Goal: Task Accomplishment & Management: Use online tool/utility

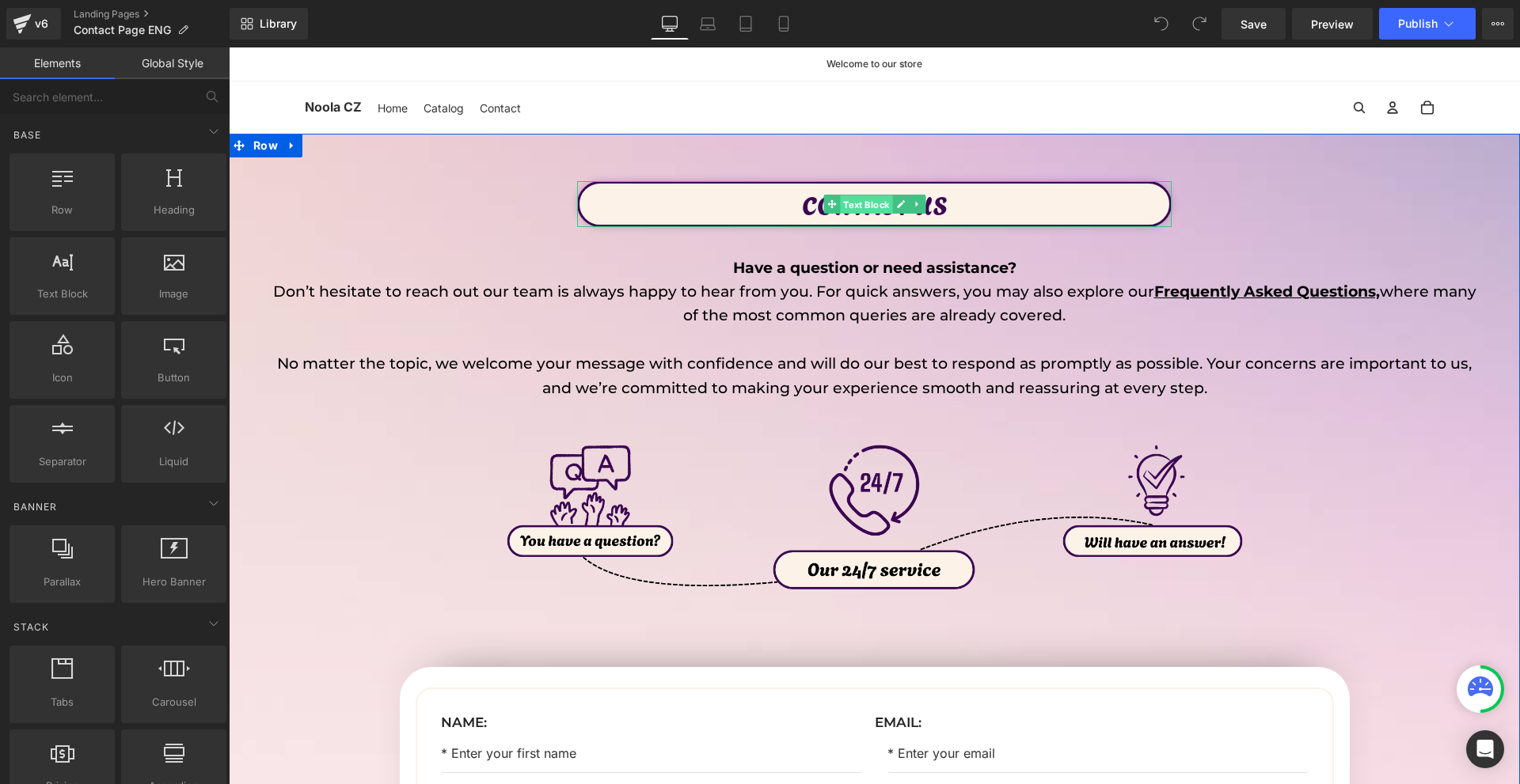
click at [868, 203] on span "Text Block" at bounding box center [865, 205] width 52 height 19
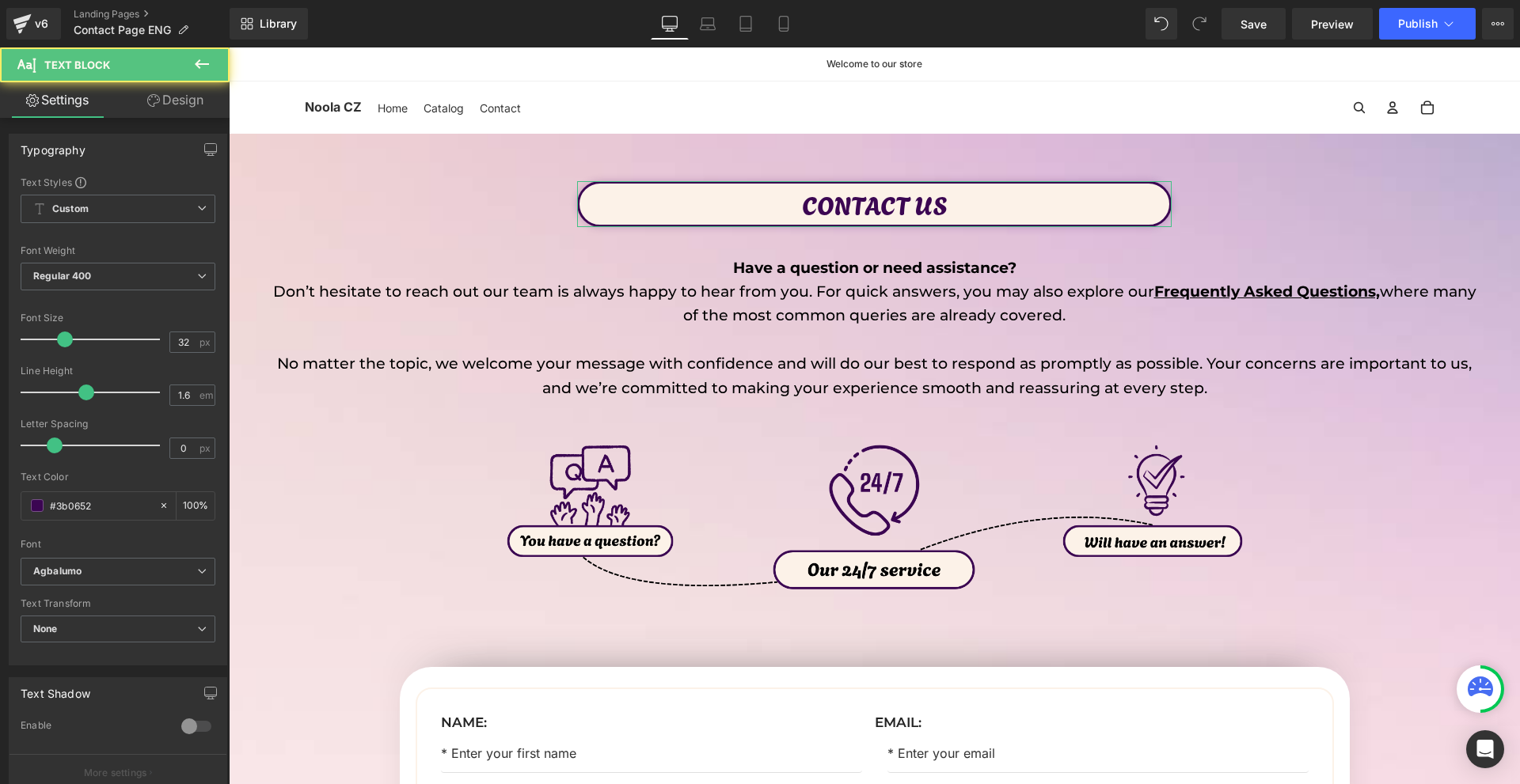
click at [156, 99] on icon at bounding box center [153, 100] width 12 height 12
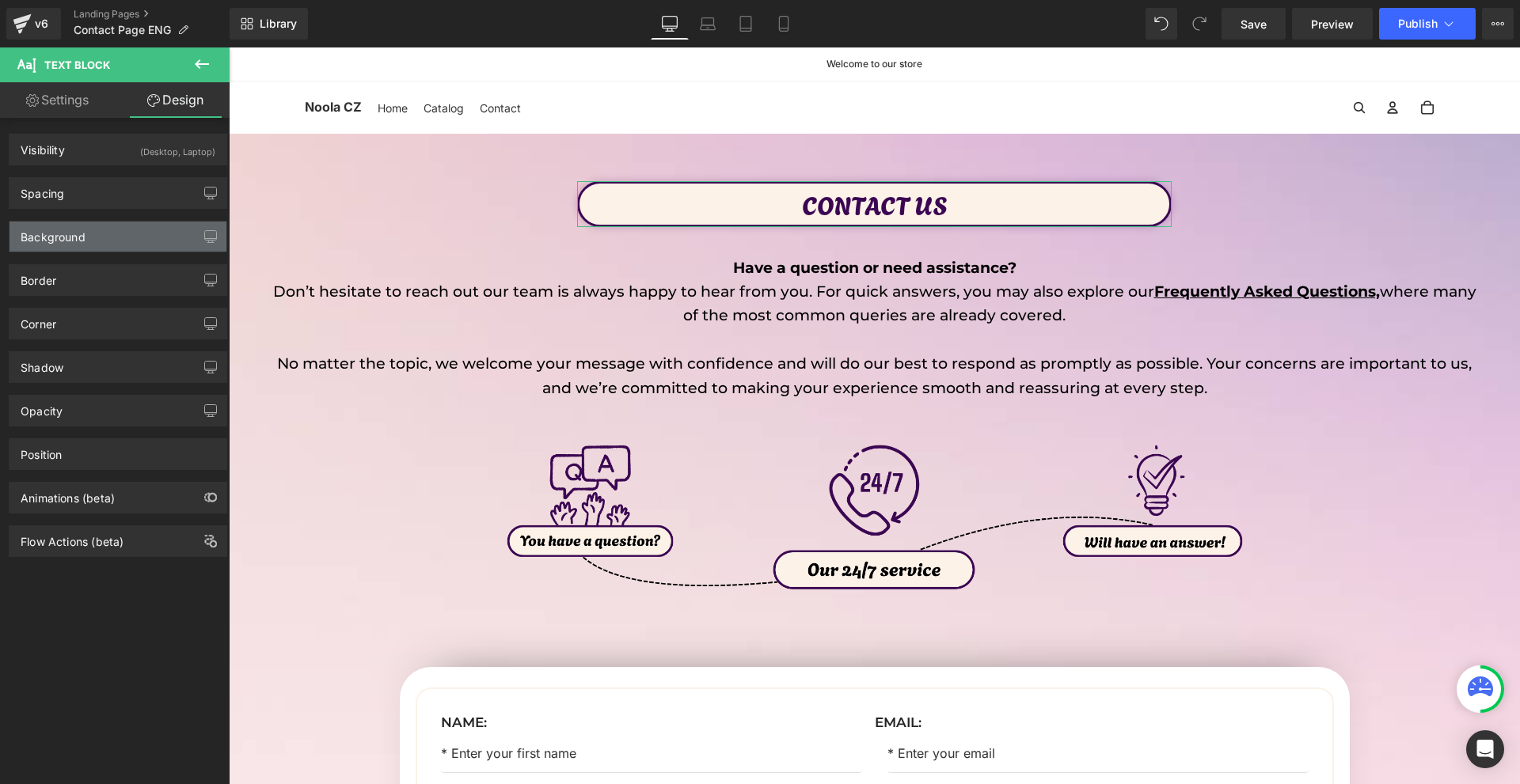
click at [93, 230] on div "Background" at bounding box center [118, 236] width 217 height 30
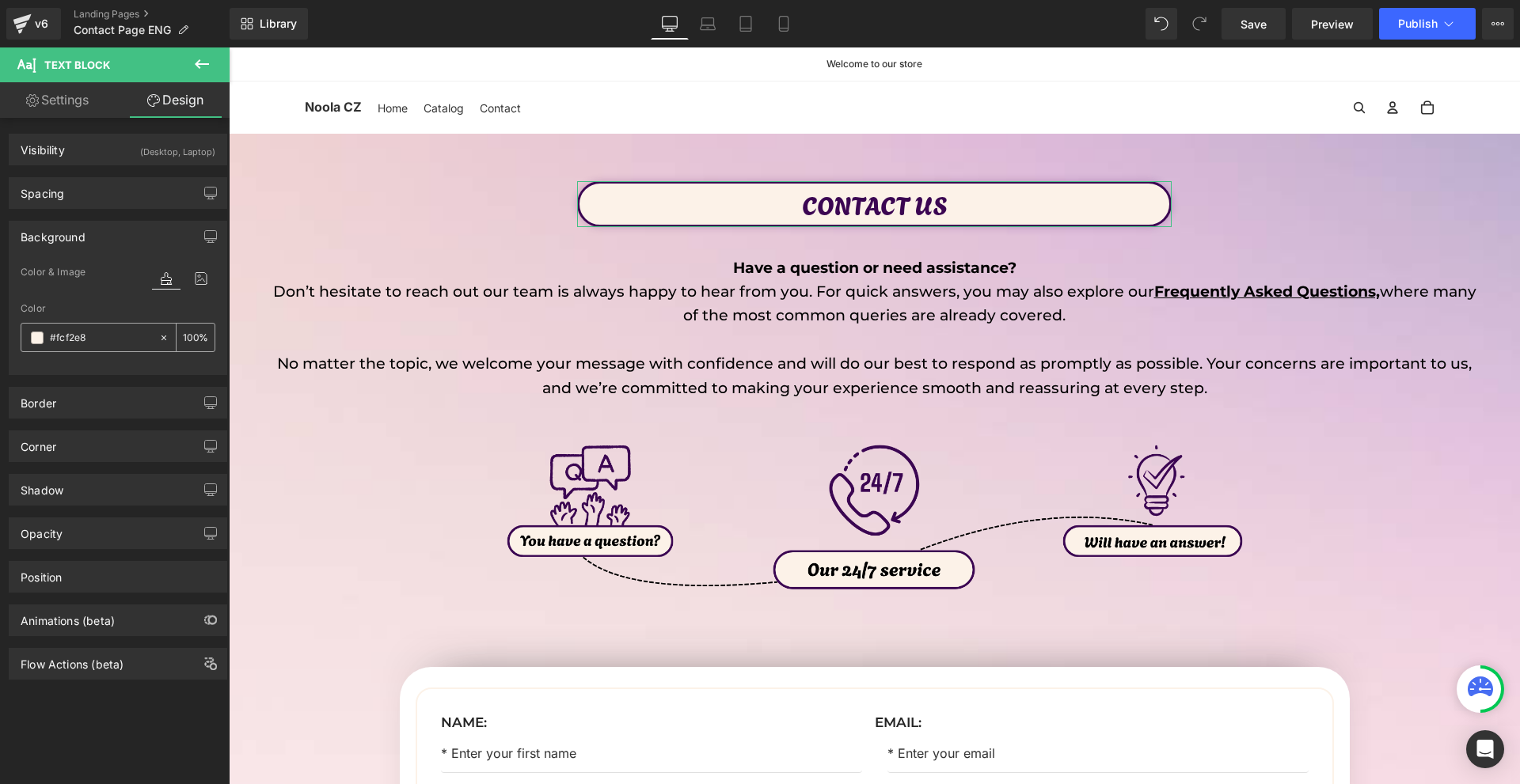
click at [149, 333] on div "#fcf2e8" at bounding box center [90, 338] width 137 height 28
click at [159, 340] on icon at bounding box center [163, 338] width 11 height 11
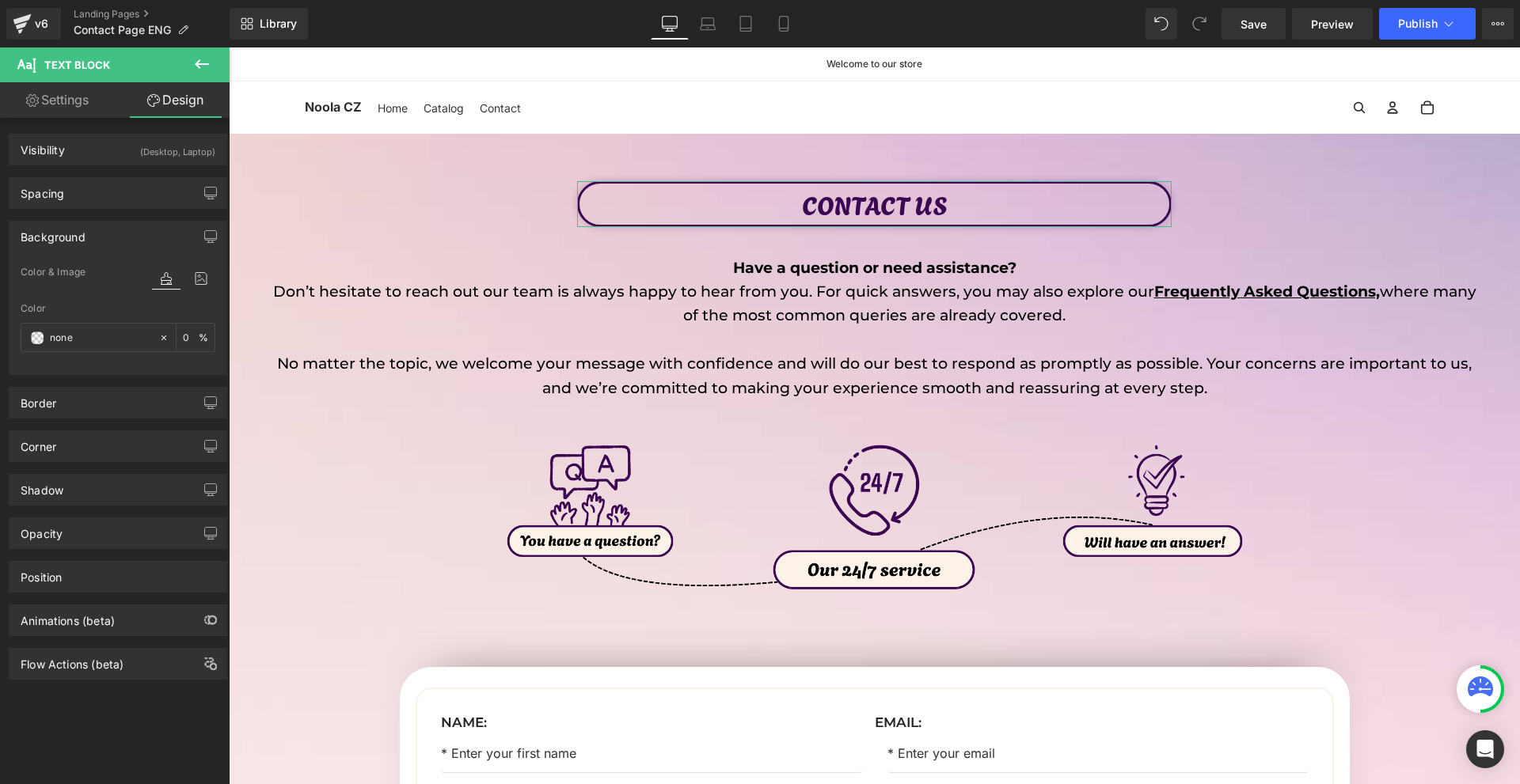
click at [115, 236] on div "Background" at bounding box center [118, 236] width 217 height 30
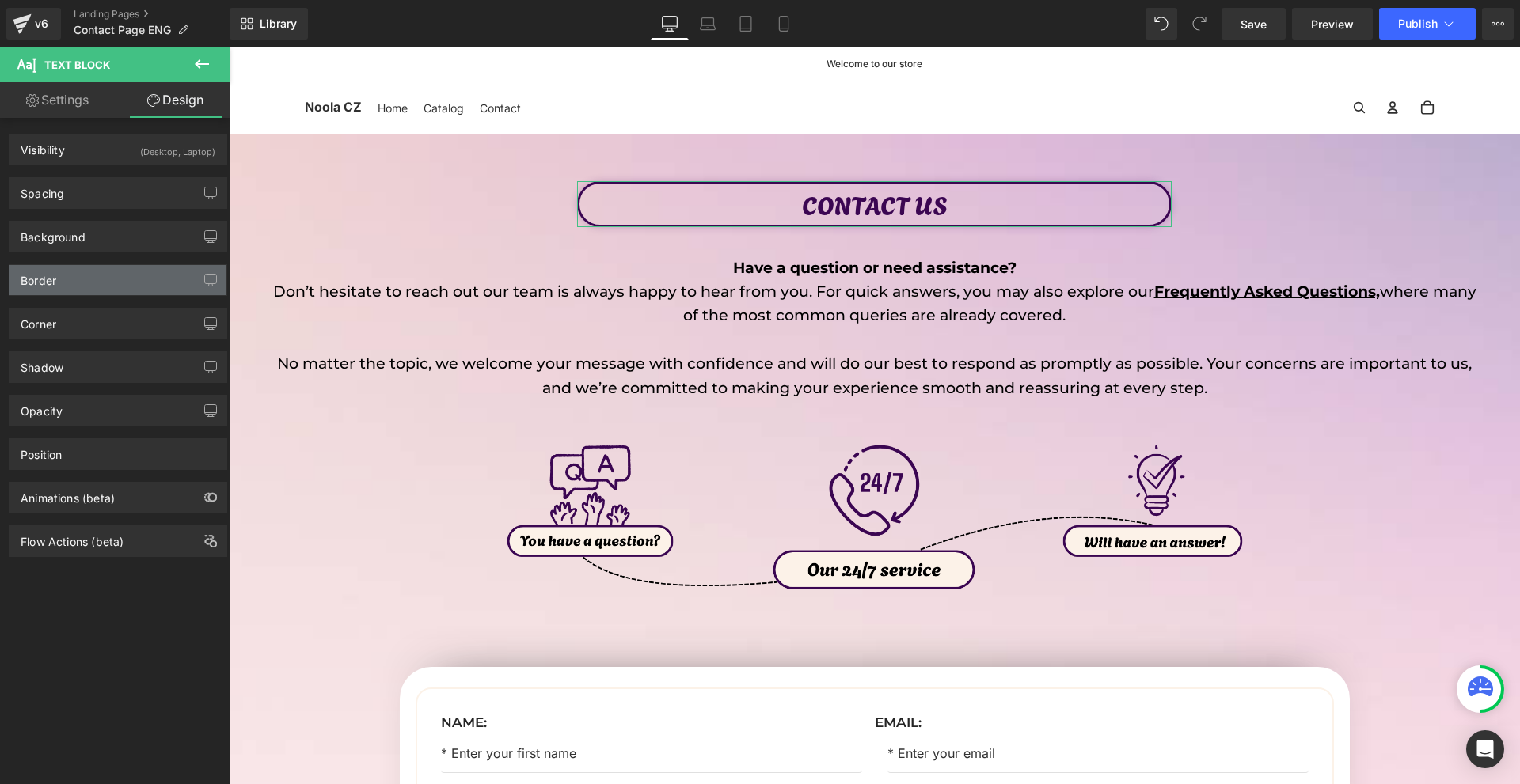
click at [89, 287] on div "Border" at bounding box center [118, 280] width 217 height 30
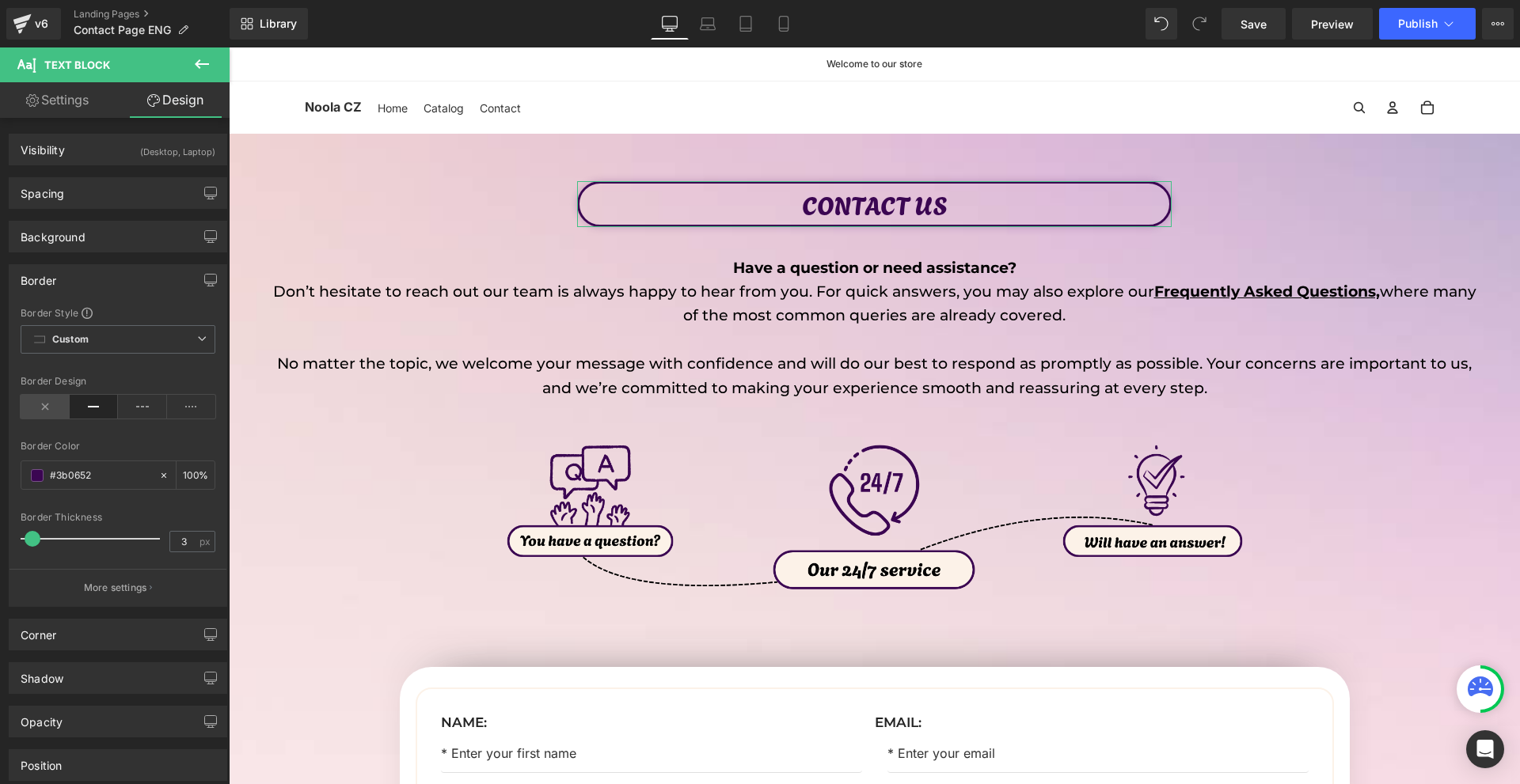
click at [35, 402] on icon at bounding box center [45, 406] width 49 height 24
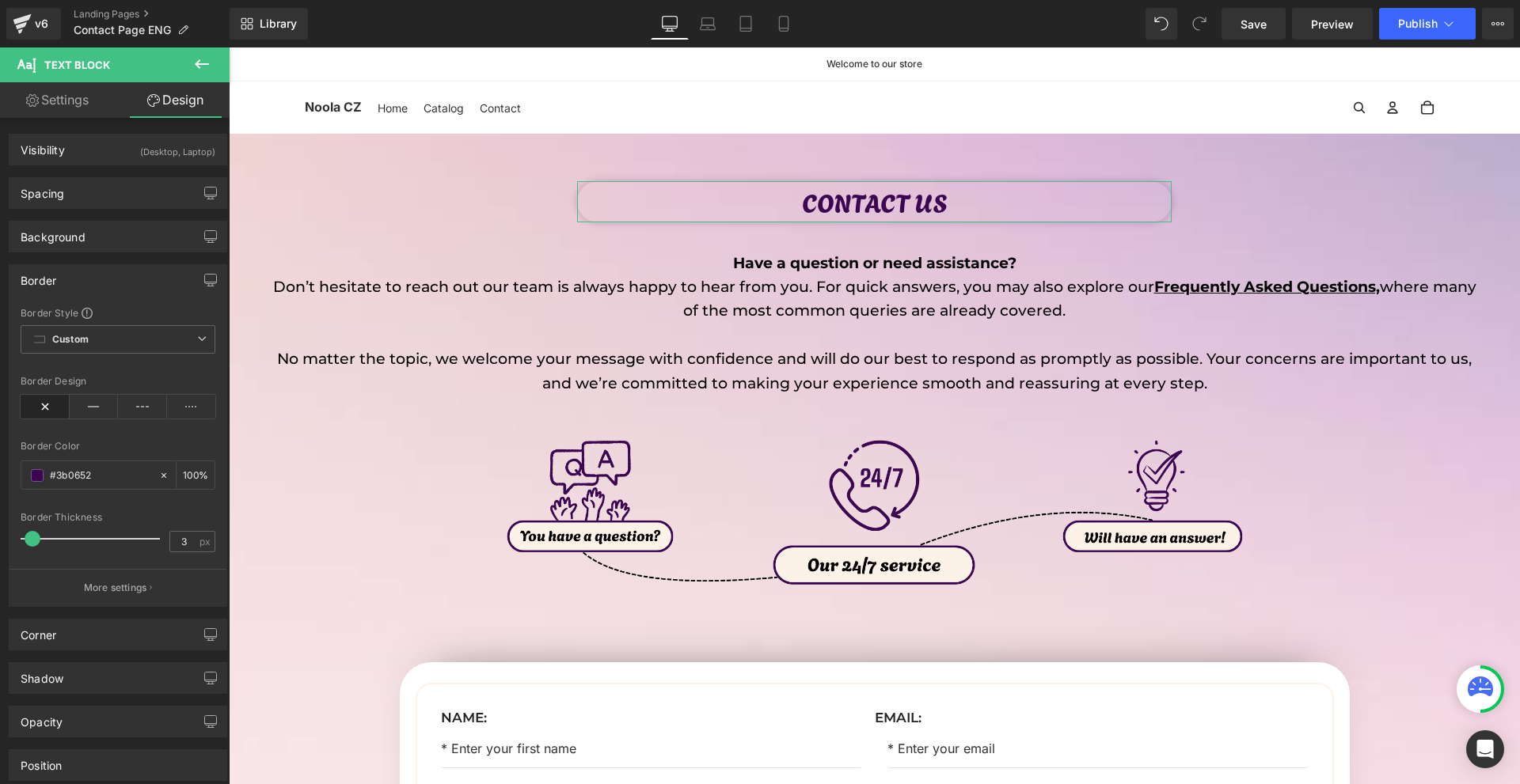
click at [96, 275] on div "Border" at bounding box center [118, 280] width 217 height 30
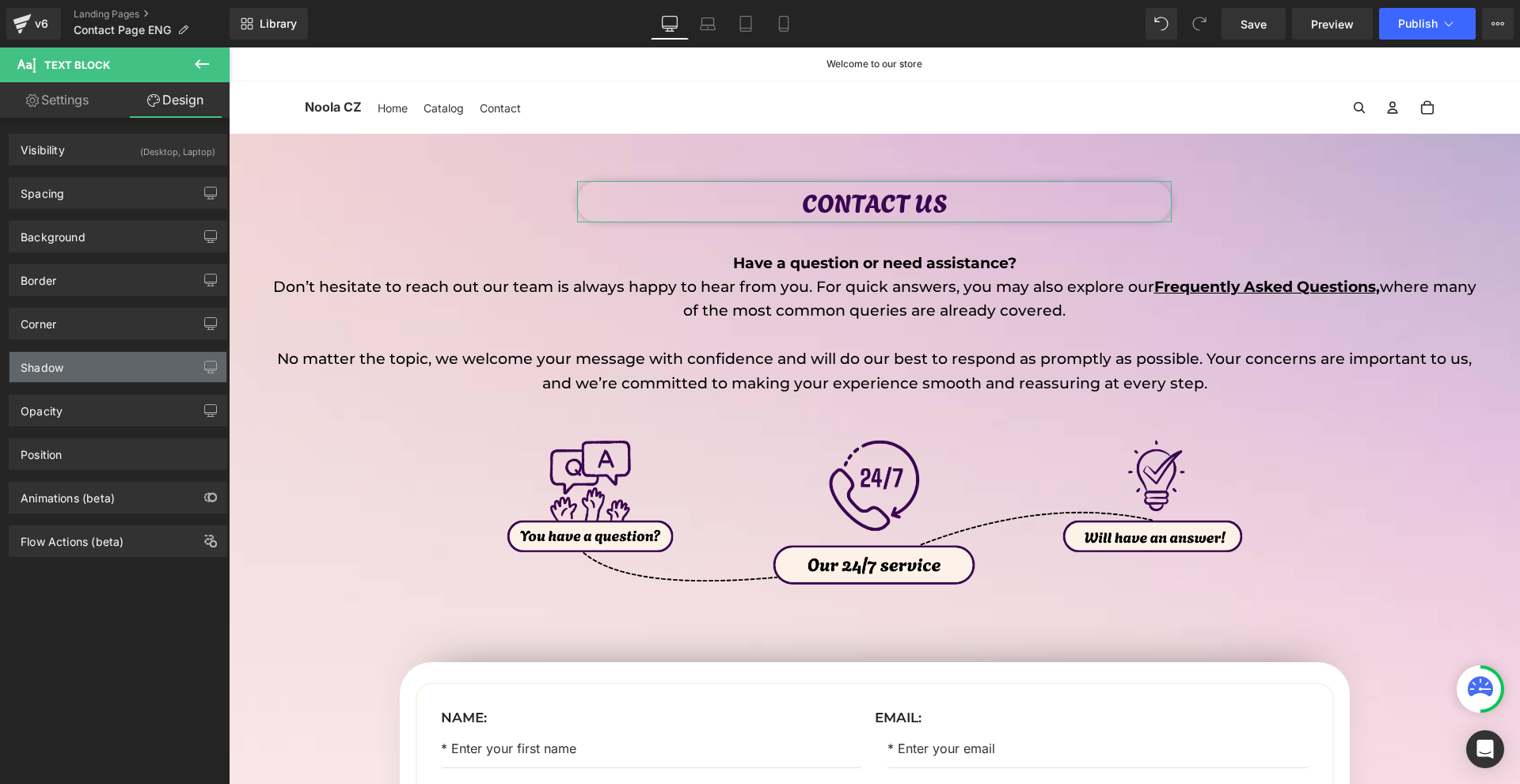
click at [97, 378] on div "Shadow" at bounding box center [118, 367] width 217 height 30
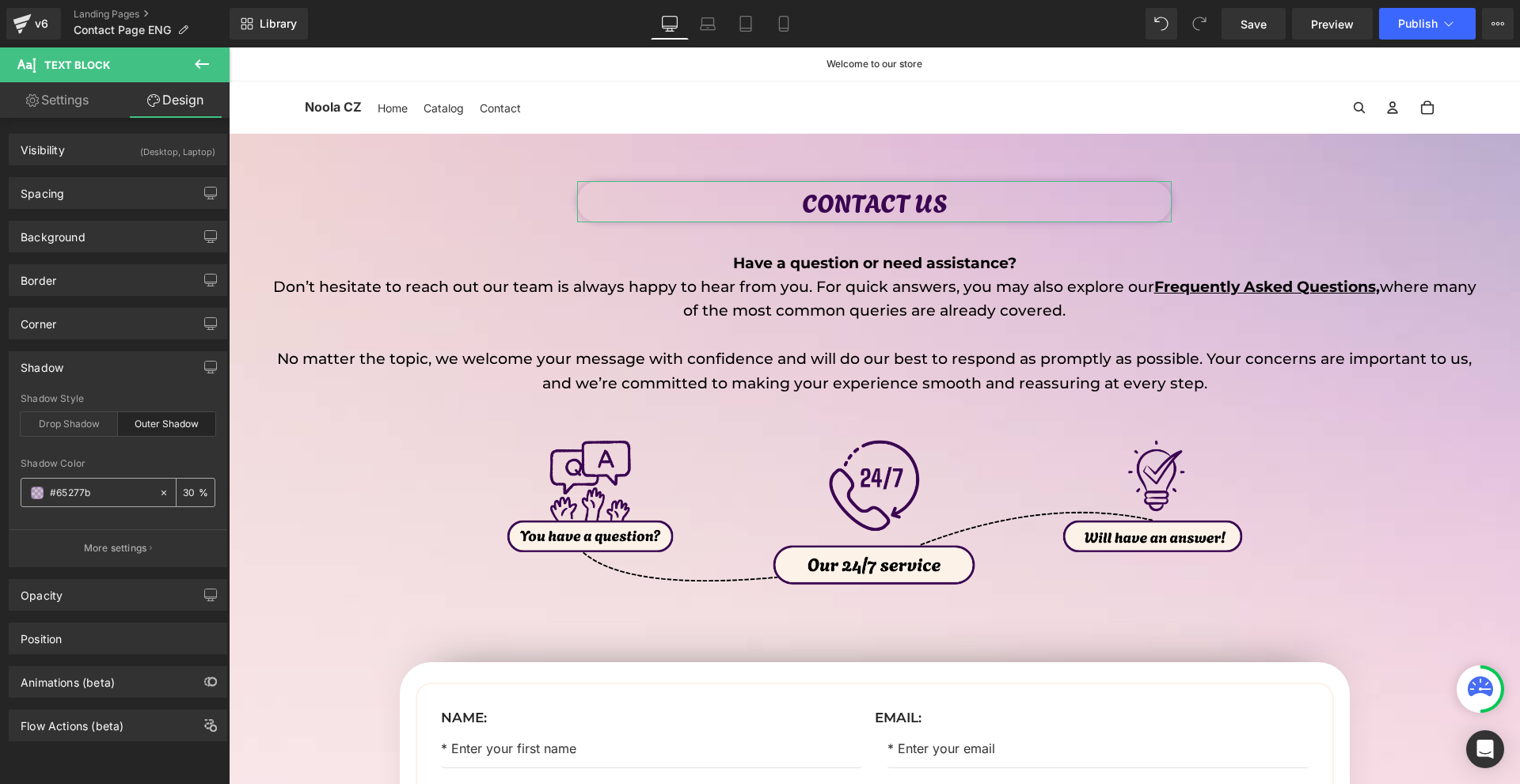
click at [161, 491] on icon at bounding box center [163, 493] width 11 height 11
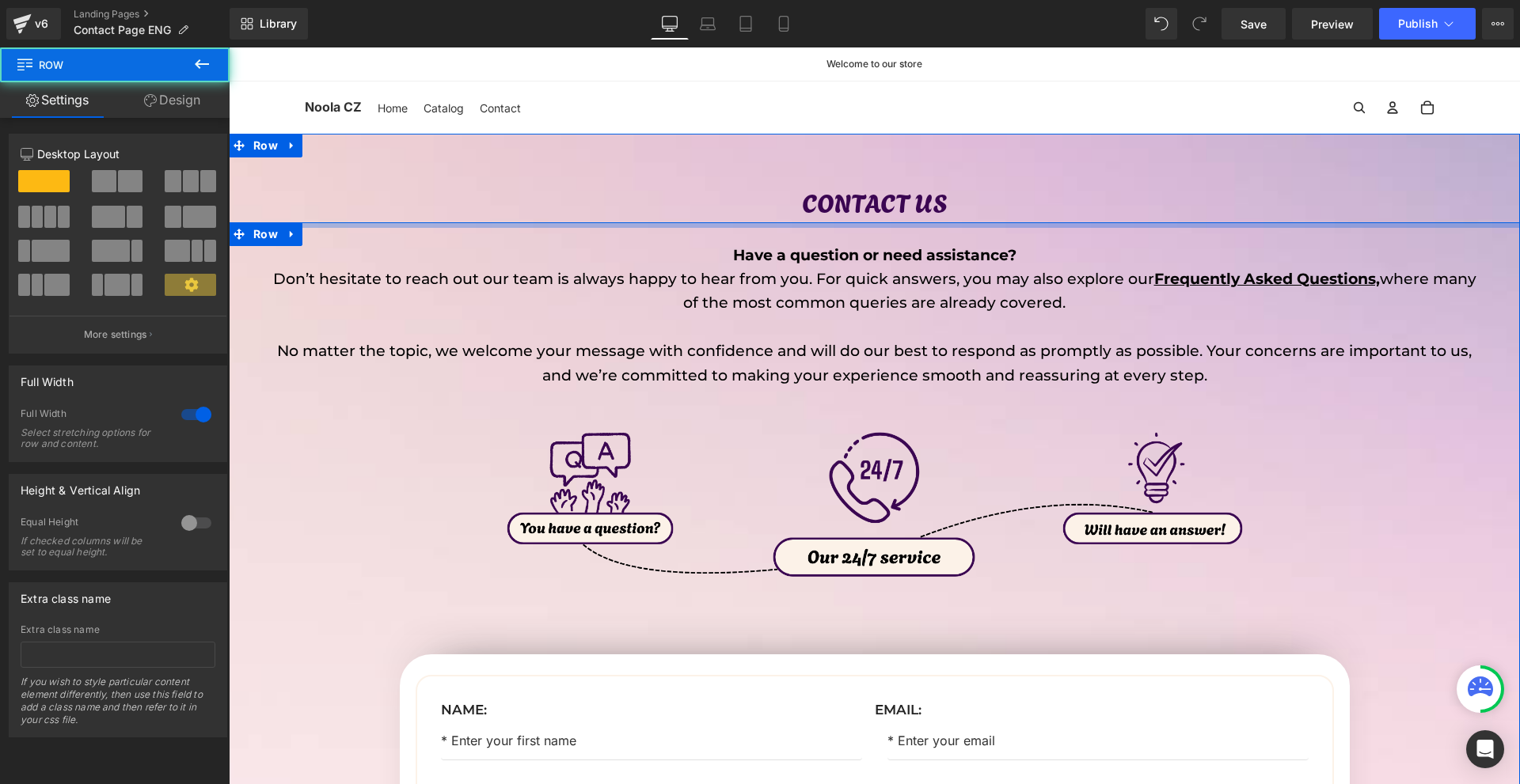
drag, startPoint x: 896, startPoint y: 225, endPoint x: 911, endPoint y: 217, distance: 17.0
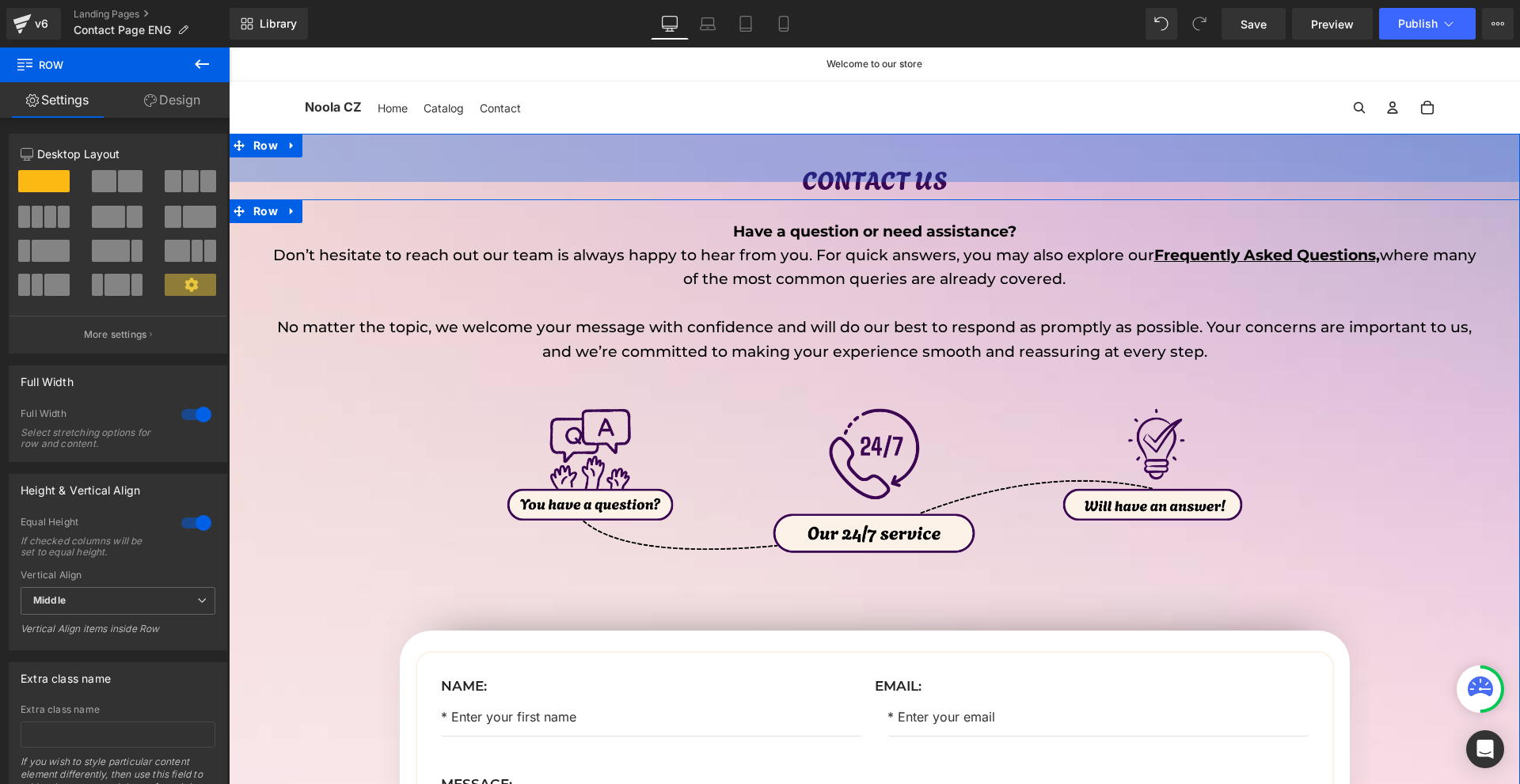
drag, startPoint x: 879, startPoint y: 137, endPoint x: 896, endPoint y: 114, distance: 28.6
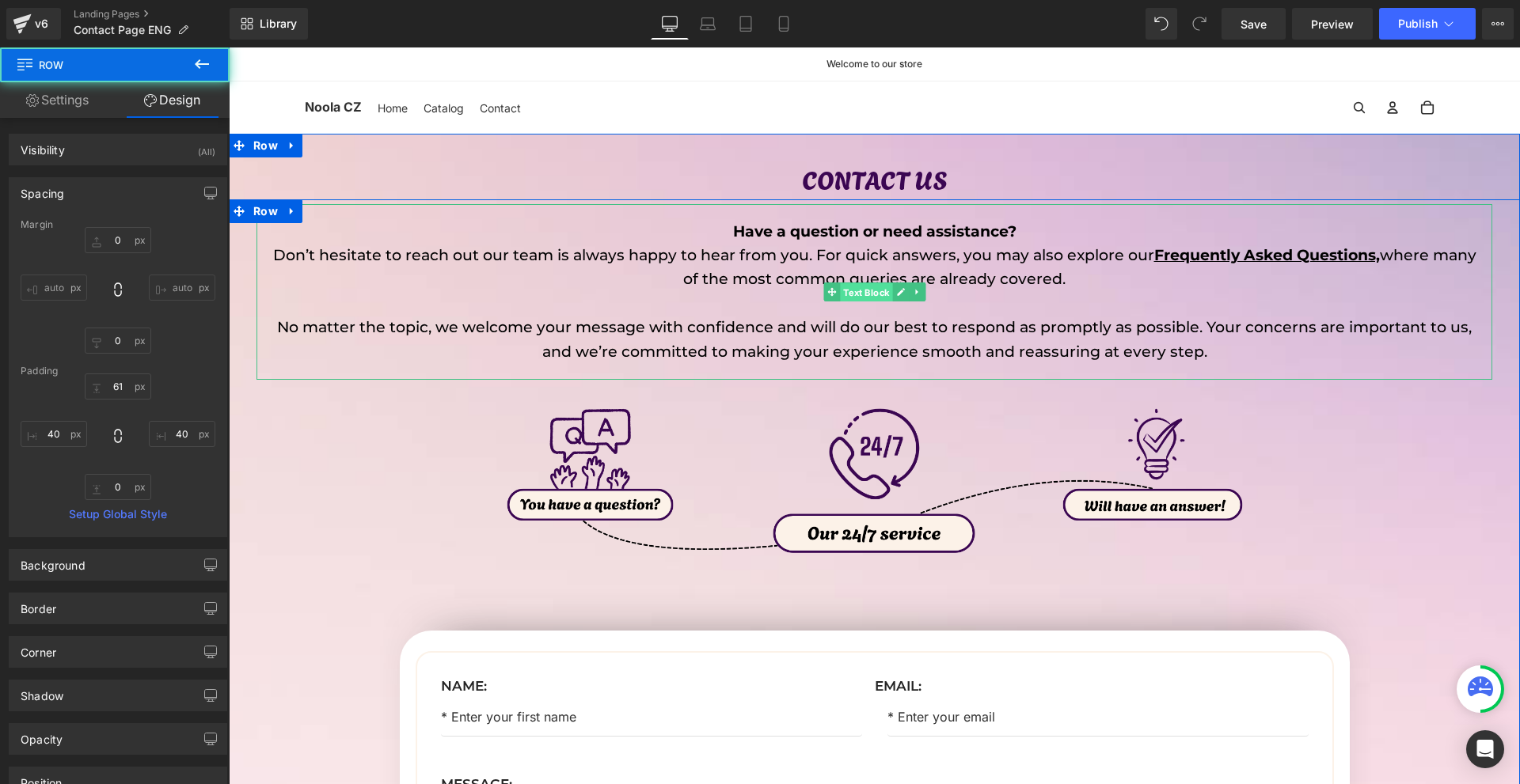
click at [883, 286] on span "Text Block" at bounding box center [865, 292] width 52 height 19
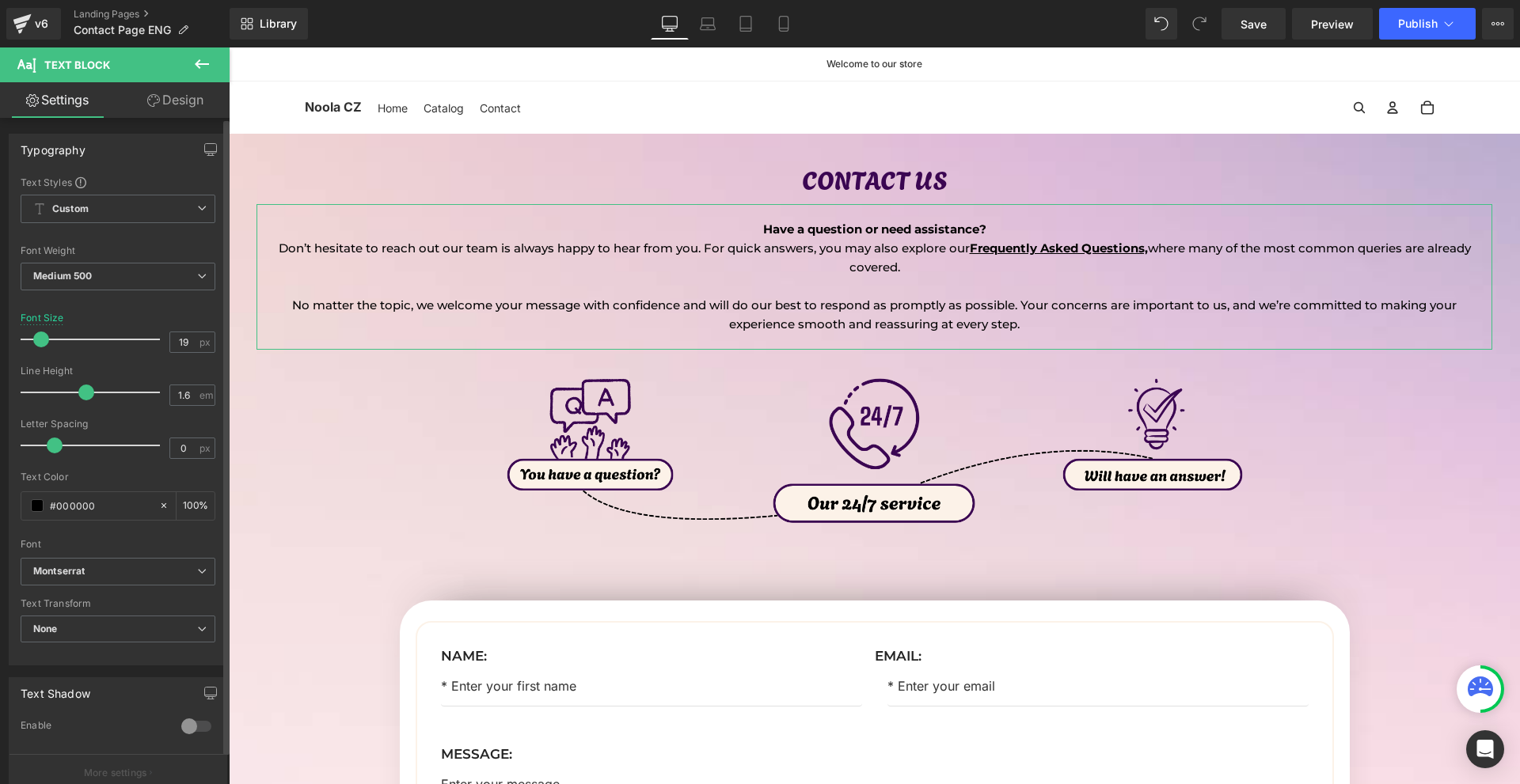
click at [42, 342] on span at bounding box center [40, 339] width 16 height 16
click at [163, 102] on link "Design" at bounding box center [175, 100] width 115 height 35
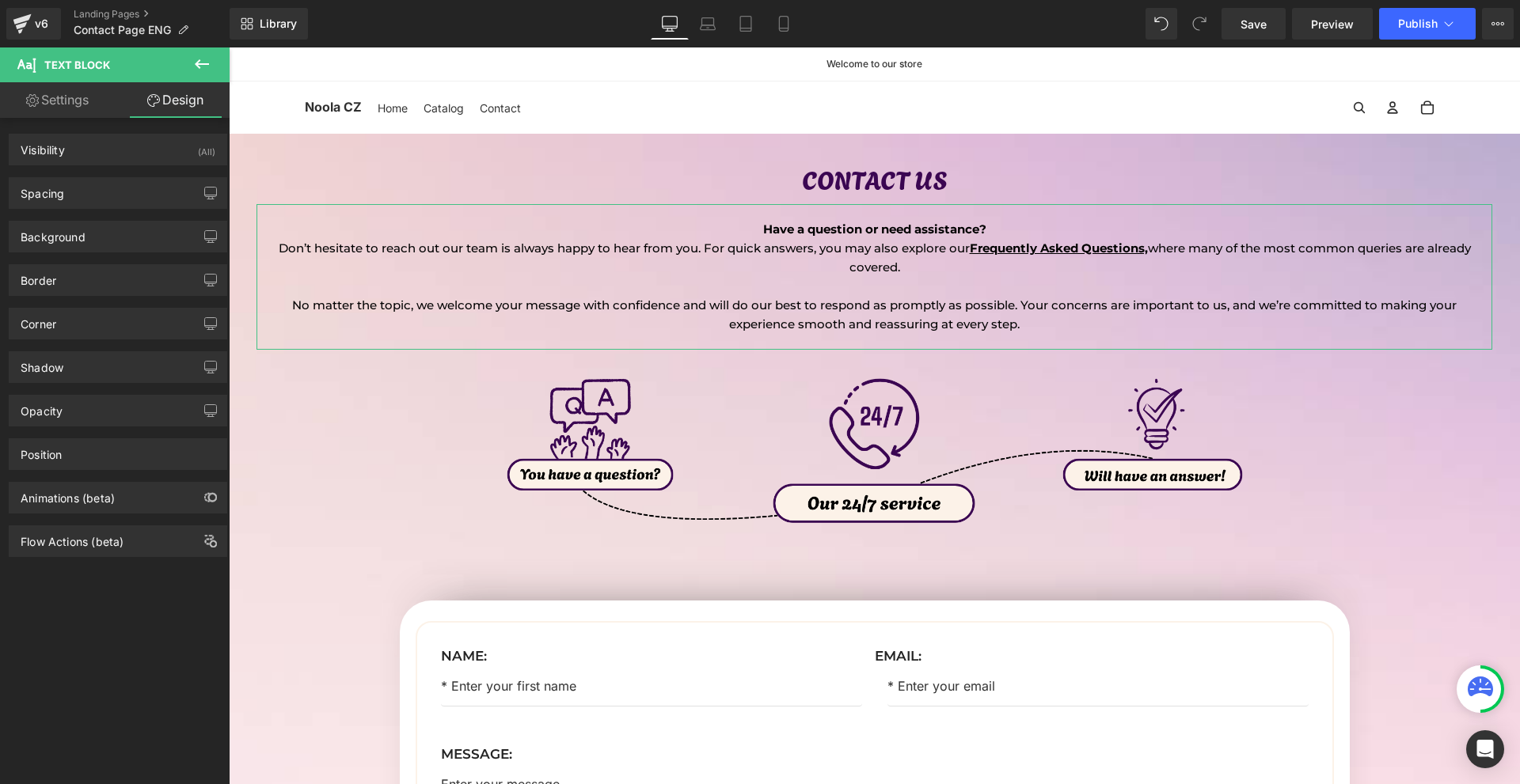
drag, startPoint x: 101, startPoint y: 192, endPoint x: 92, endPoint y: 234, distance: 43.0
click at [101, 192] on div "Spacing" at bounding box center [118, 193] width 217 height 30
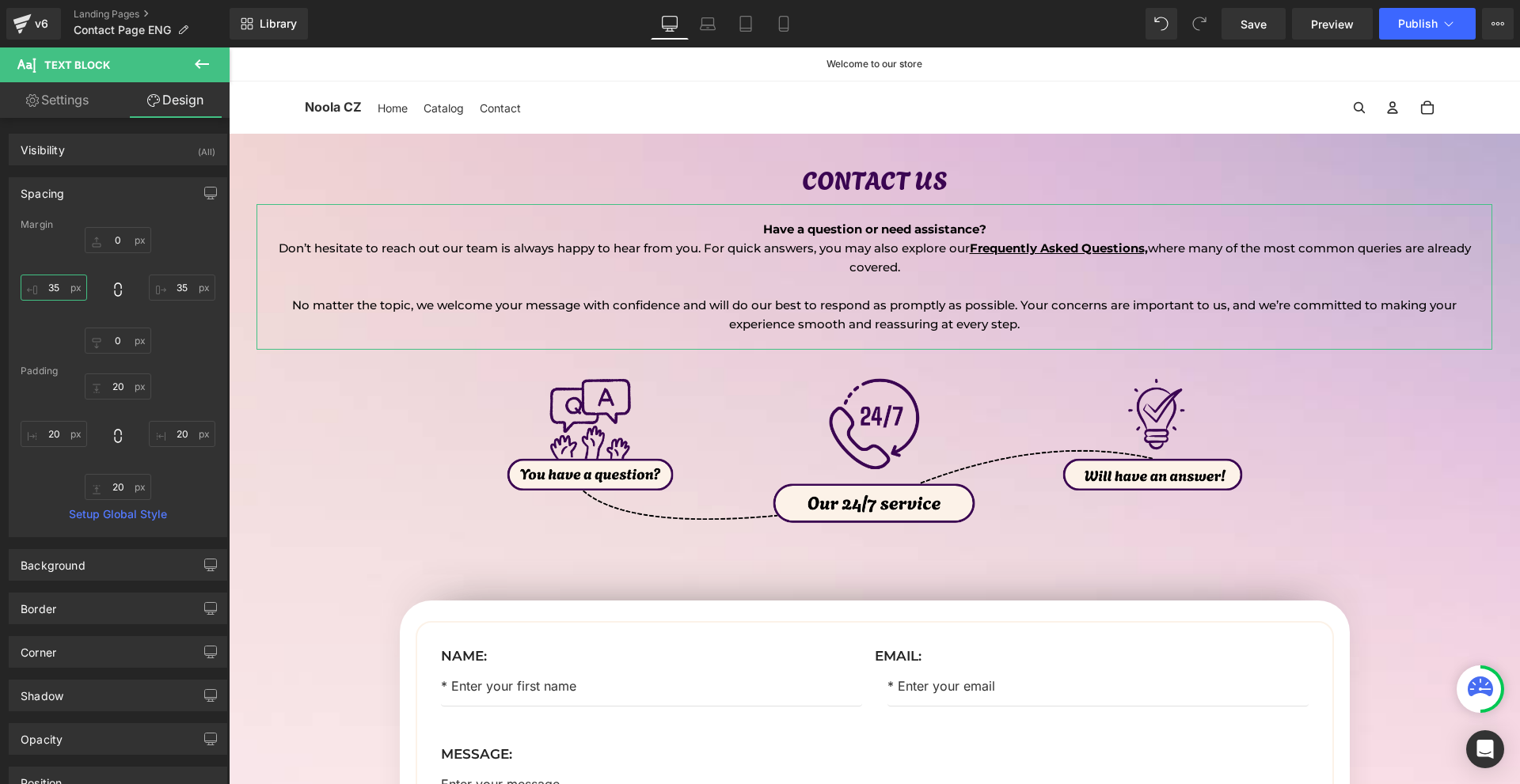
click at [71, 288] on input "35" at bounding box center [54, 288] width 67 height 26
type input "100"
click at [163, 284] on input "35" at bounding box center [182, 288] width 67 height 26
type input "100"
click at [74, 289] on input "100" at bounding box center [54, 288] width 67 height 26
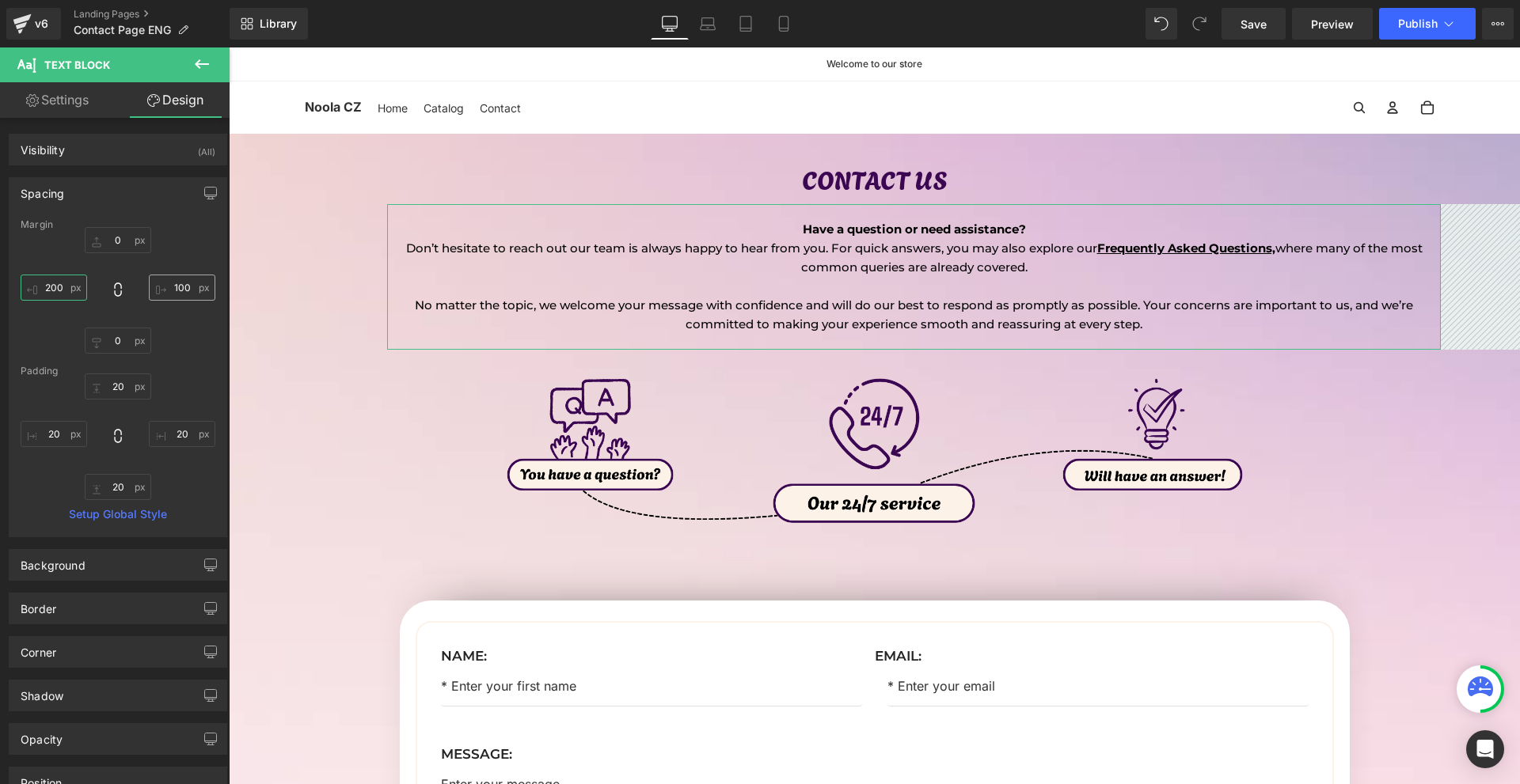
type input "200"
click at [168, 290] on input "100" at bounding box center [182, 288] width 67 height 26
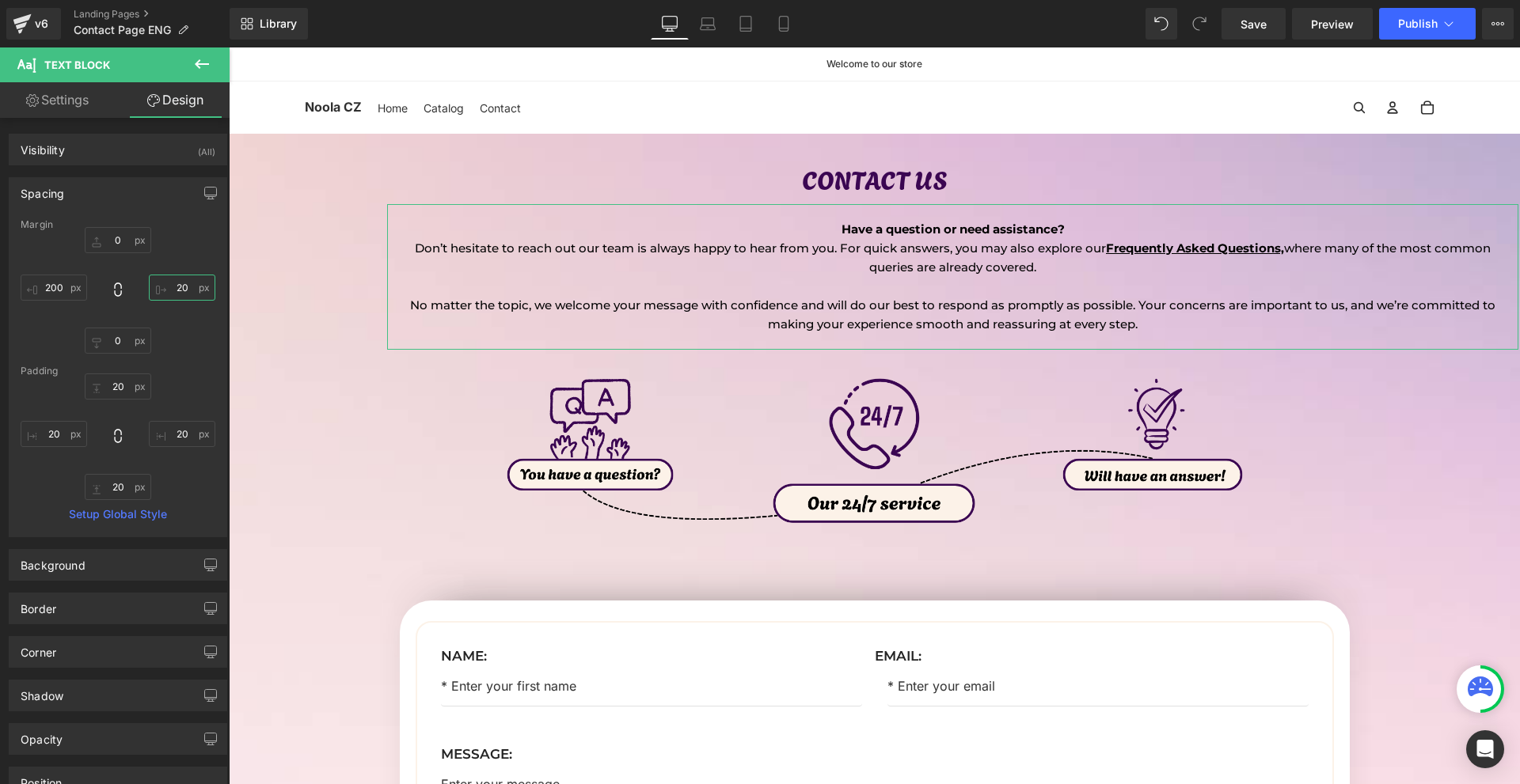
type input "200"
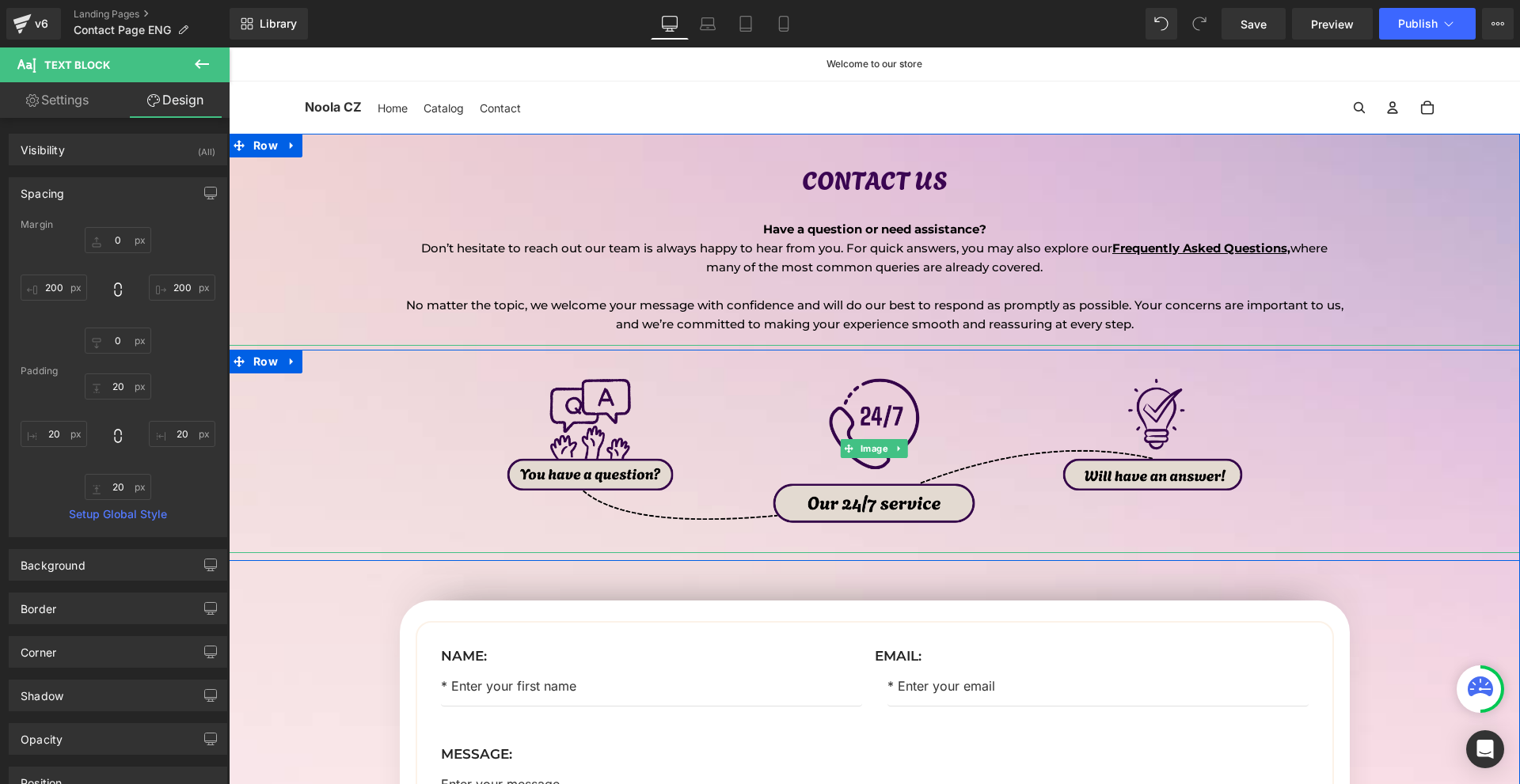
click at [1041, 418] on img at bounding box center [874, 449] width 803 height 208
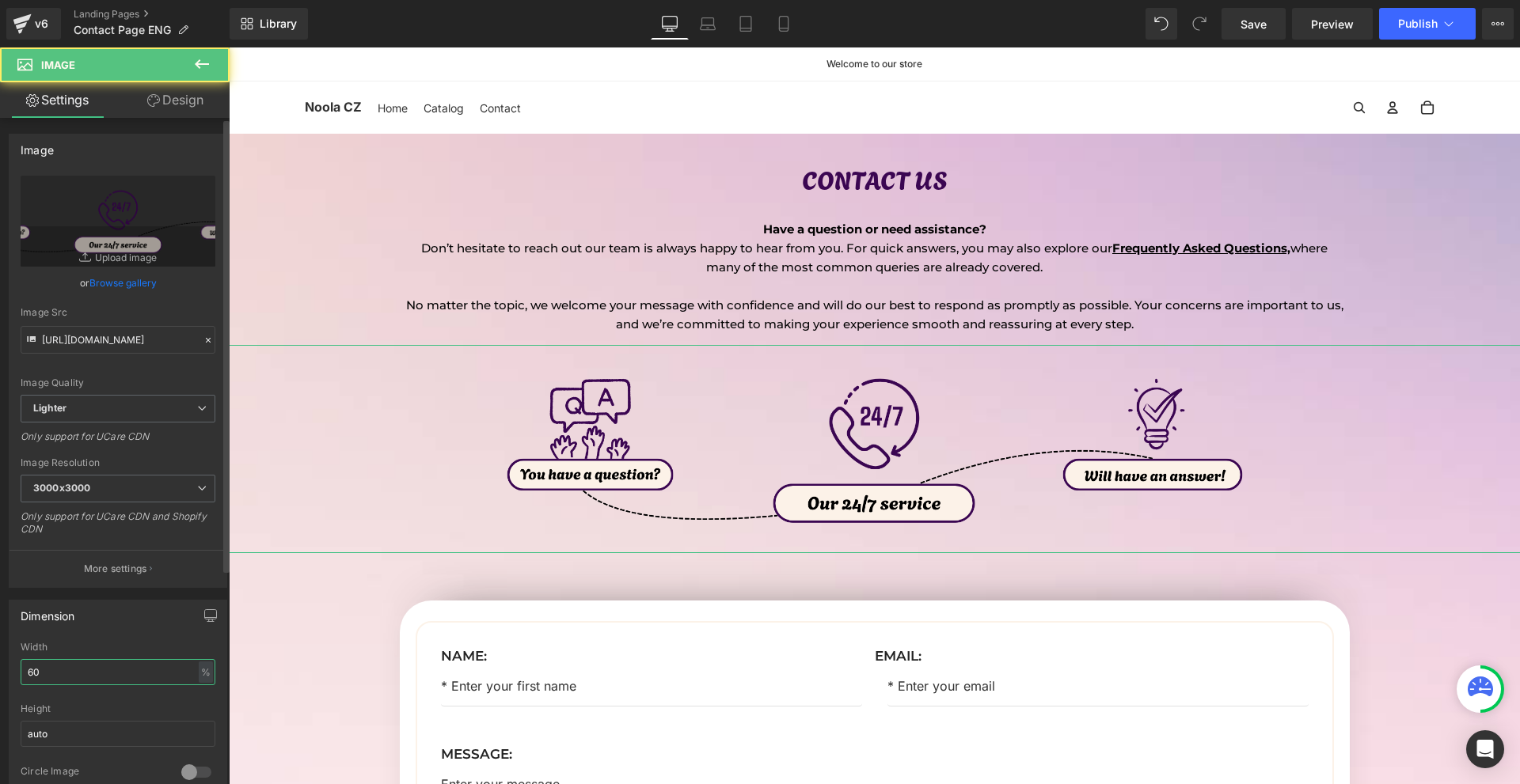
click at [40, 678] on input "60" at bounding box center [118, 673] width 195 height 26
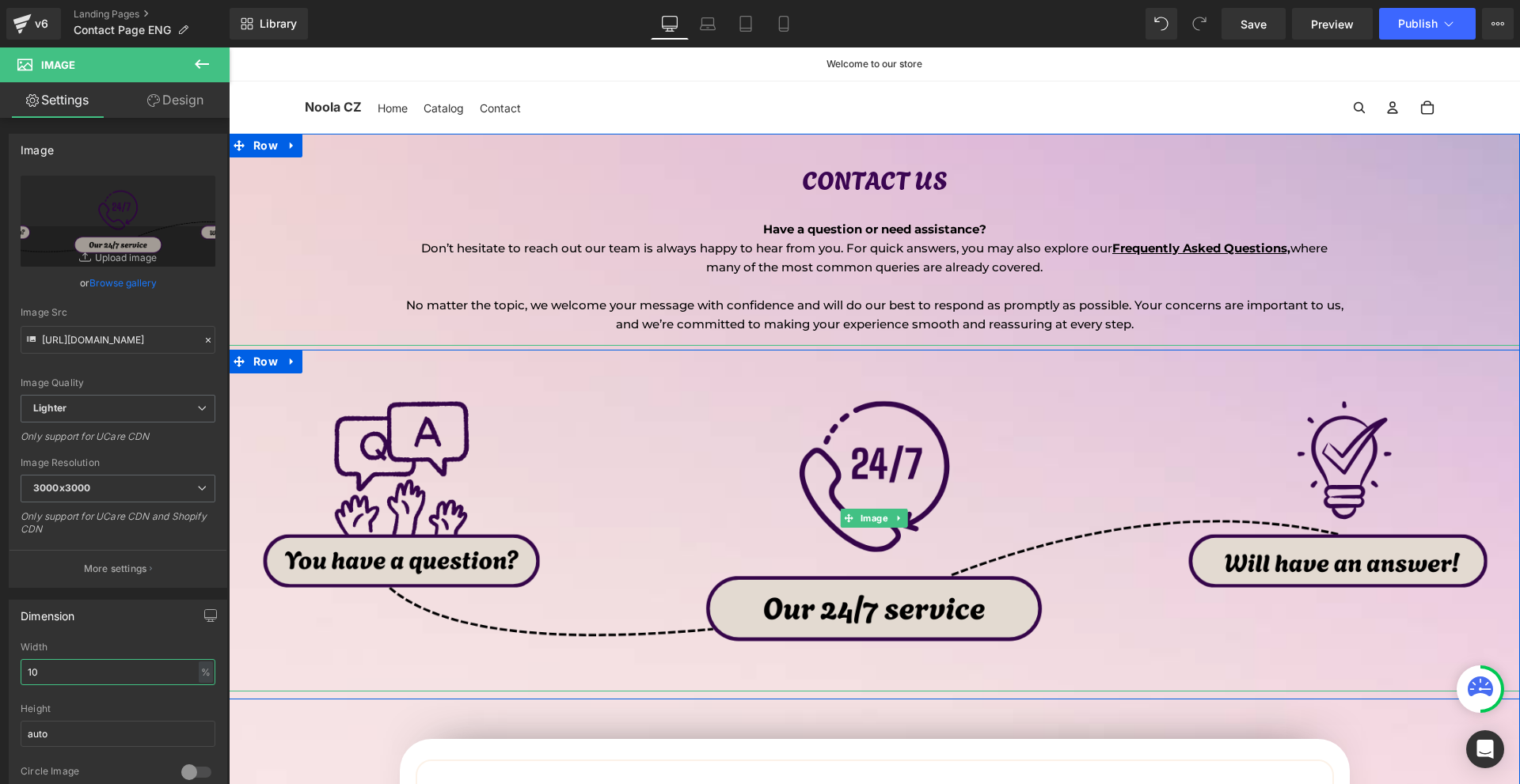
type input "1"
type input "80"
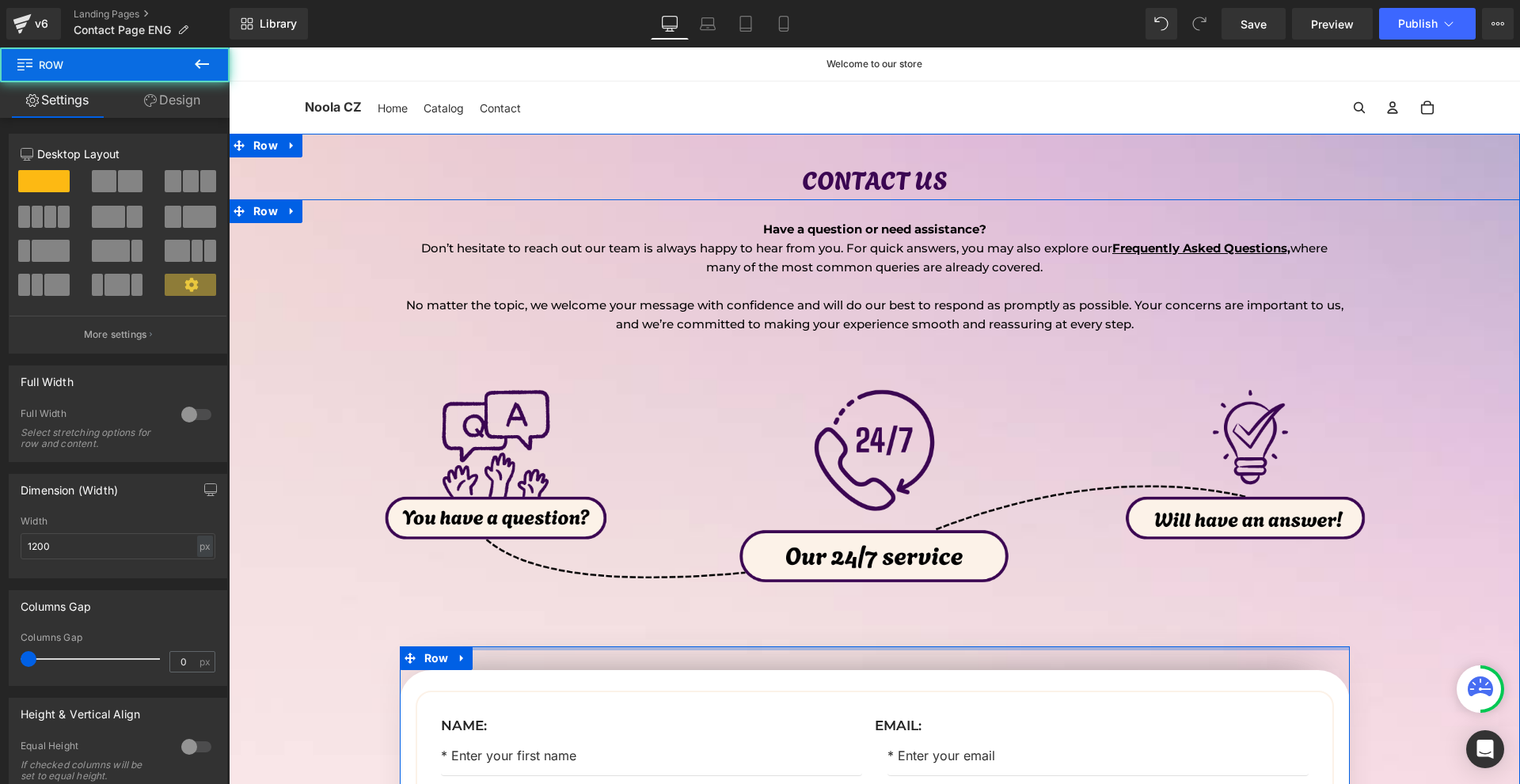
drag, startPoint x: 855, startPoint y: 649, endPoint x: 872, endPoint y: 631, distance: 24.8
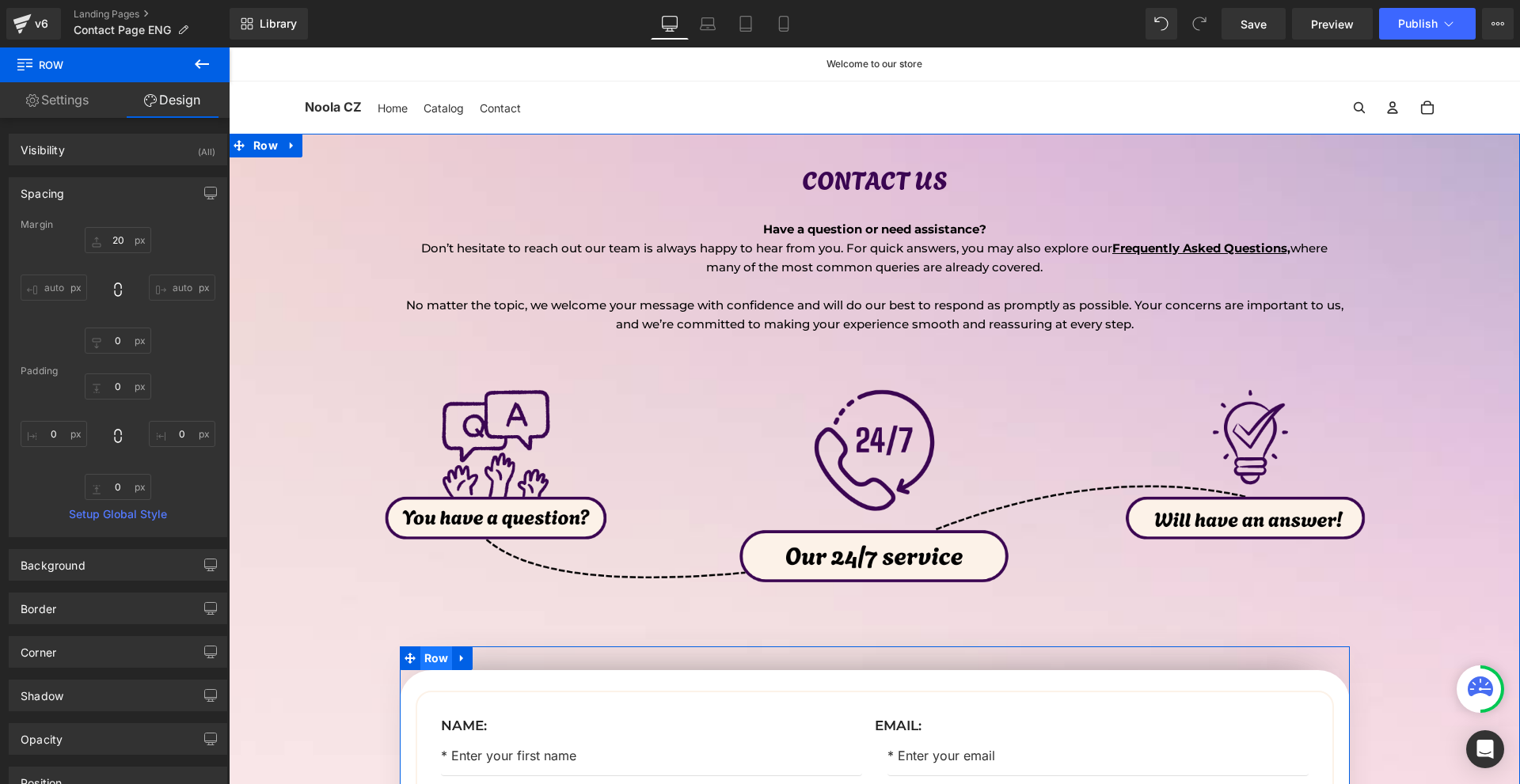
click at [432, 662] on span "Row" at bounding box center [436, 658] width 32 height 24
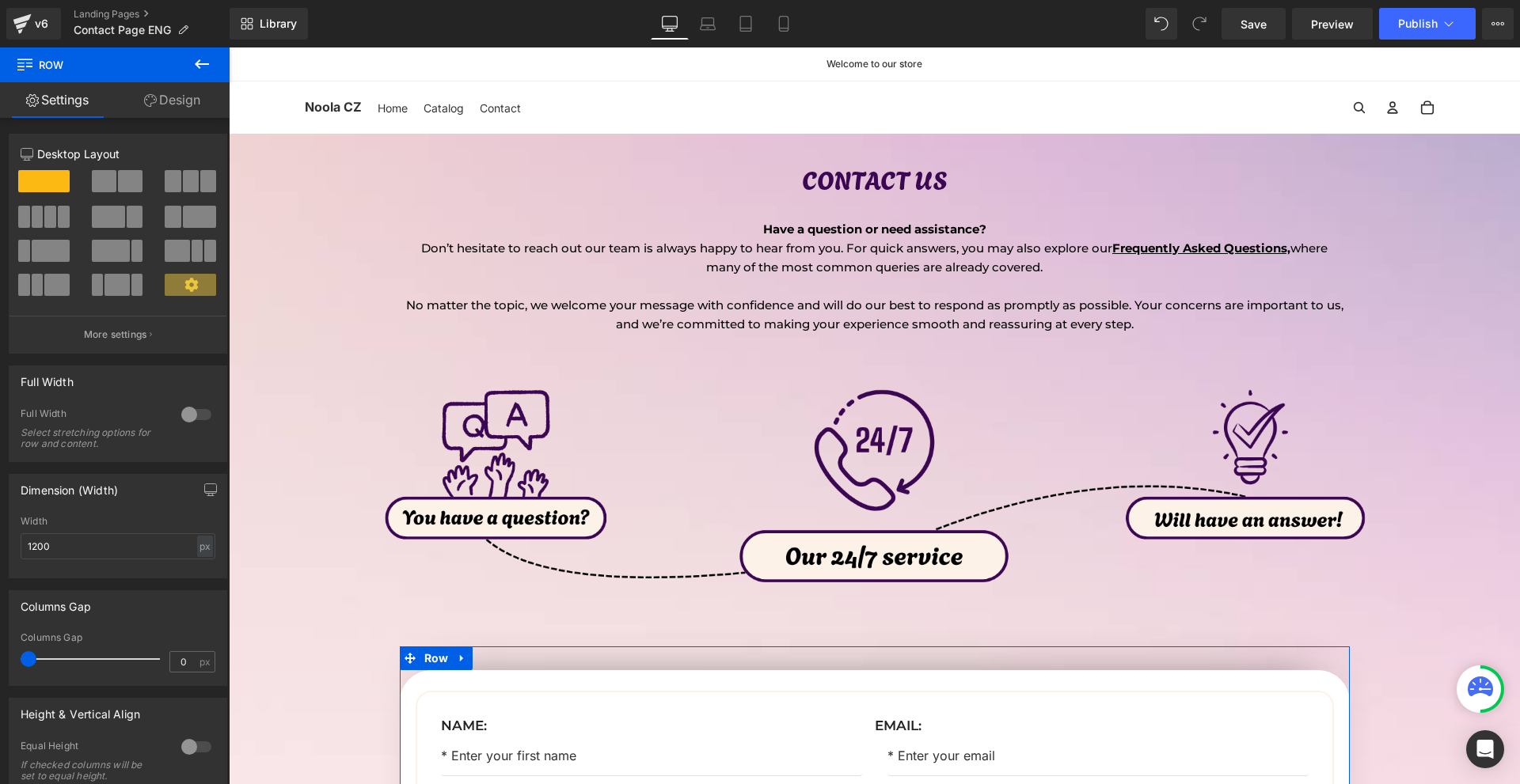
click at [163, 100] on link "Design" at bounding box center [172, 100] width 115 height 35
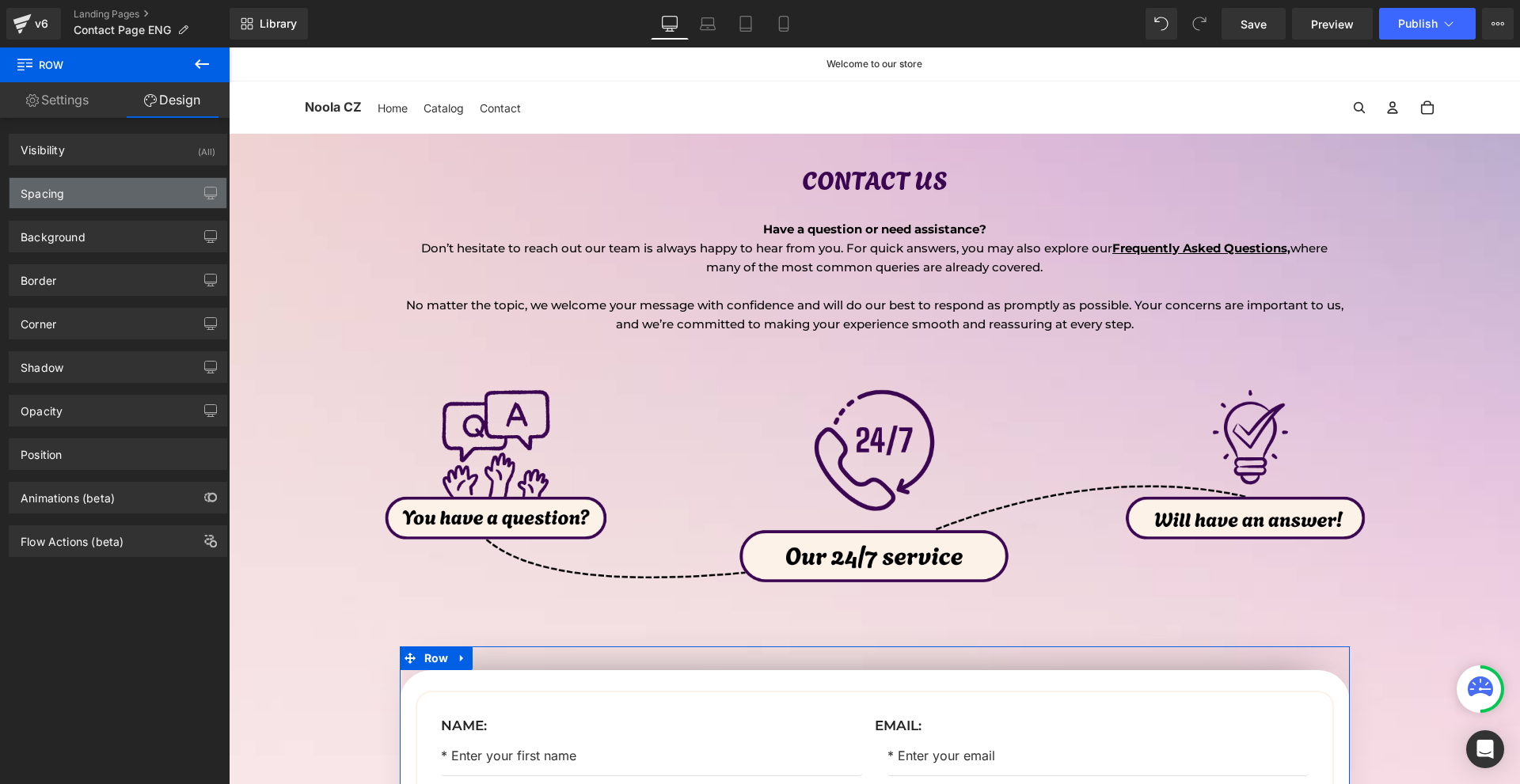
click at [59, 201] on div "Spacing" at bounding box center [118, 193] width 217 height 30
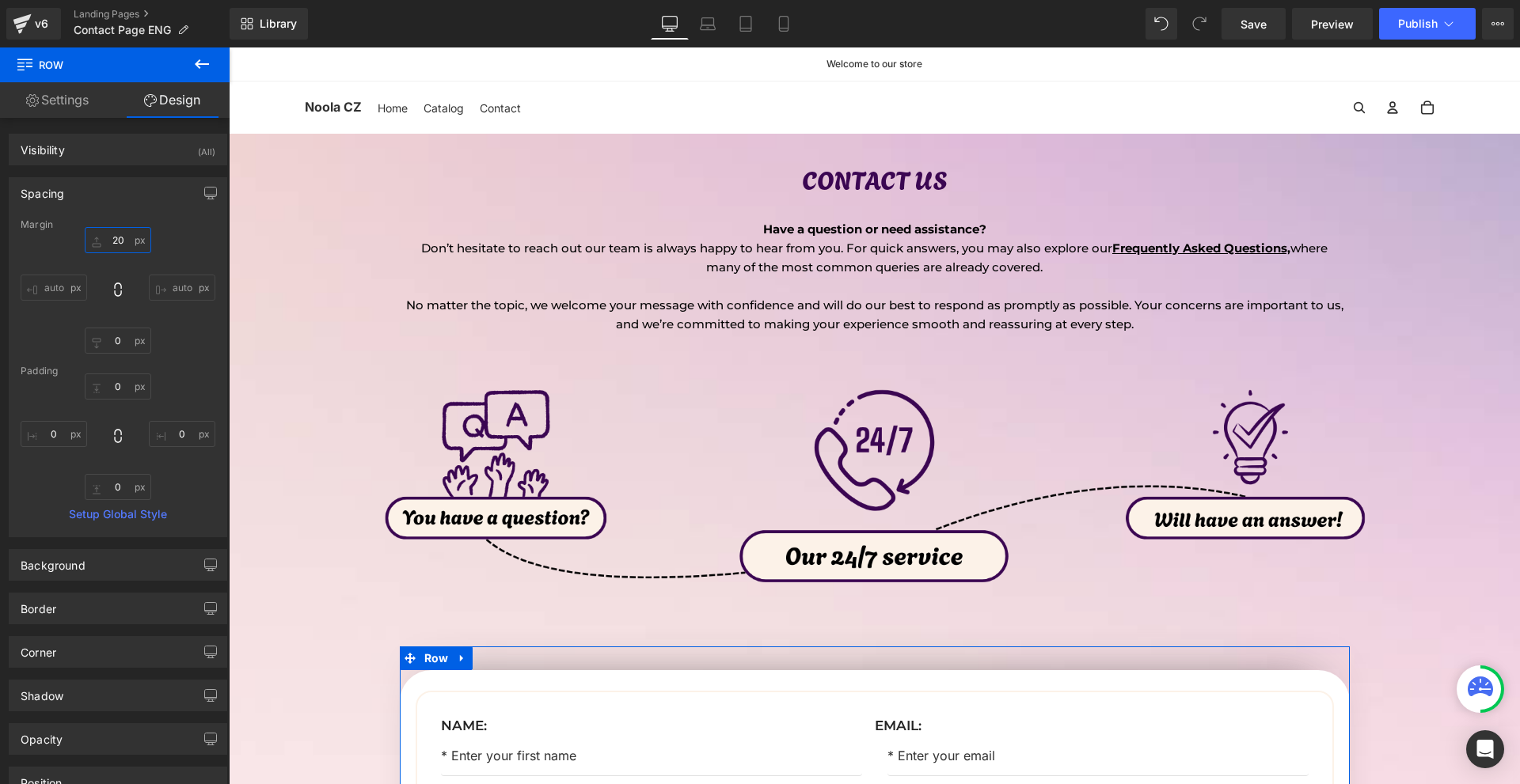
click at [133, 234] on input "20" at bounding box center [118, 240] width 67 height 26
type input "0"
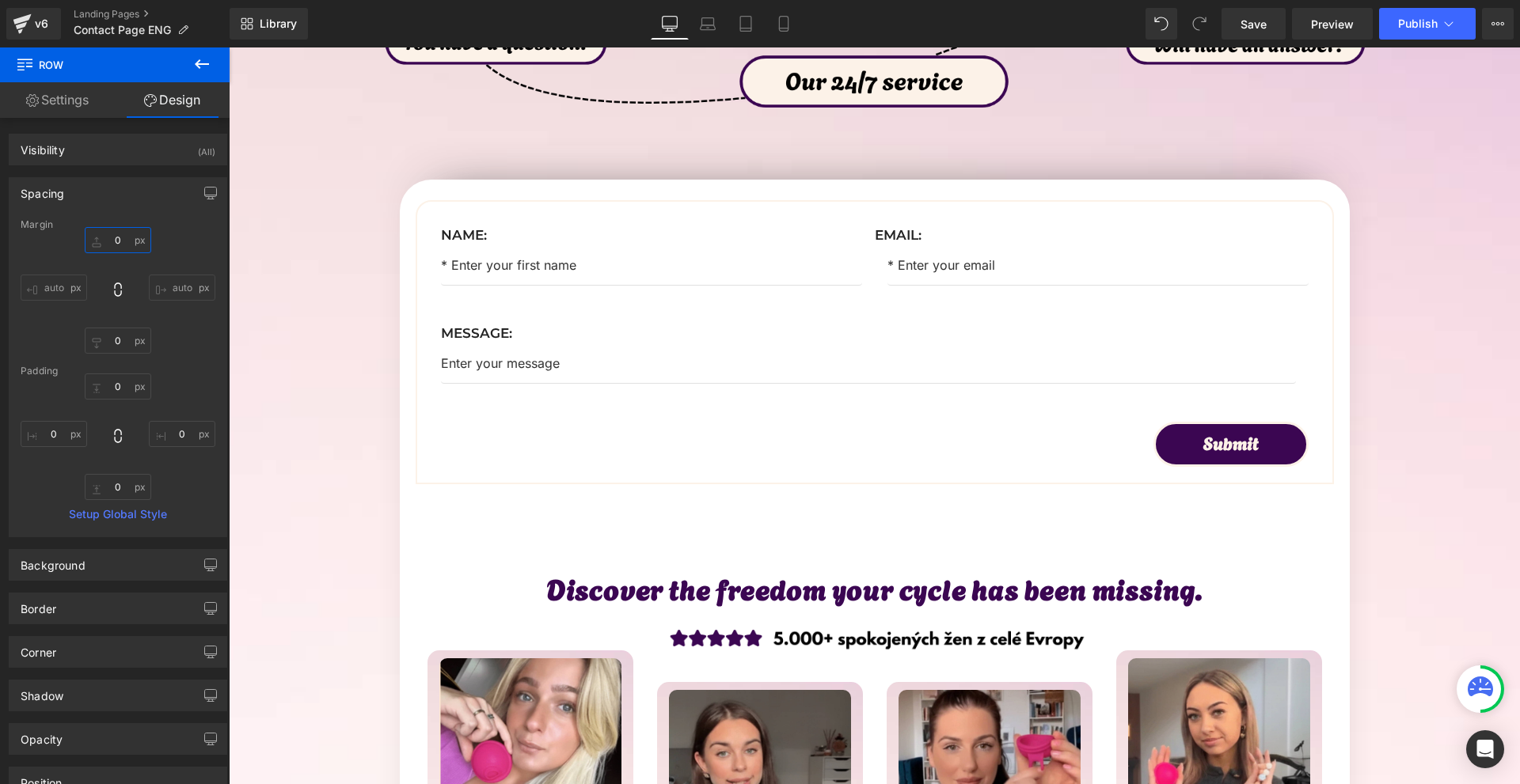
scroll to position [554, 0]
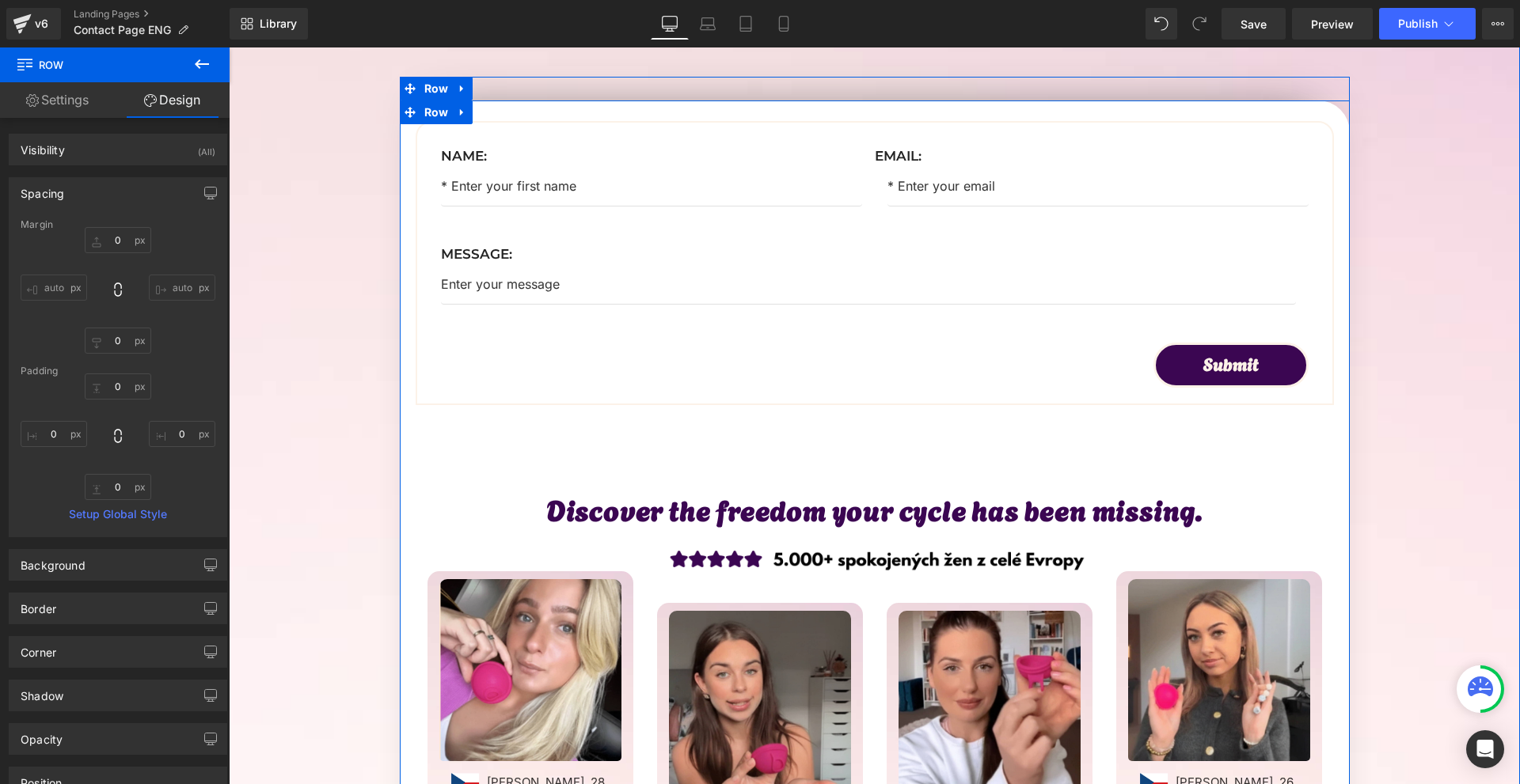
click at [863, 444] on div "Name: Text Block Text Field Email: Text Block Email Field Row Message: Text Blo…" at bounding box center [874, 551] width 950 height 877
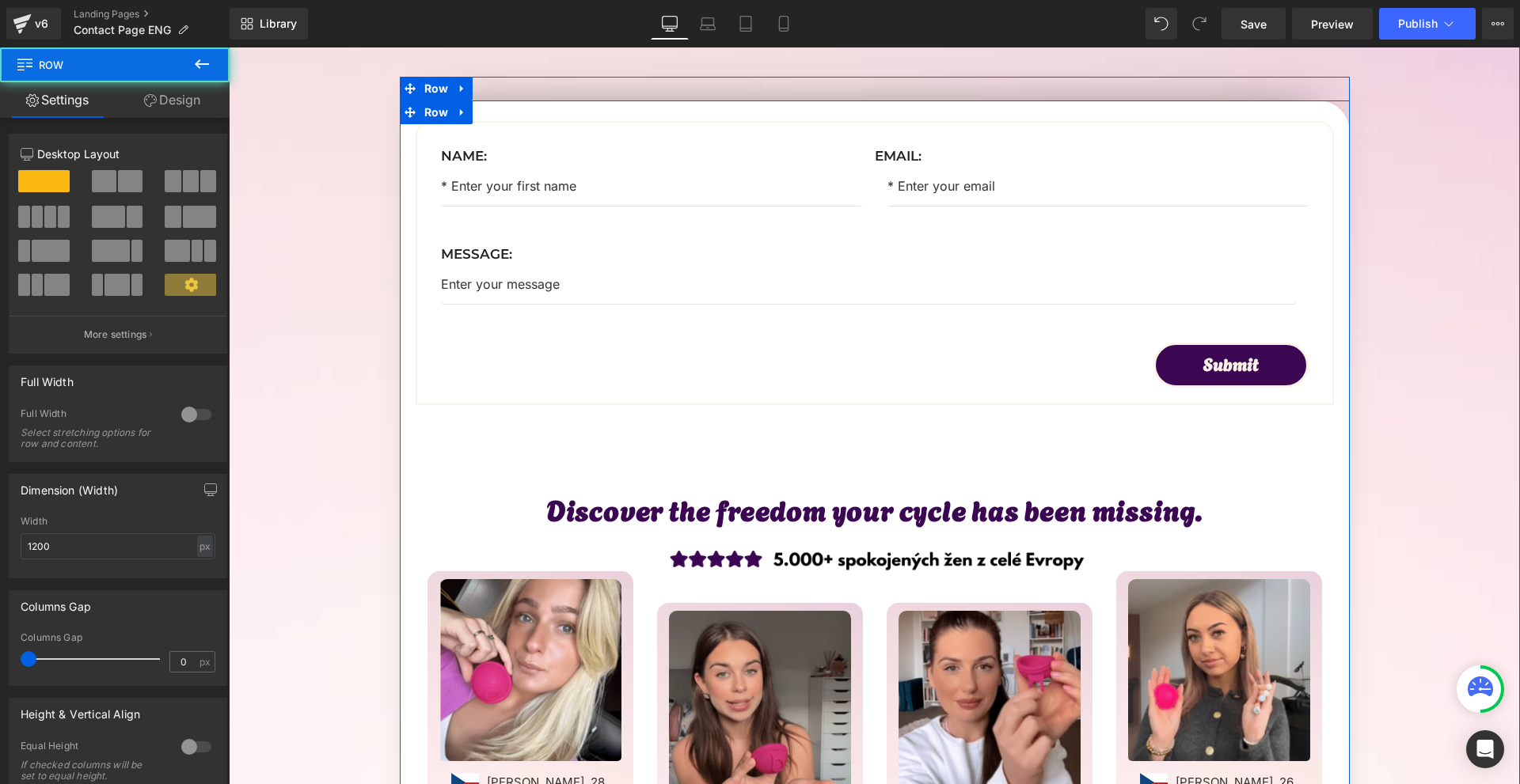
click at [573, 348] on div "Submit" at bounding box center [874, 365] width 868 height 45
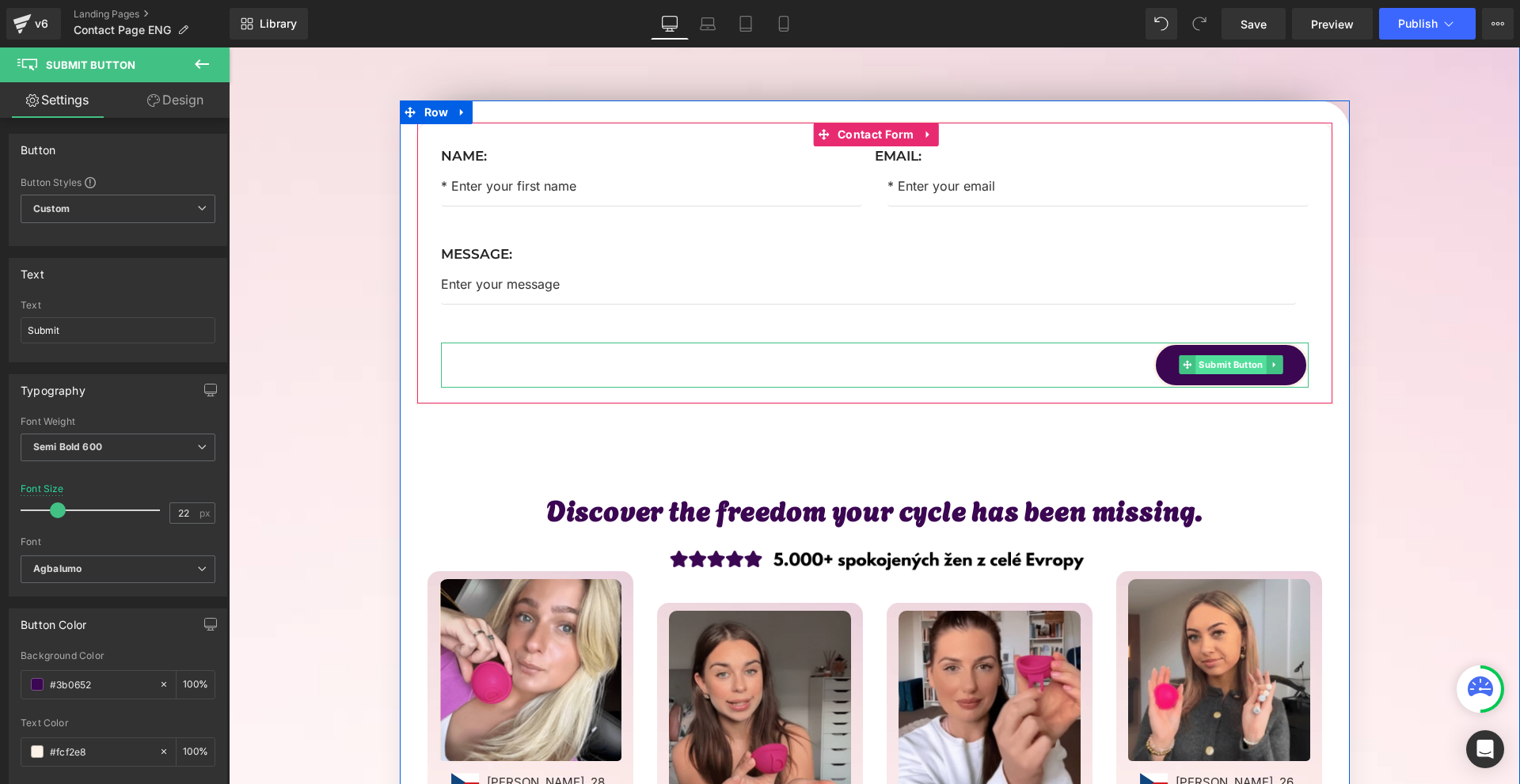
click at [1234, 361] on span "Submit Button" at bounding box center [1231, 365] width 71 height 19
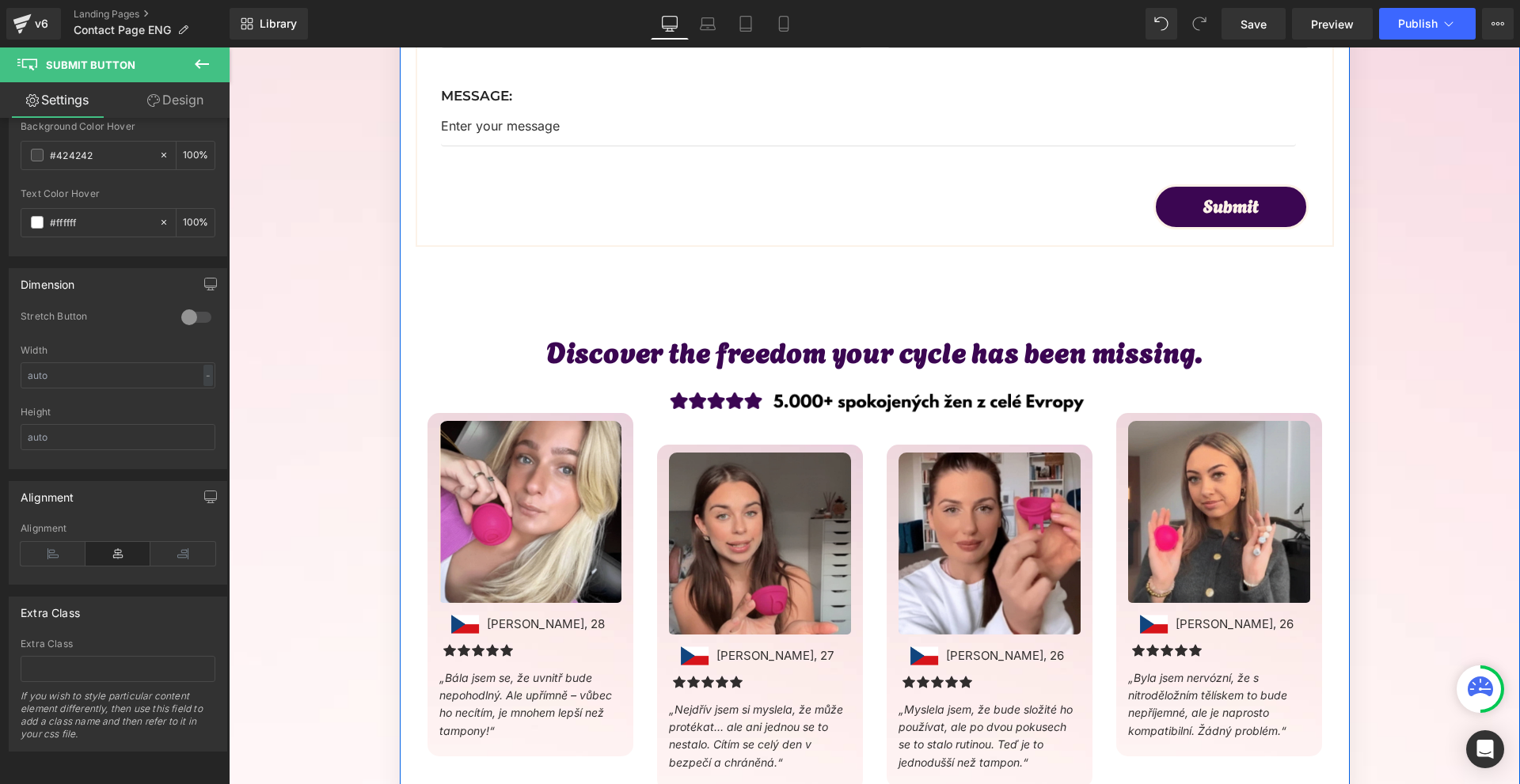
scroll to position [791, 0]
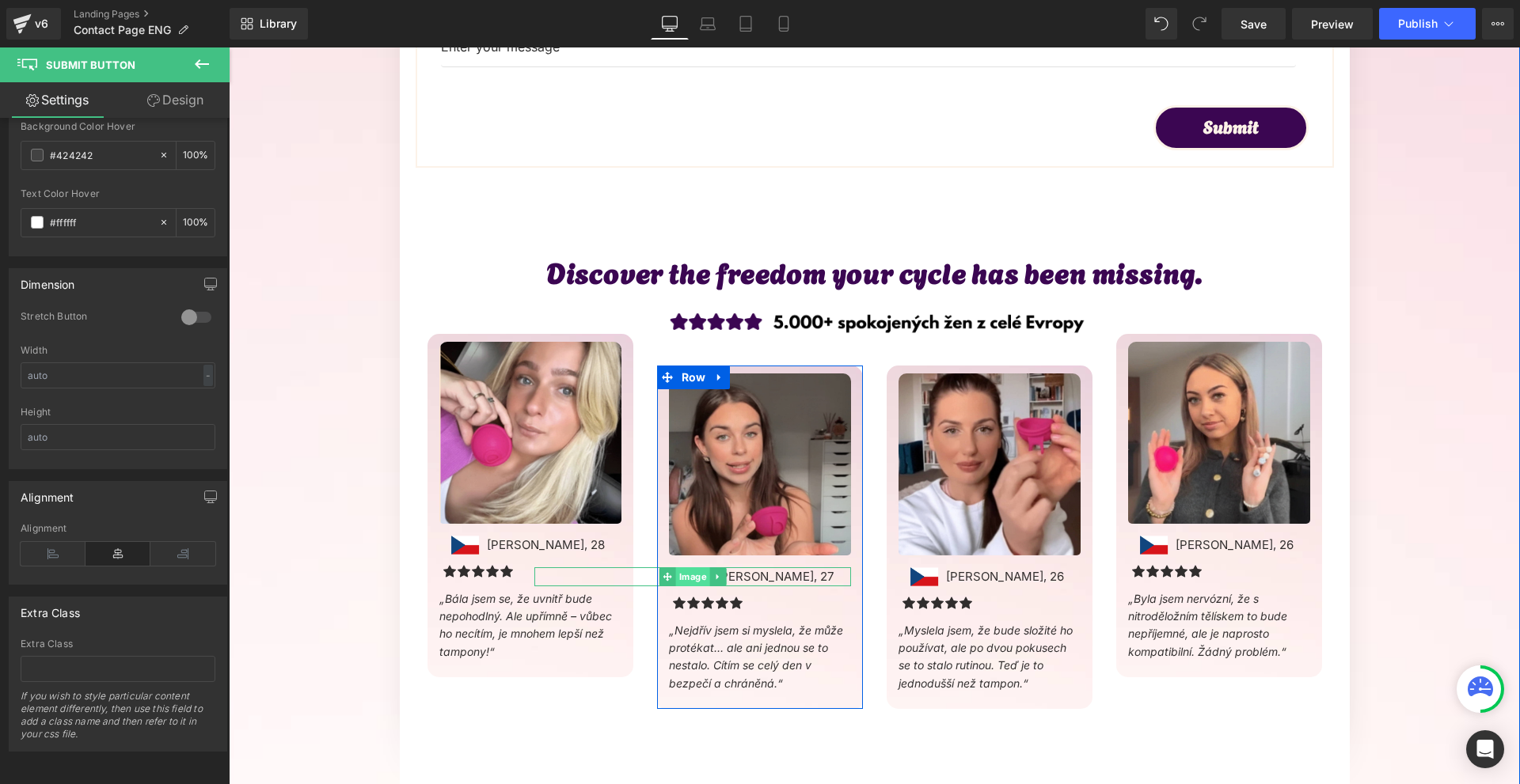
click at [684, 576] on span "Image" at bounding box center [692, 577] width 34 height 19
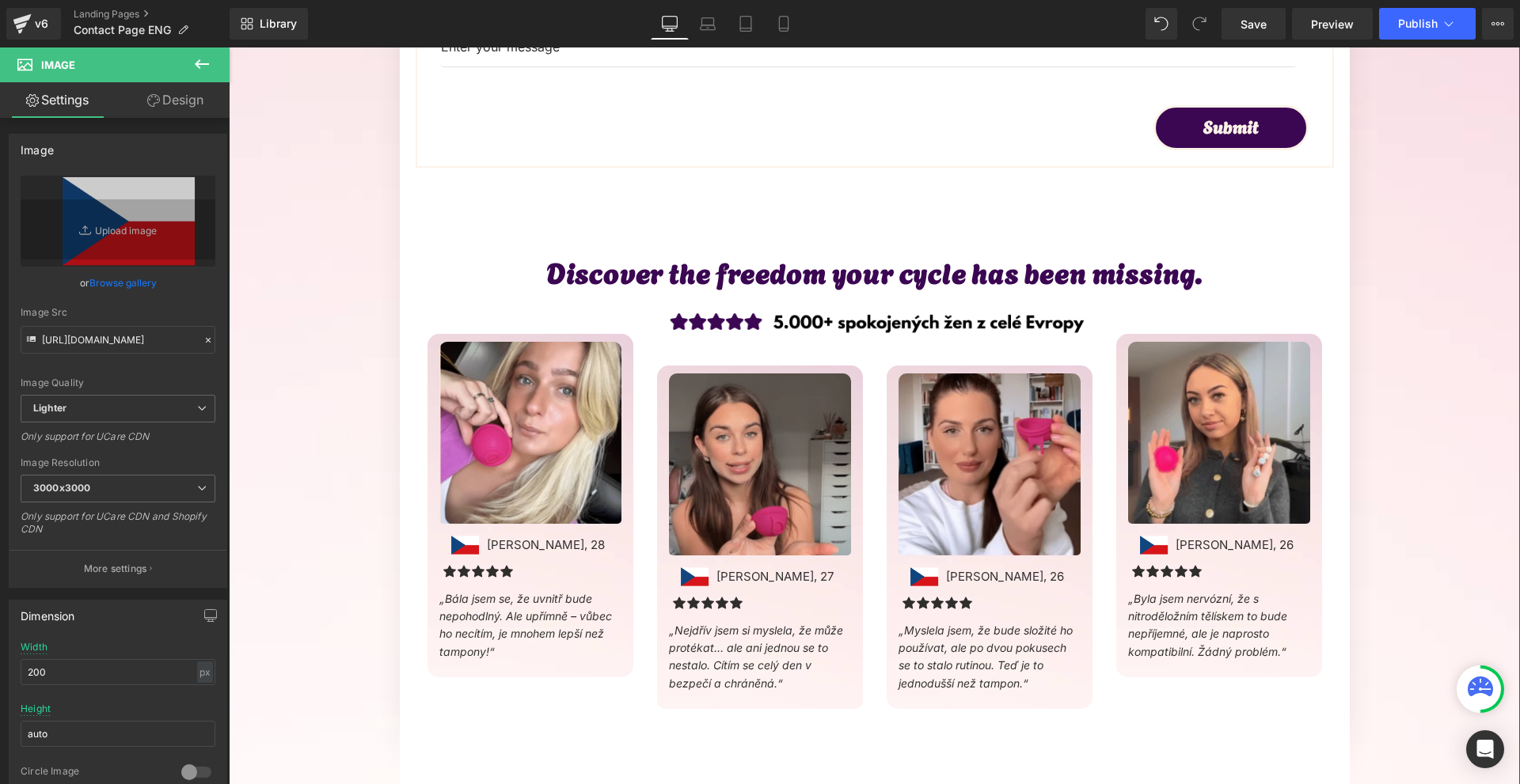
click at [194, 94] on link "Design" at bounding box center [175, 100] width 115 height 35
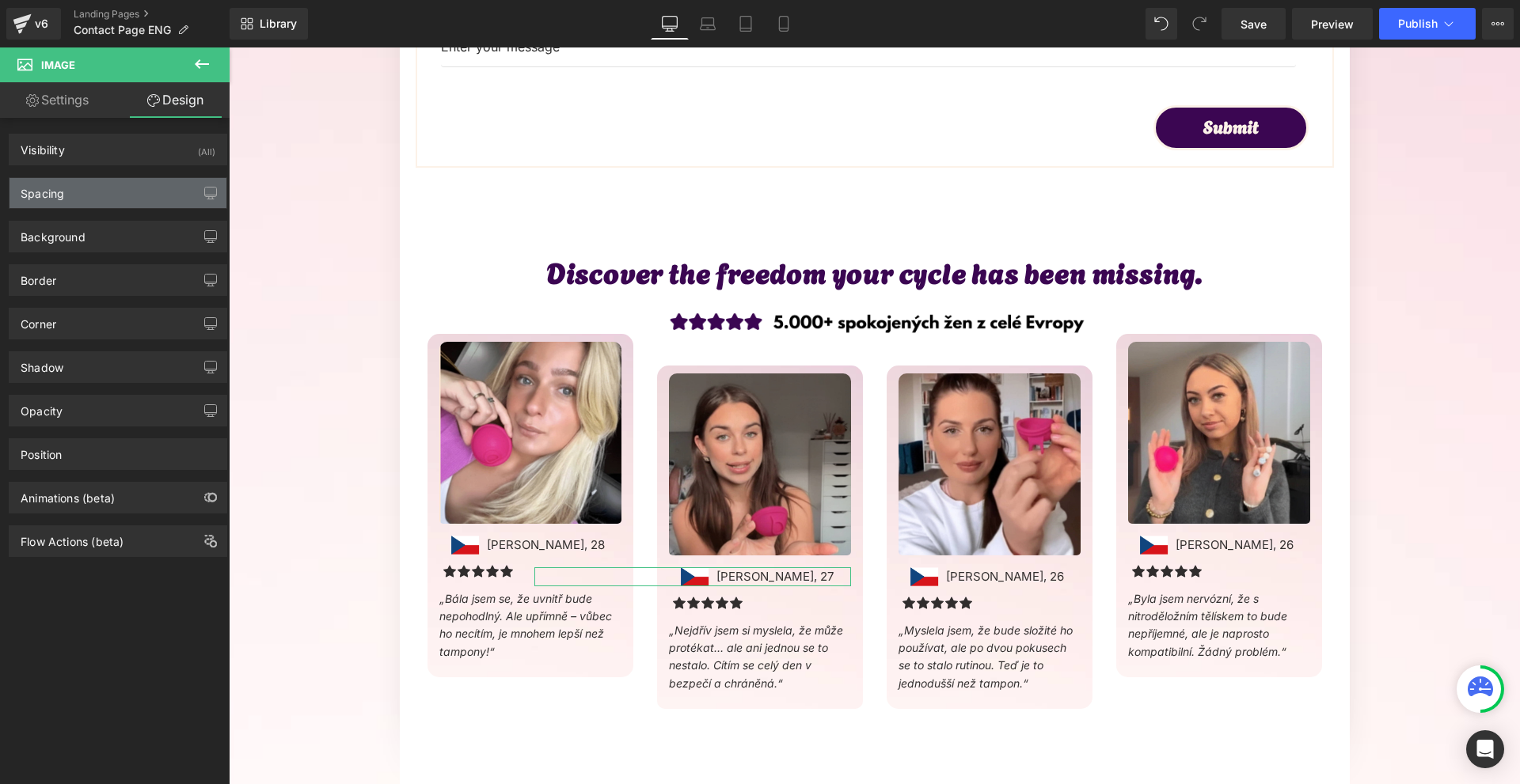
click at [94, 187] on div "Spacing" at bounding box center [118, 193] width 217 height 30
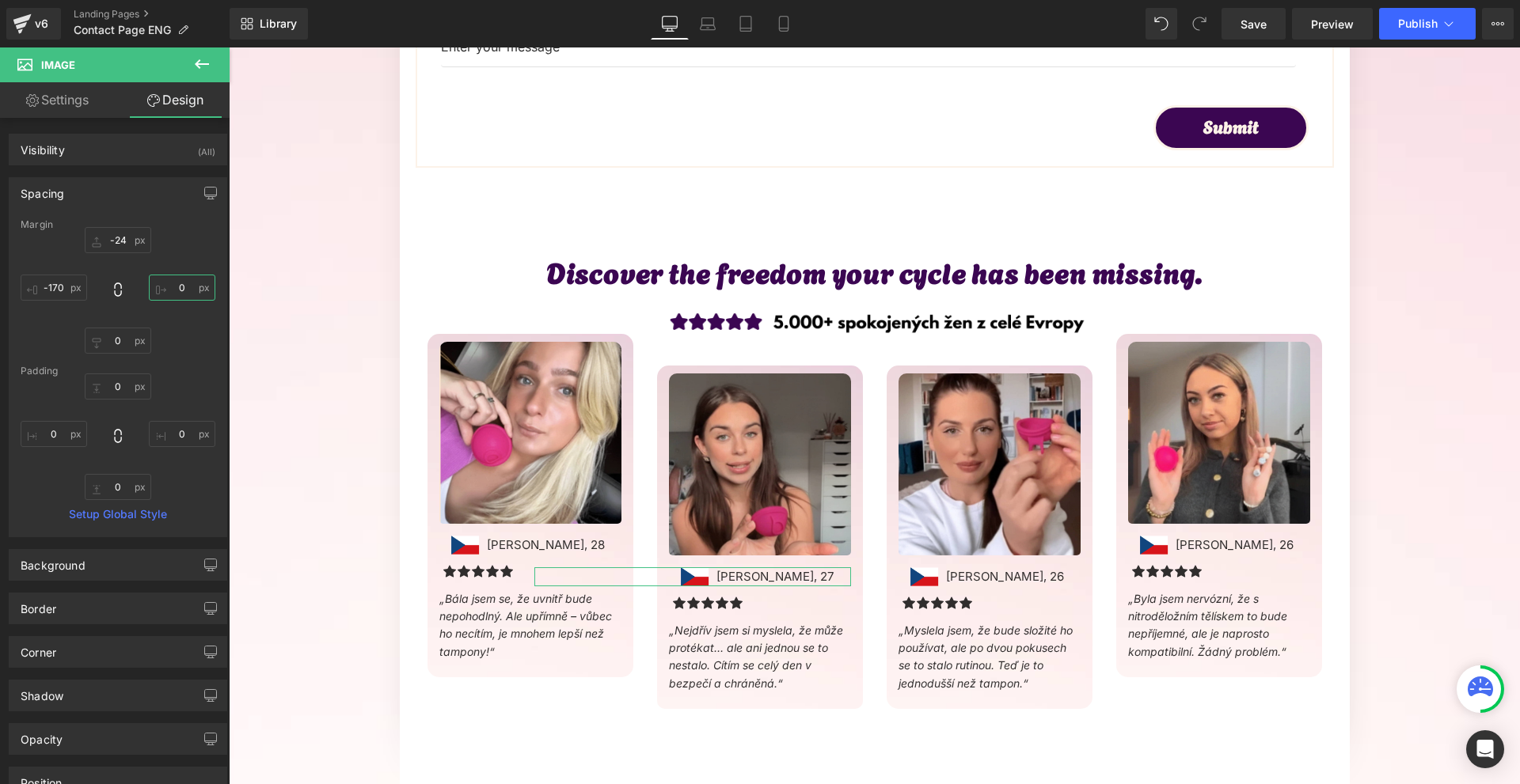
click at [187, 290] on input "0" at bounding box center [182, 288] width 67 height 26
type input "10"
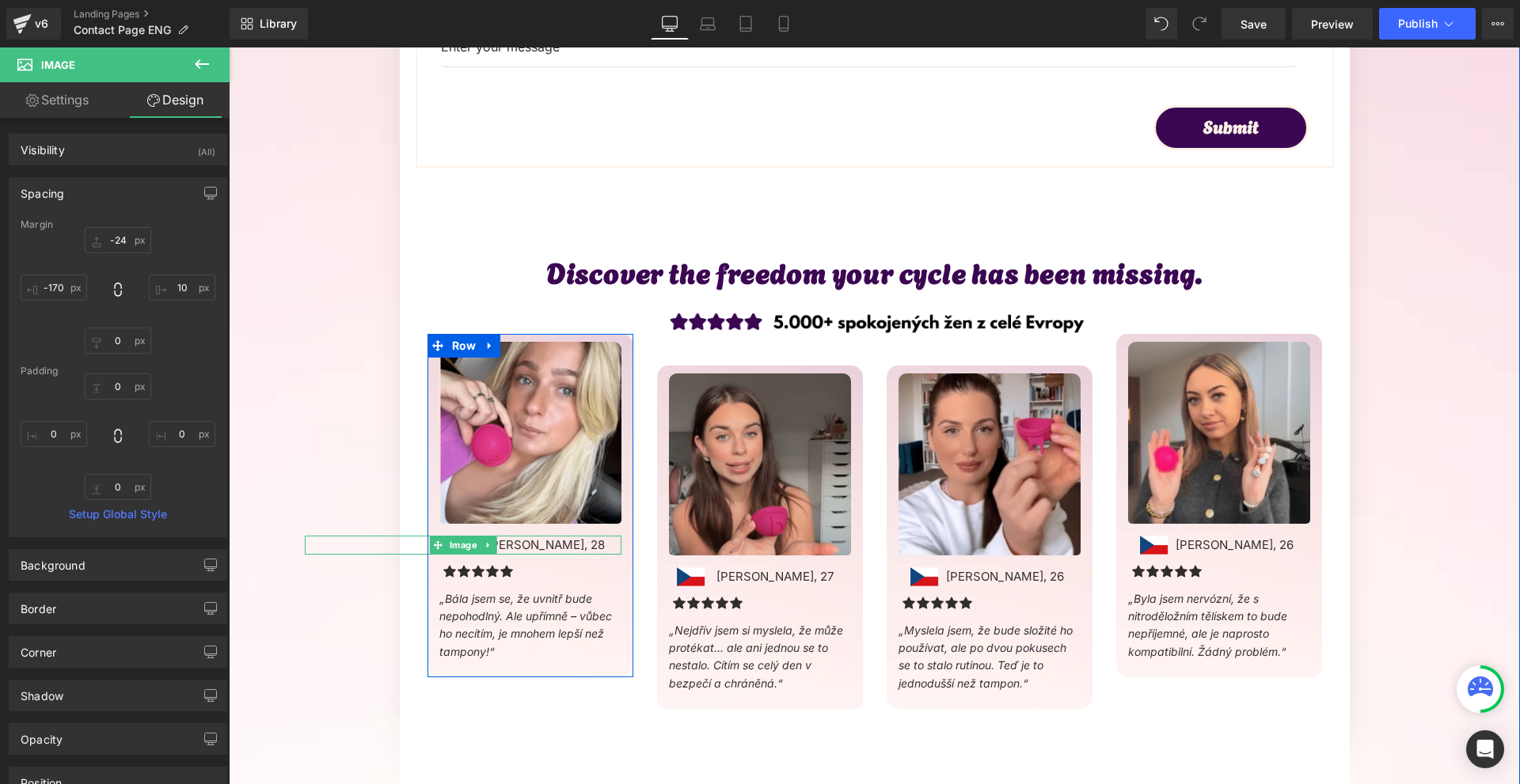
click at [455, 547] on span "Image" at bounding box center [462, 545] width 34 height 19
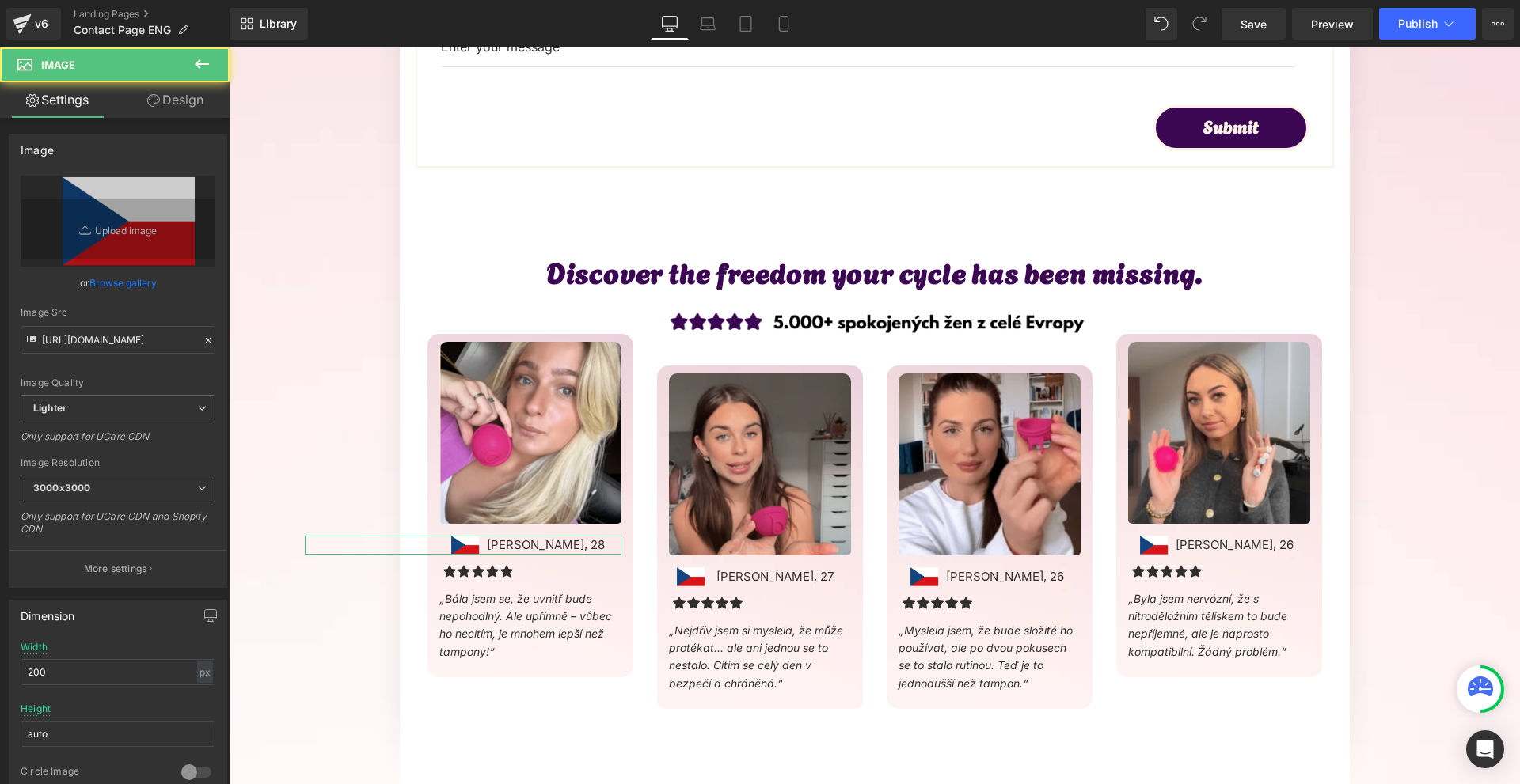
click at [197, 103] on link "Design" at bounding box center [175, 100] width 115 height 35
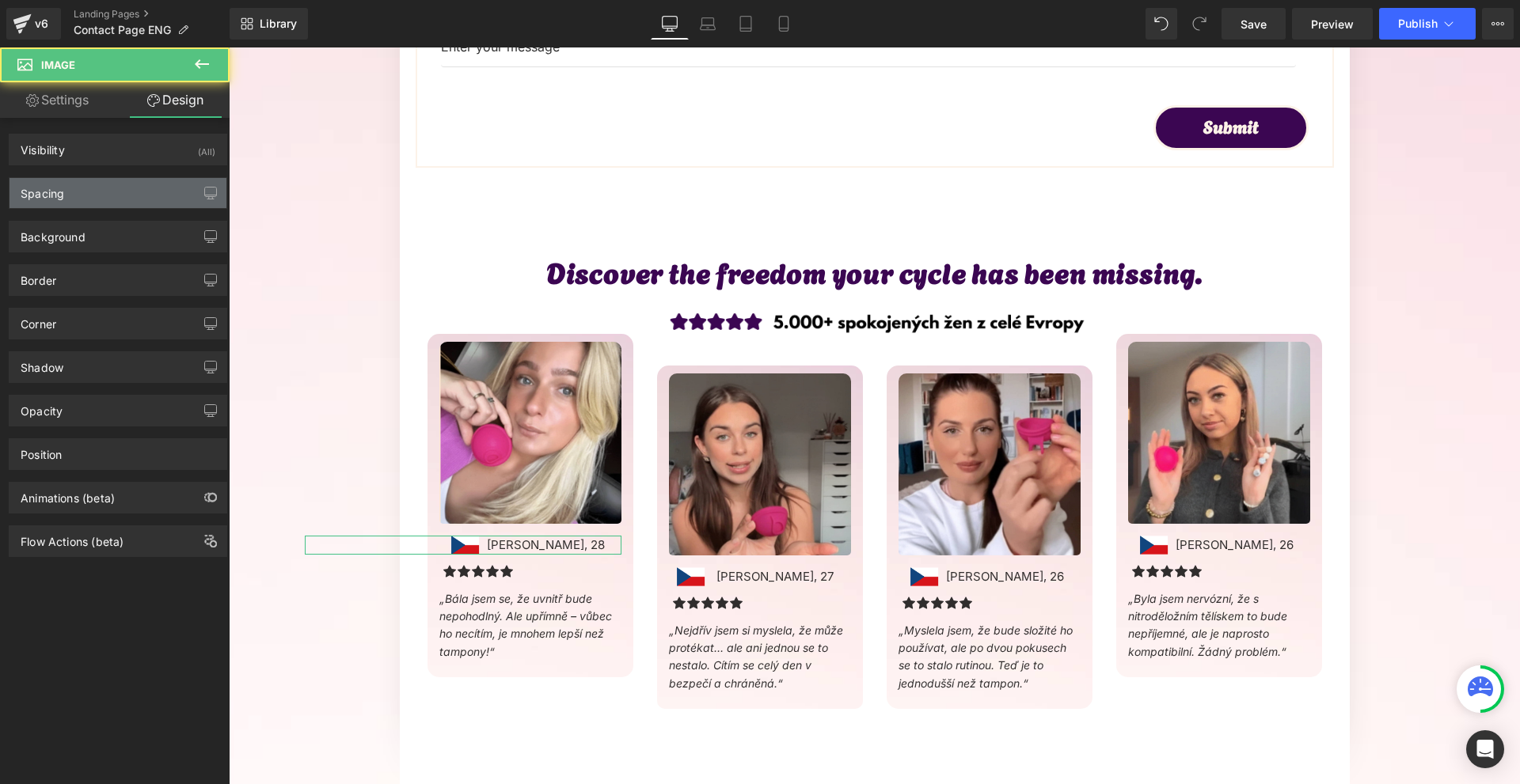
click at [92, 188] on div "Spacing" at bounding box center [118, 193] width 217 height 30
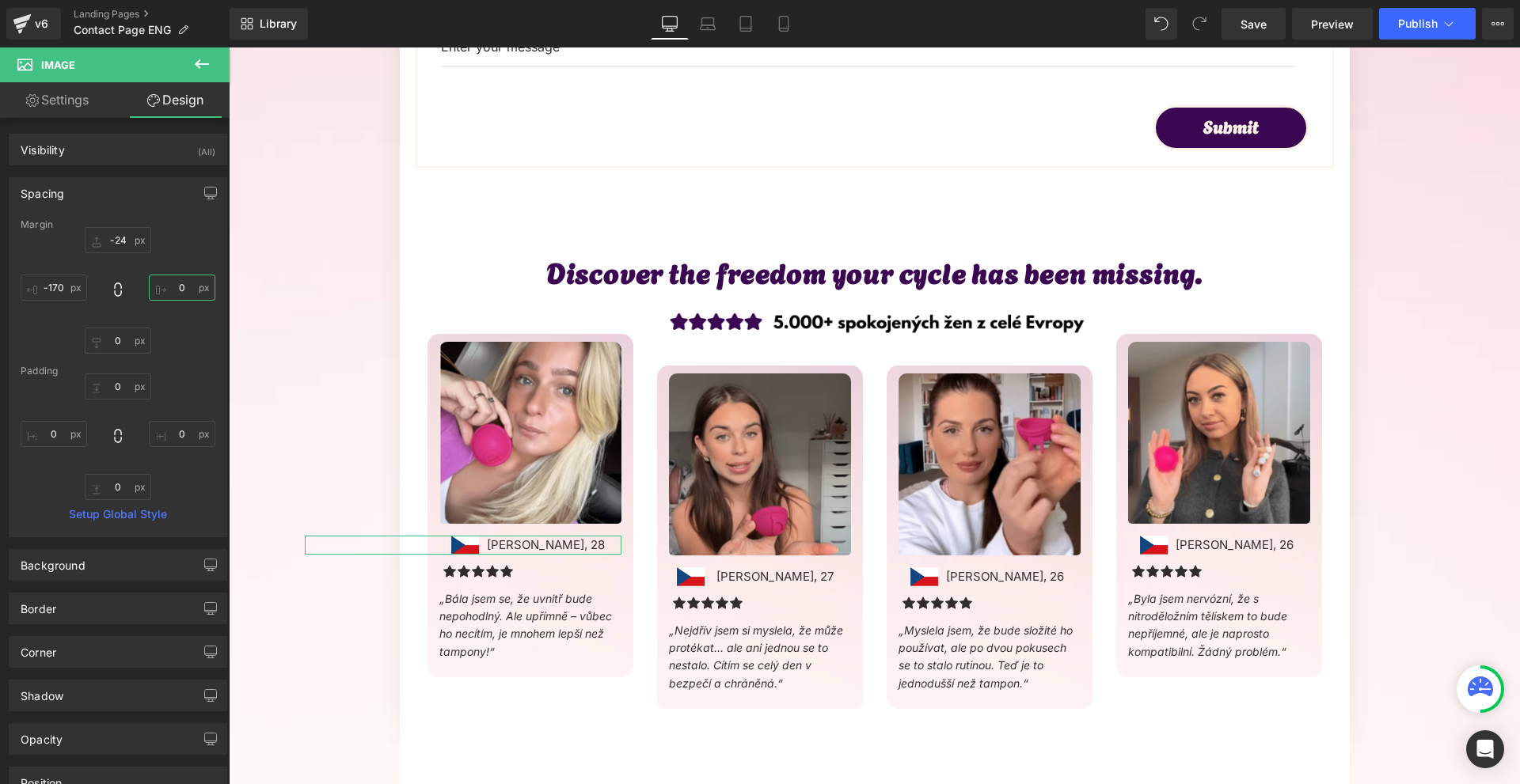
click at [170, 284] on input "0" at bounding box center [182, 288] width 67 height 26
type input "10"
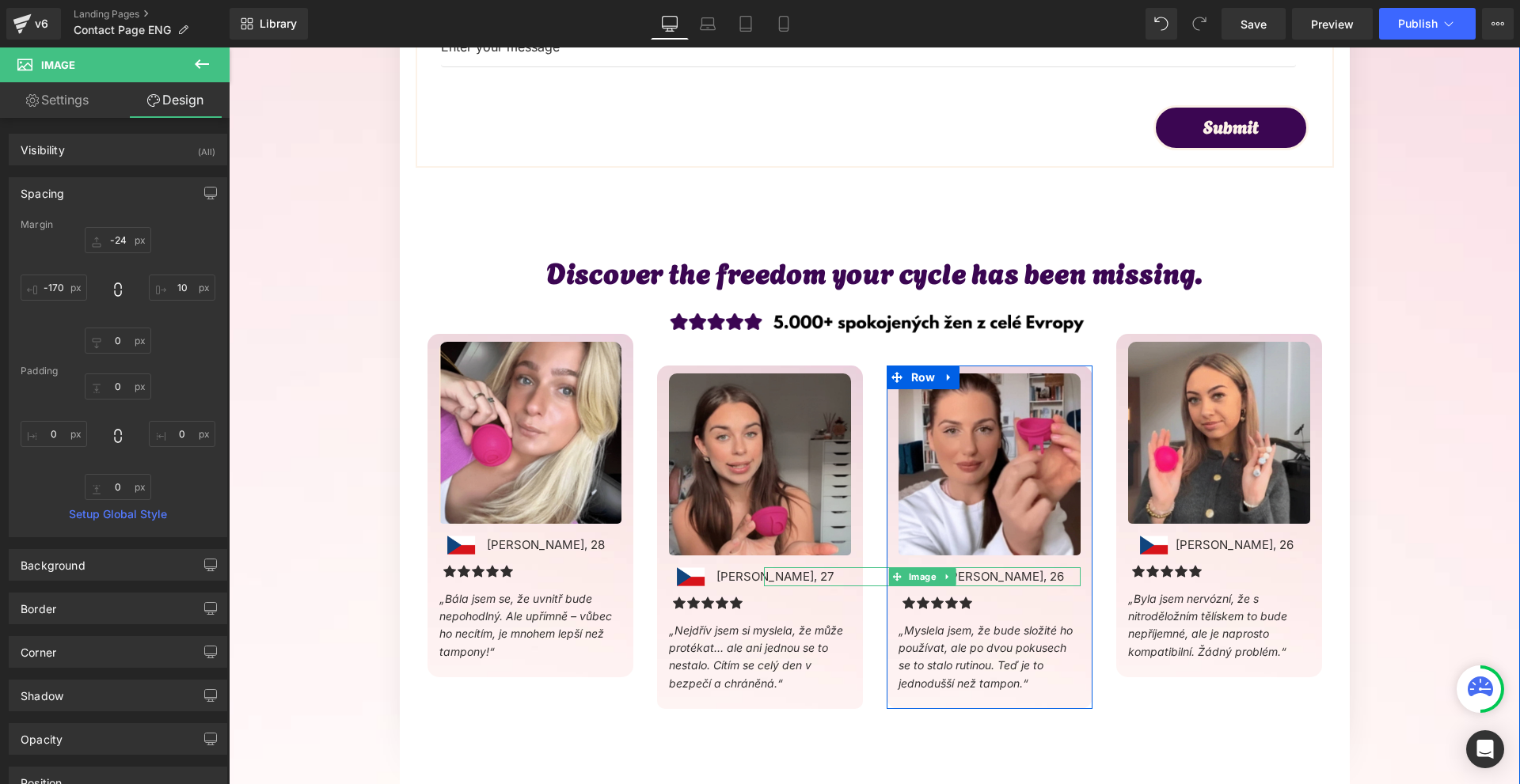
click at [915, 575] on span "Image" at bounding box center [921, 577] width 34 height 19
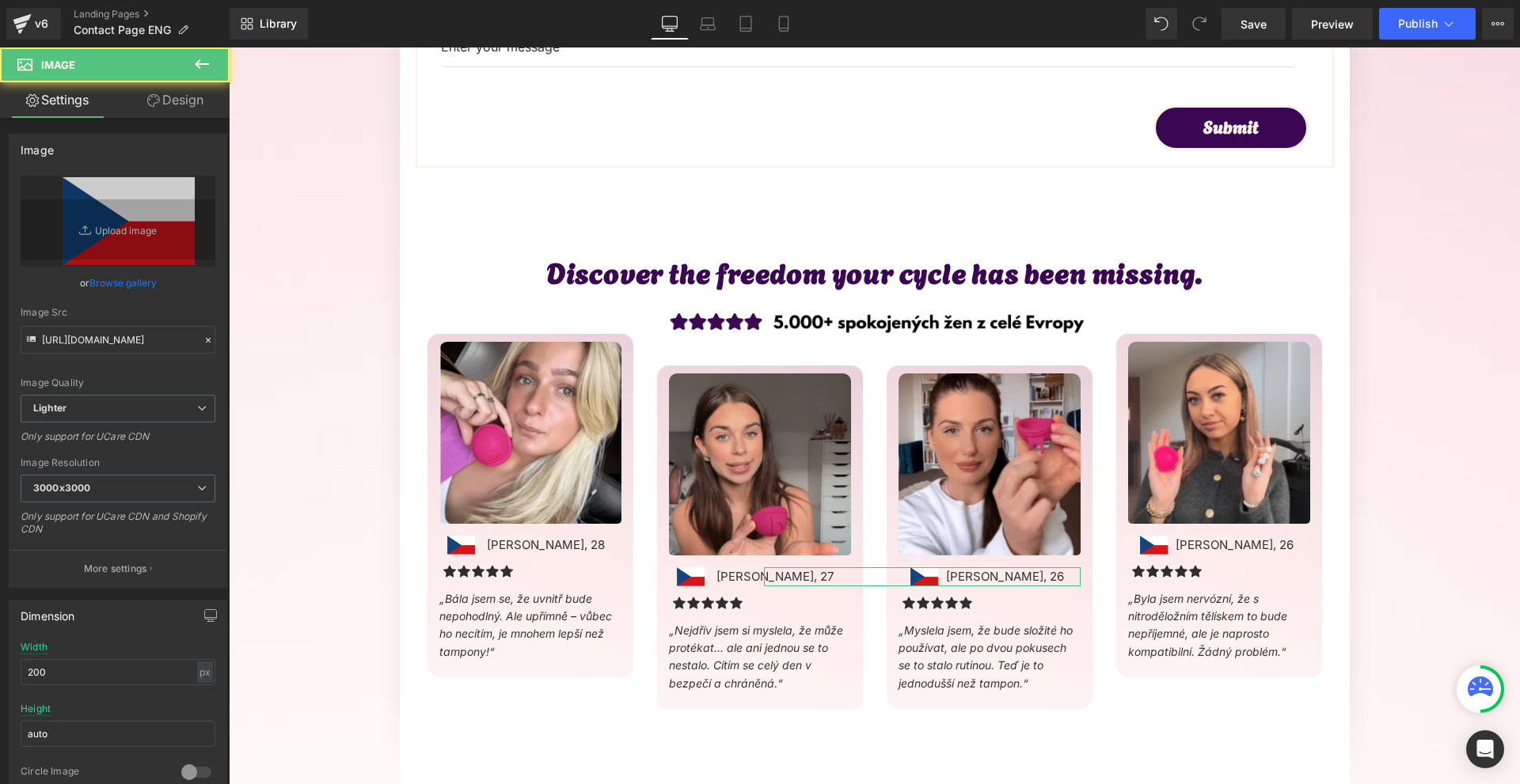
click at [185, 113] on link "Design" at bounding box center [175, 100] width 115 height 35
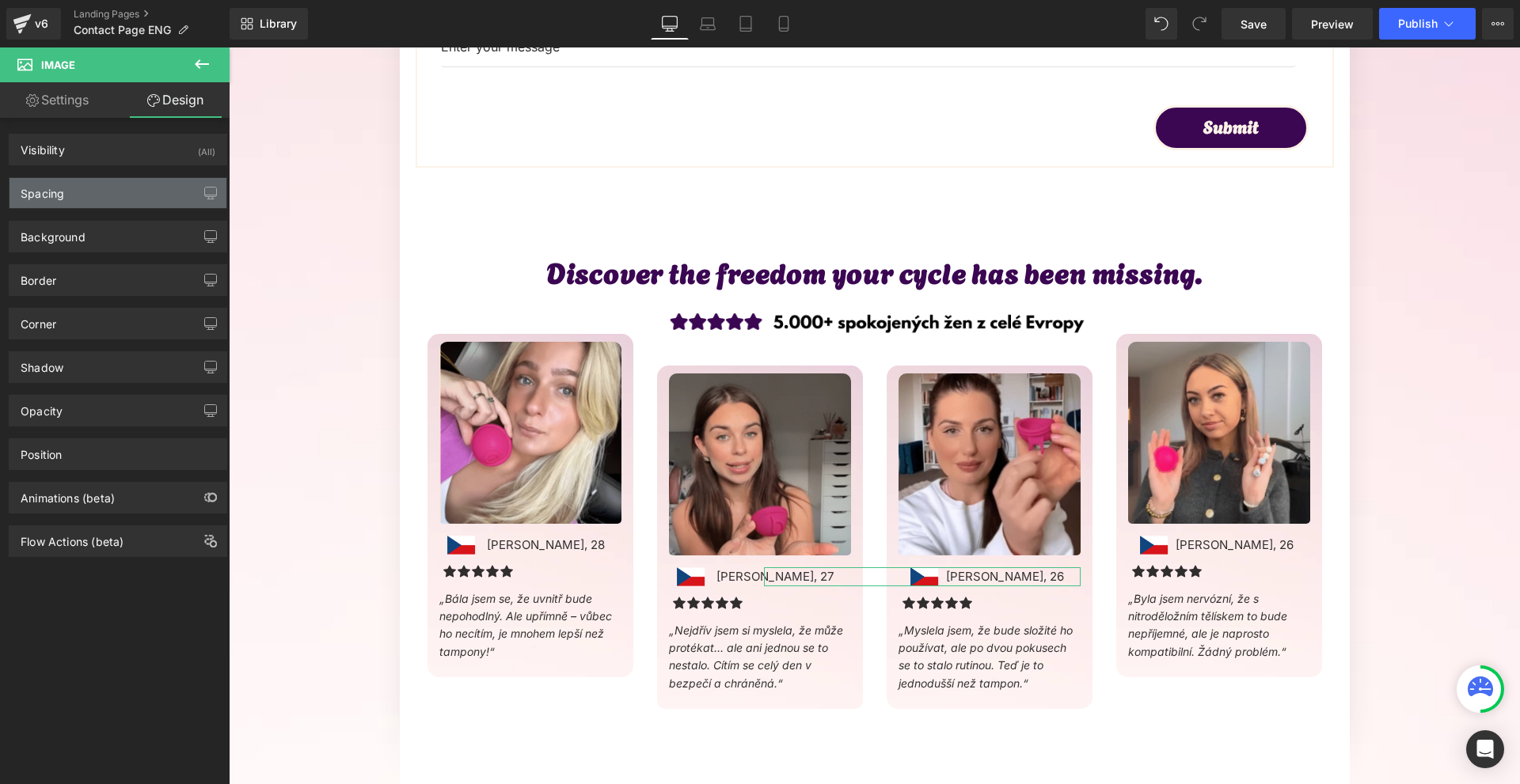
click at [75, 192] on div "Spacing" at bounding box center [118, 193] width 217 height 30
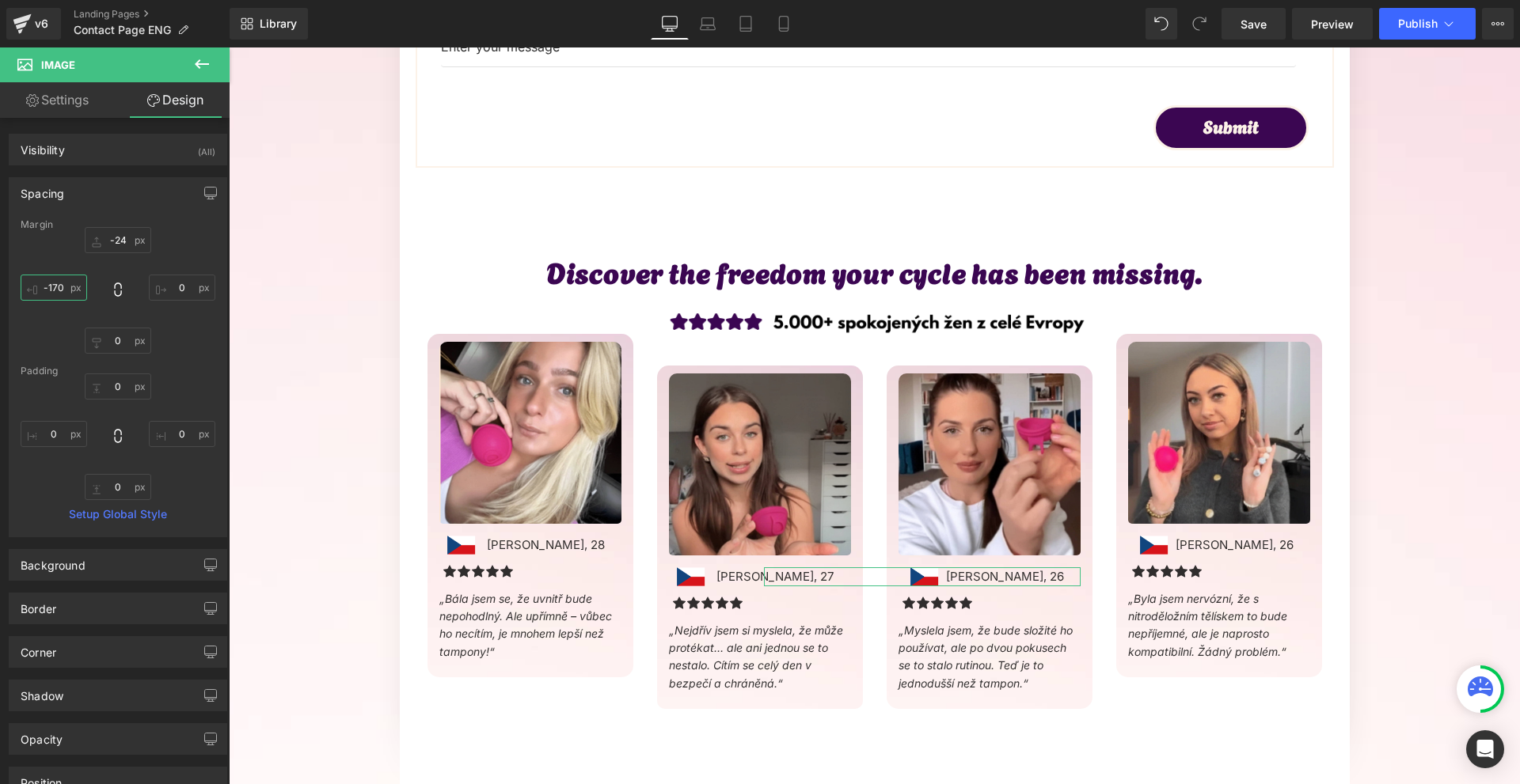
click at [72, 291] on input "-170" at bounding box center [54, 288] width 67 height 26
click at [217, 294] on div "Margin -24 0 0 -170 [GEOGRAPHIC_DATA] 0 0 0 0 Setup Global Style" at bounding box center [118, 378] width 217 height 318
drag, startPoint x: 186, startPoint y: 288, endPoint x: 209, endPoint y: 290, distance: 23.1
click at [186, 287] on input "0" at bounding box center [182, 288] width 67 height 26
type input "10"
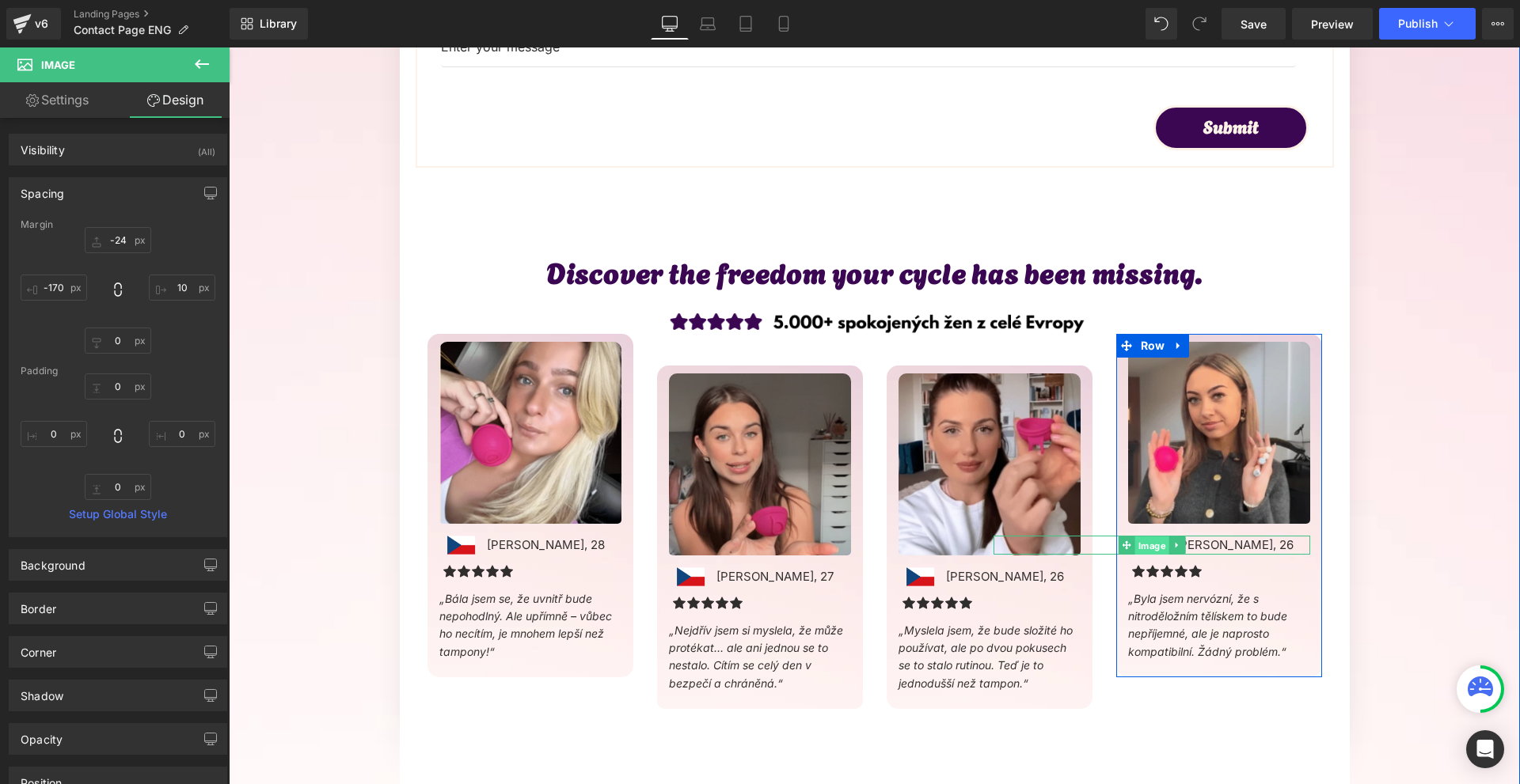
click at [1152, 547] on span "Image" at bounding box center [1151, 545] width 34 height 19
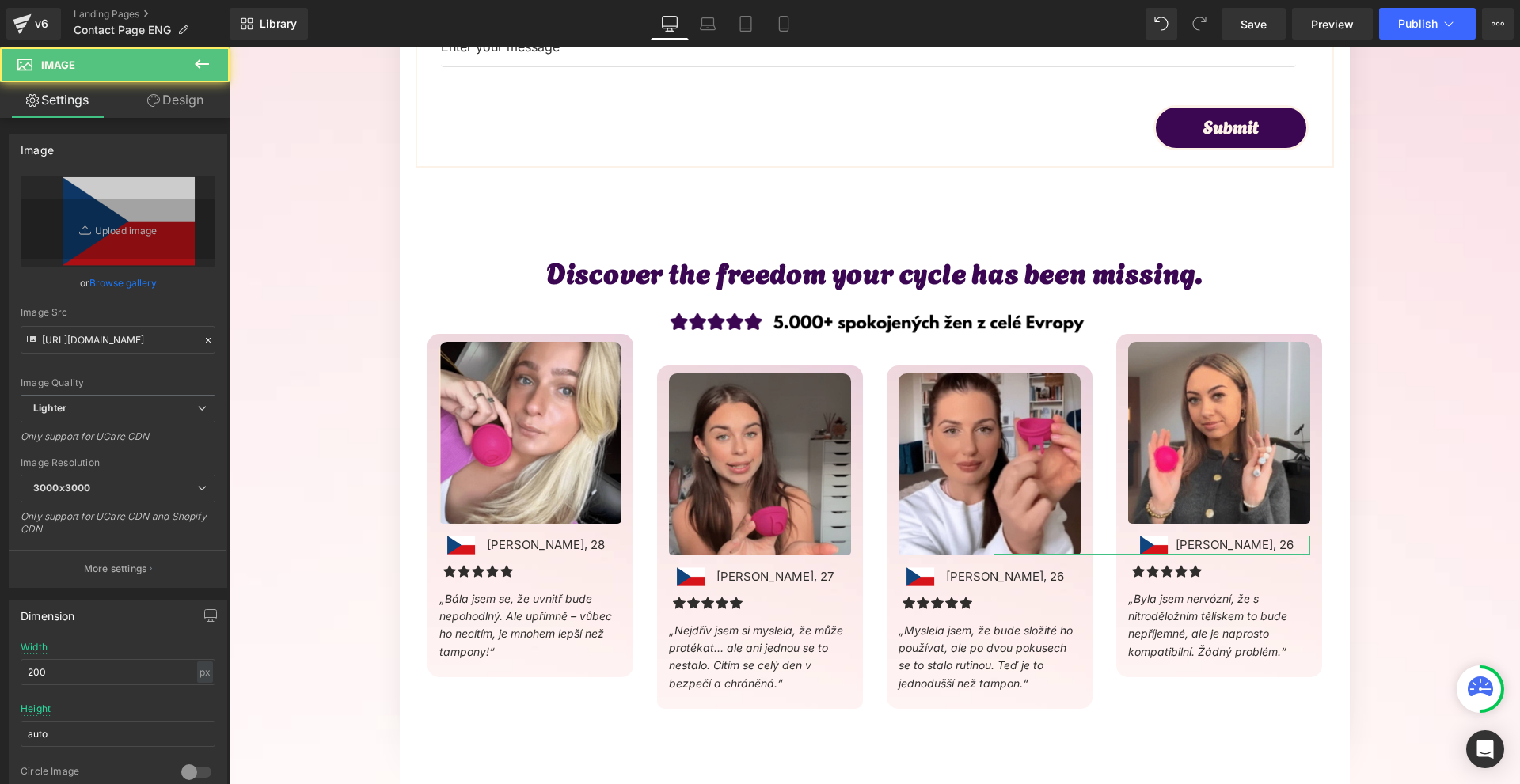
drag, startPoint x: 158, startPoint y: 99, endPoint x: 38, endPoint y: 191, distance: 151.2
click at [159, 100] on link "Design" at bounding box center [175, 100] width 115 height 35
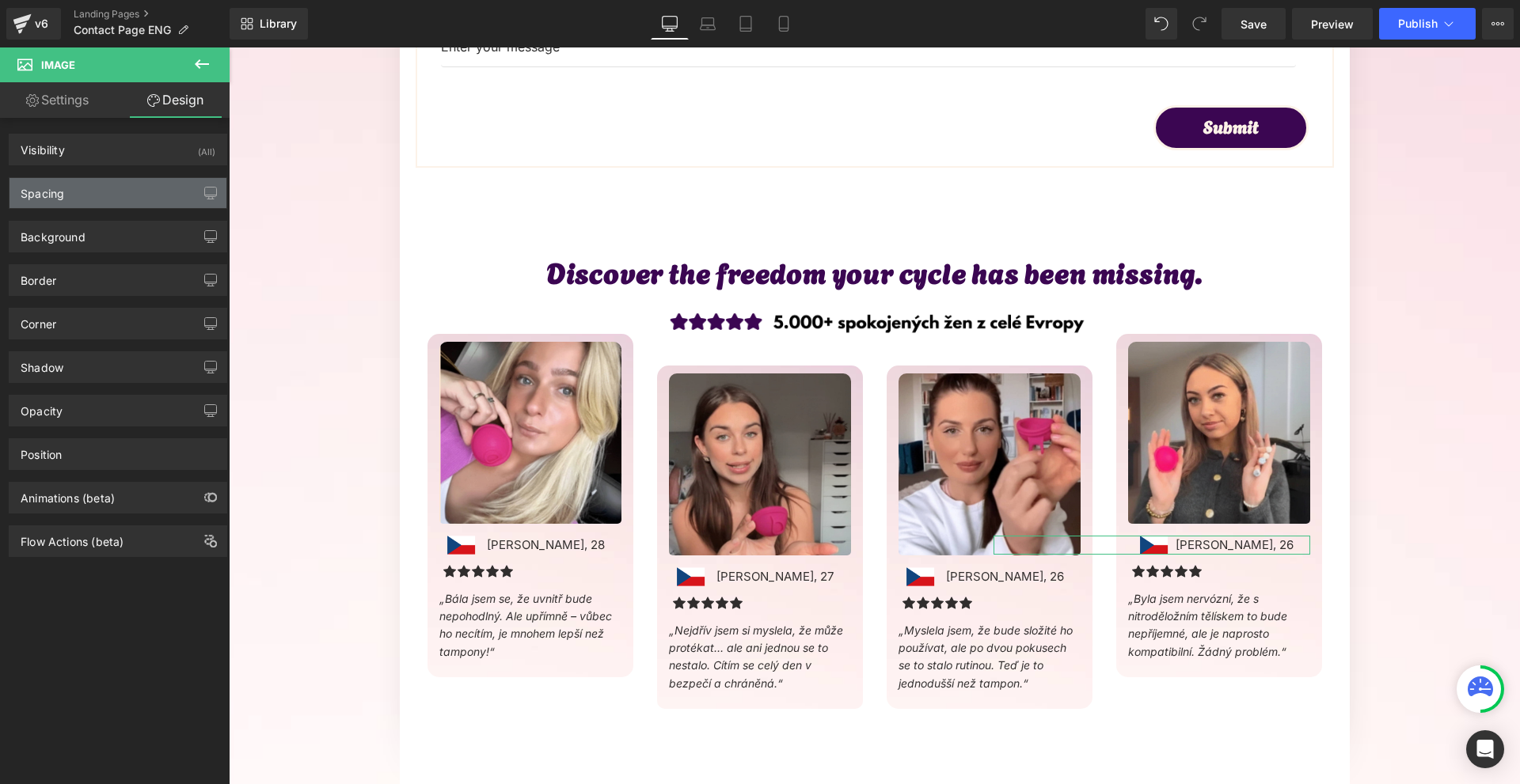
click at [38, 195] on div "Spacing" at bounding box center [42, 189] width 44 height 22
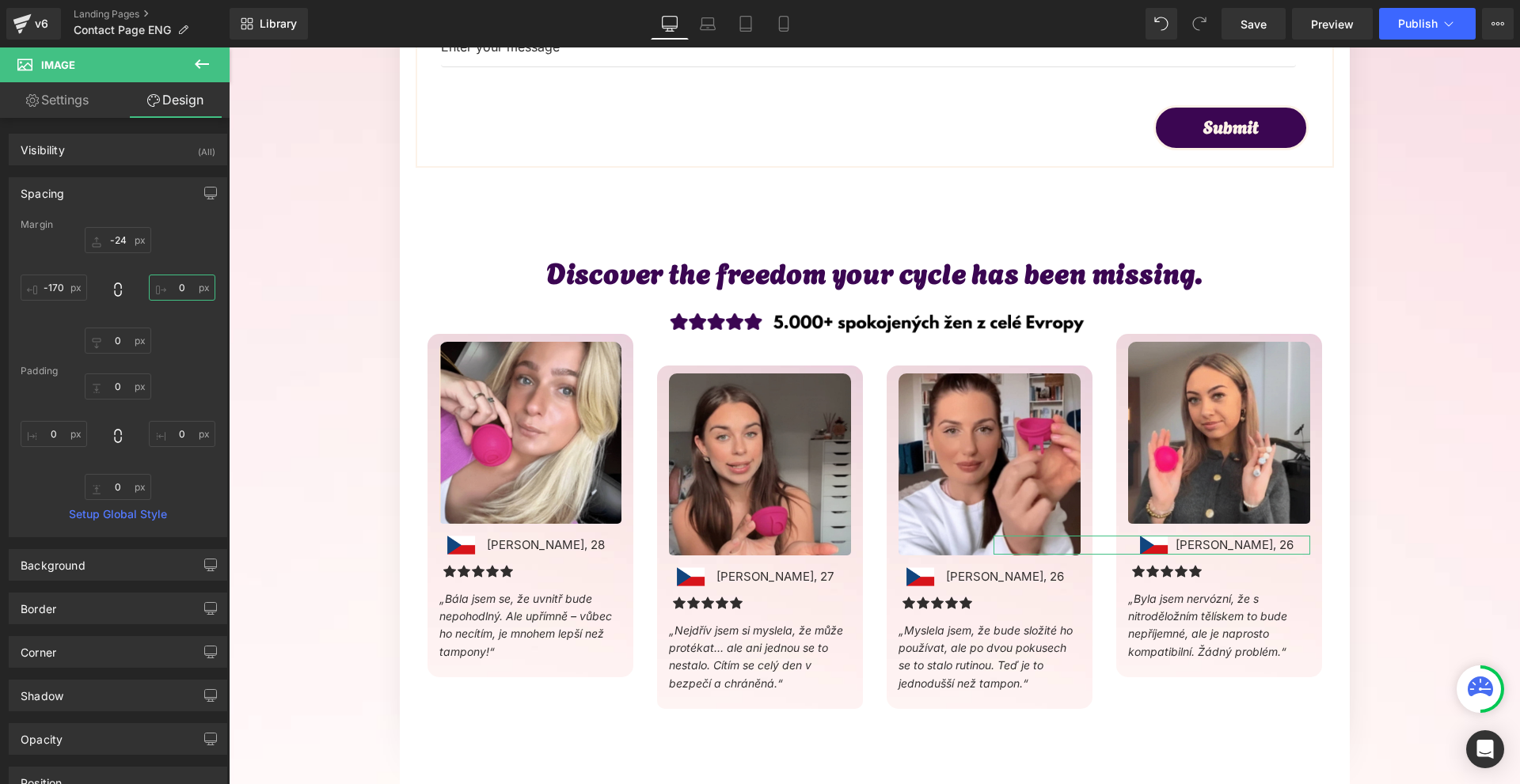
click at [174, 282] on input "text" at bounding box center [182, 288] width 67 height 26
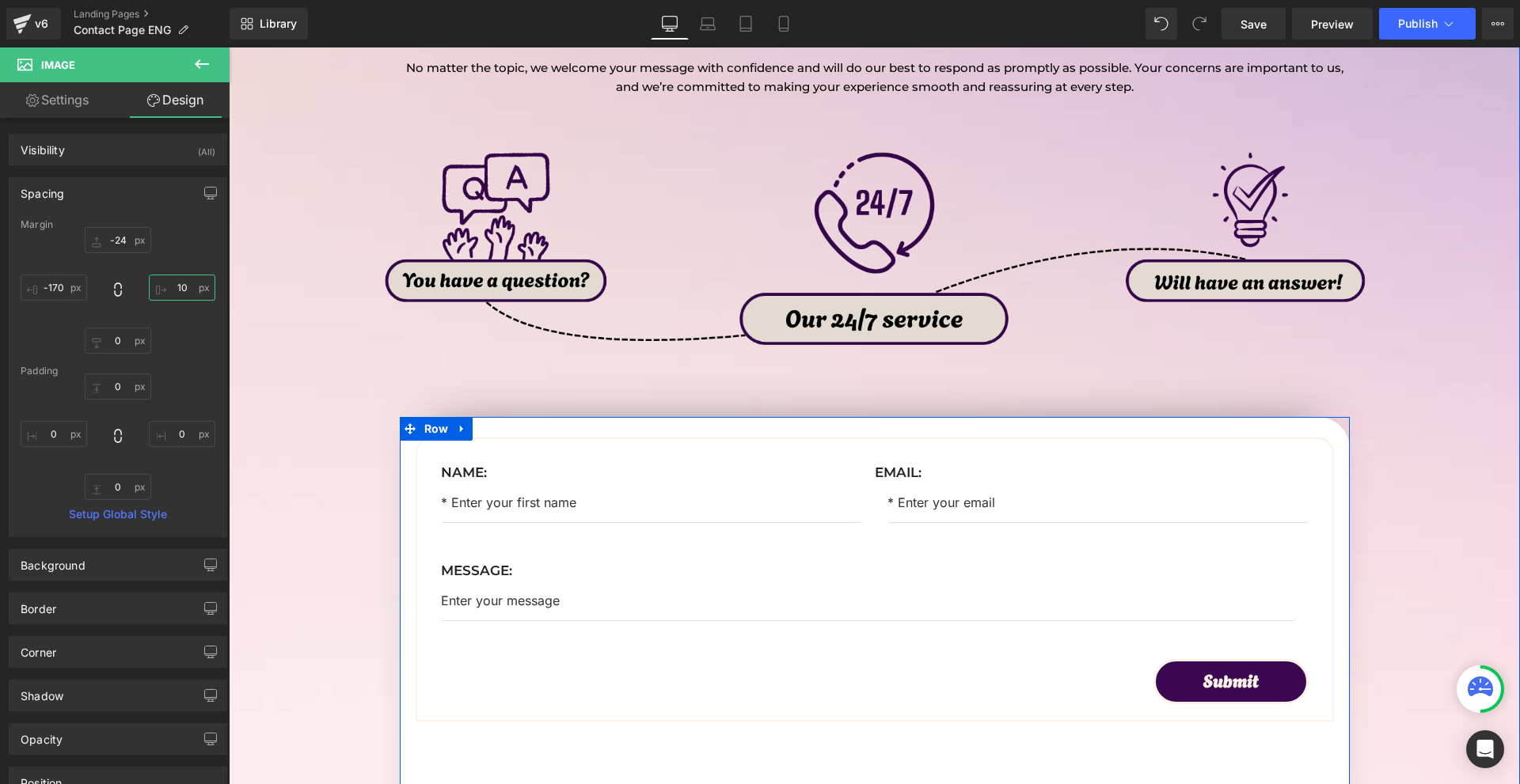
scroll to position [0, 0]
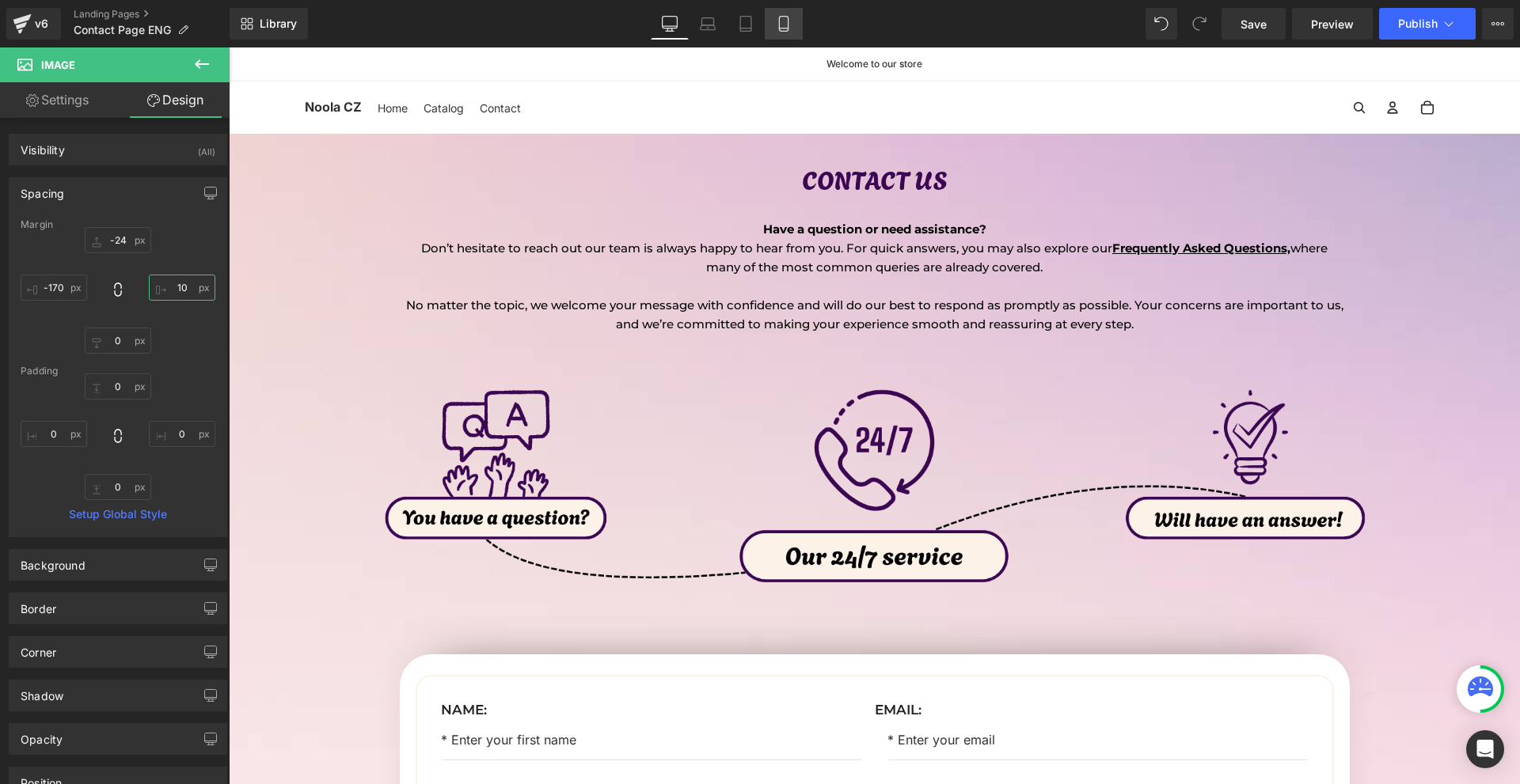
type input "10"
click at [793, 18] on link "Mobile" at bounding box center [784, 24] width 38 height 31
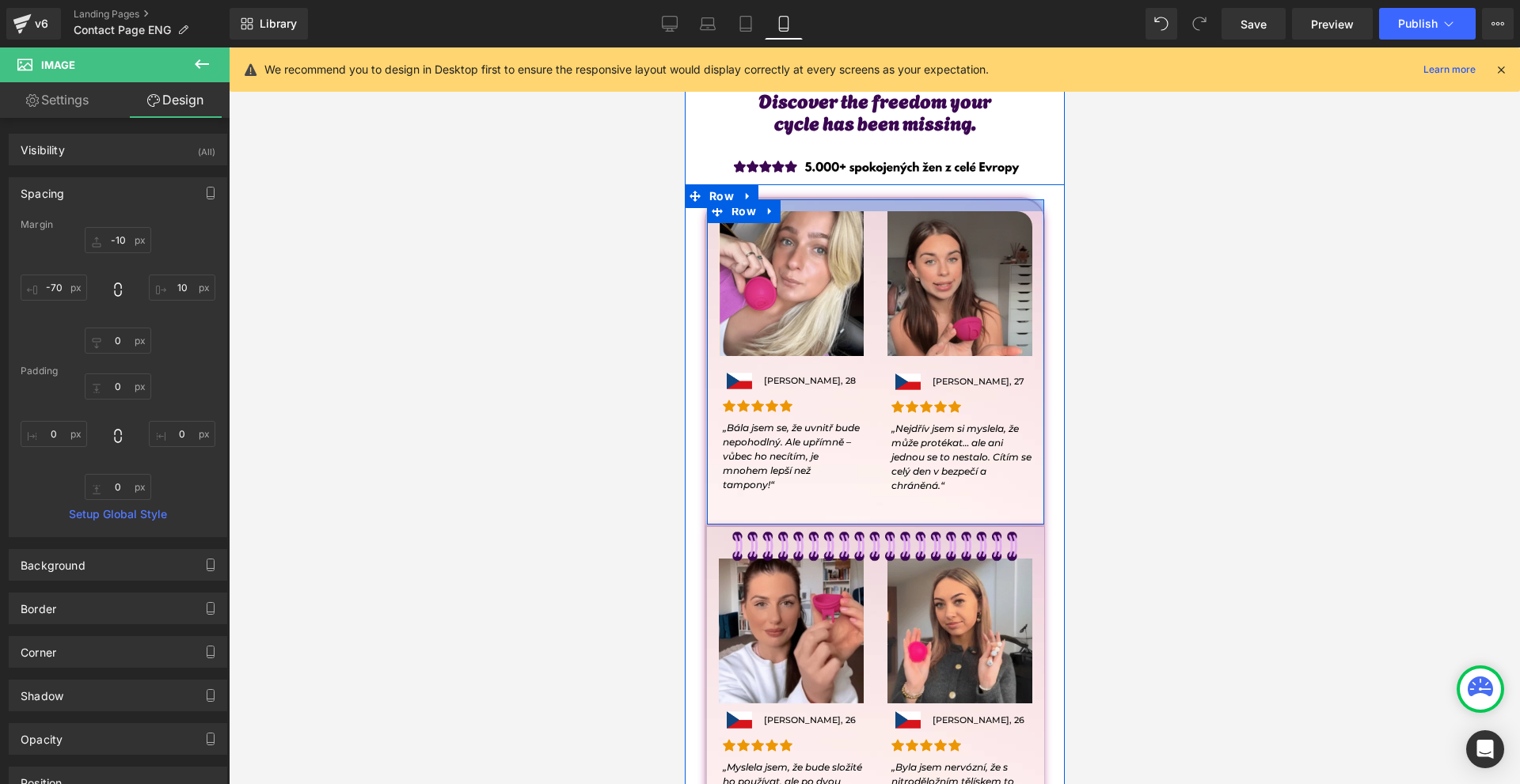
scroll to position [950, 0]
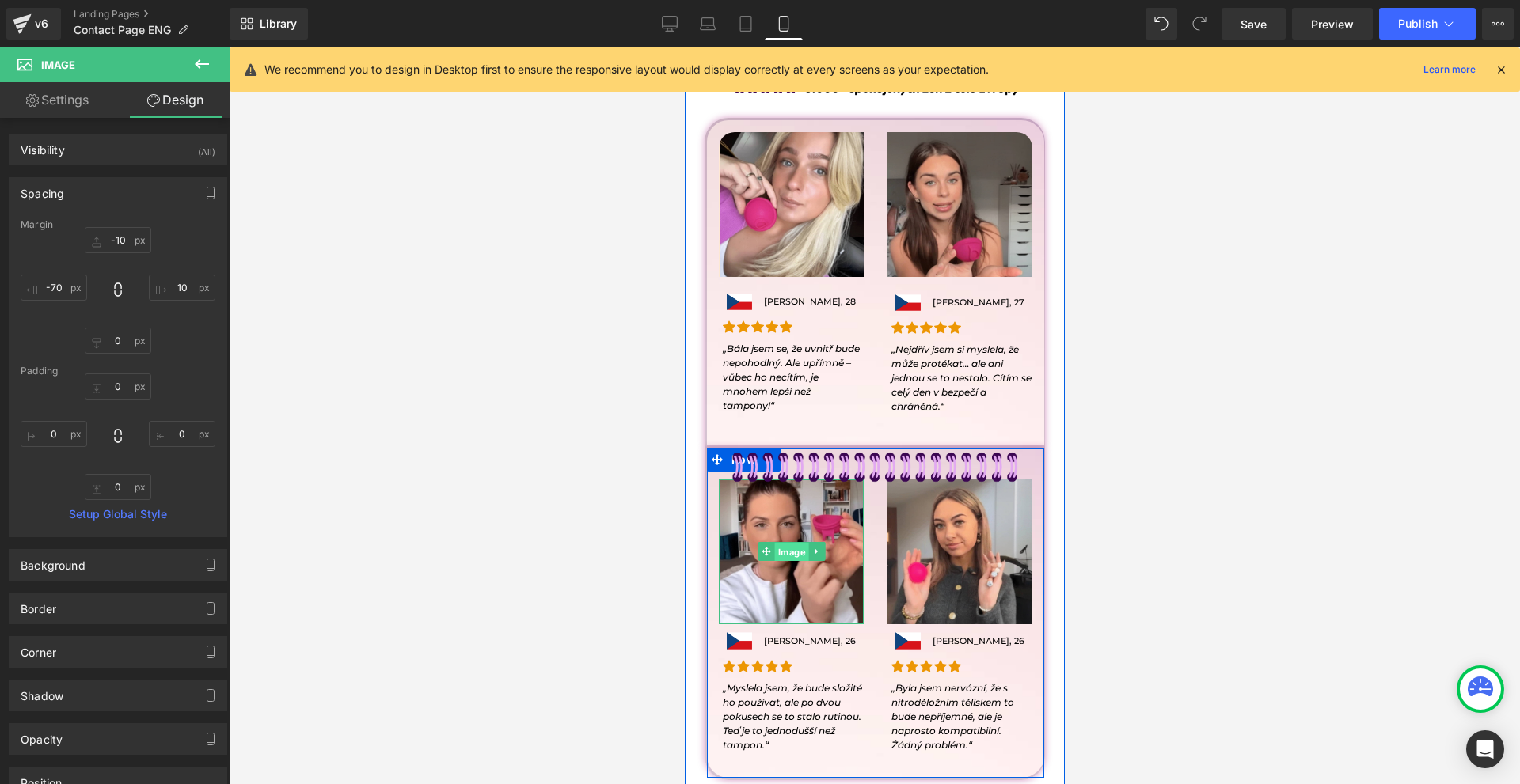
click at [790, 550] on span "Image" at bounding box center [790, 552] width 34 height 19
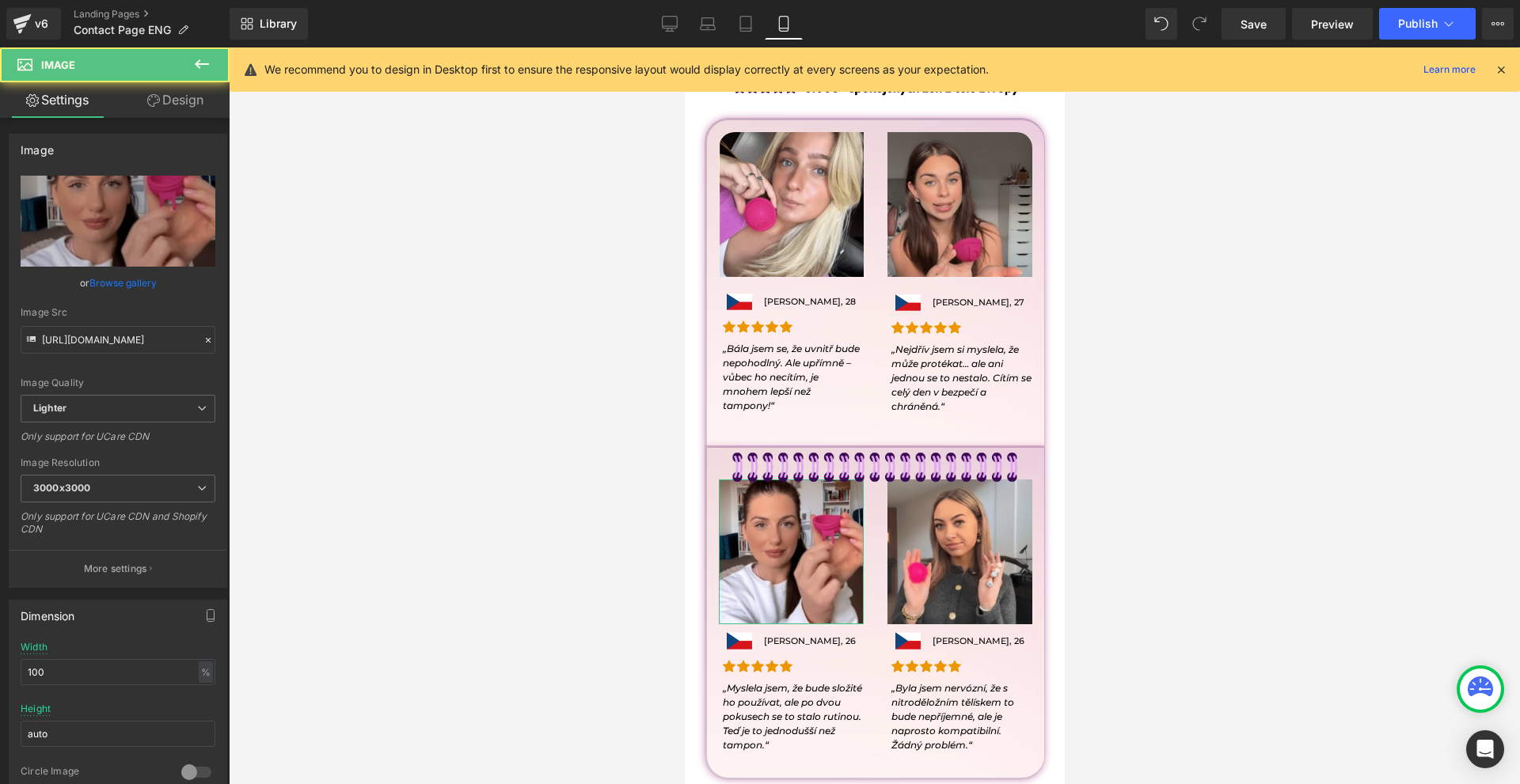
click at [169, 105] on link "Design" at bounding box center [175, 100] width 115 height 35
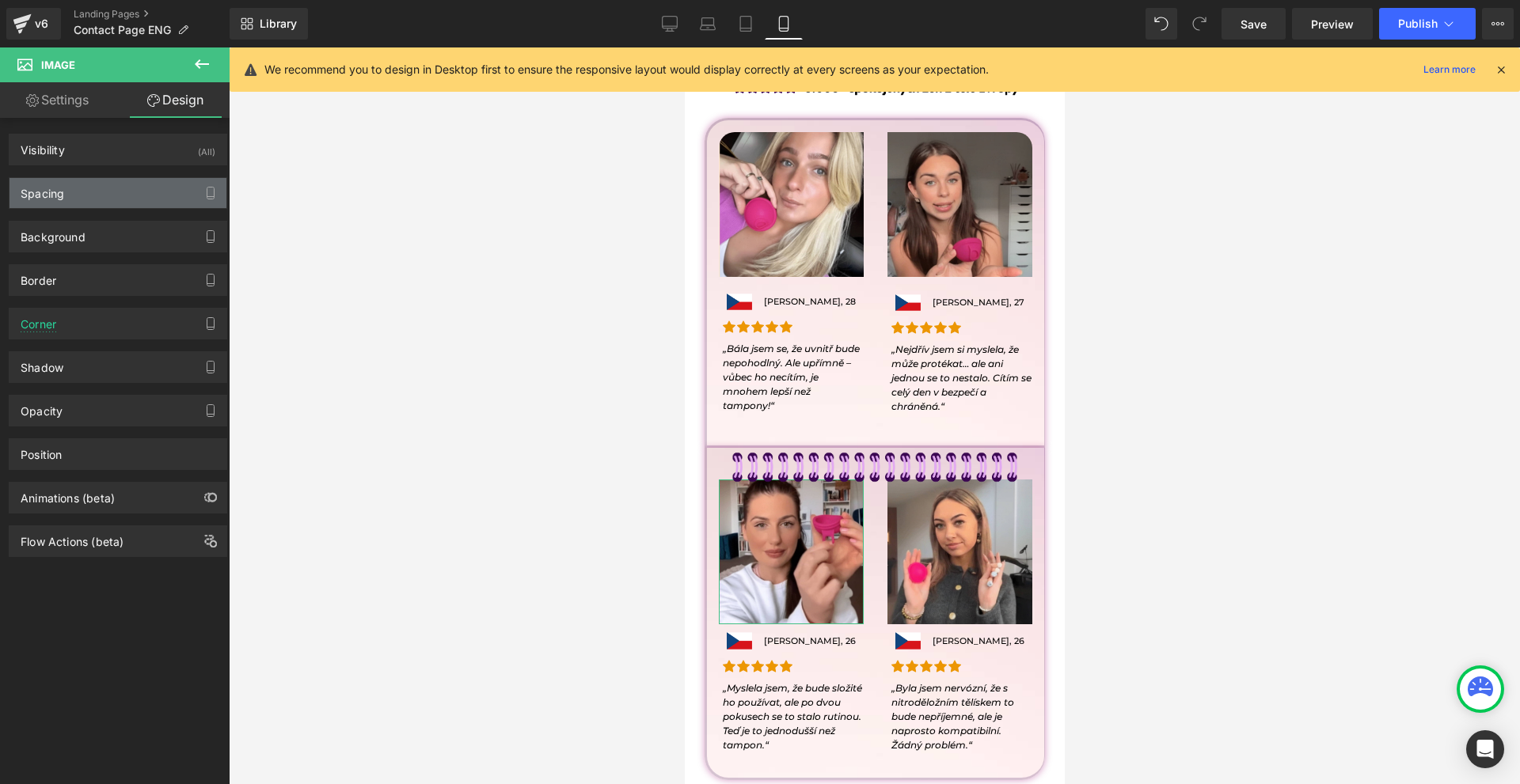
click at [113, 198] on div "Spacing" at bounding box center [118, 193] width 217 height 30
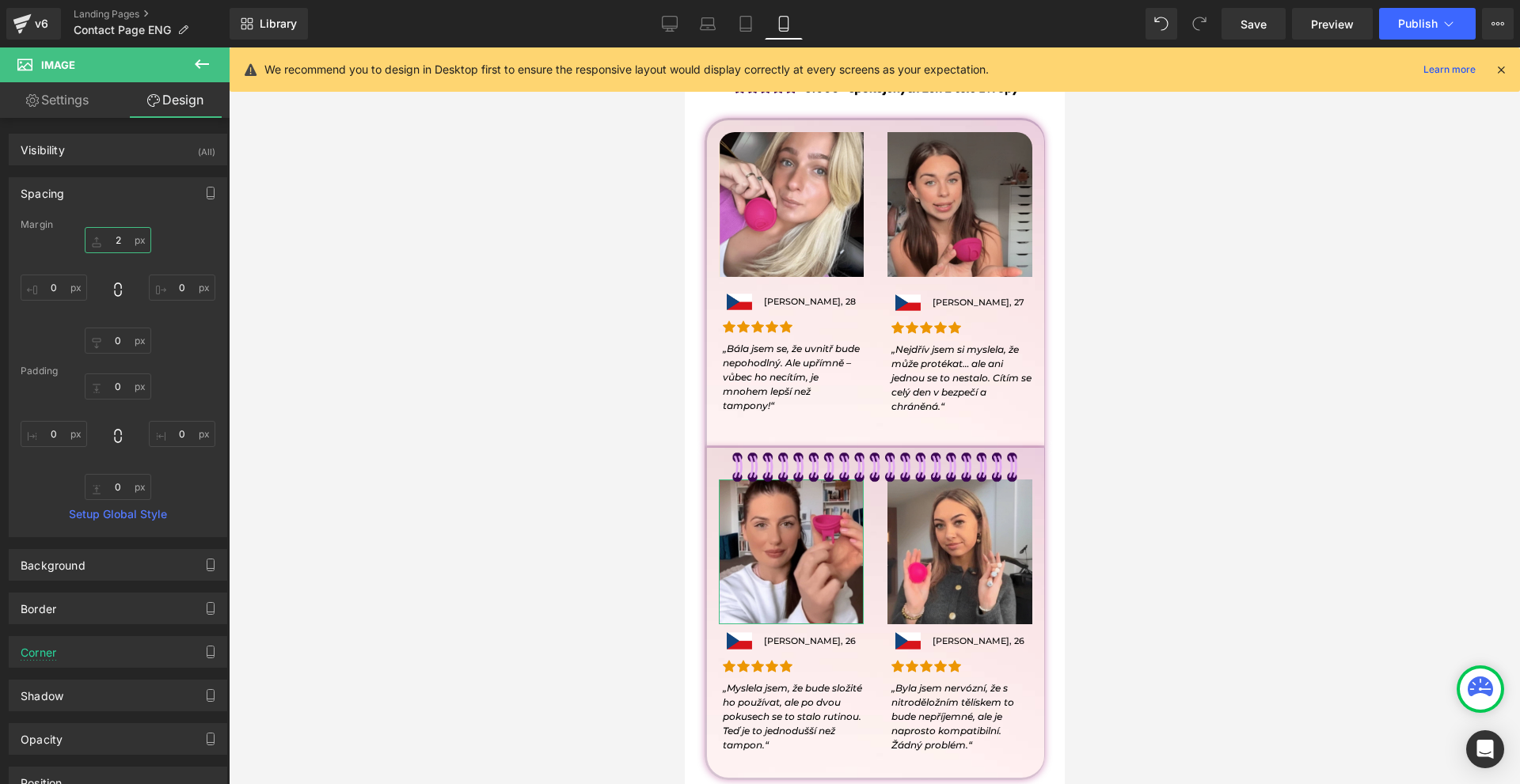
click at [125, 238] on input "2" at bounding box center [118, 240] width 67 height 26
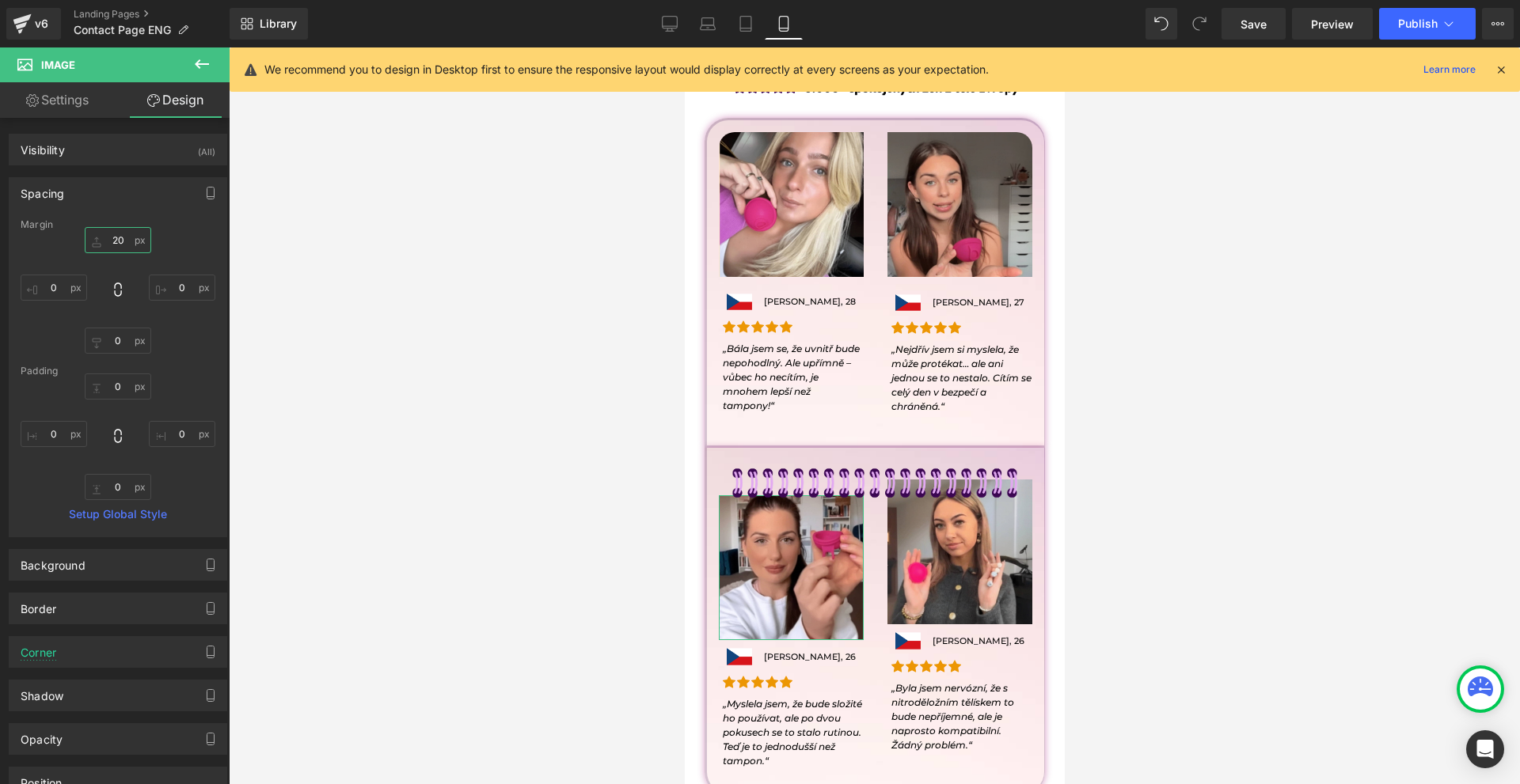
click at [125, 238] on input "20" at bounding box center [118, 240] width 67 height 26
type input "0"
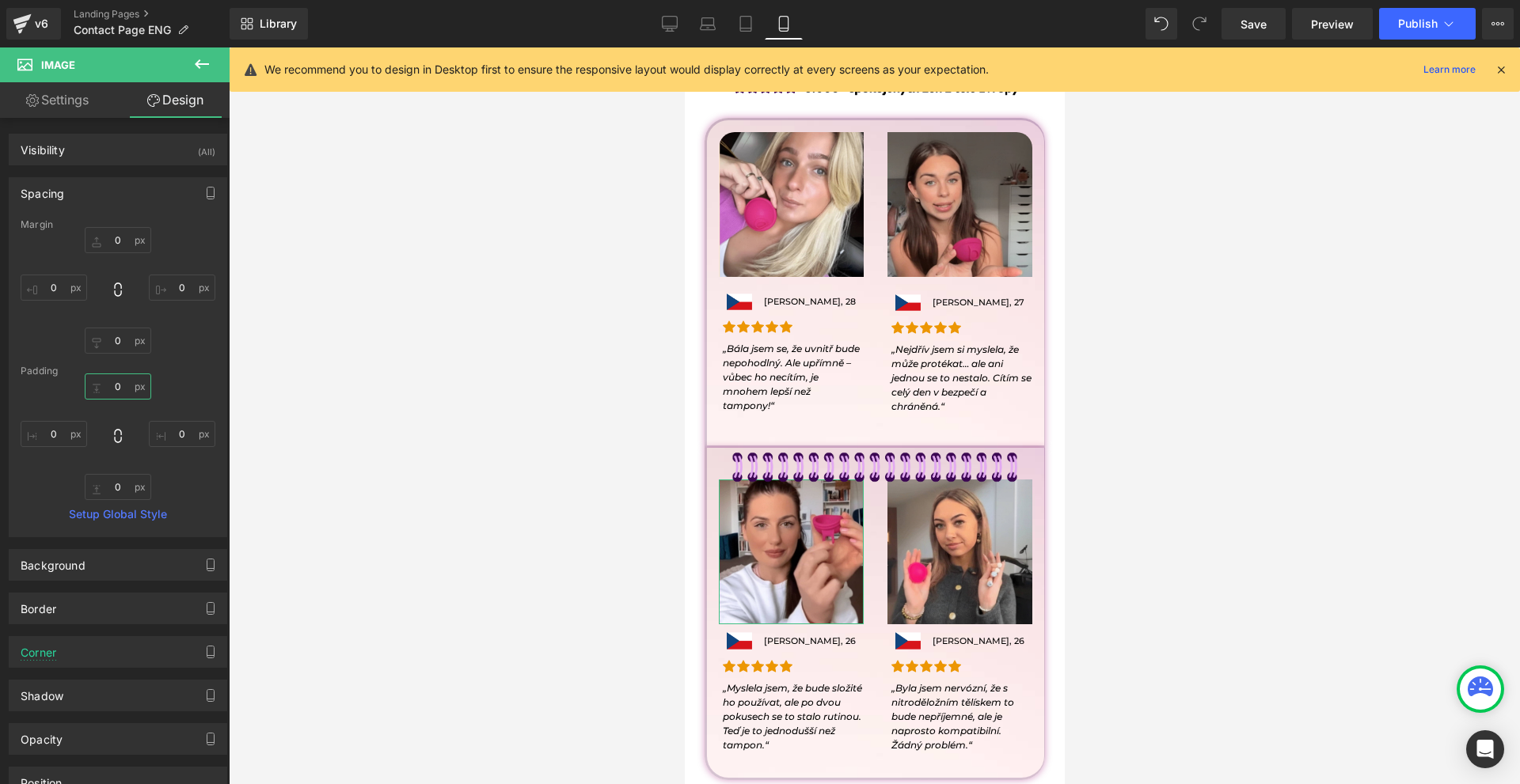
click at [125, 377] on input "0" at bounding box center [118, 387] width 67 height 26
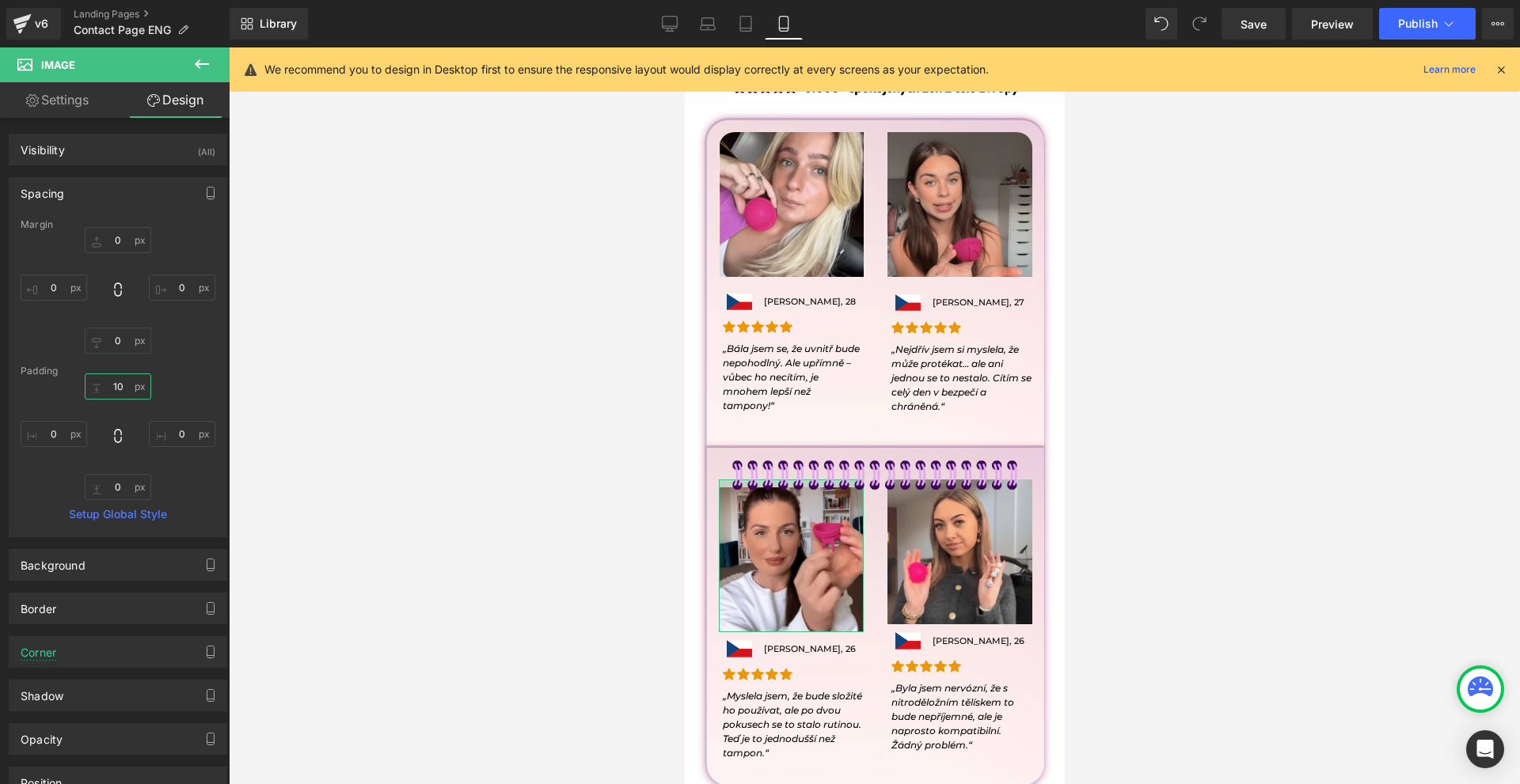
click at [125, 377] on input "10" at bounding box center [118, 387] width 67 height 26
click at [124, 377] on input "10" at bounding box center [118, 387] width 67 height 26
type input "0"
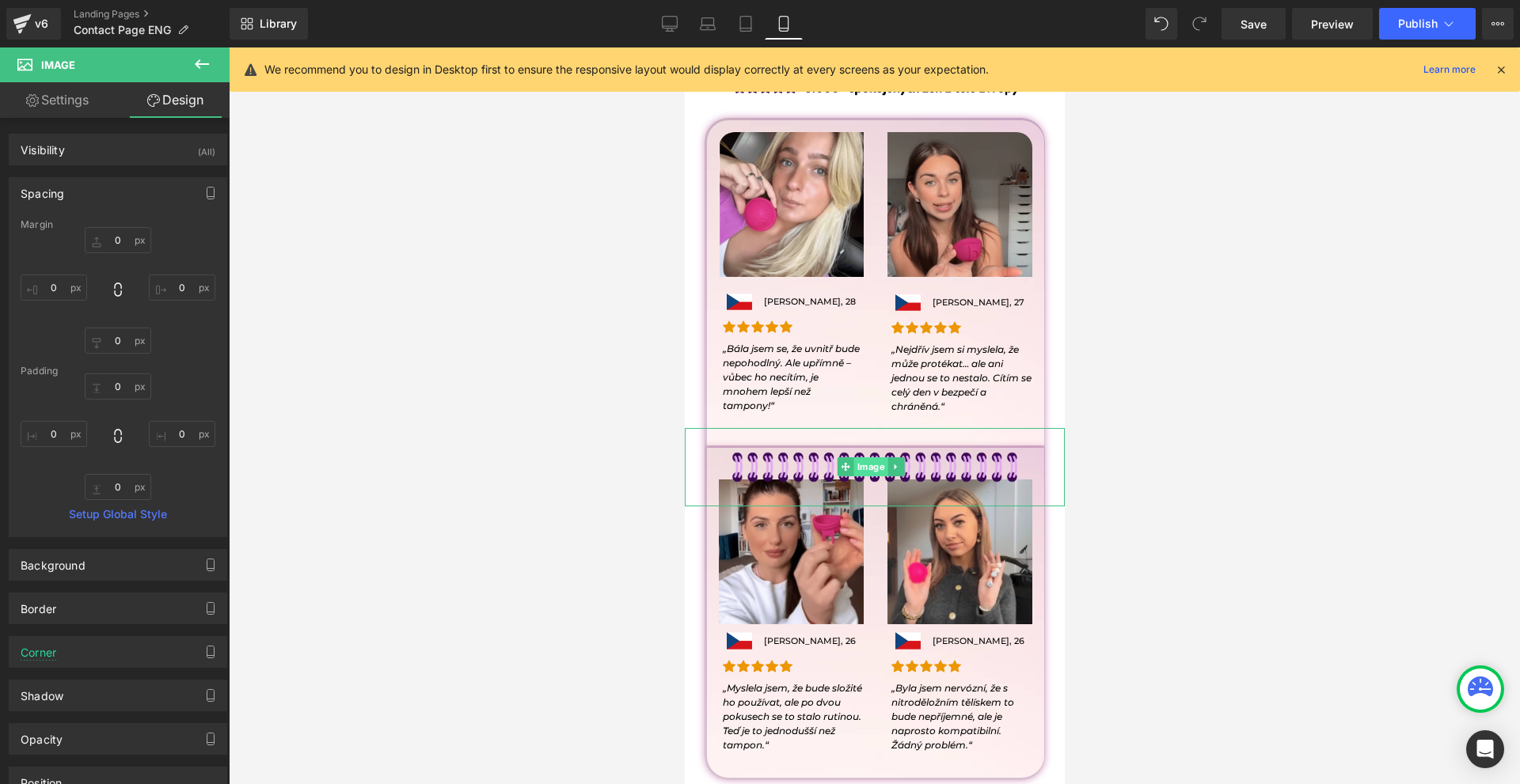
click at [859, 466] on span "Image" at bounding box center [870, 466] width 34 height 19
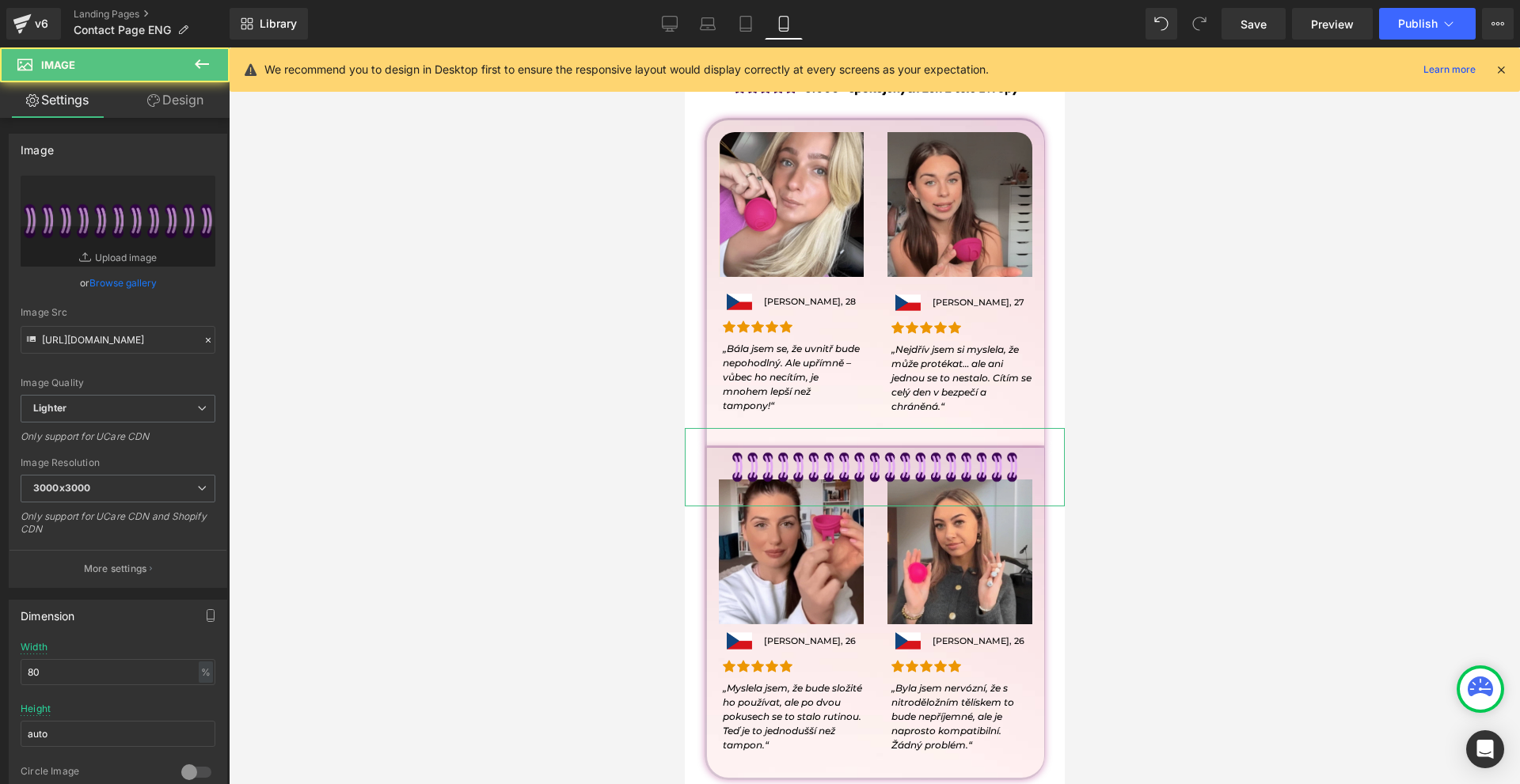
click at [181, 100] on link "Design" at bounding box center [175, 100] width 115 height 35
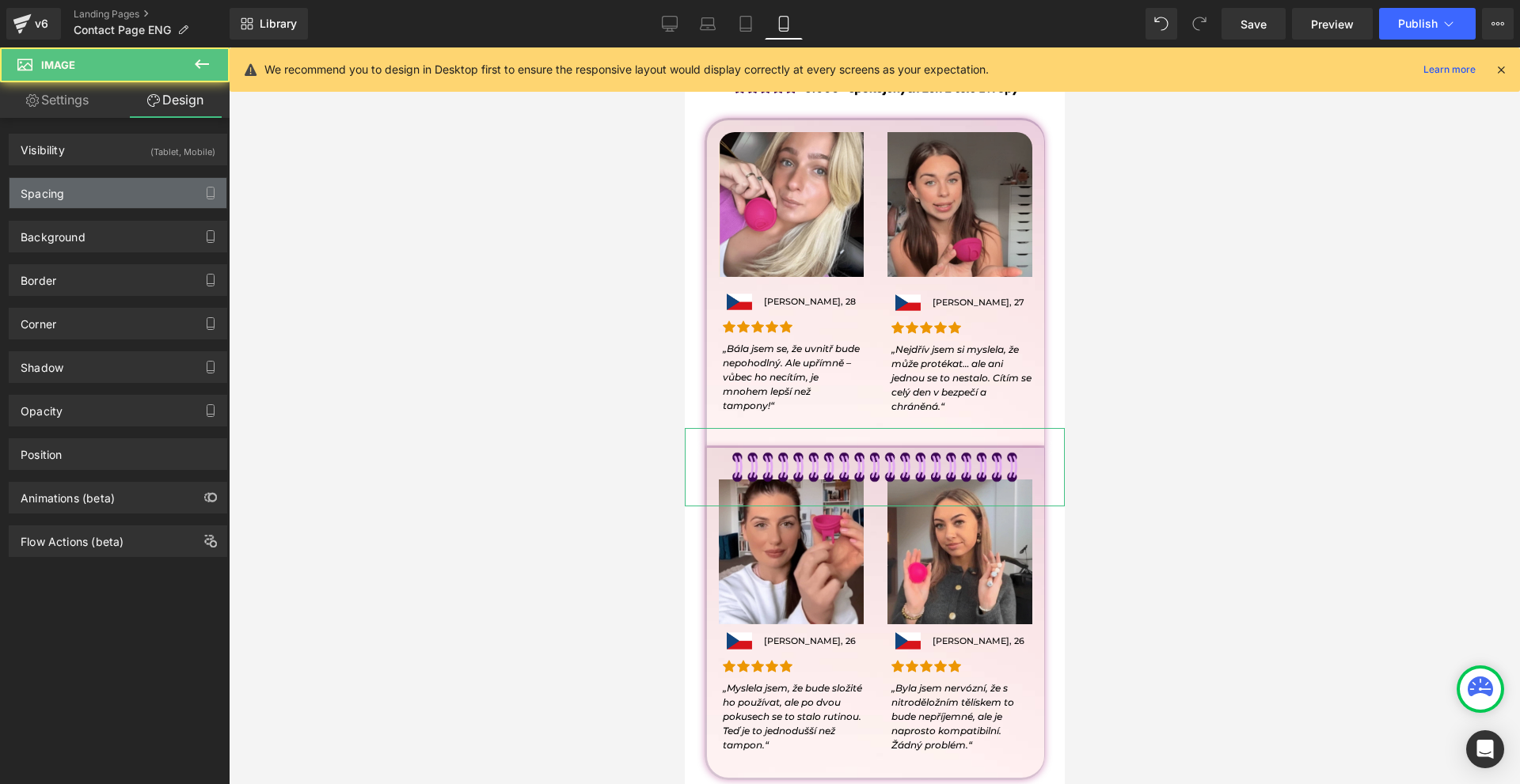
click at [107, 188] on div "Spacing" at bounding box center [118, 193] width 217 height 30
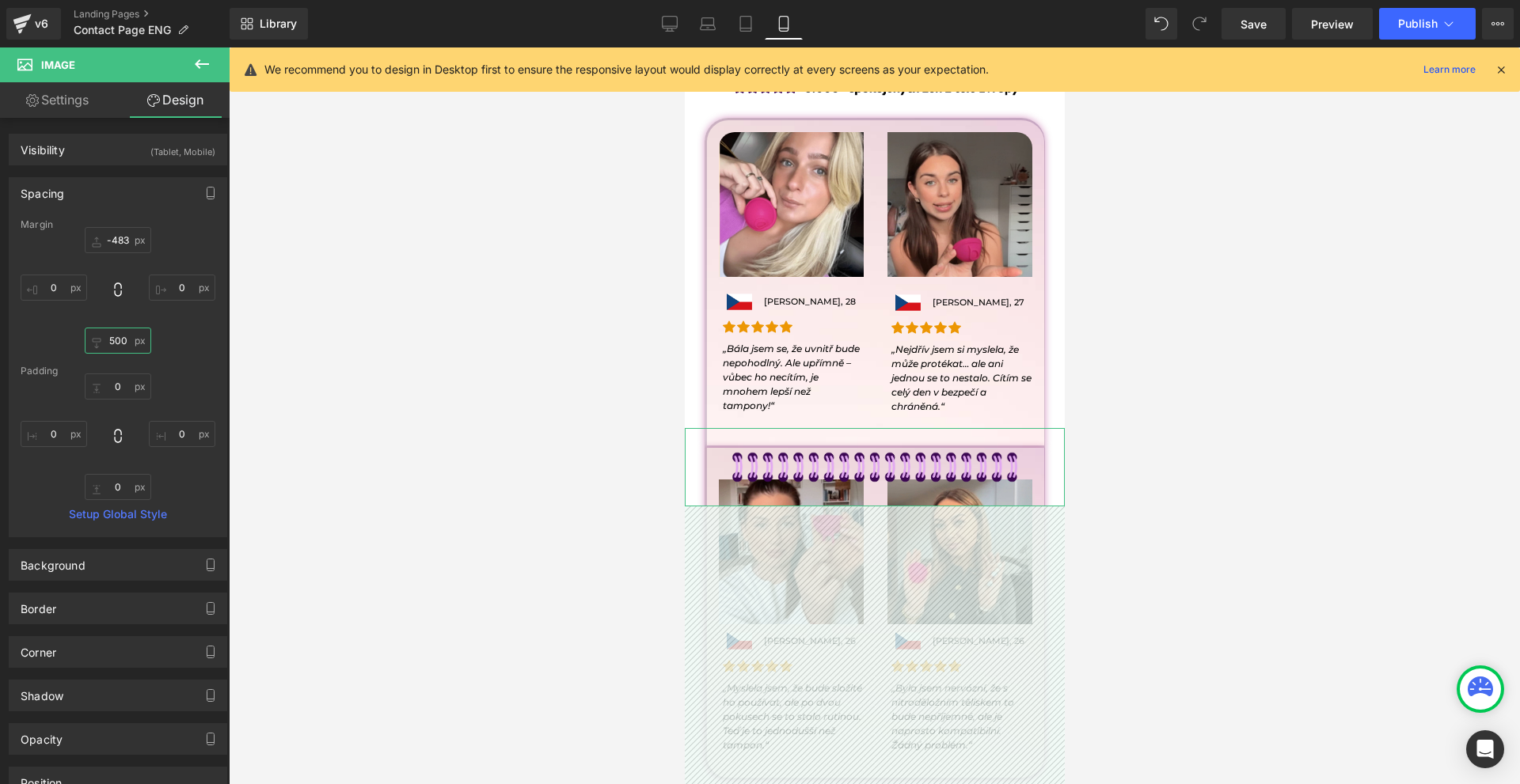
click at [121, 347] on input "500" at bounding box center [118, 341] width 67 height 26
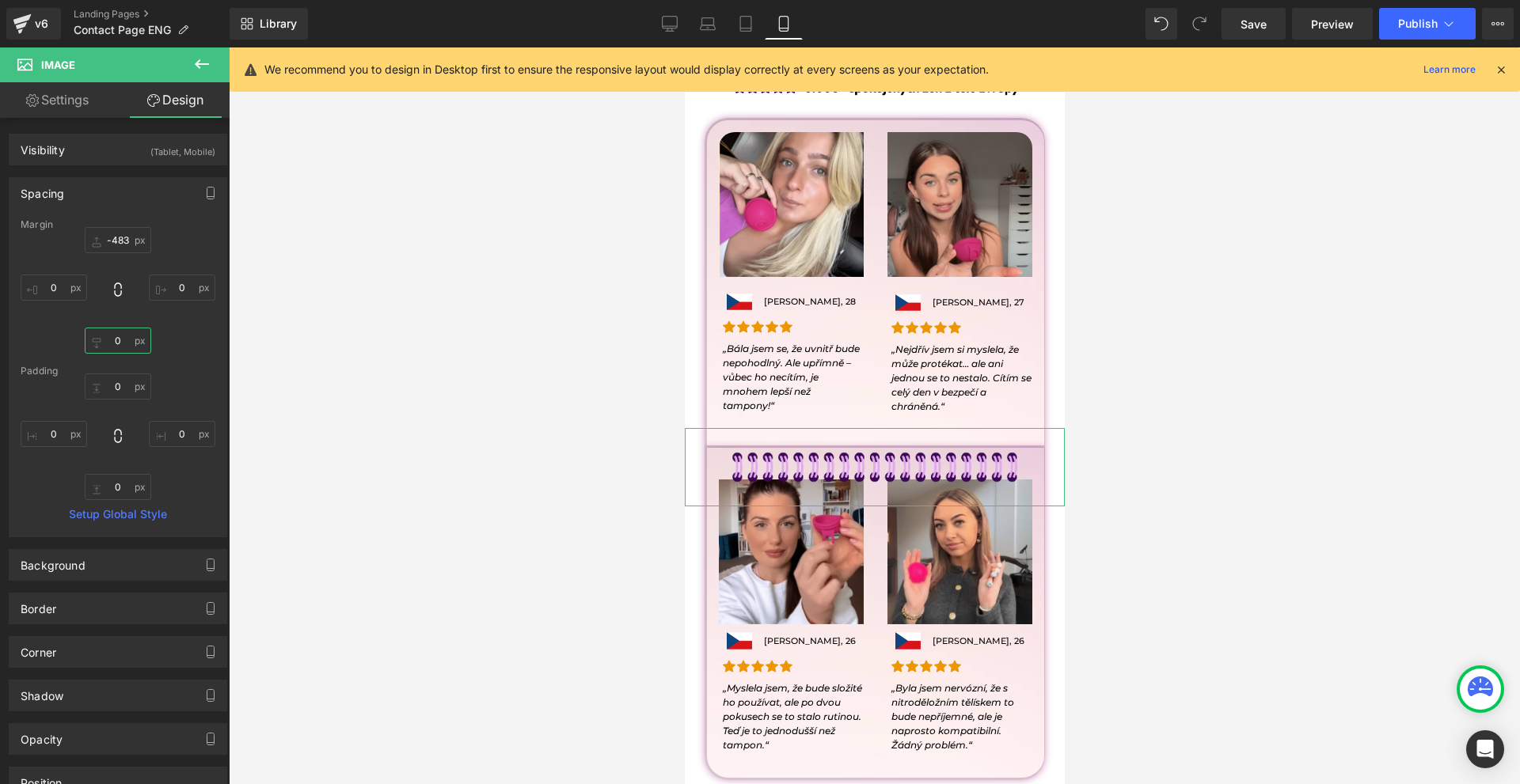
click at [121, 349] on input "0" at bounding box center [118, 341] width 67 height 26
click at [121, 349] on input "0" at bounding box center [118, 341] width 67 height 26
type input "0"
click at [123, 252] on input "-483" at bounding box center [118, 240] width 67 height 26
type input "0"
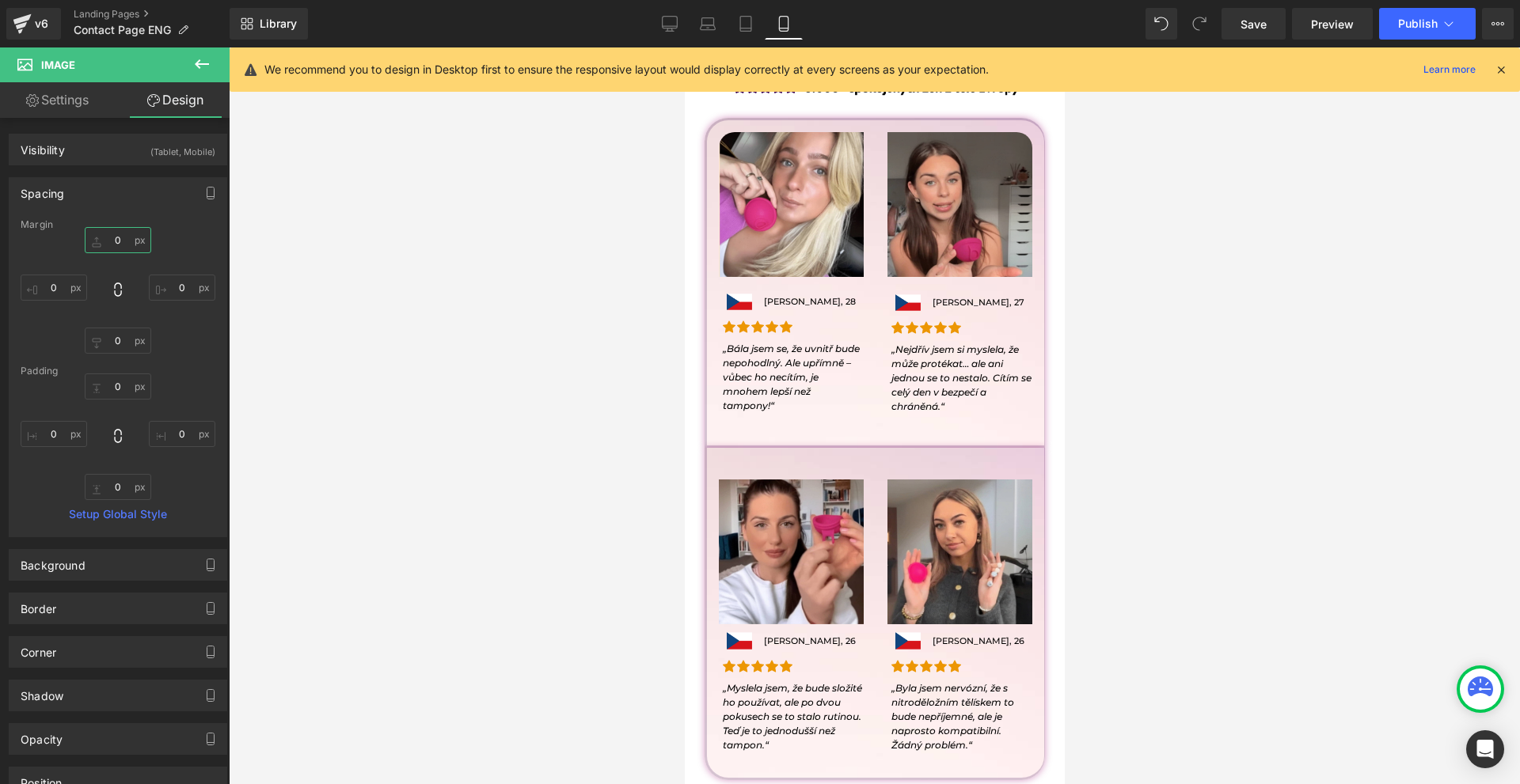
scroll to position [1187, 0]
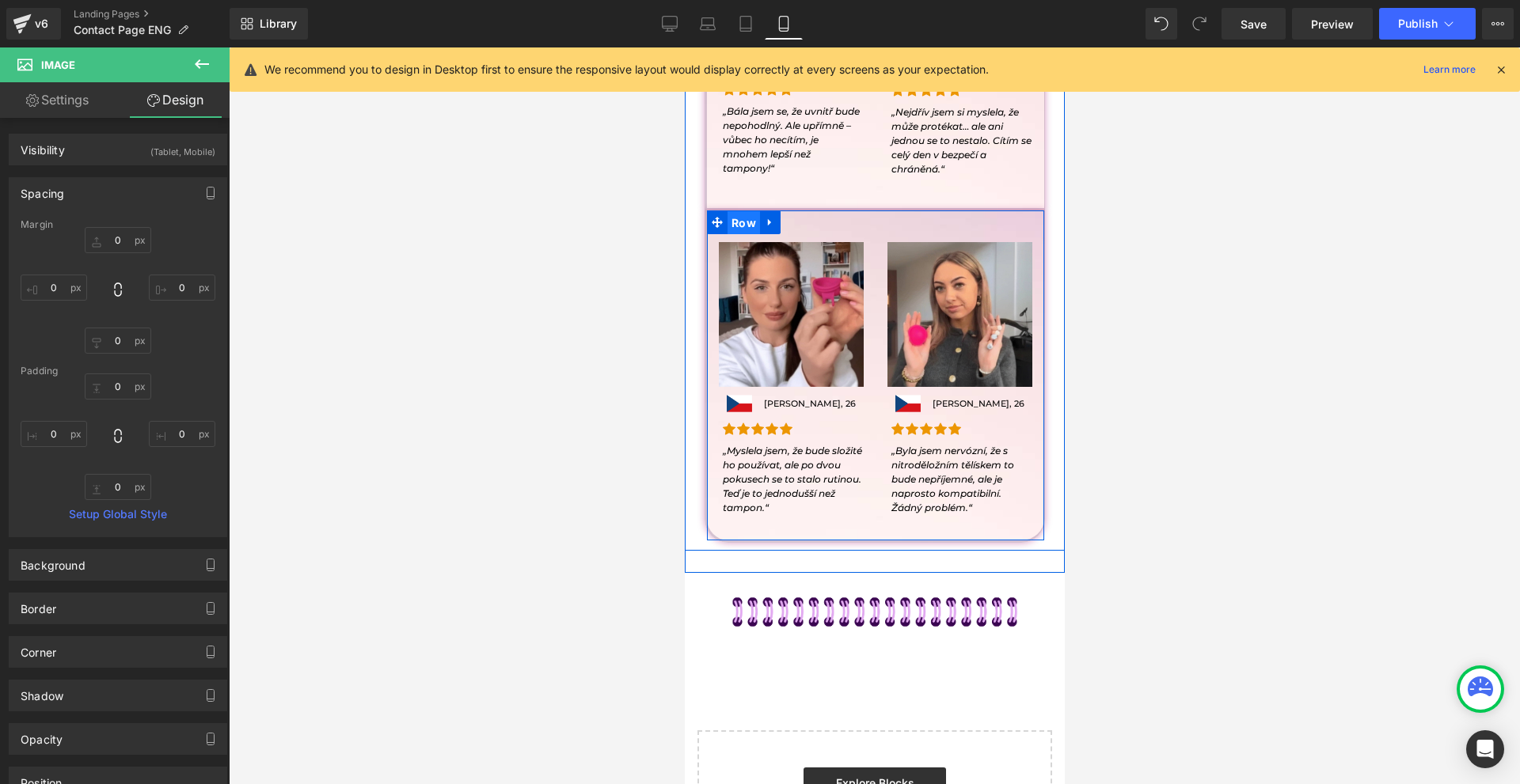
click at [748, 220] on span "Row" at bounding box center [742, 223] width 32 height 24
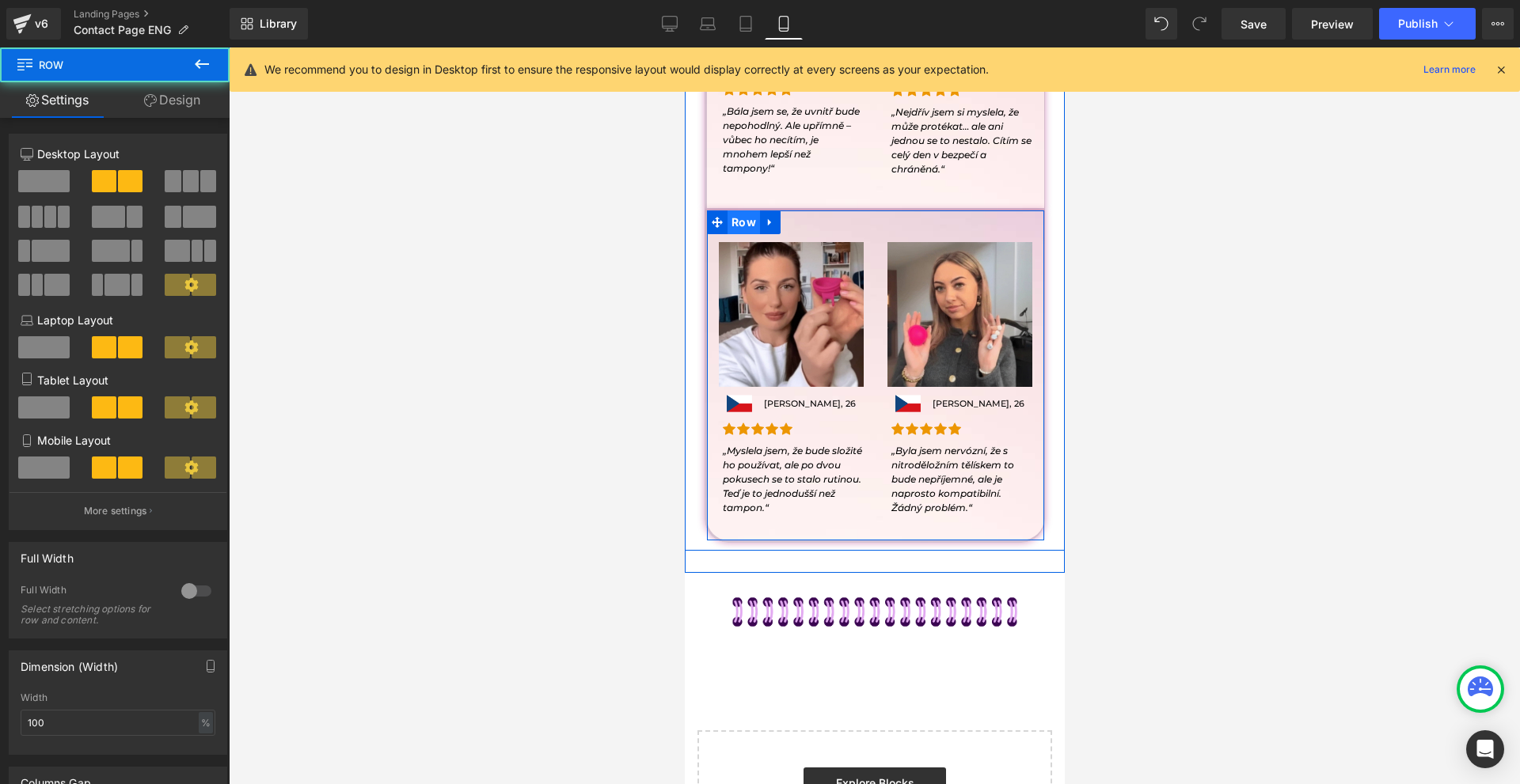
click at [738, 221] on span "Row" at bounding box center [742, 222] width 32 height 24
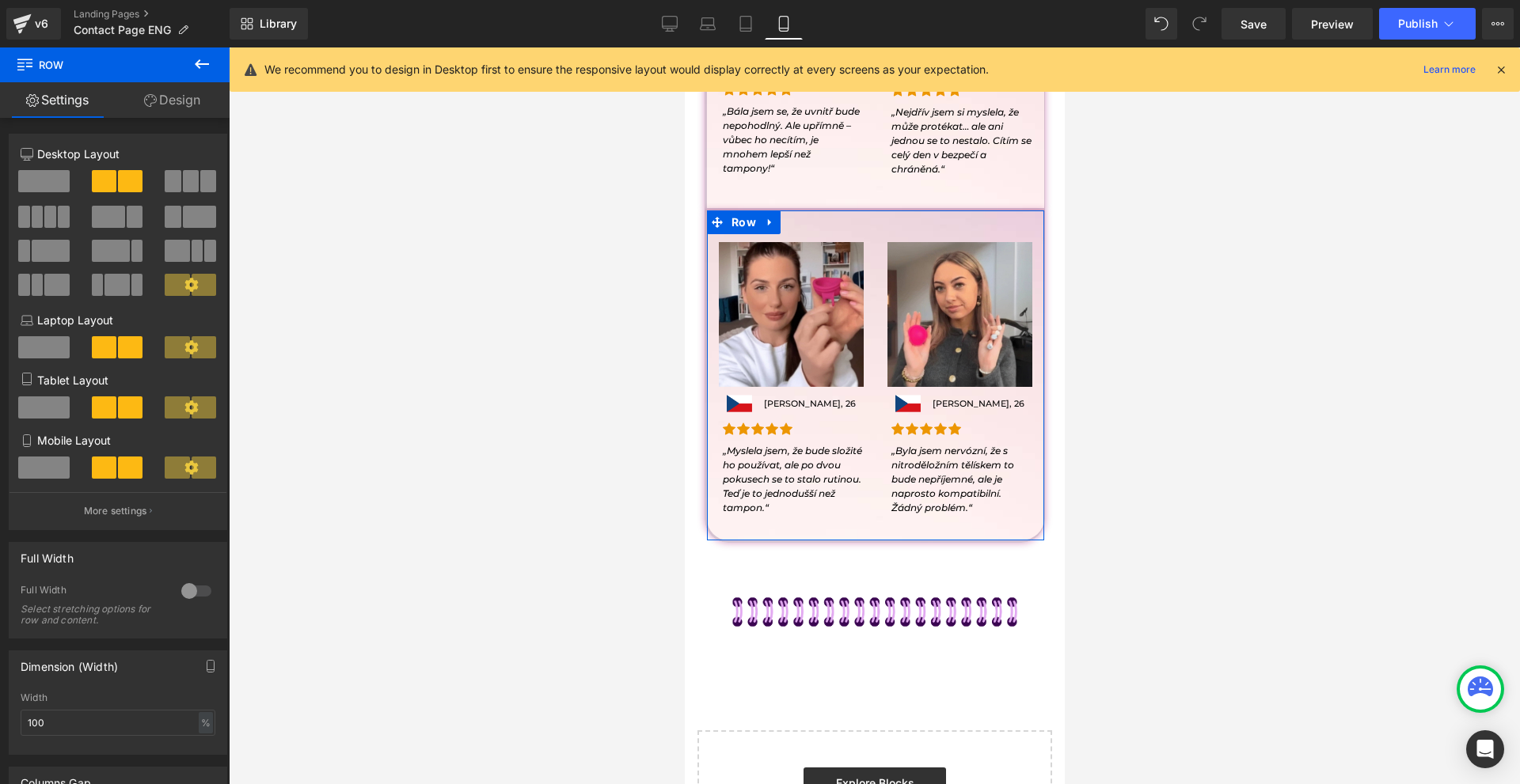
click at [204, 99] on link "Design" at bounding box center [172, 100] width 115 height 35
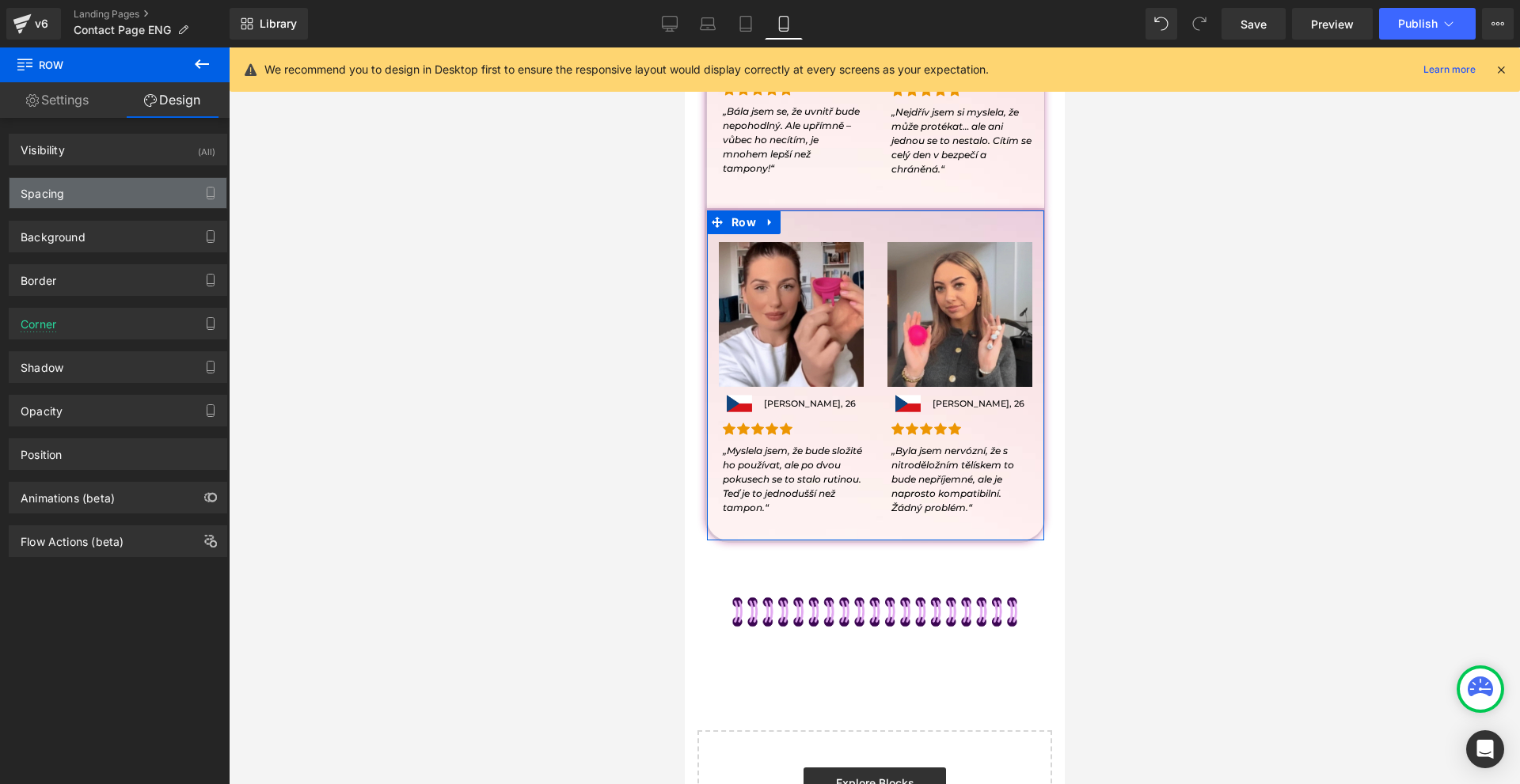
click at [103, 187] on div "Spacing" at bounding box center [118, 193] width 217 height 30
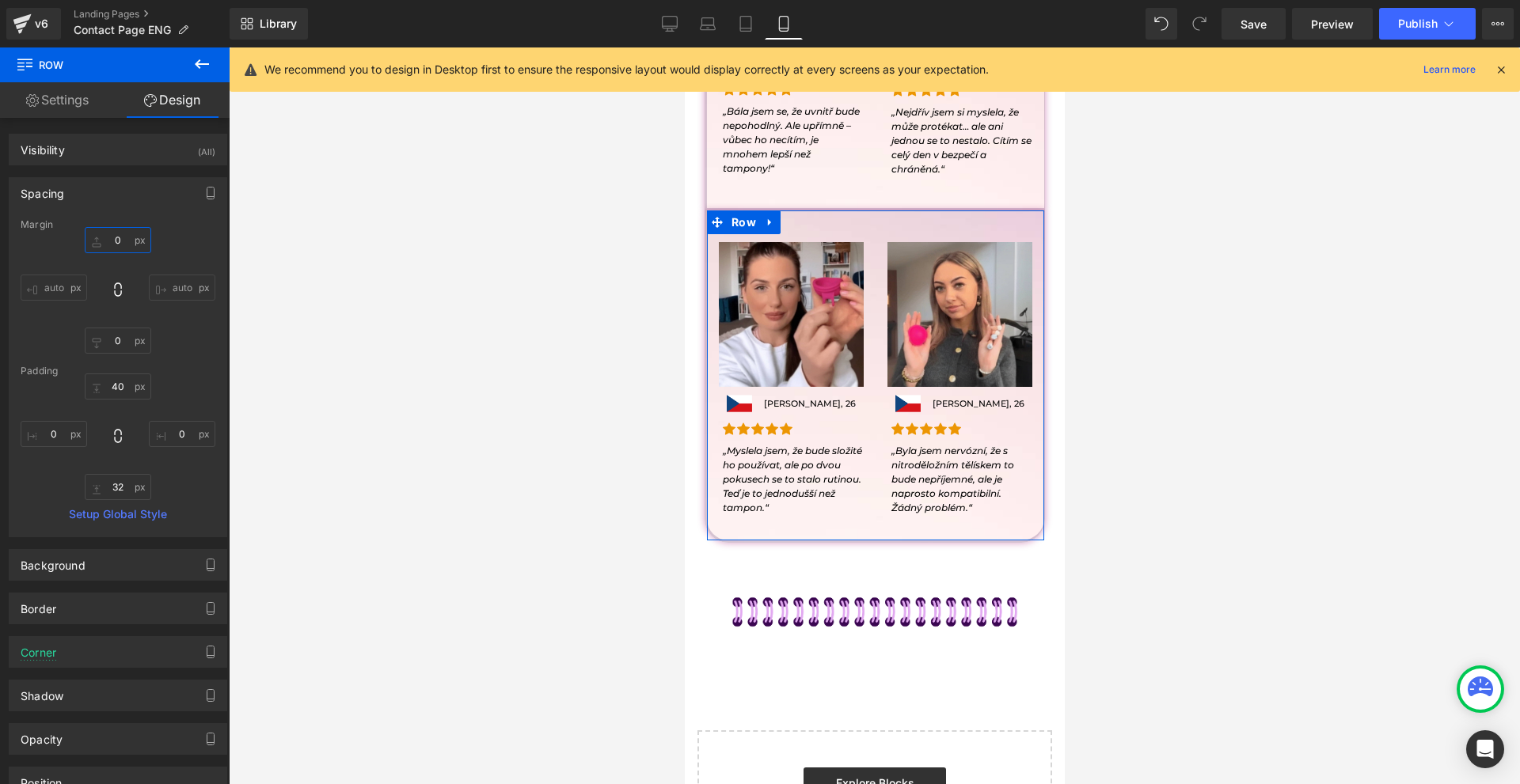
click at [114, 240] on input "0" at bounding box center [118, 240] width 67 height 26
type input "30"
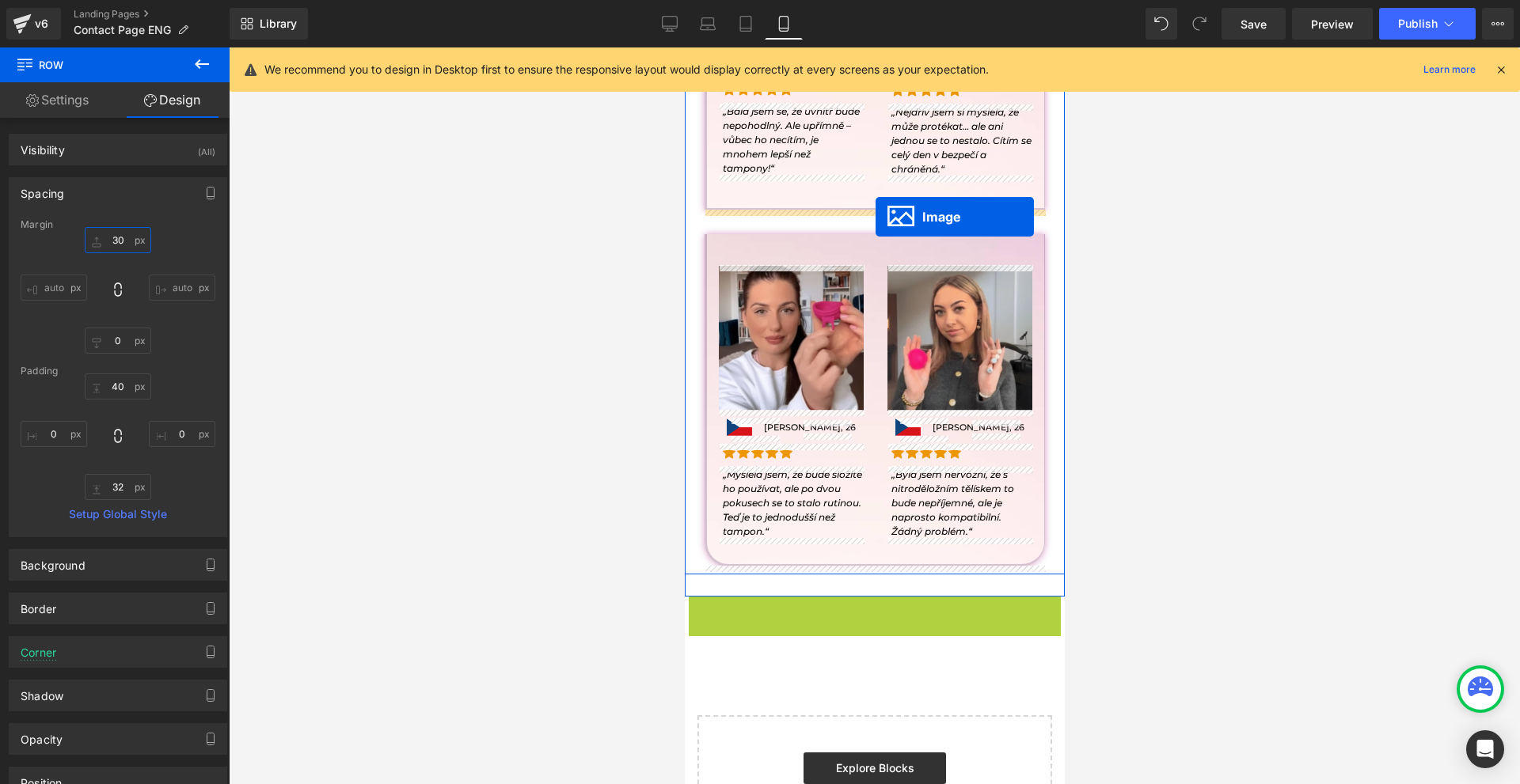
drag, startPoint x: 857, startPoint y: 631, endPoint x: 875, endPoint y: 217, distance: 414.4
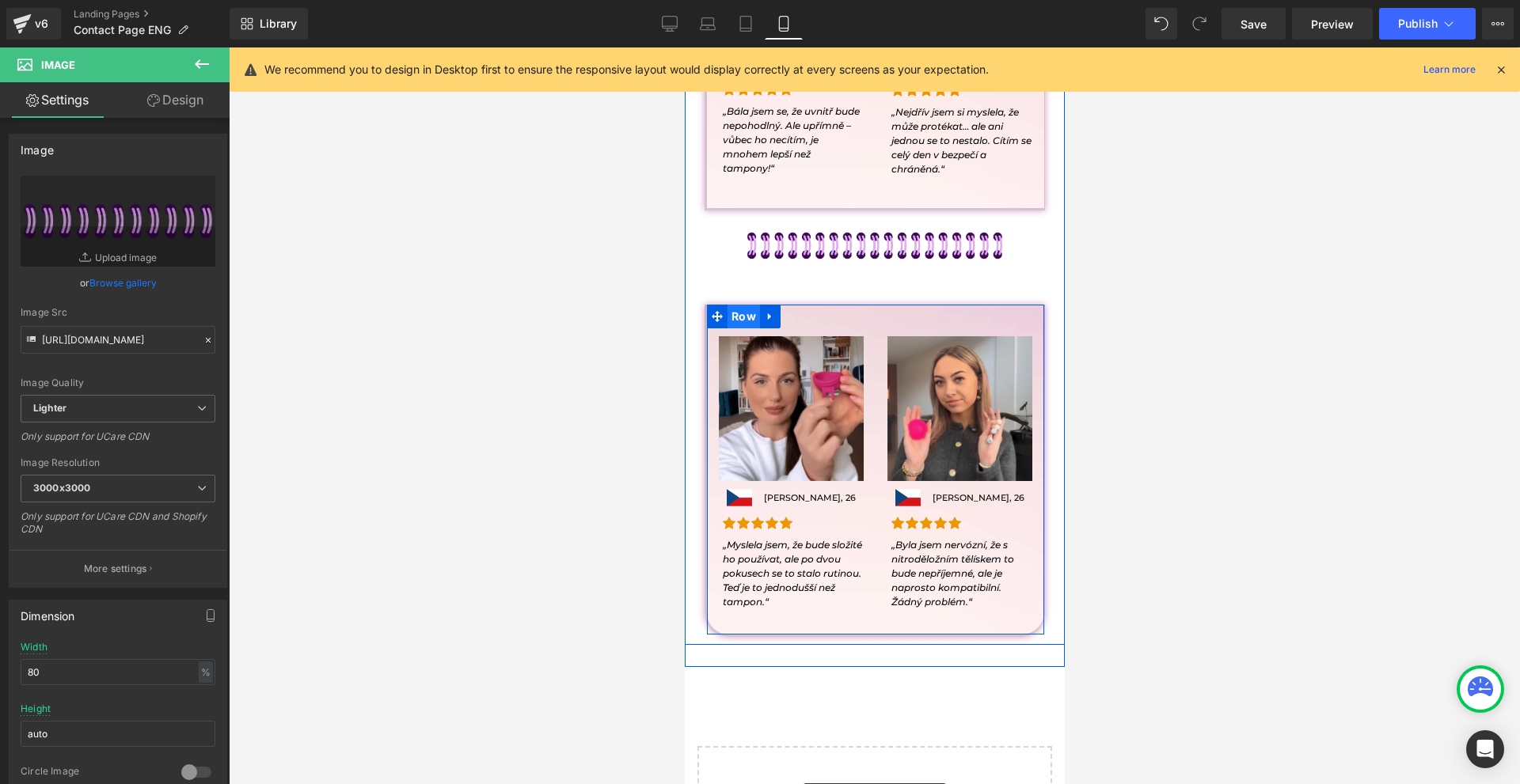
click at [746, 317] on span "Row" at bounding box center [742, 316] width 32 height 24
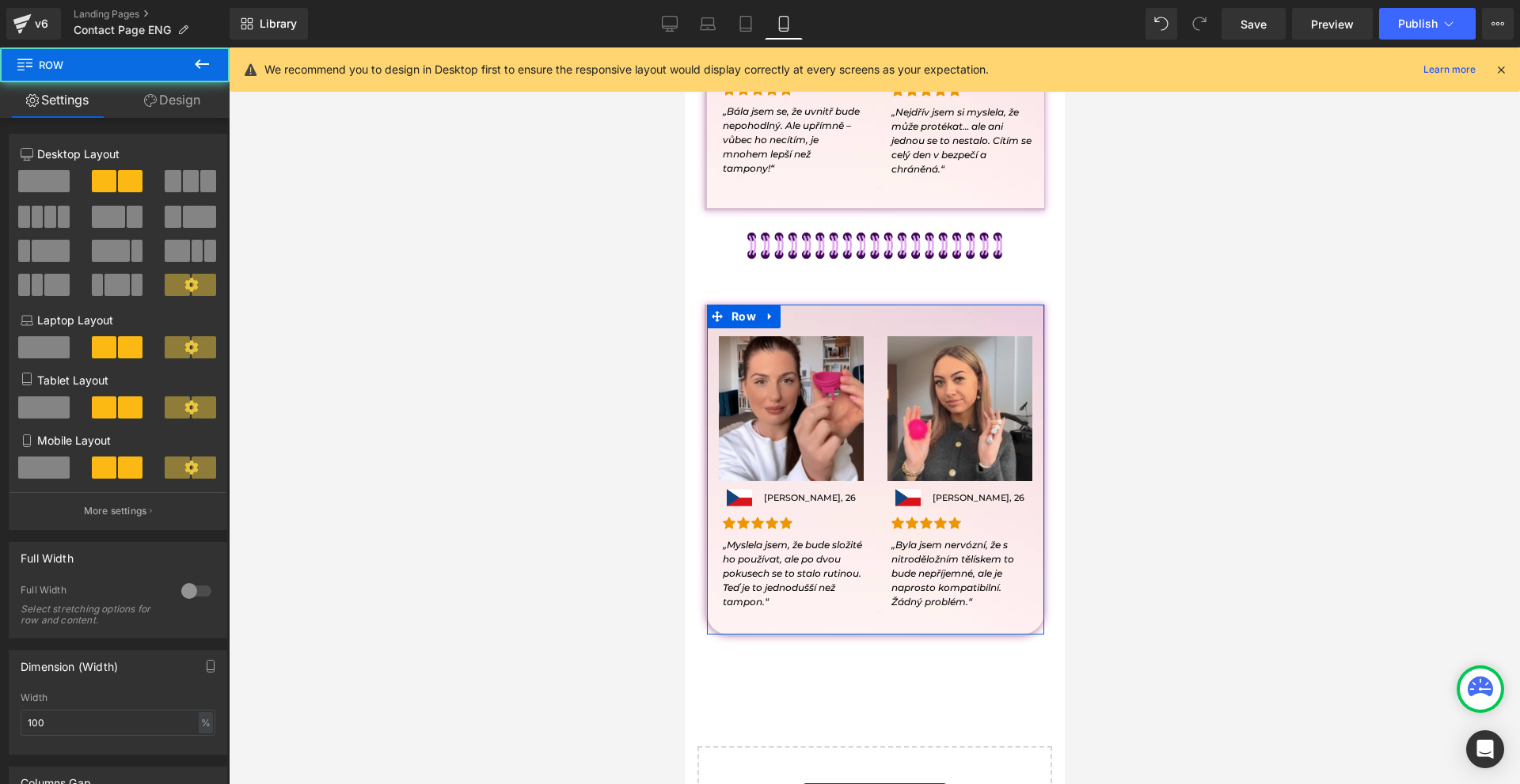
click at [180, 106] on link "Design" at bounding box center [172, 100] width 115 height 35
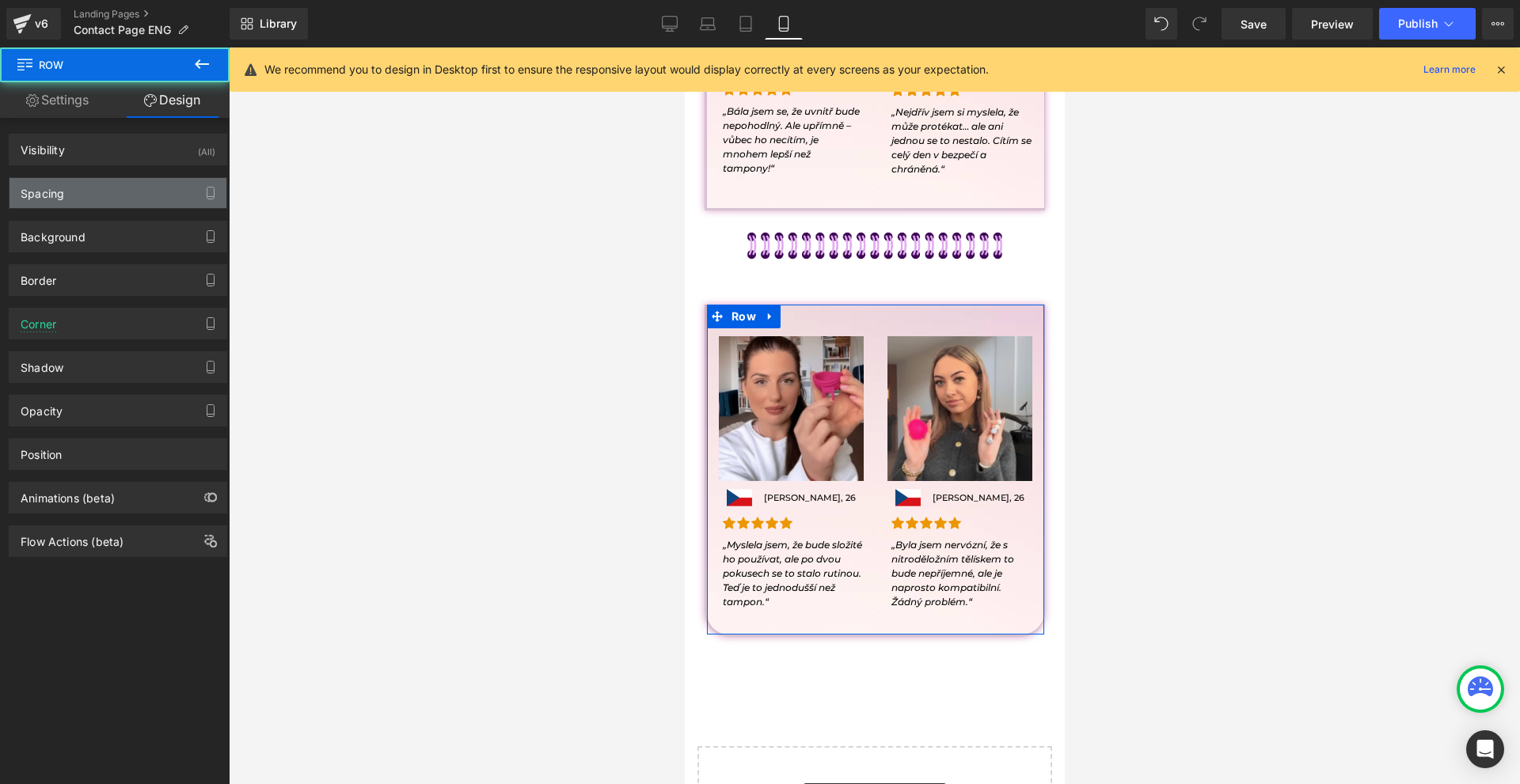
click at [86, 186] on div "Spacing" at bounding box center [118, 193] width 217 height 30
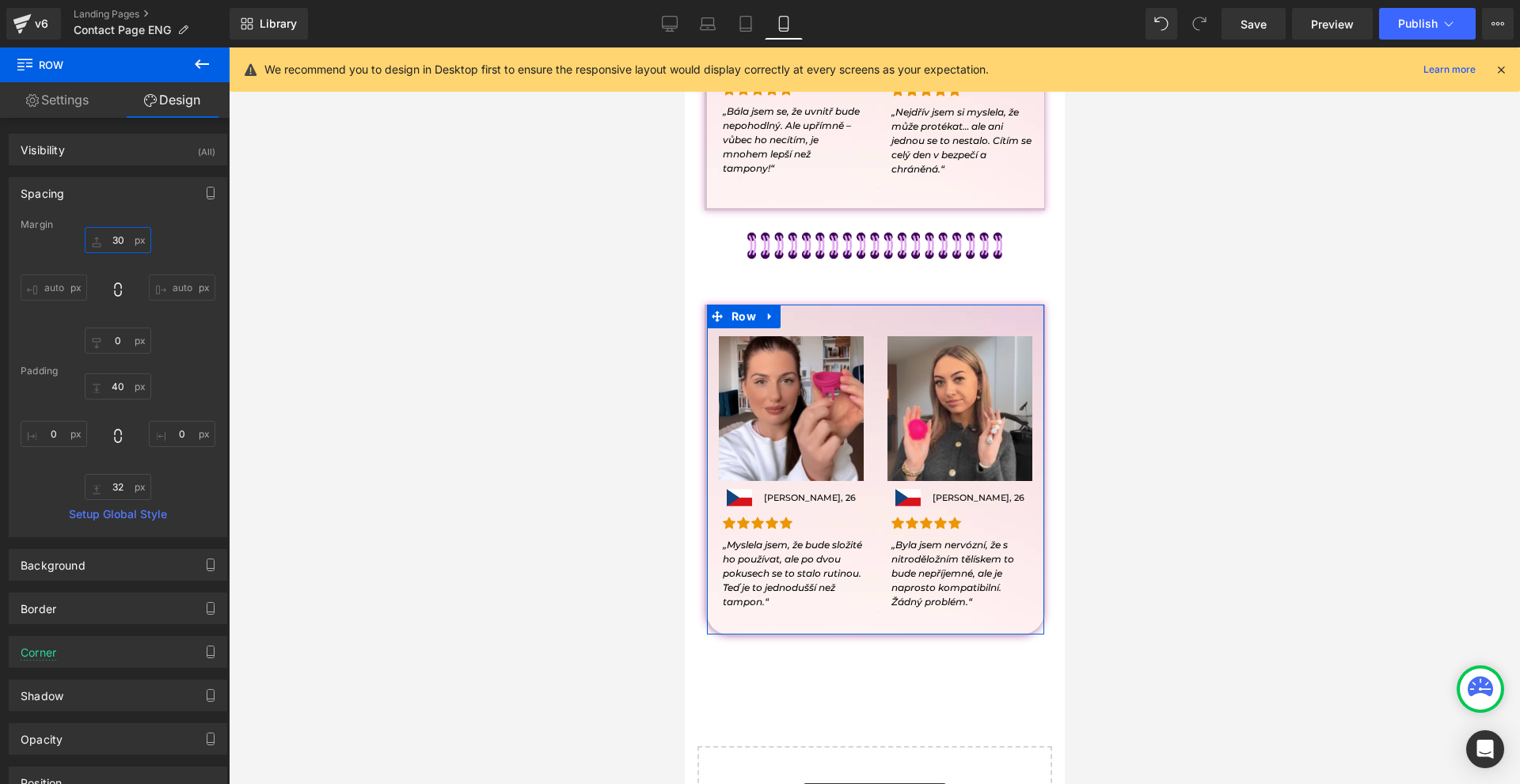
click at [125, 238] on input "30" at bounding box center [118, 240] width 67 height 26
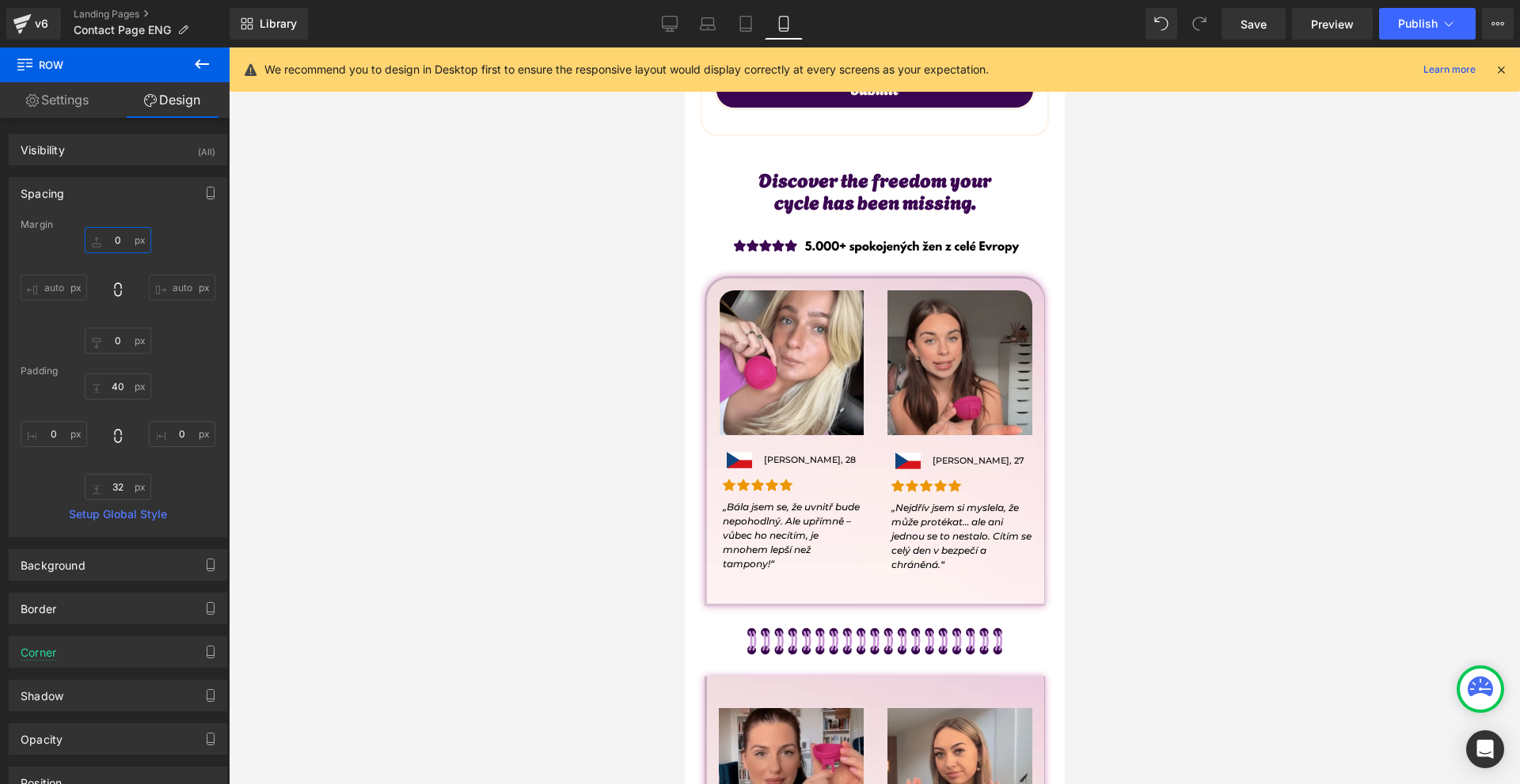
scroll to position [1029, 0]
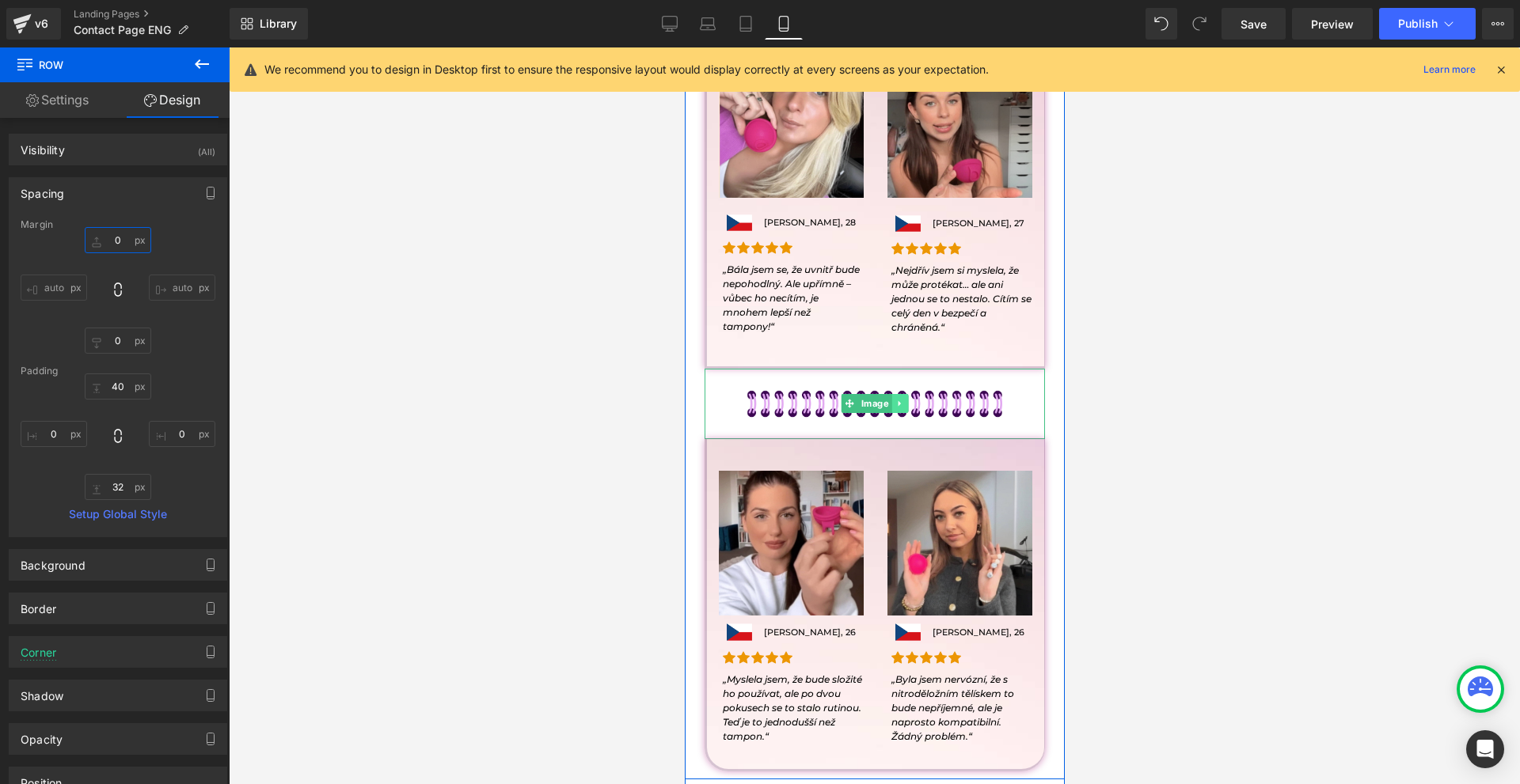
type input "0"
click at [895, 407] on icon at bounding box center [899, 404] width 9 height 10
click at [903, 407] on icon at bounding box center [907, 404] width 9 height 10
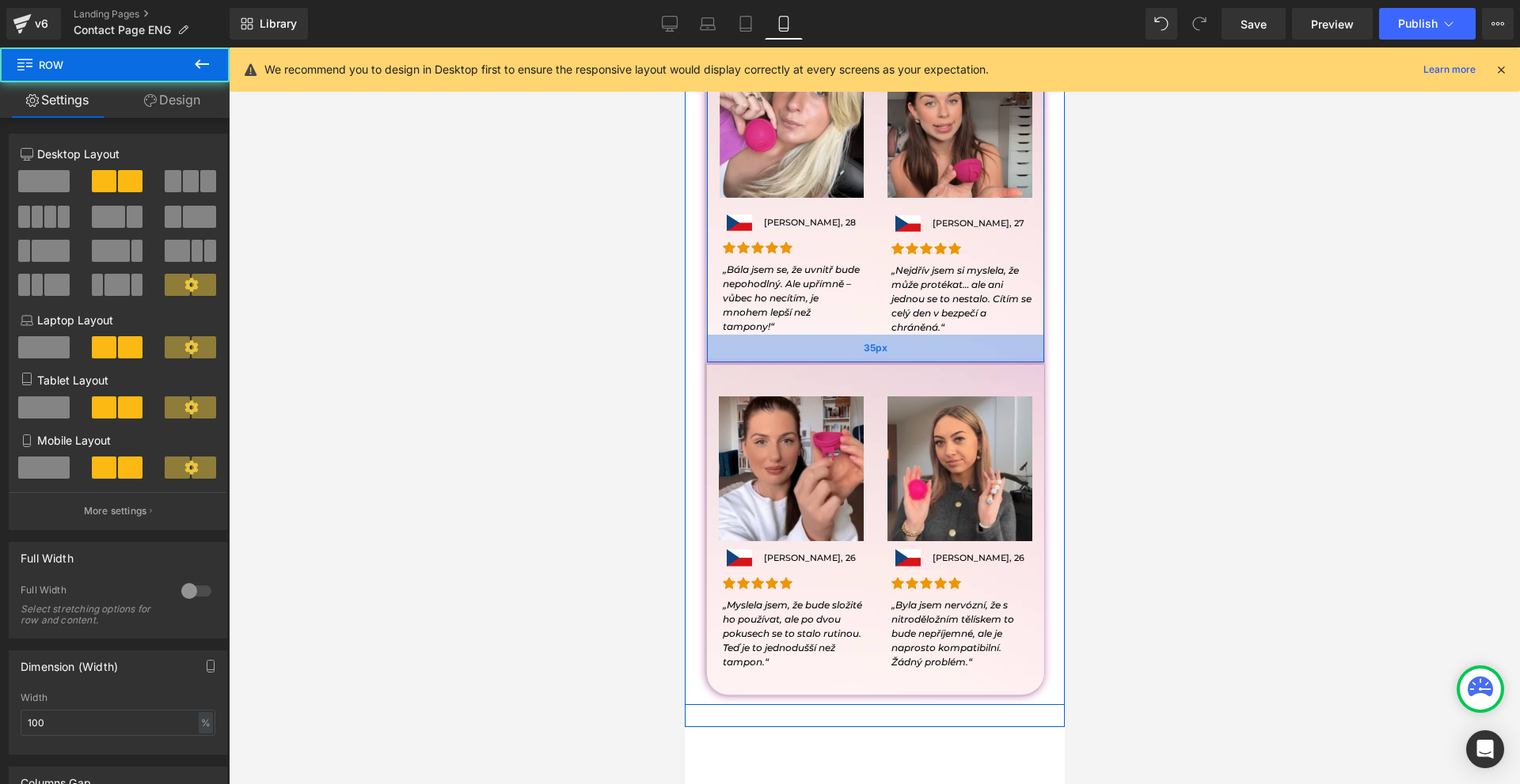
drag, startPoint x: 862, startPoint y: 357, endPoint x: 869, endPoint y: 352, distance: 8.6
click at [868, 352] on div "35px" at bounding box center [874, 349] width 337 height 28
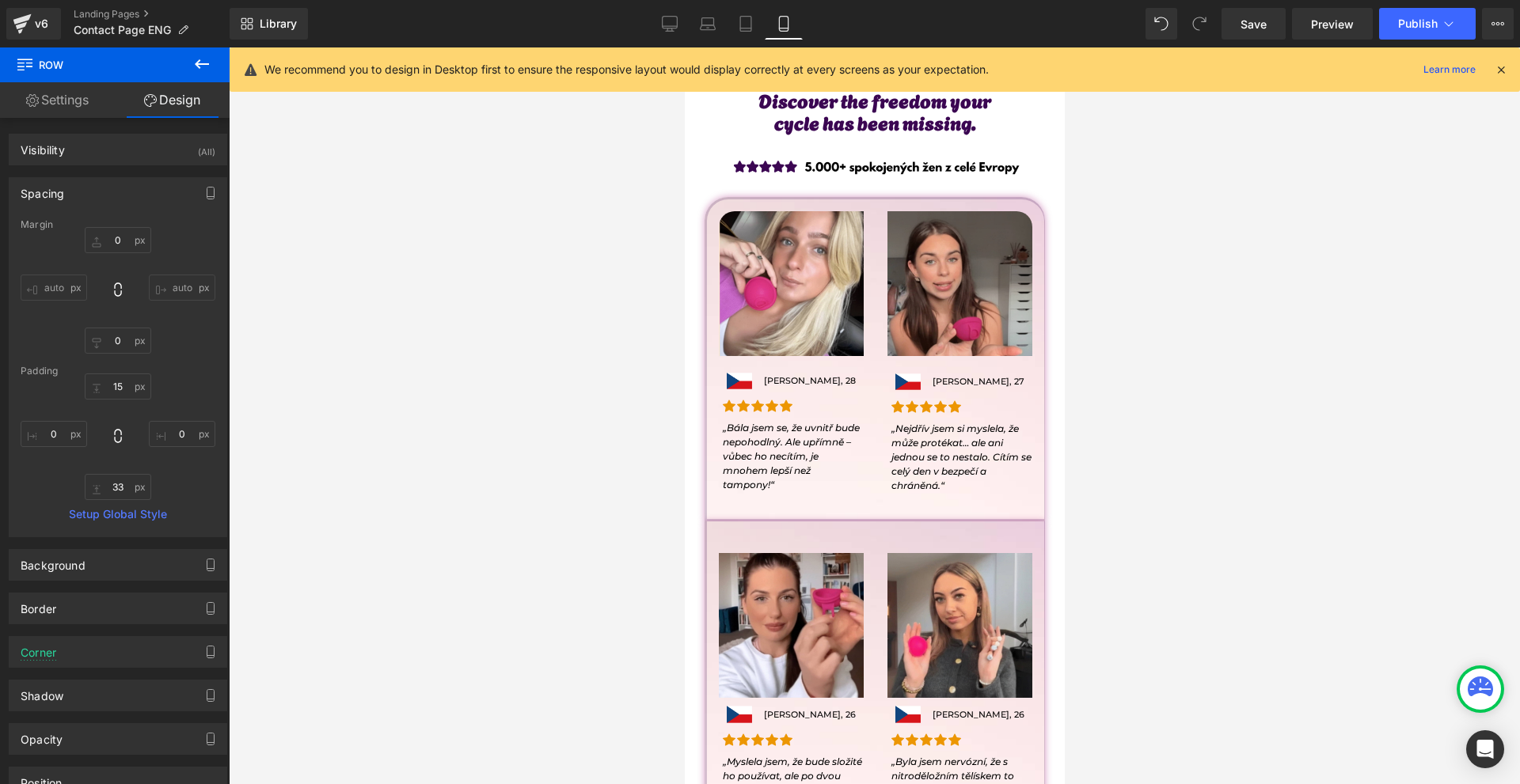
scroll to position [633, 0]
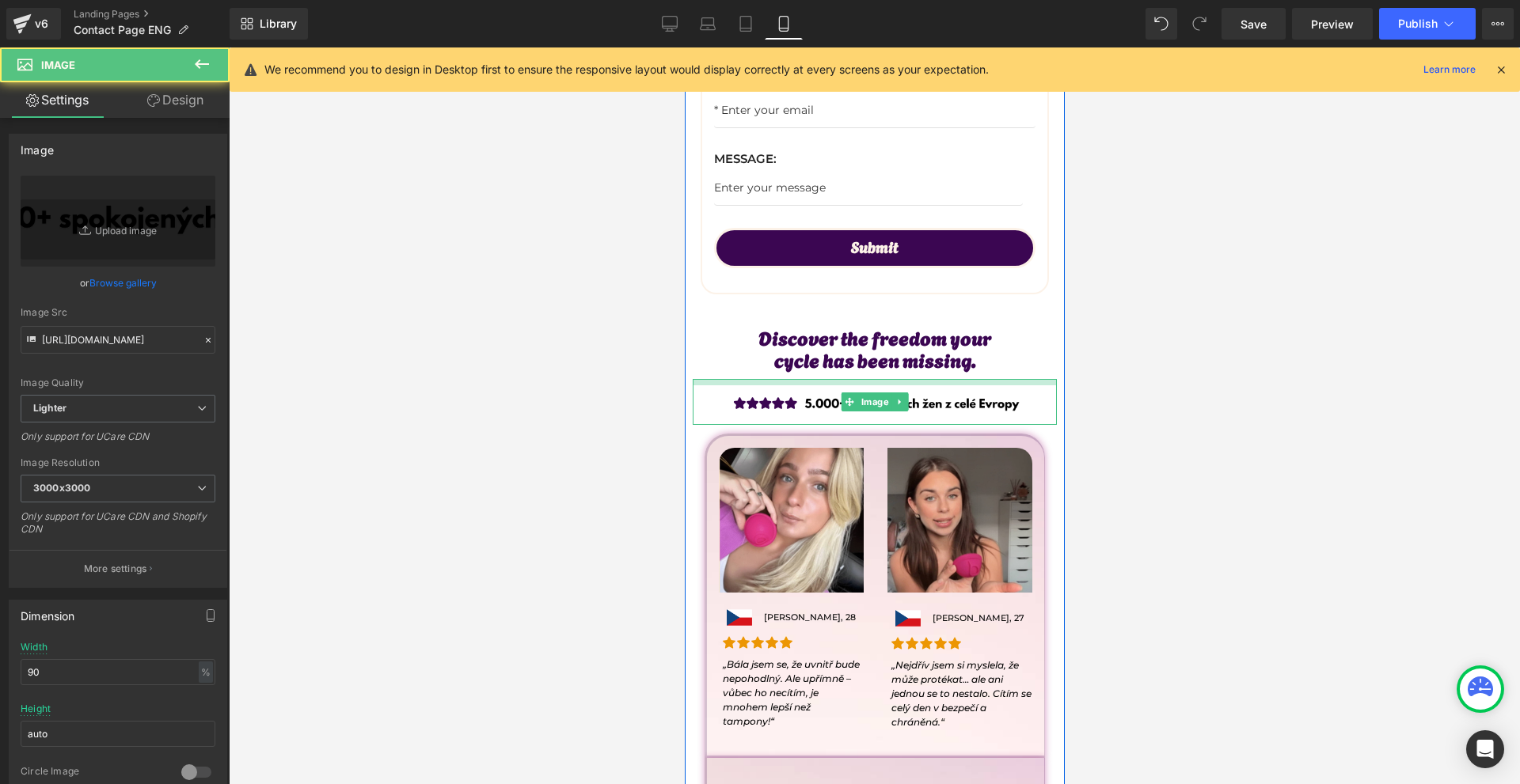
click at [823, 378] on div "Name: Text Block Text Field Email: Text Block Email Field Row Message: Text Blo…" at bounding box center [874, 530] width 380 height 1136
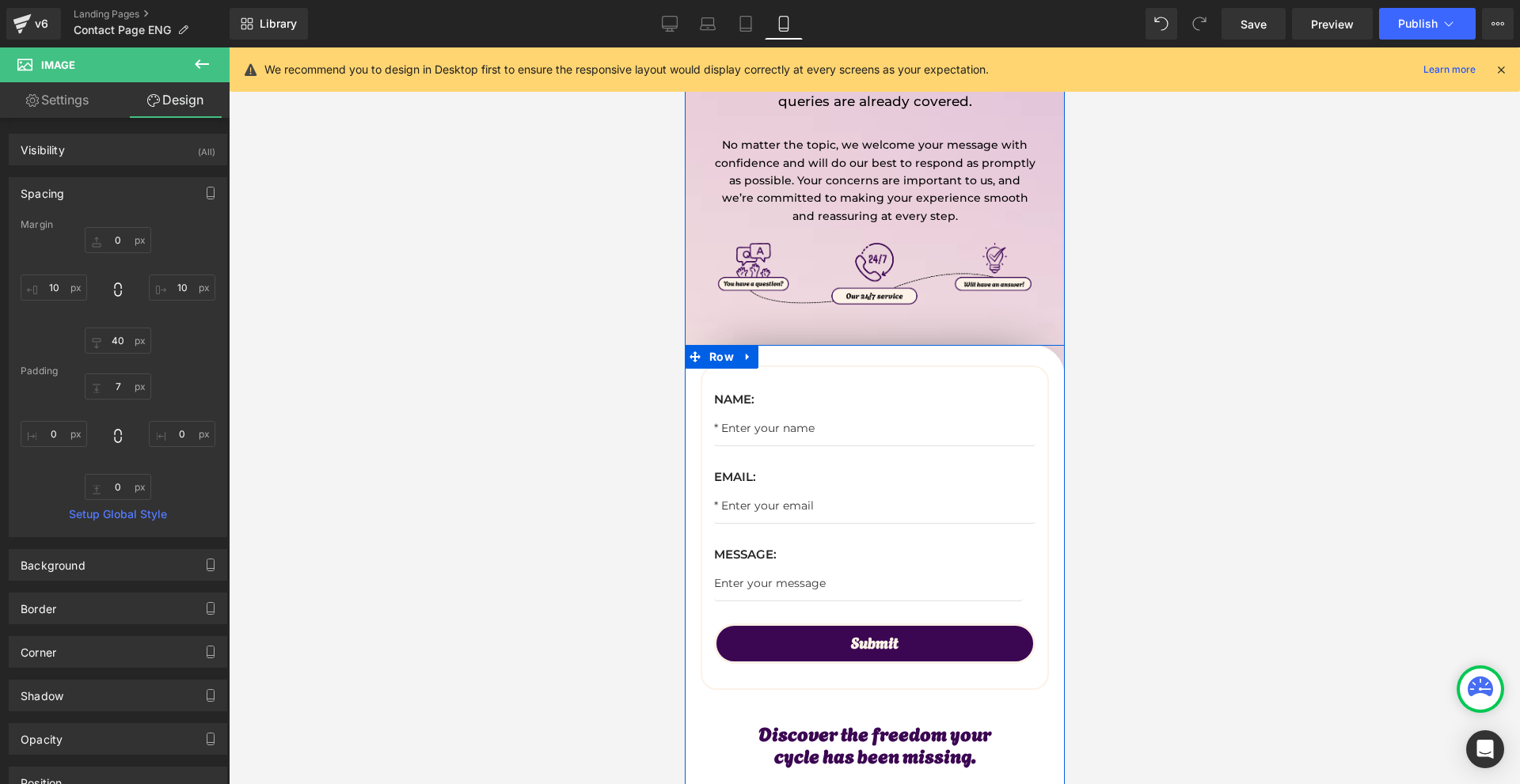
scroll to position [0, 0]
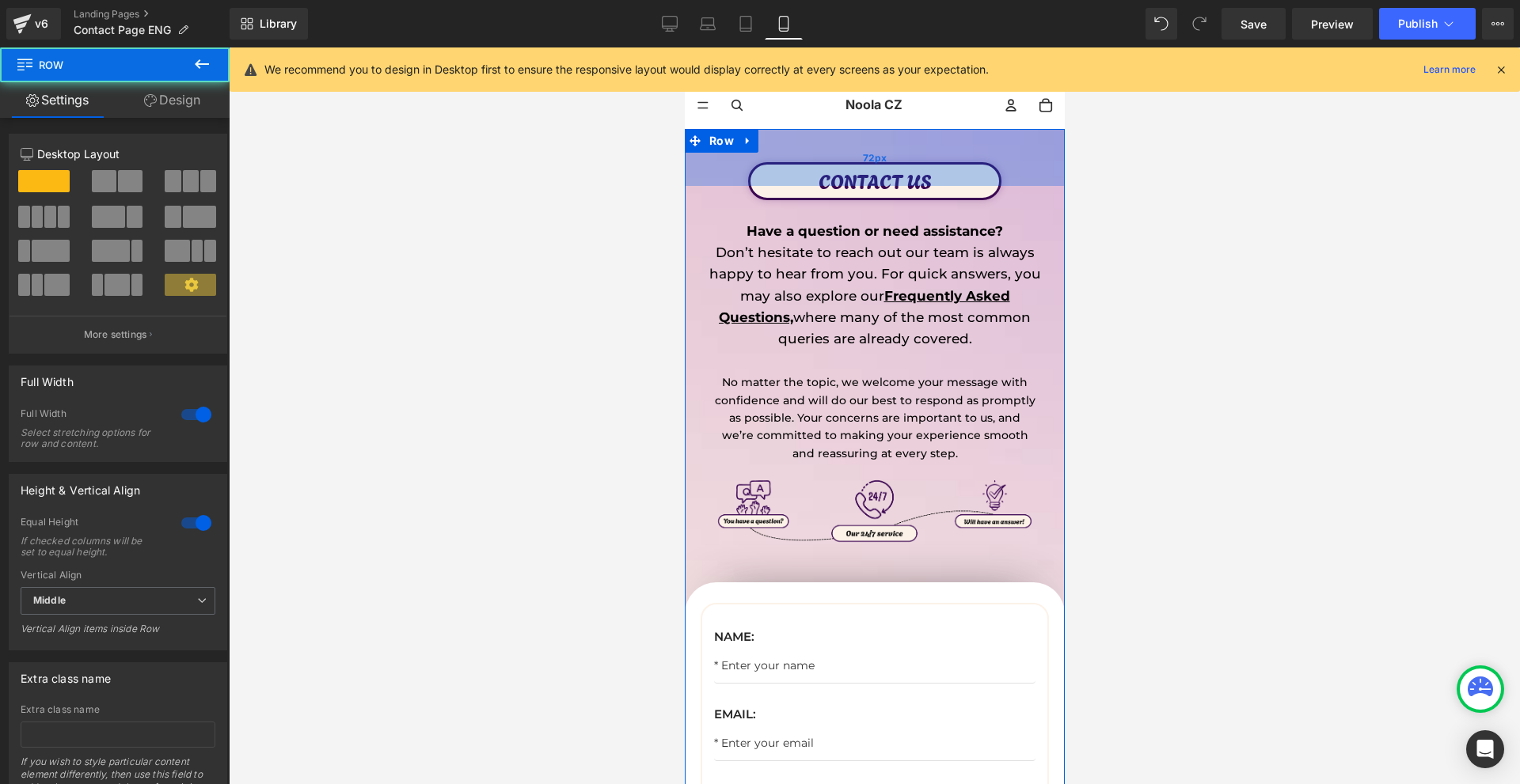
click at [860, 179] on div "72px" at bounding box center [874, 157] width 380 height 57
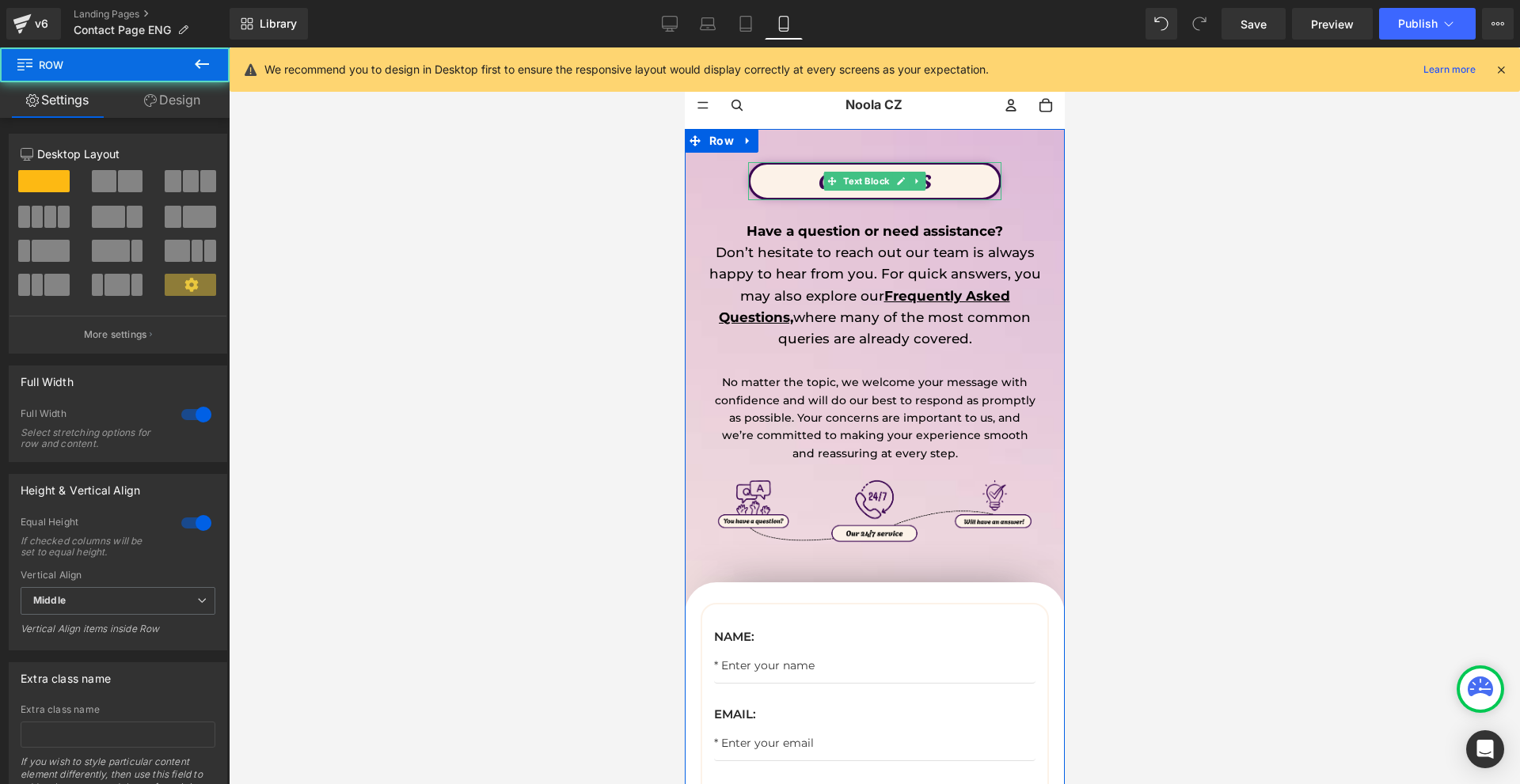
click at [864, 188] on span "Text Block" at bounding box center [864, 181] width 52 height 19
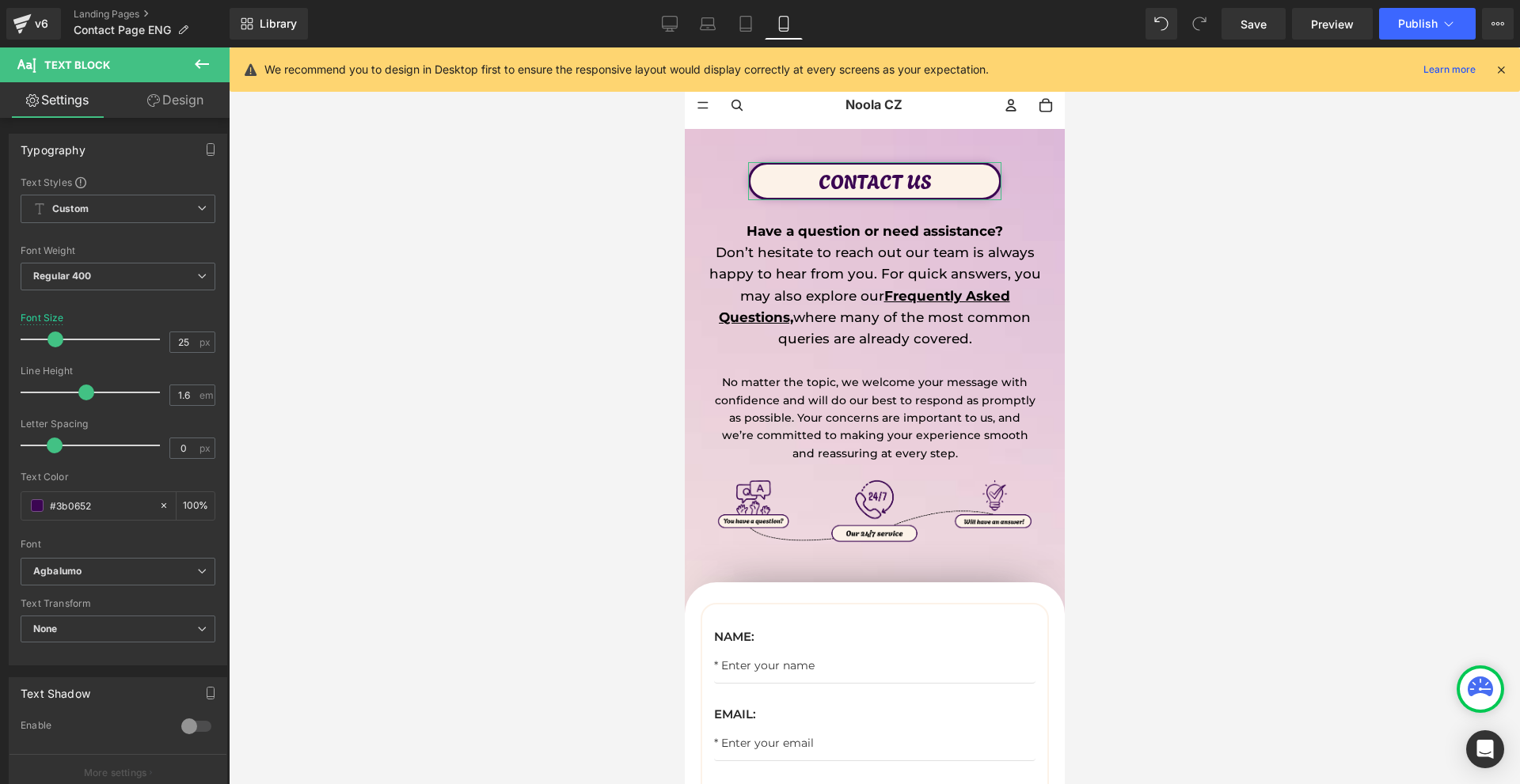
click at [206, 106] on link "Design" at bounding box center [175, 100] width 115 height 35
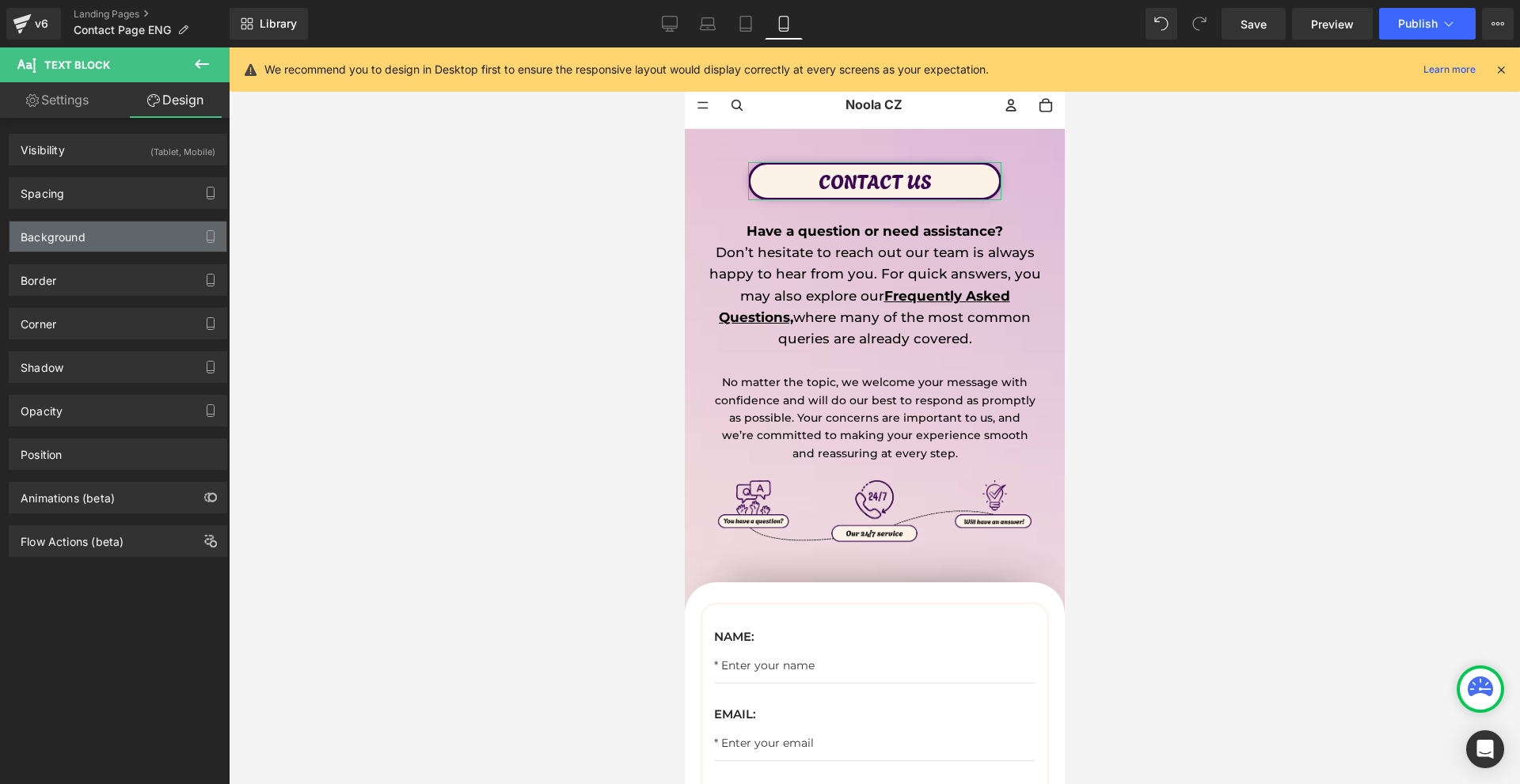
click at [105, 242] on div "Background" at bounding box center [118, 236] width 217 height 30
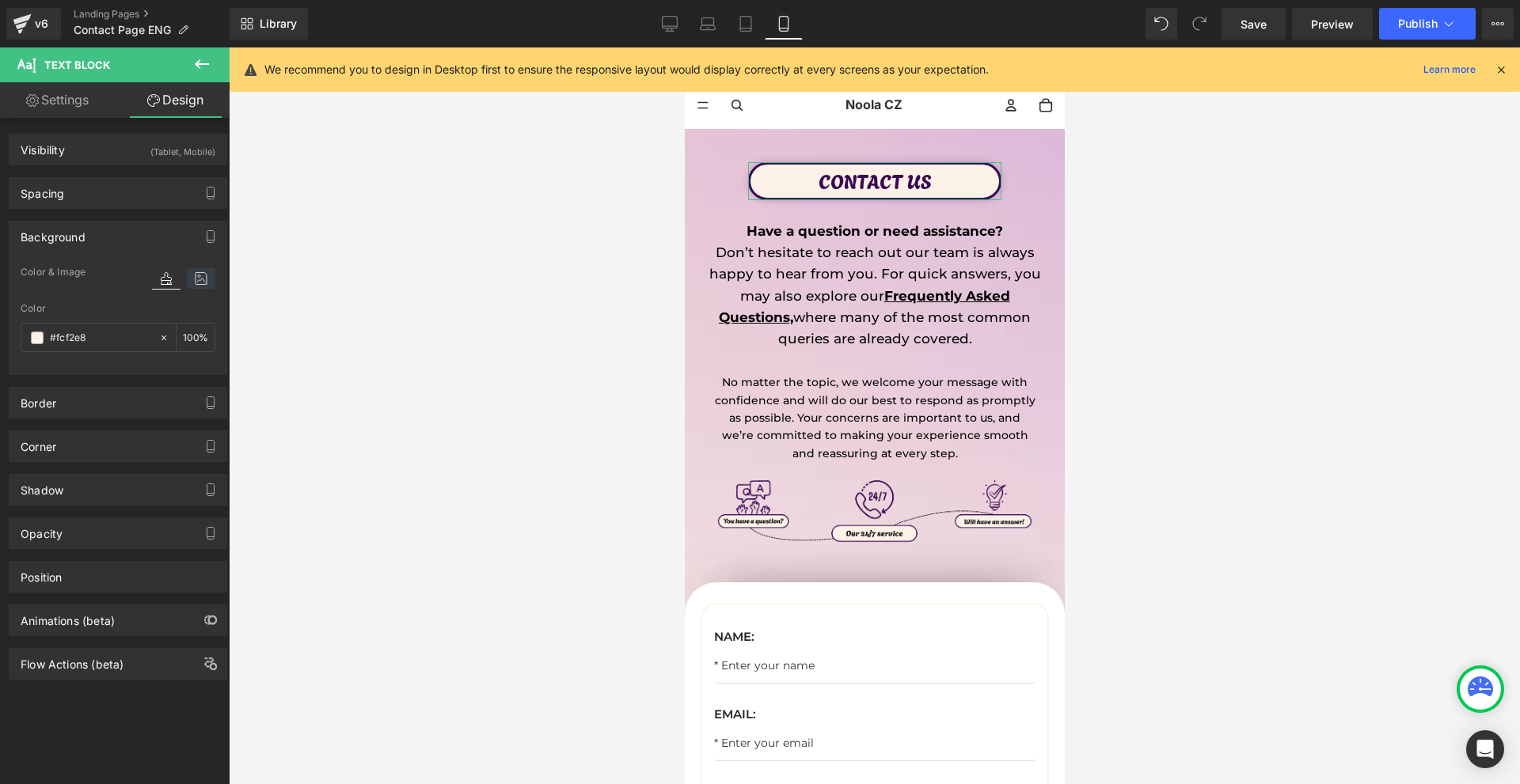
click at [196, 271] on icon at bounding box center [201, 278] width 29 height 21
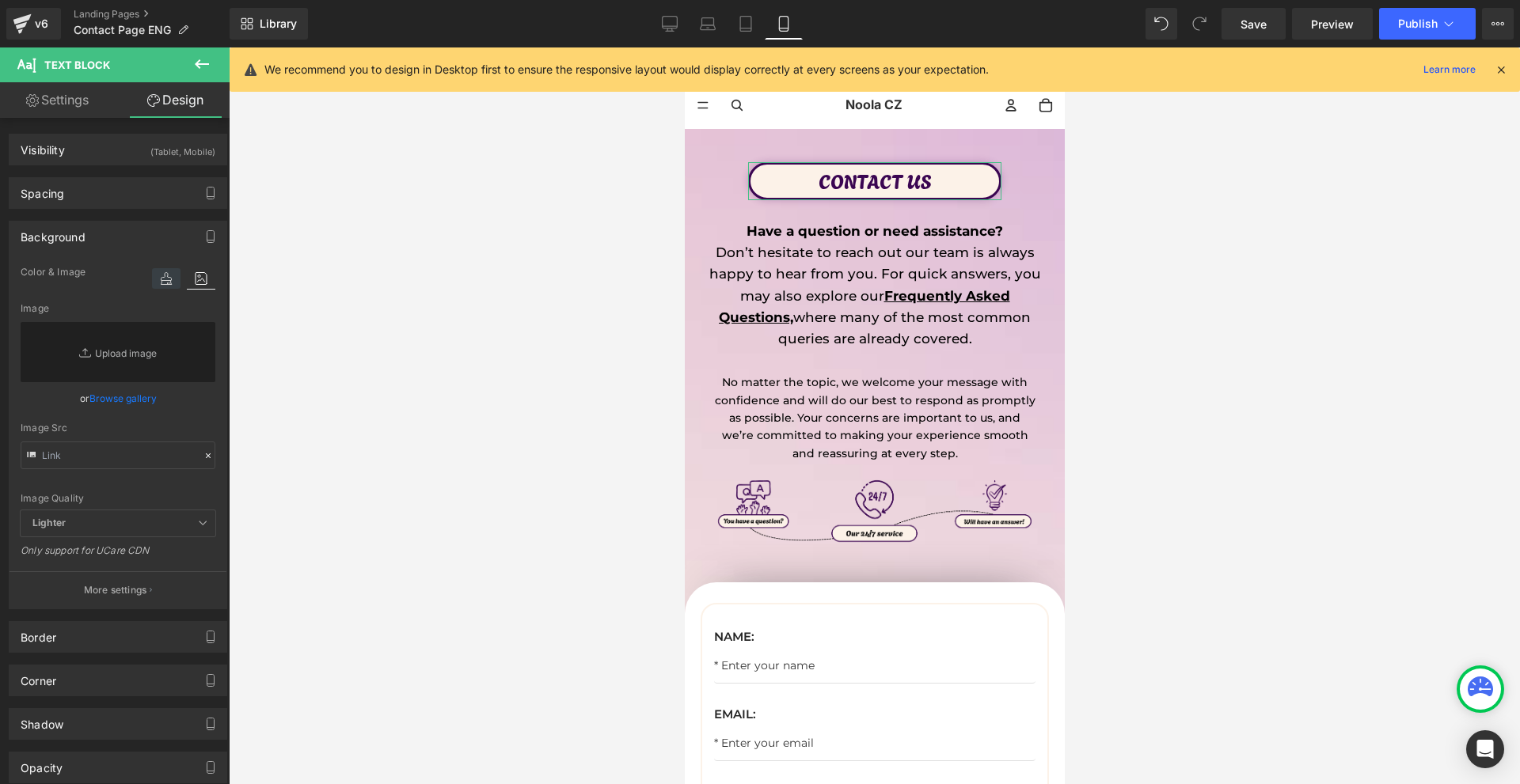
click at [154, 270] on icon at bounding box center [166, 278] width 29 height 21
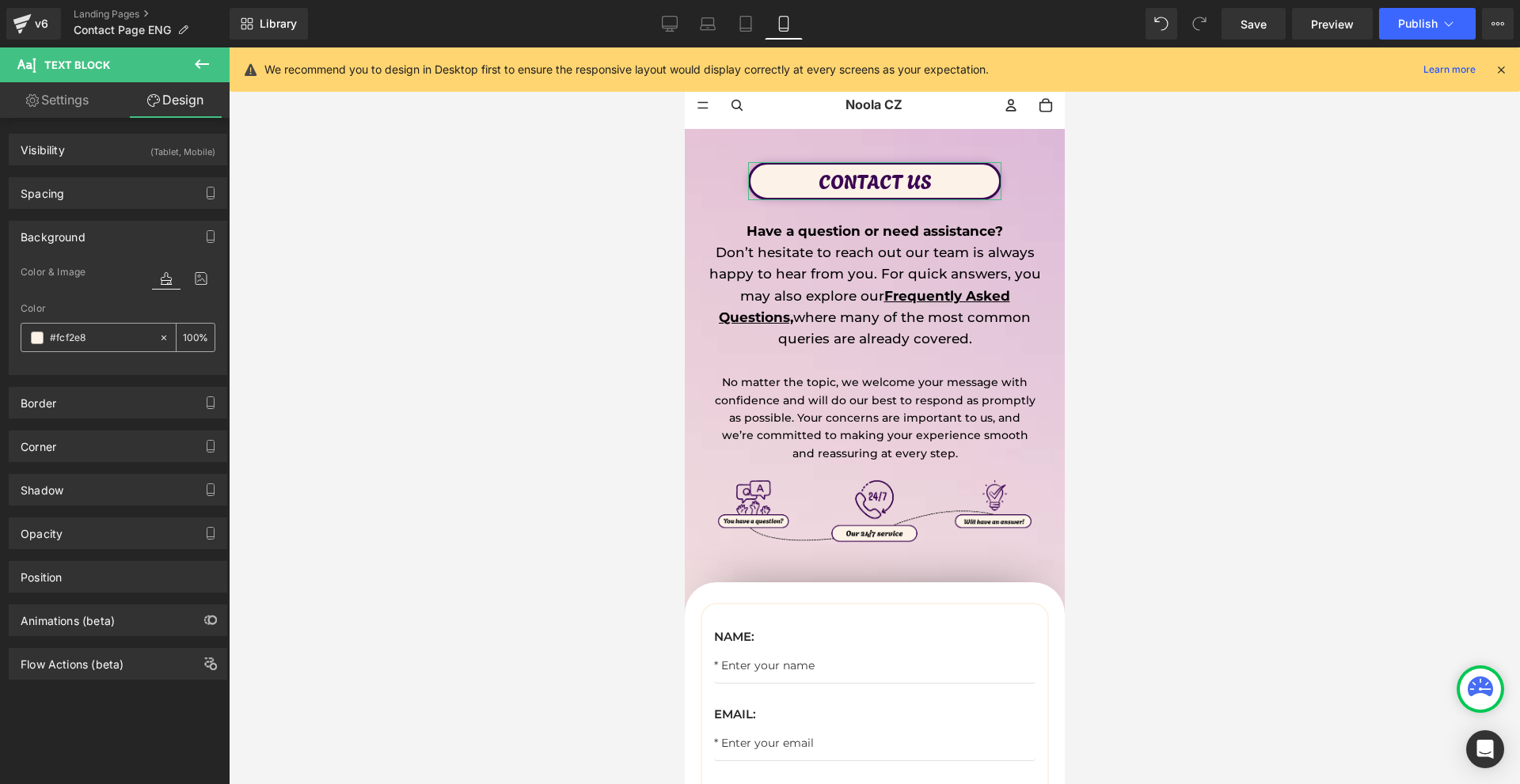
click at [159, 335] on icon at bounding box center [163, 338] width 11 height 11
click at [121, 246] on div "Background" at bounding box center [118, 236] width 217 height 30
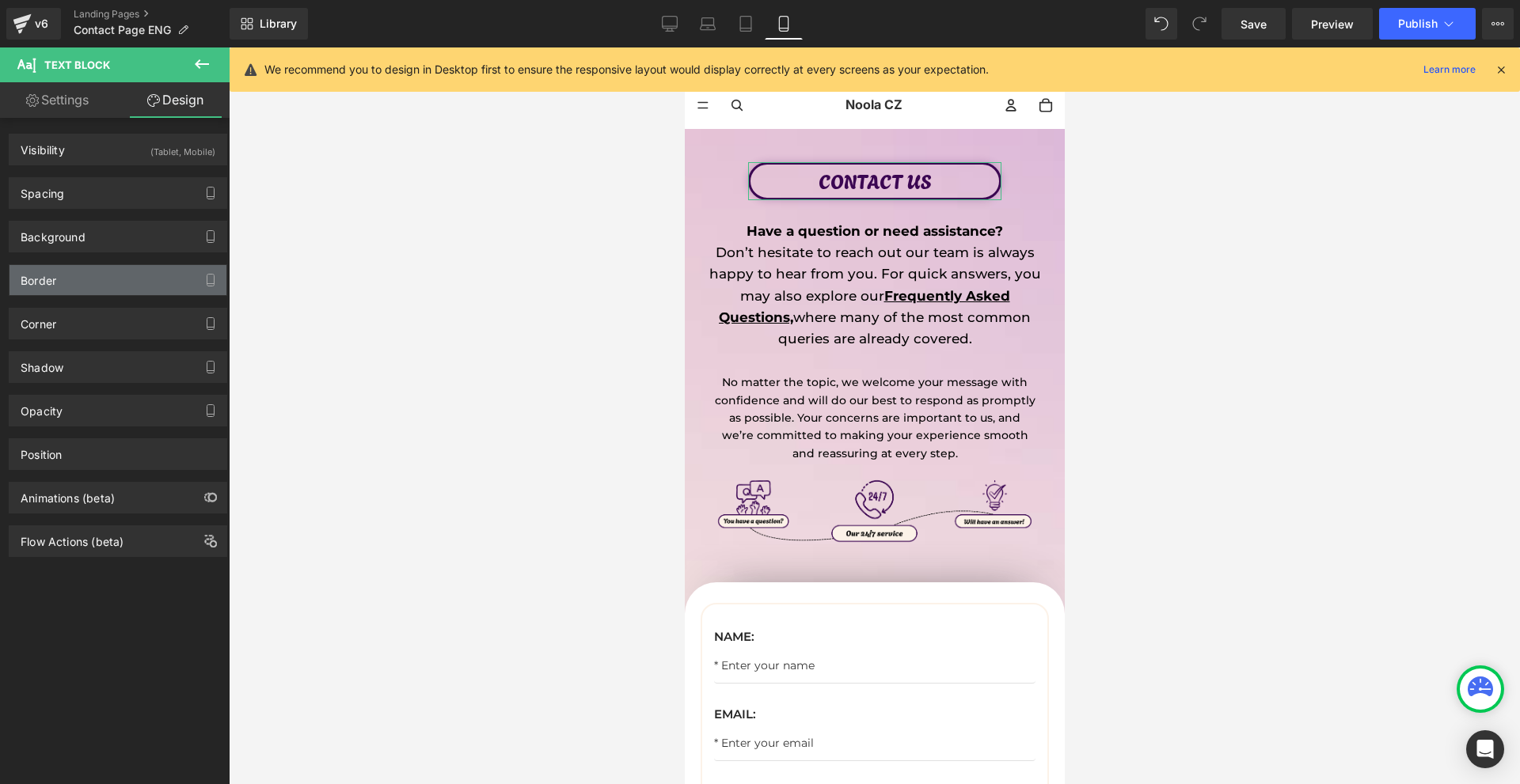
click at [99, 282] on div "Border" at bounding box center [118, 280] width 217 height 30
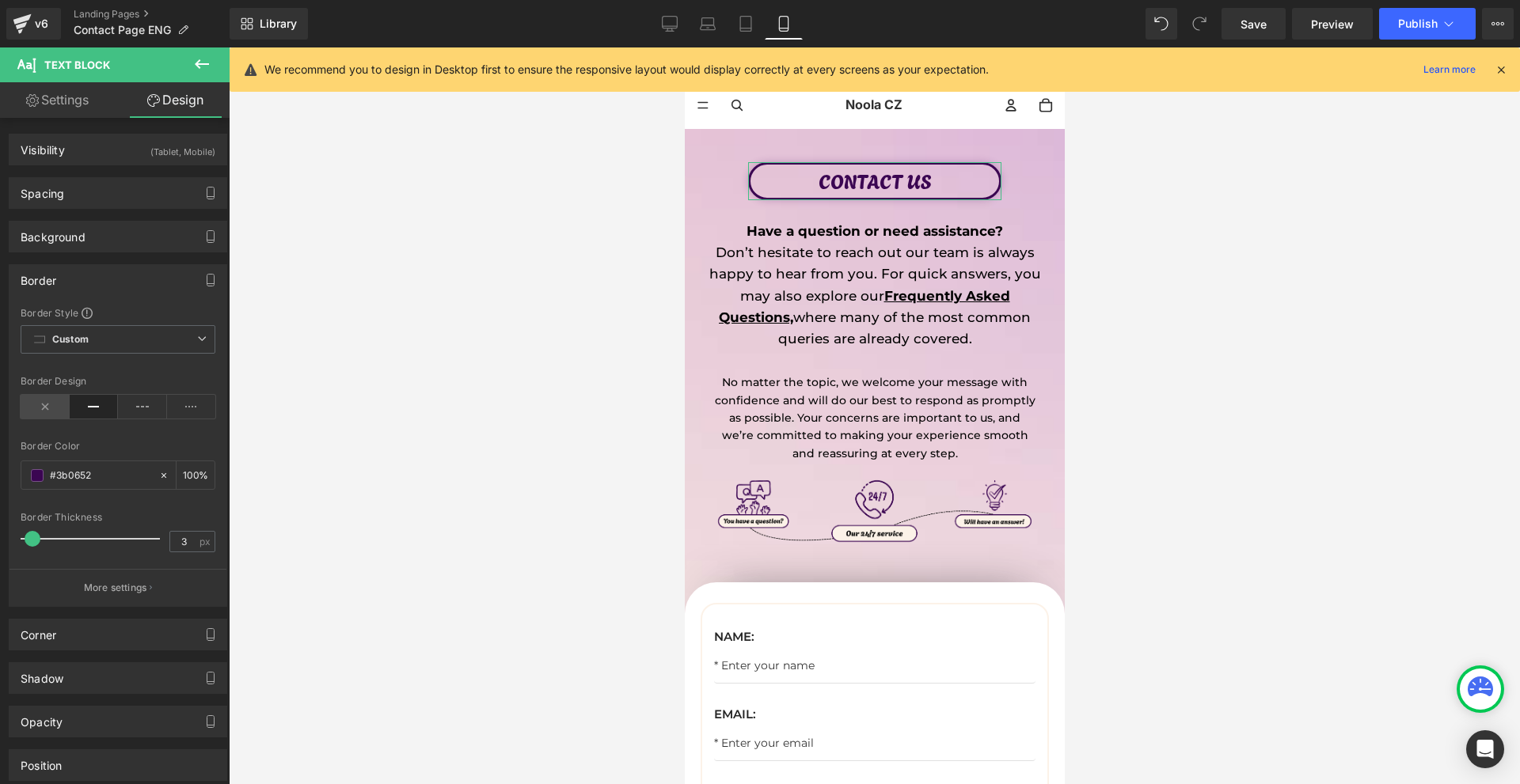
click at [44, 409] on icon at bounding box center [45, 406] width 49 height 24
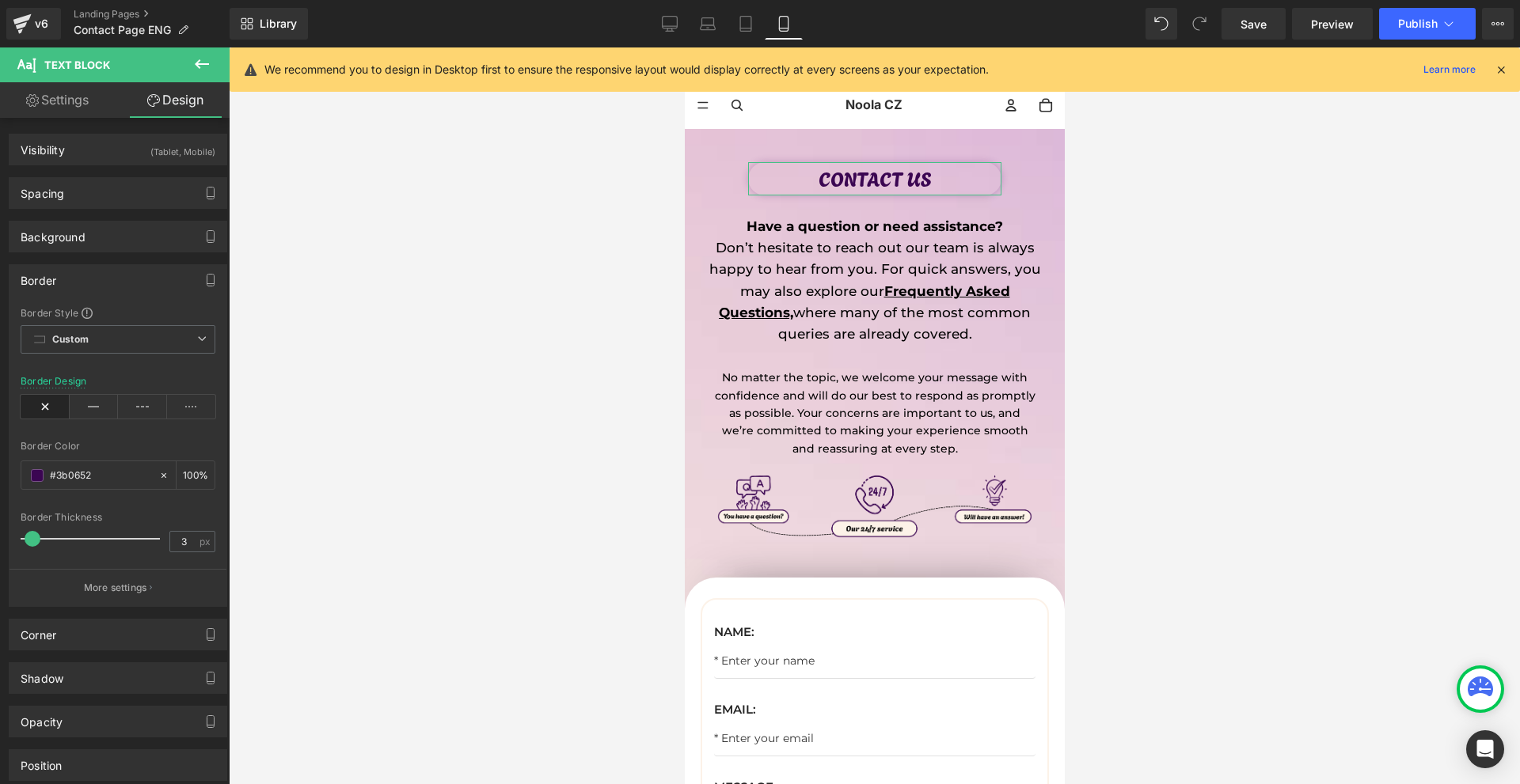
click at [76, 277] on div "Border" at bounding box center [118, 280] width 217 height 30
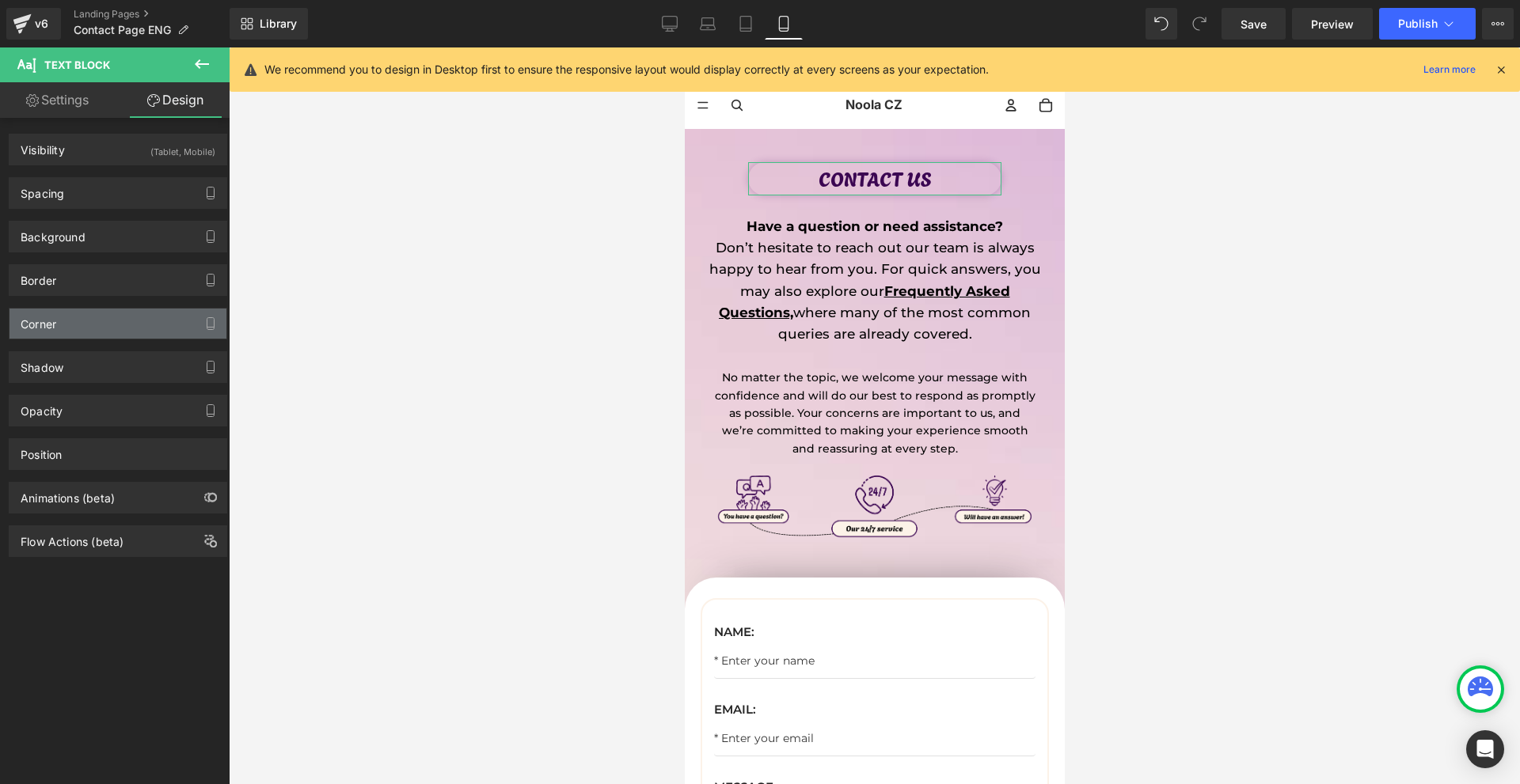
click at [80, 328] on div "Corner" at bounding box center [118, 324] width 217 height 30
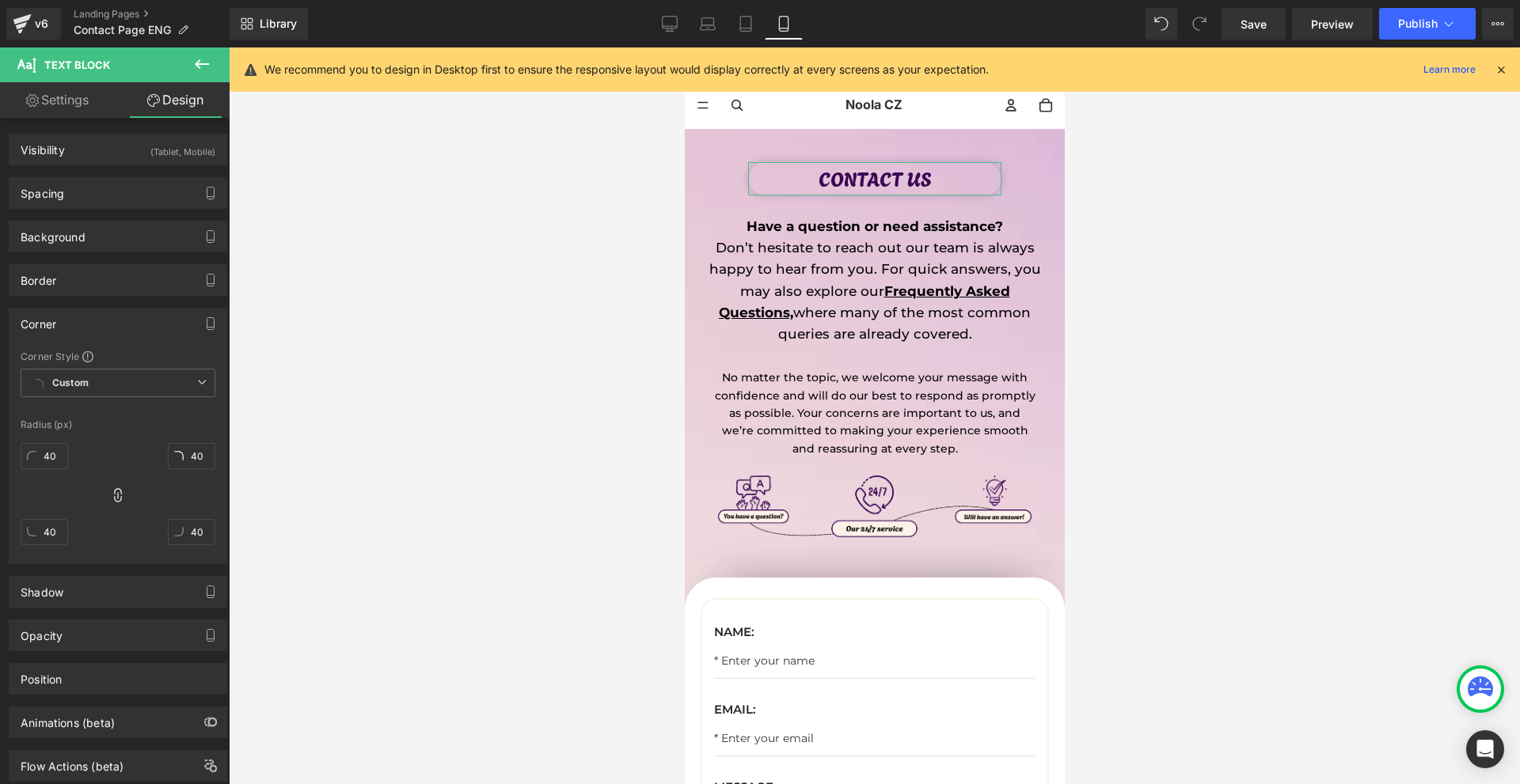
click at [68, 318] on div "Corner" at bounding box center [118, 324] width 217 height 30
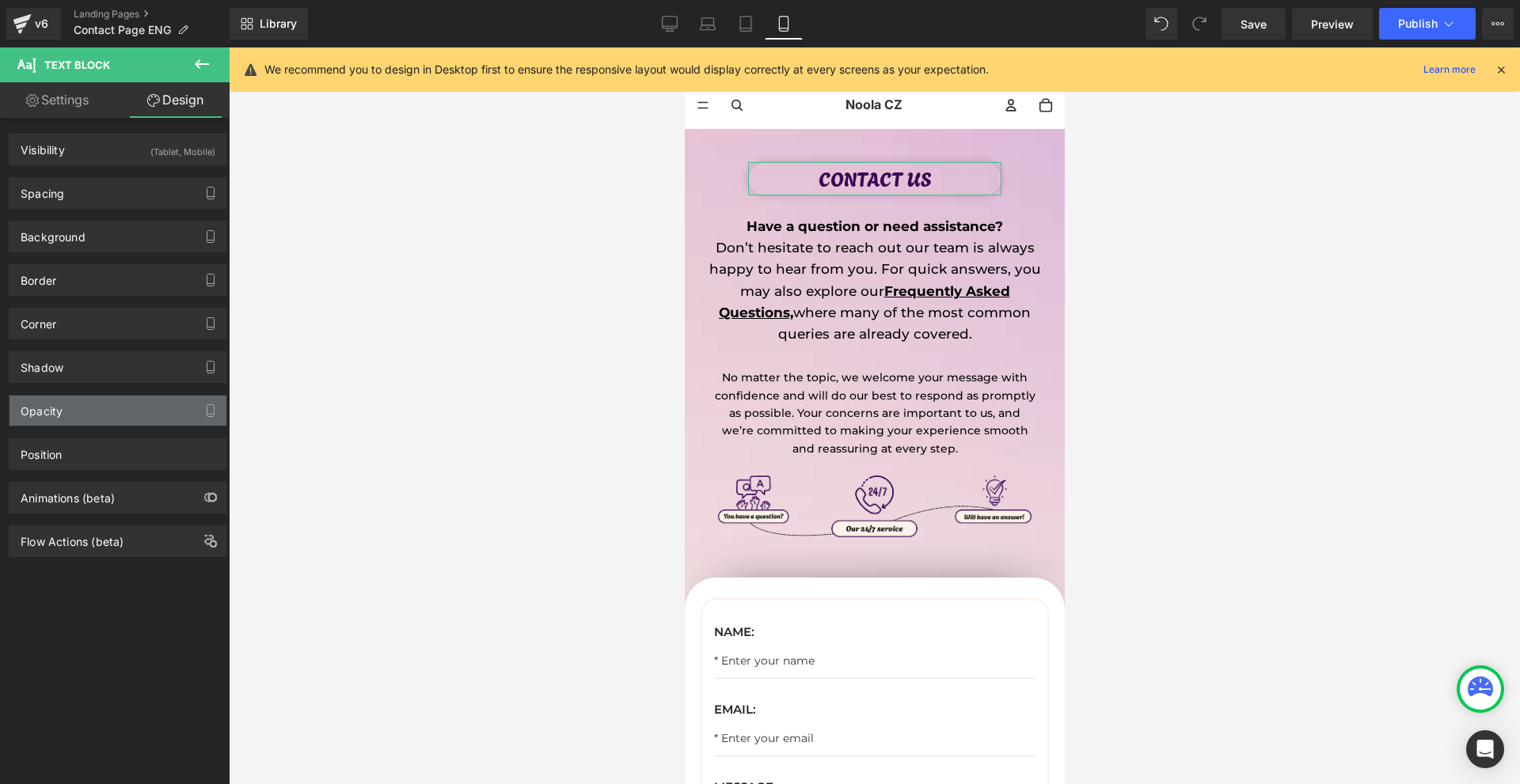
click at [65, 409] on div "Opacity" at bounding box center [118, 410] width 217 height 30
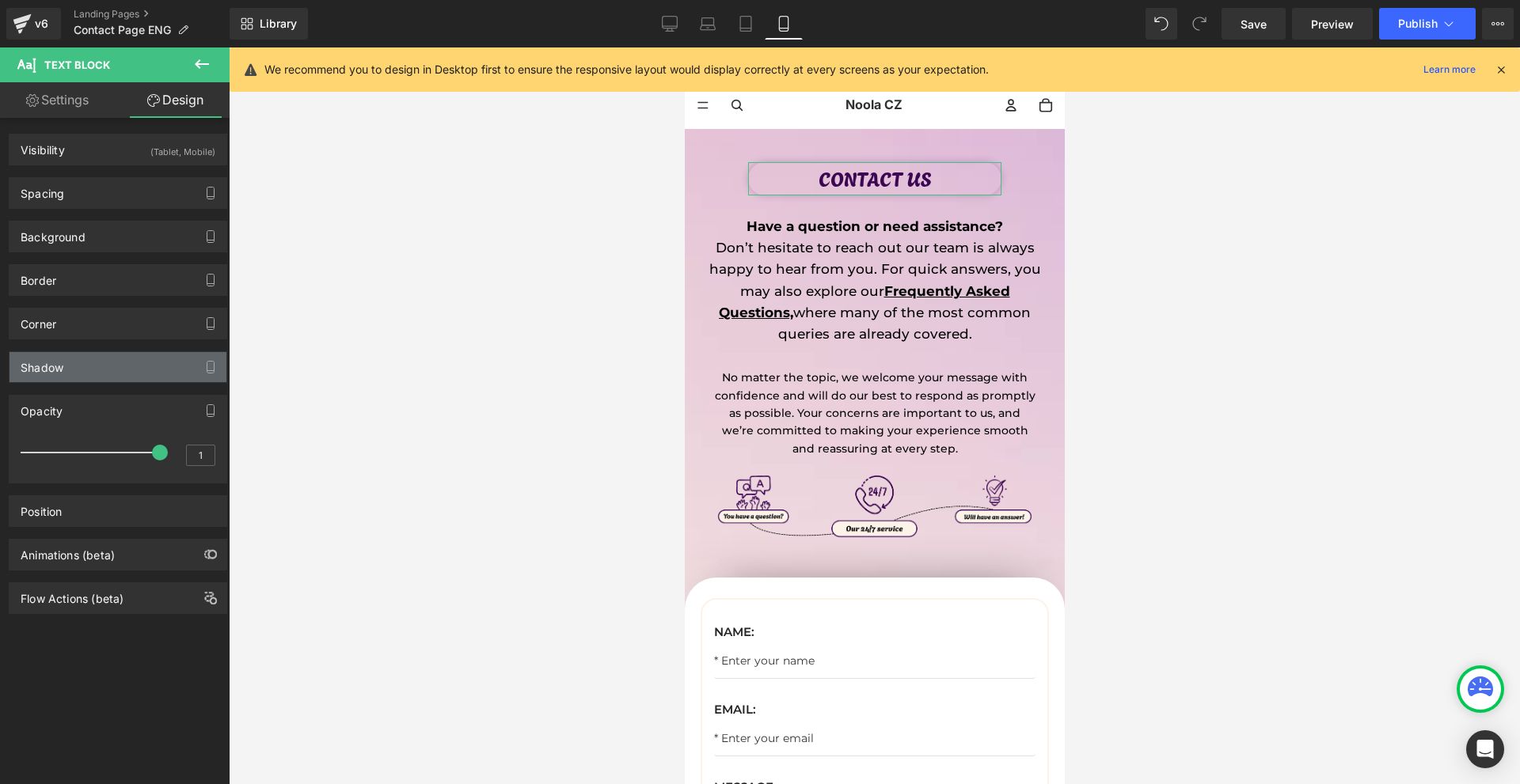
click at [68, 375] on div "Shadow" at bounding box center [118, 367] width 217 height 30
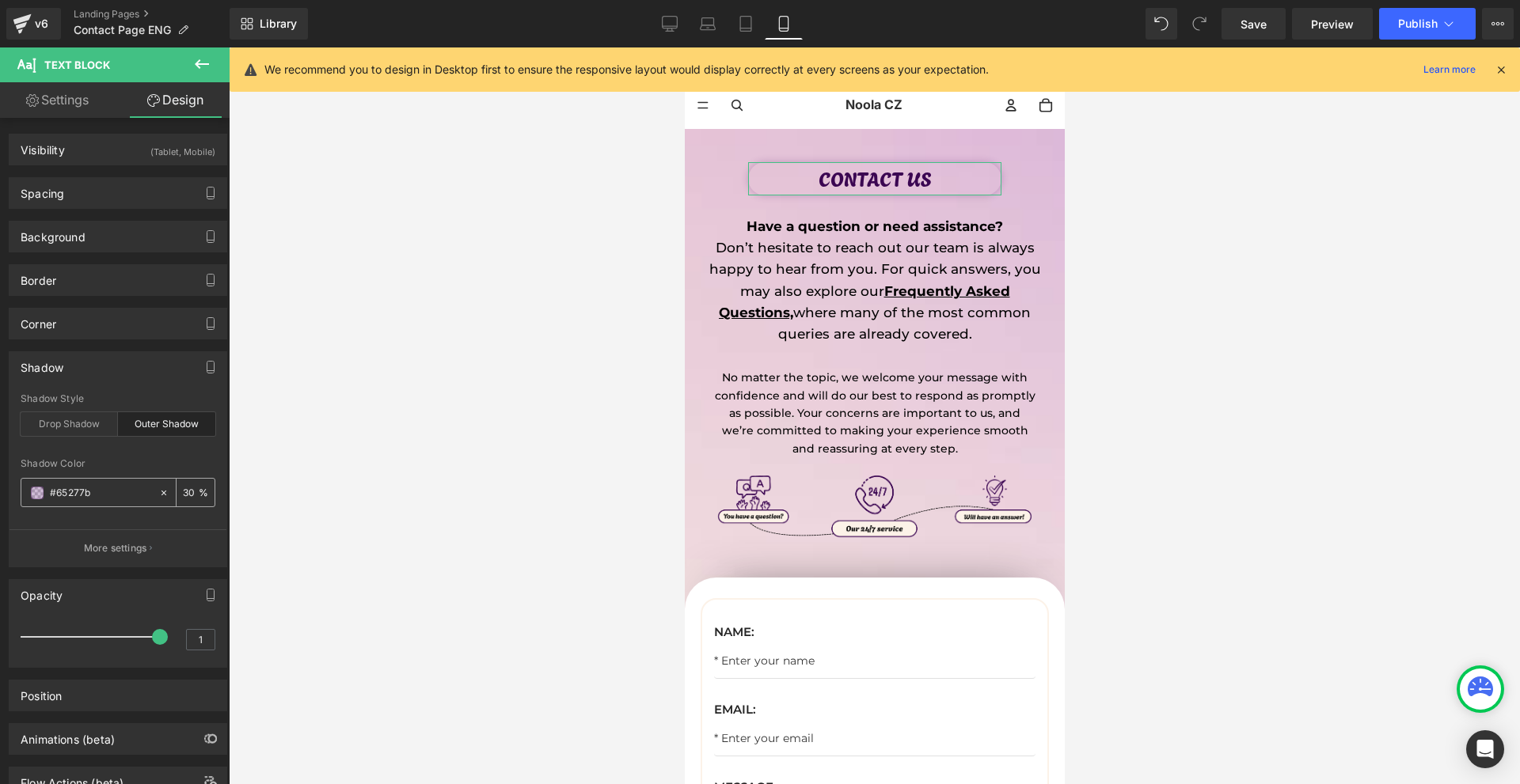
click at [159, 493] on icon at bounding box center [163, 493] width 11 height 11
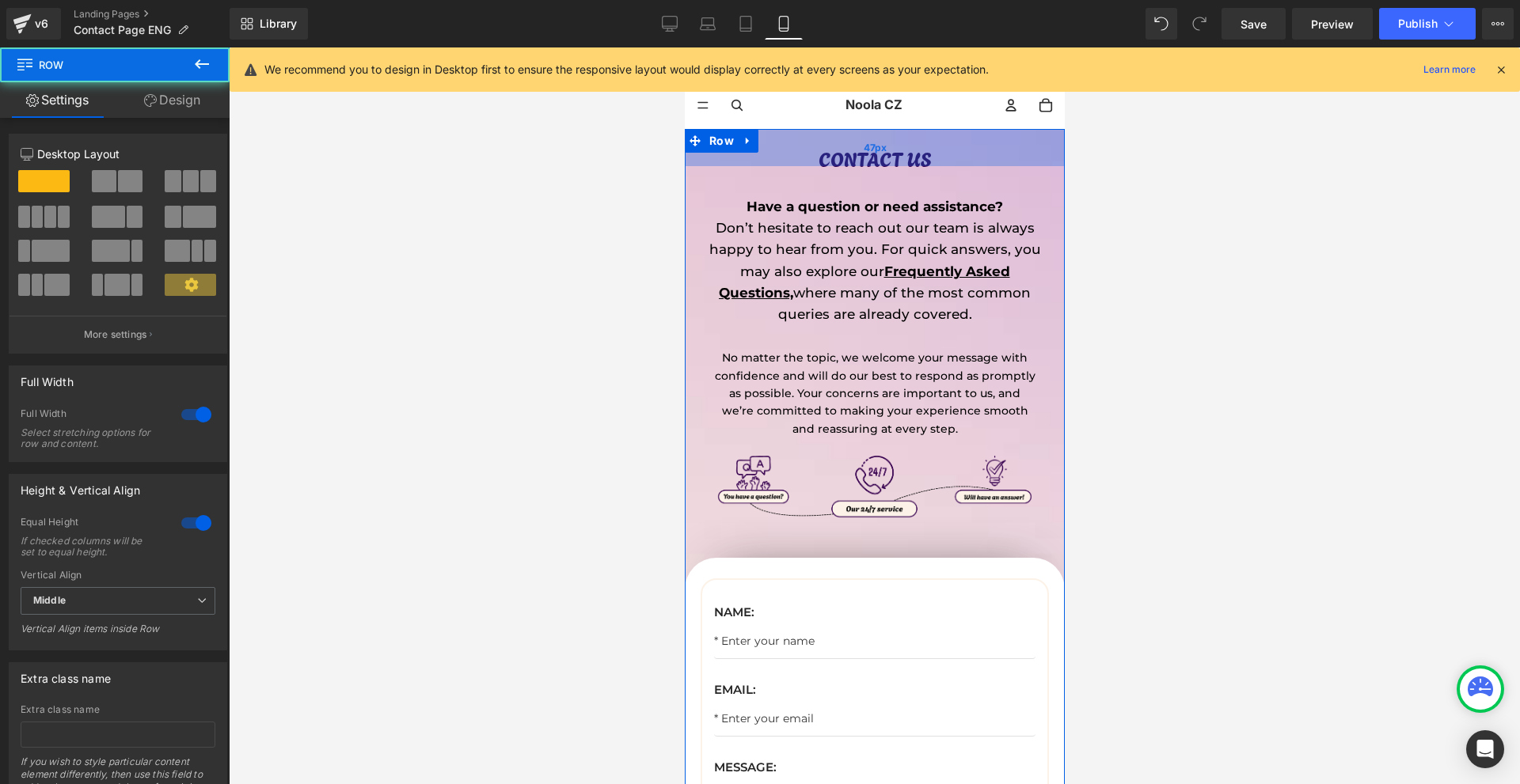
drag, startPoint x: 856, startPoint y: 184, endPoint x: 878, endPoint y: 163, distance: 30.4
click at [878, 163] on div "47px" at bounding box center [874, 147] width 380 height 37
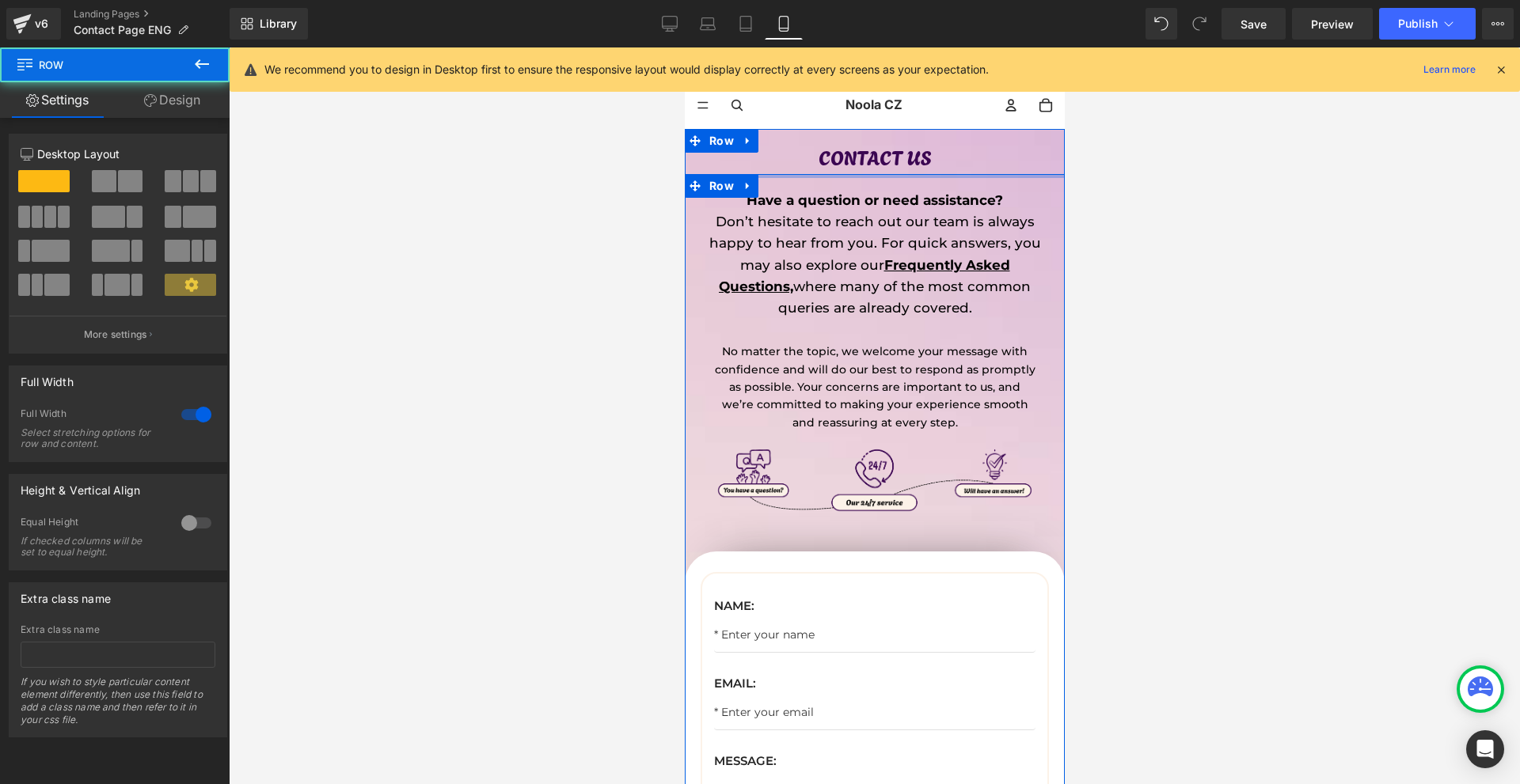
drag, startPoint x: 863, startPoint y: 177, endPoint x: 850, endPoint y: 167, distance: 16.4
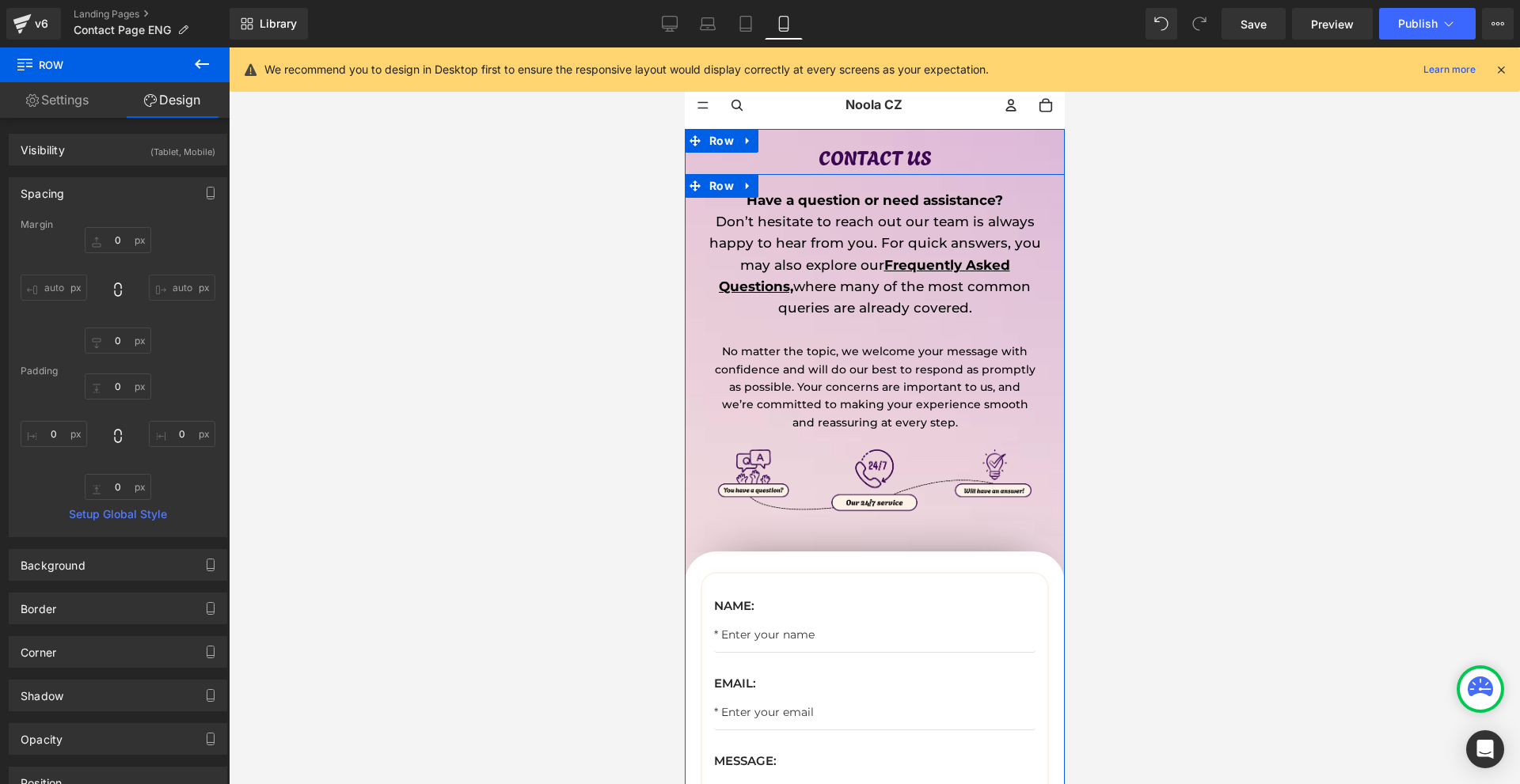
click at [833, 164] on div "CONTACT US Text Block" at bounding box center [874, 158] width 253 height 33
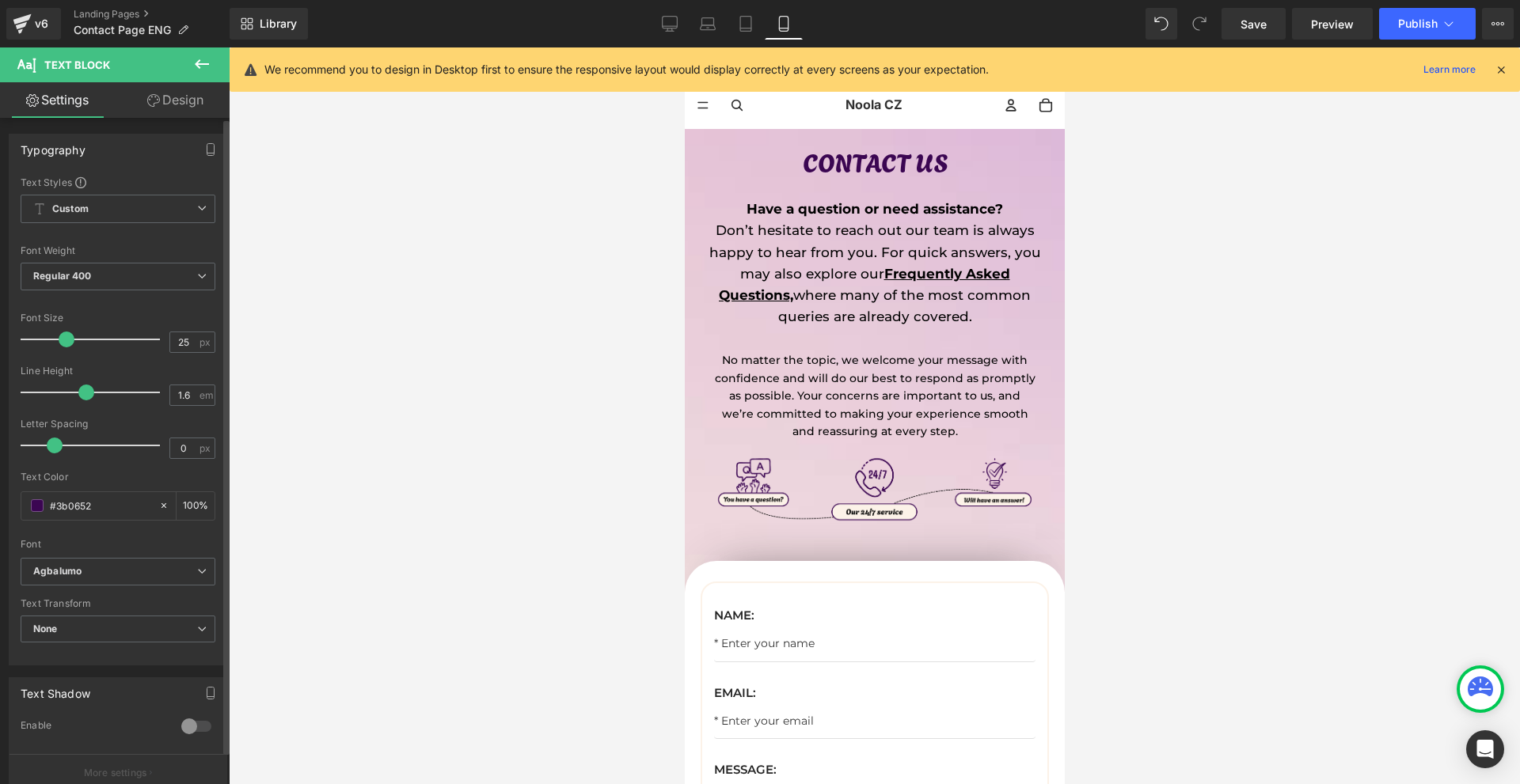
drag, startPoint x: 54, startPoint y: 336, endPoint x: 65, endPoint y: 336, distance: 11.0
click at [65, 336] on span at bounding box center [66, 339] width 16 height 16
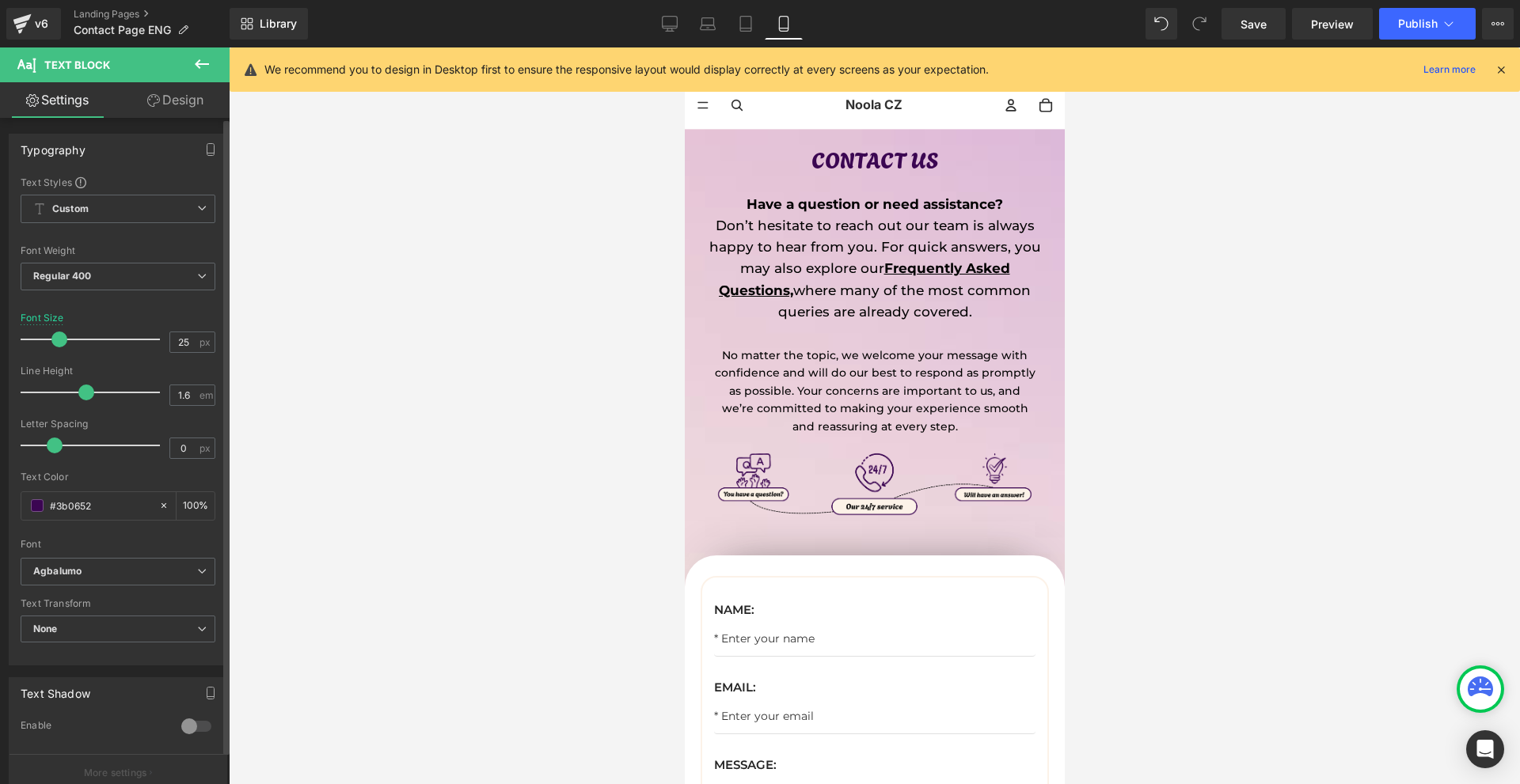
click at [59, 336] on span at bounding box center [59, 339] width 16 height 16
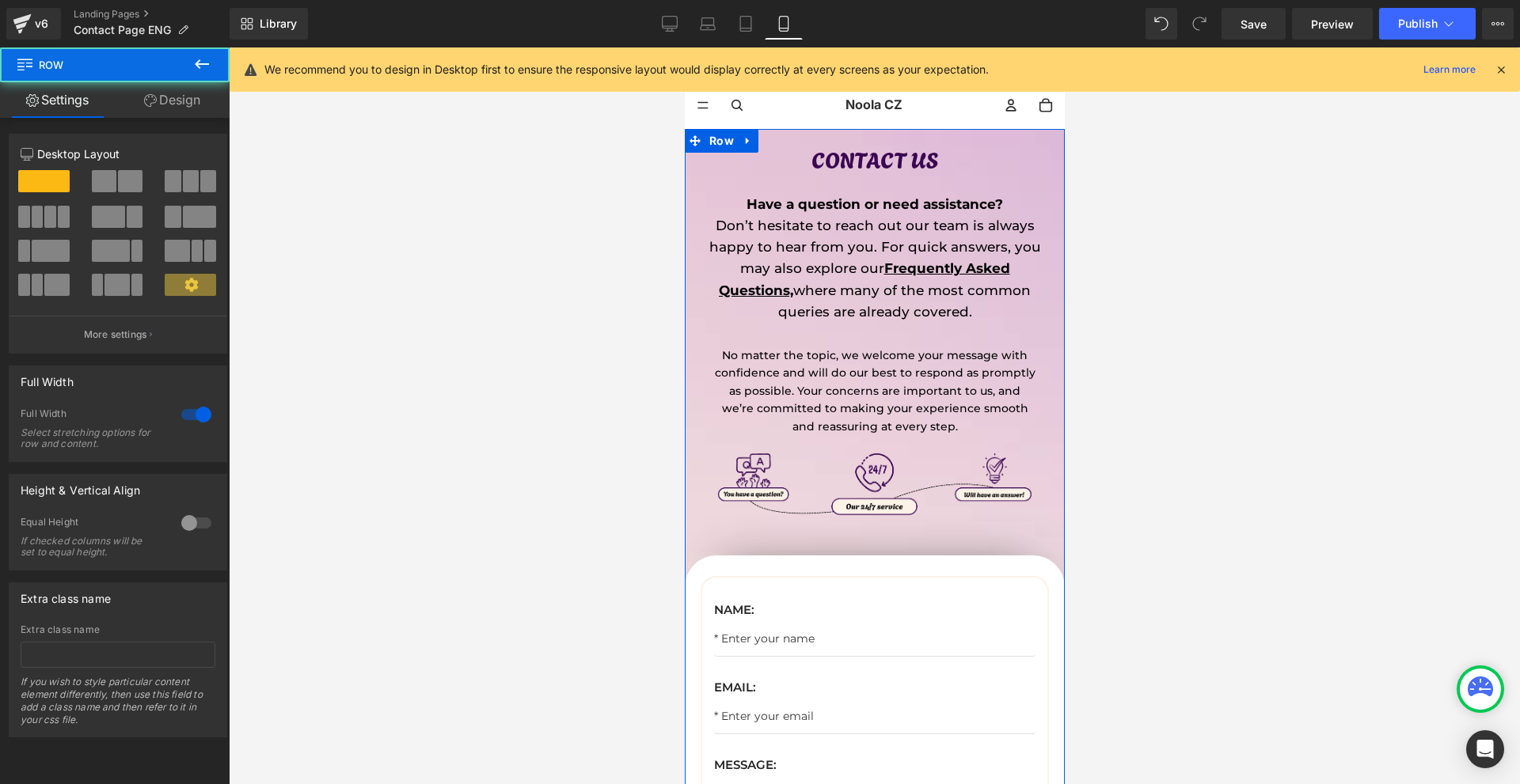
drag, startPoint x: 878, startPoint y: 180, endPoint x: 881, endPoint y: 239, distance: 59.1
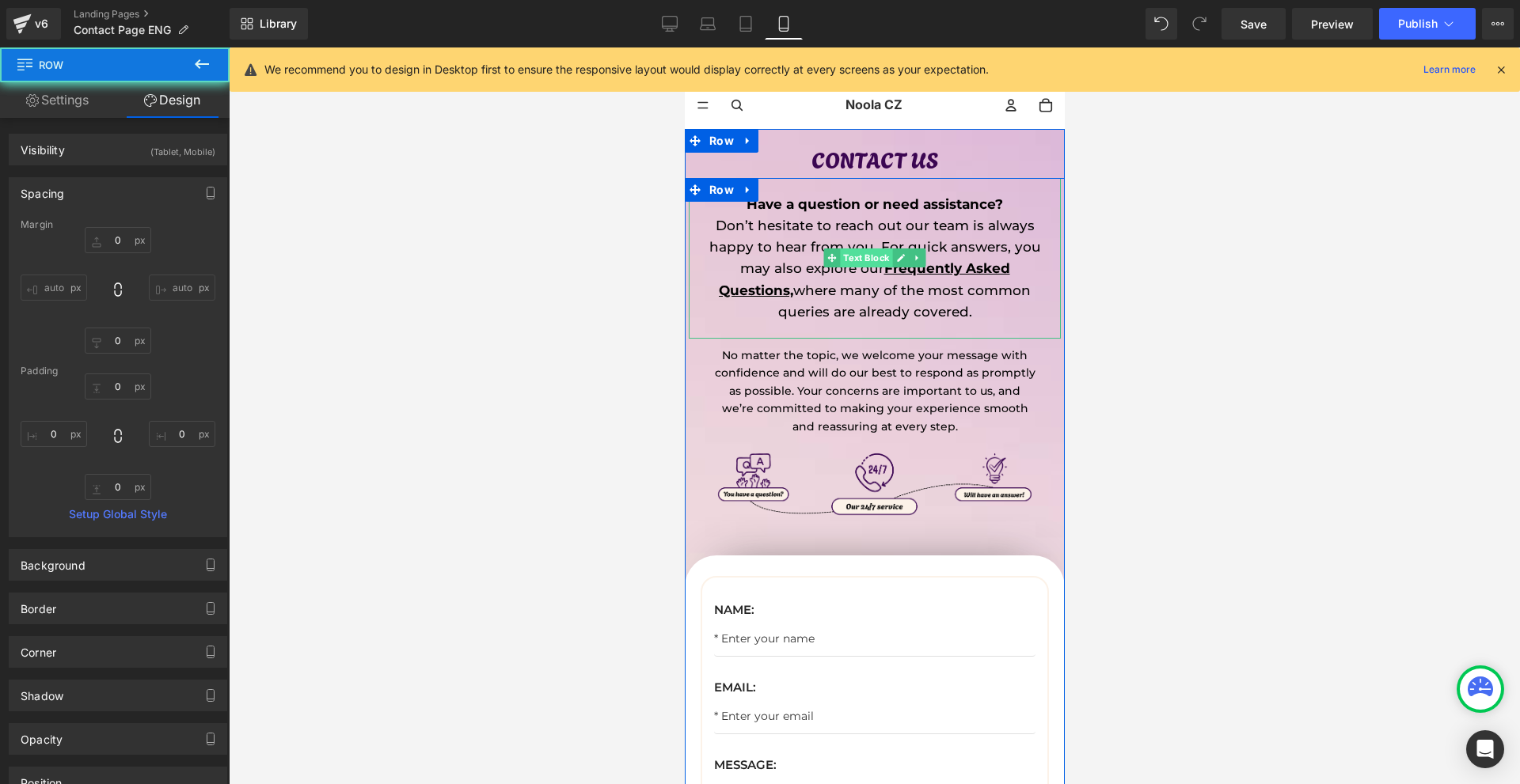
click at [861, 251] on span "Text Block" at bounding box center [864, 257] width 52 height 19
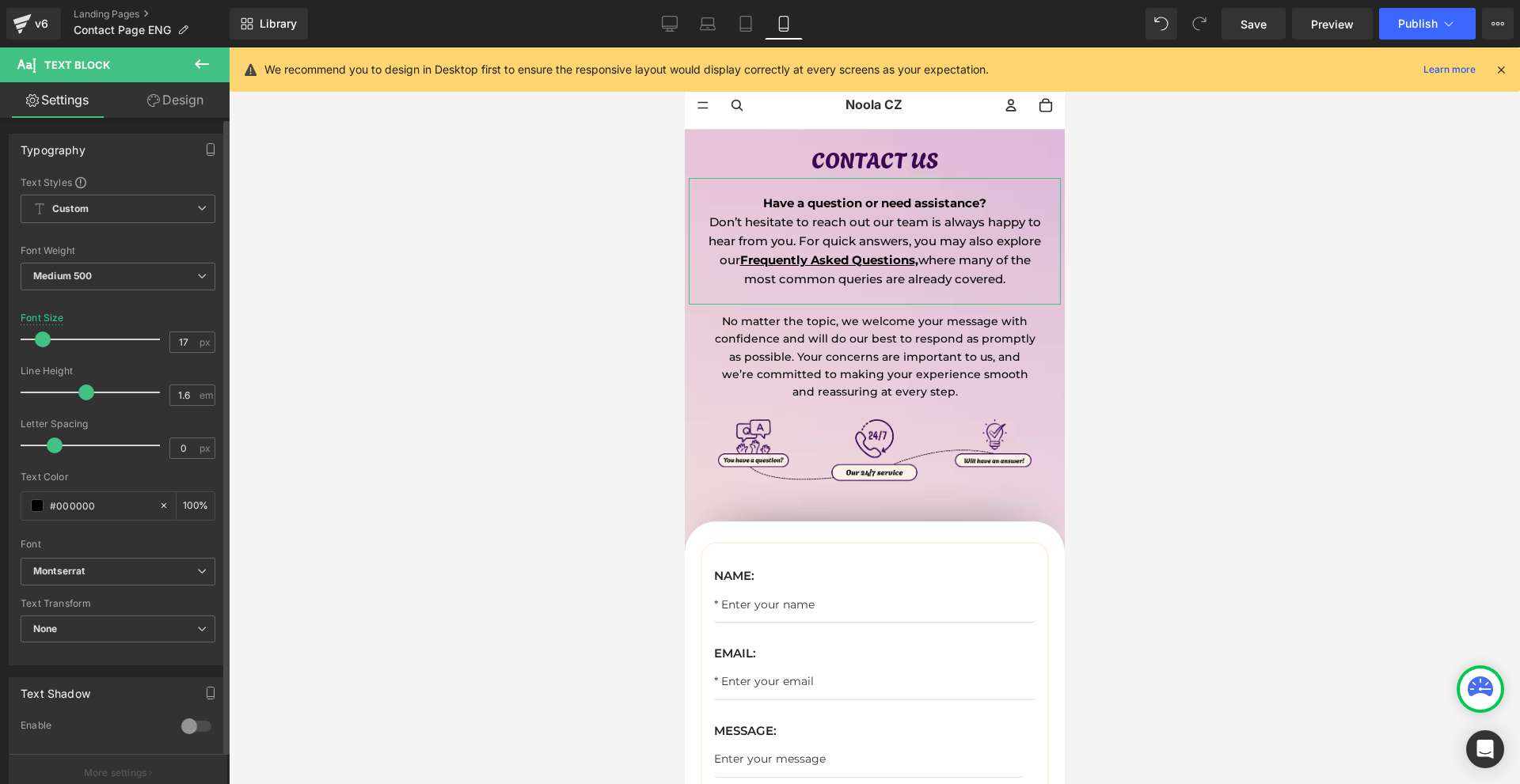
click at [36, 337] on span at bounding box center [42, 339] width 16 height 16
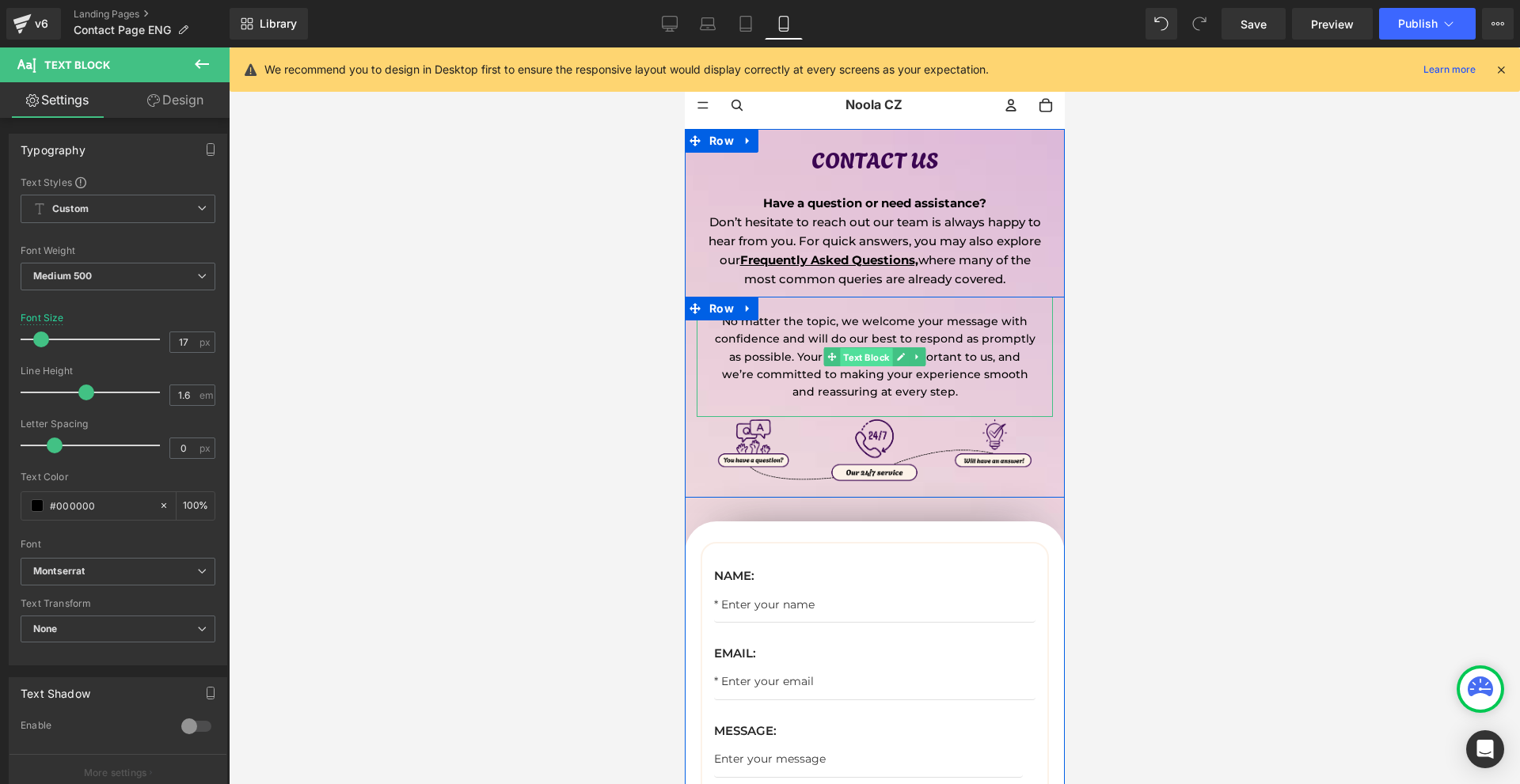
click at [862, 361] on span "Text Block" at bounding box center [864, 357] width 52 height 19
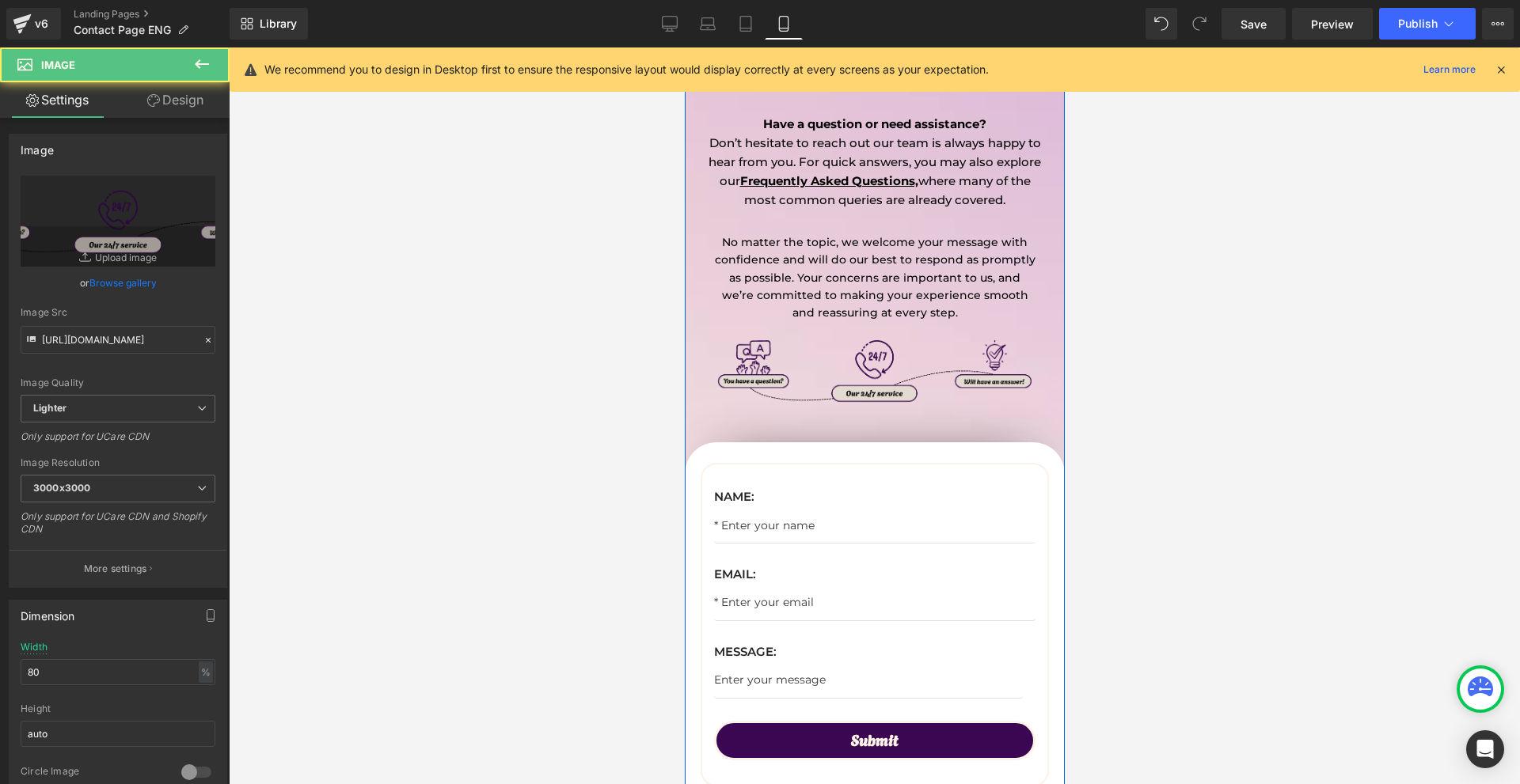
click at [848, 367] on div "Image" at bounding box center [874, 370] width 429 height 88
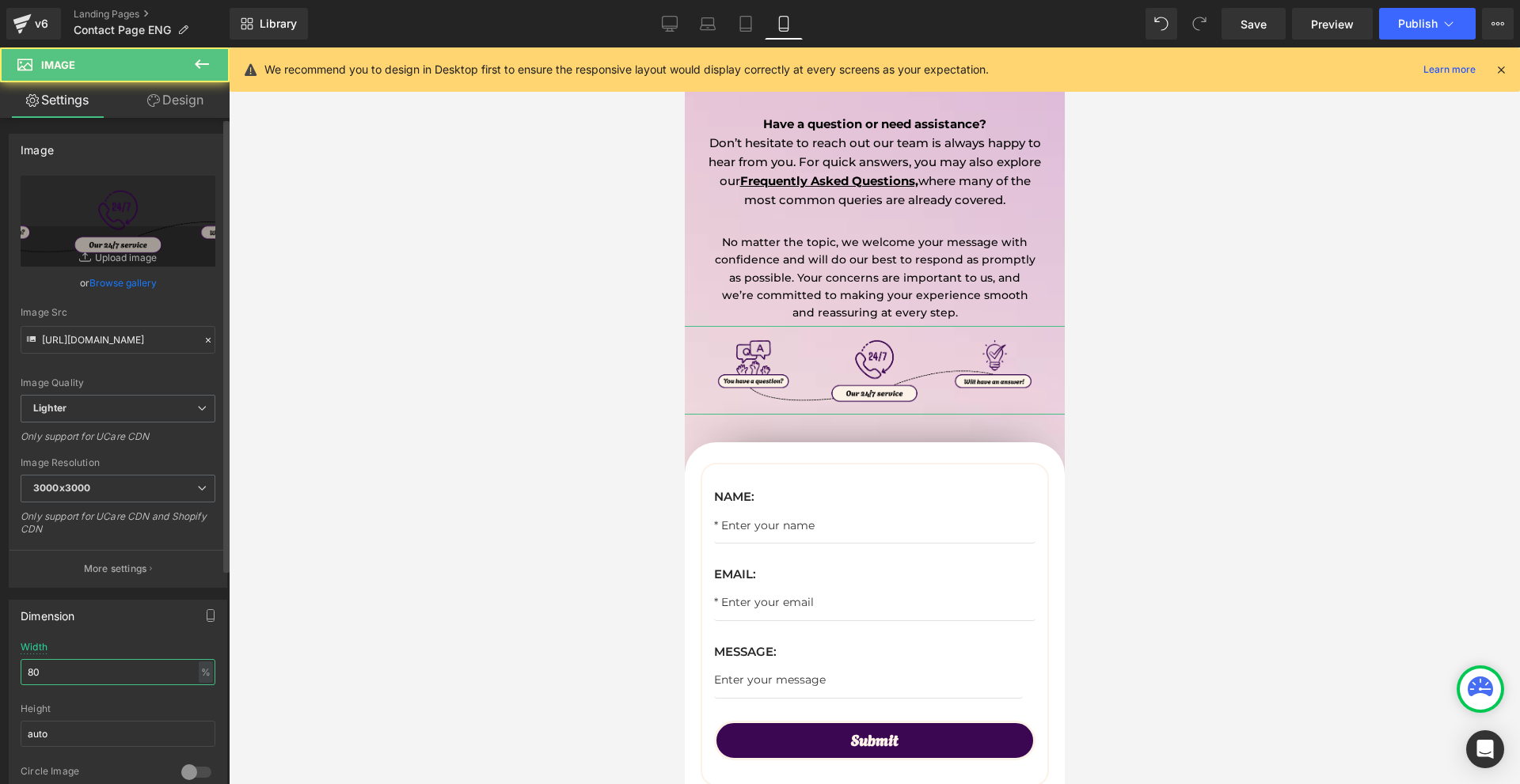
click at [91, 661] on input "80" at bounding box center [118, 673] width 195 height 26
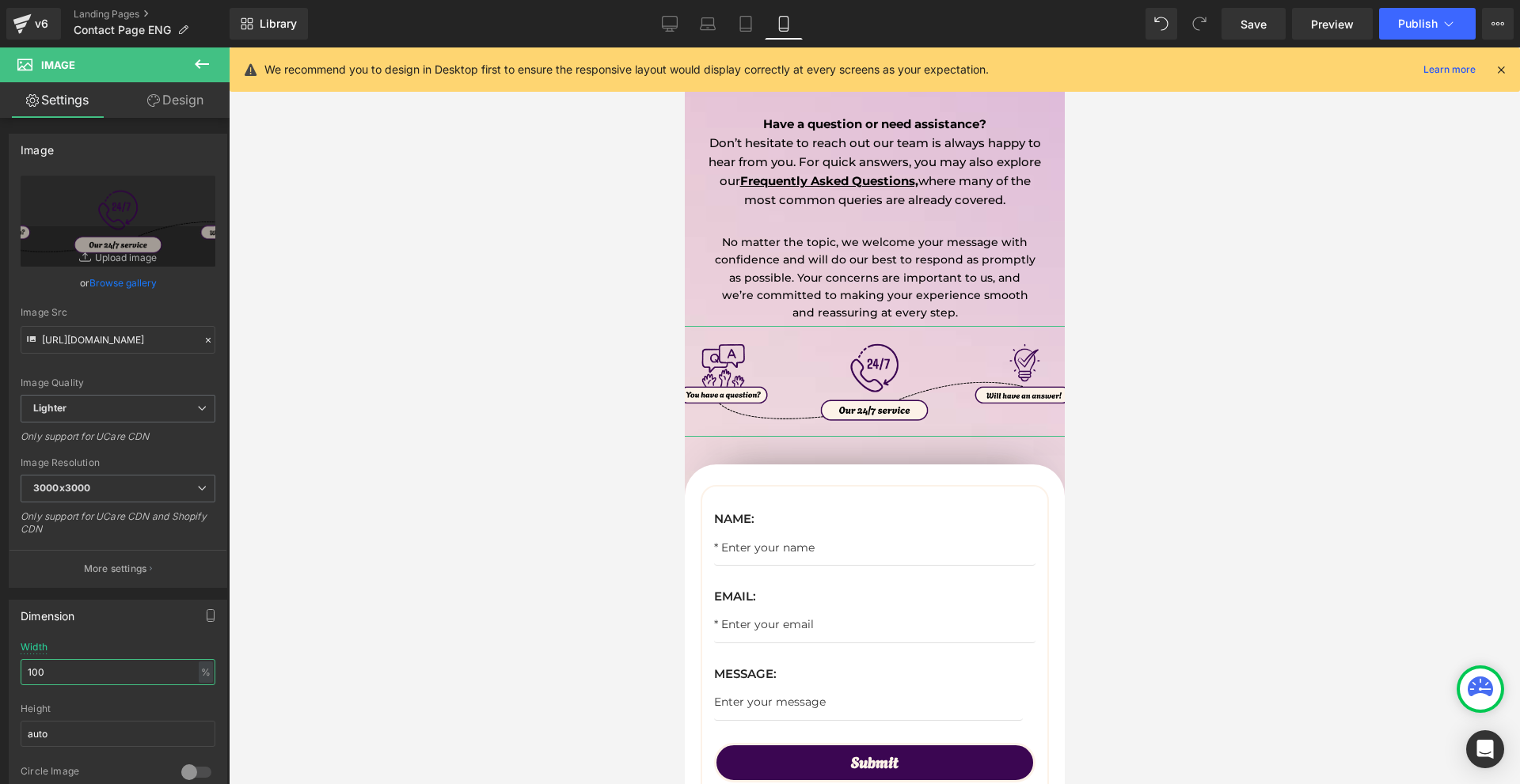
type input "100"
click at [201, 100] on link "Design" at bounding box center [175, 100] width 115 height 35
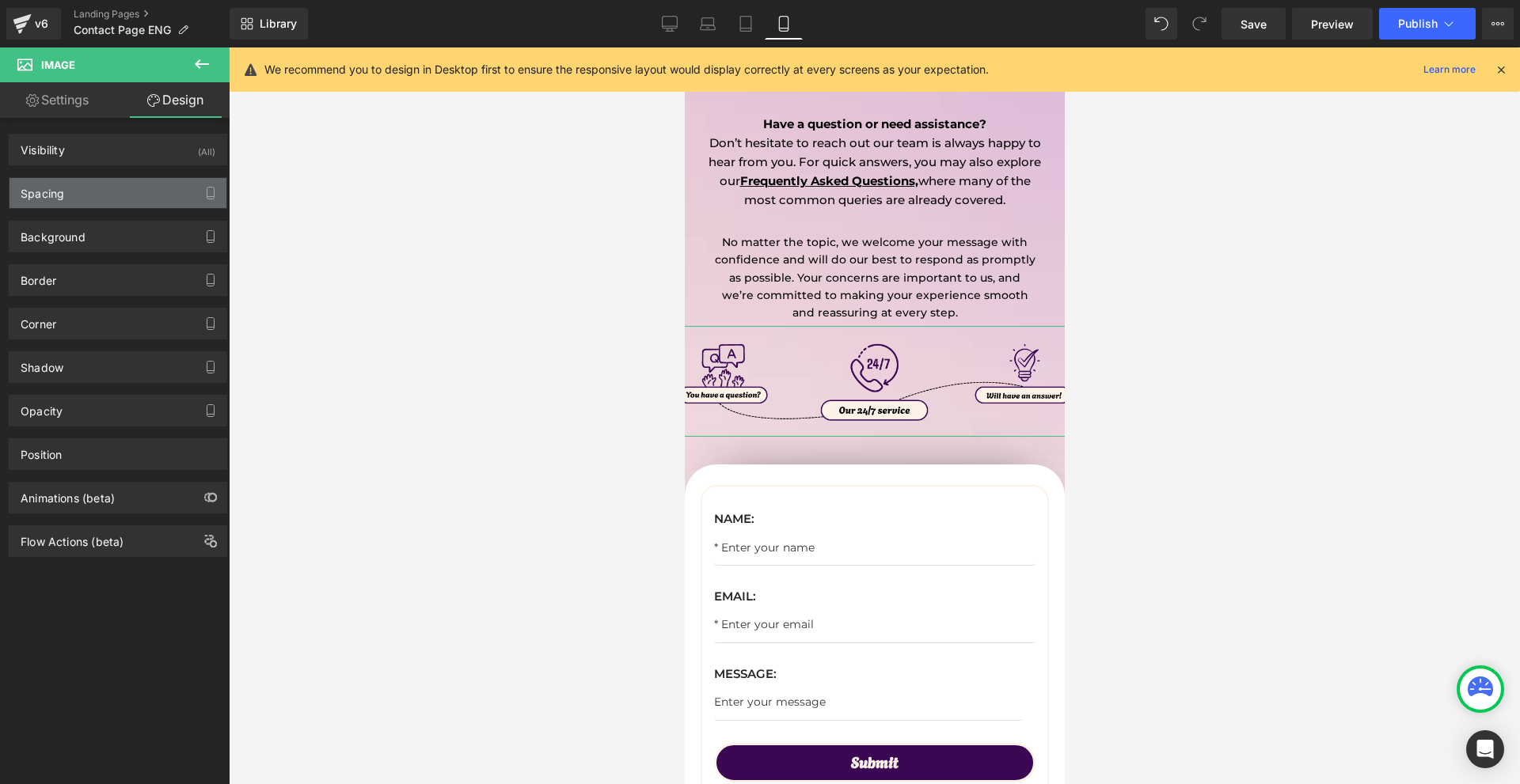
click at [104, 196] on div "Spacing" at bounding box center [118, 193] width 217 height 30
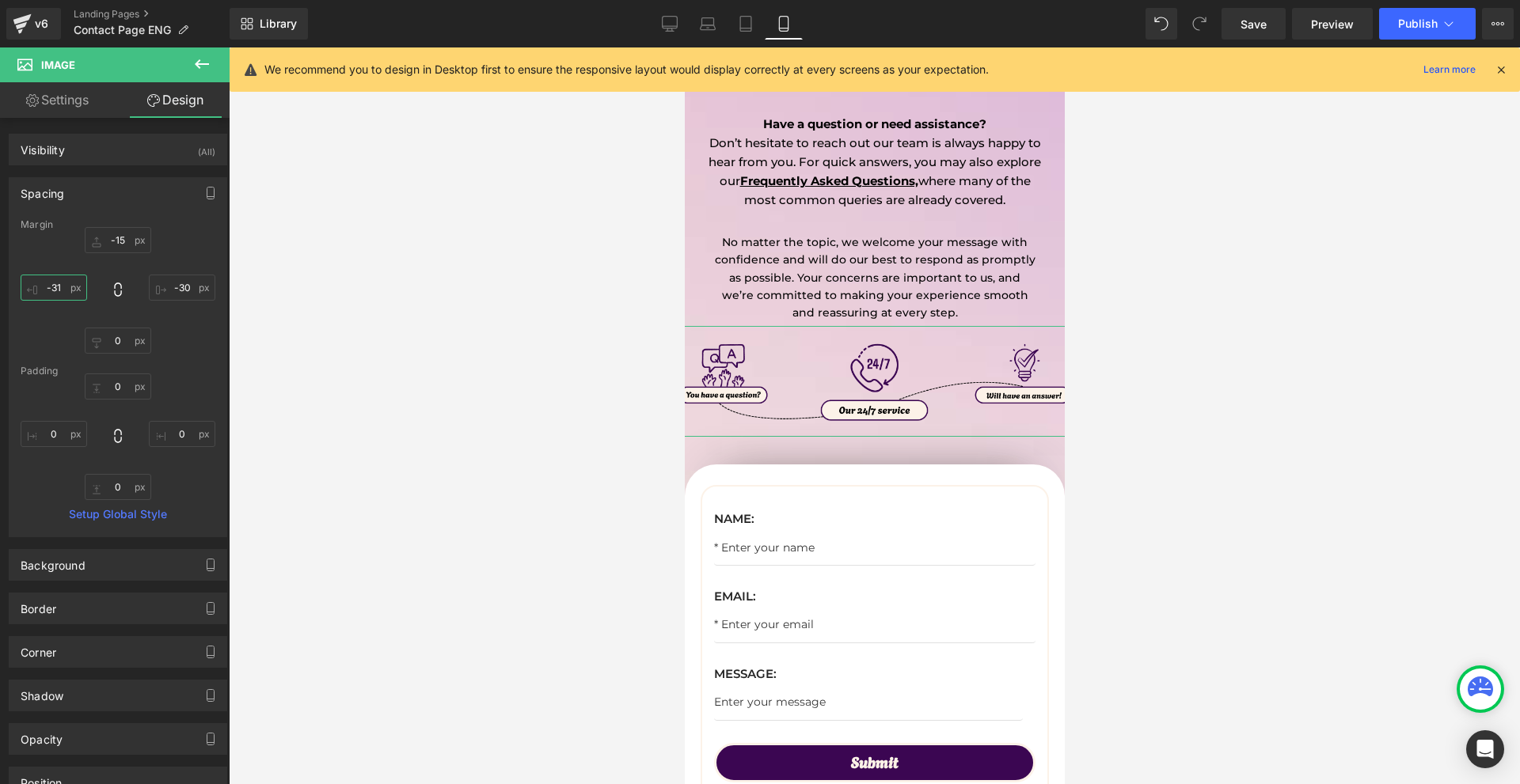
drag, startPoint x: 67, startPoint y: 286, endPoint x: 134, endPoint y: 292, distance: 67.3
click at [67, 286] on input "-31" at bounding box center [54, 288] width 67 height 26
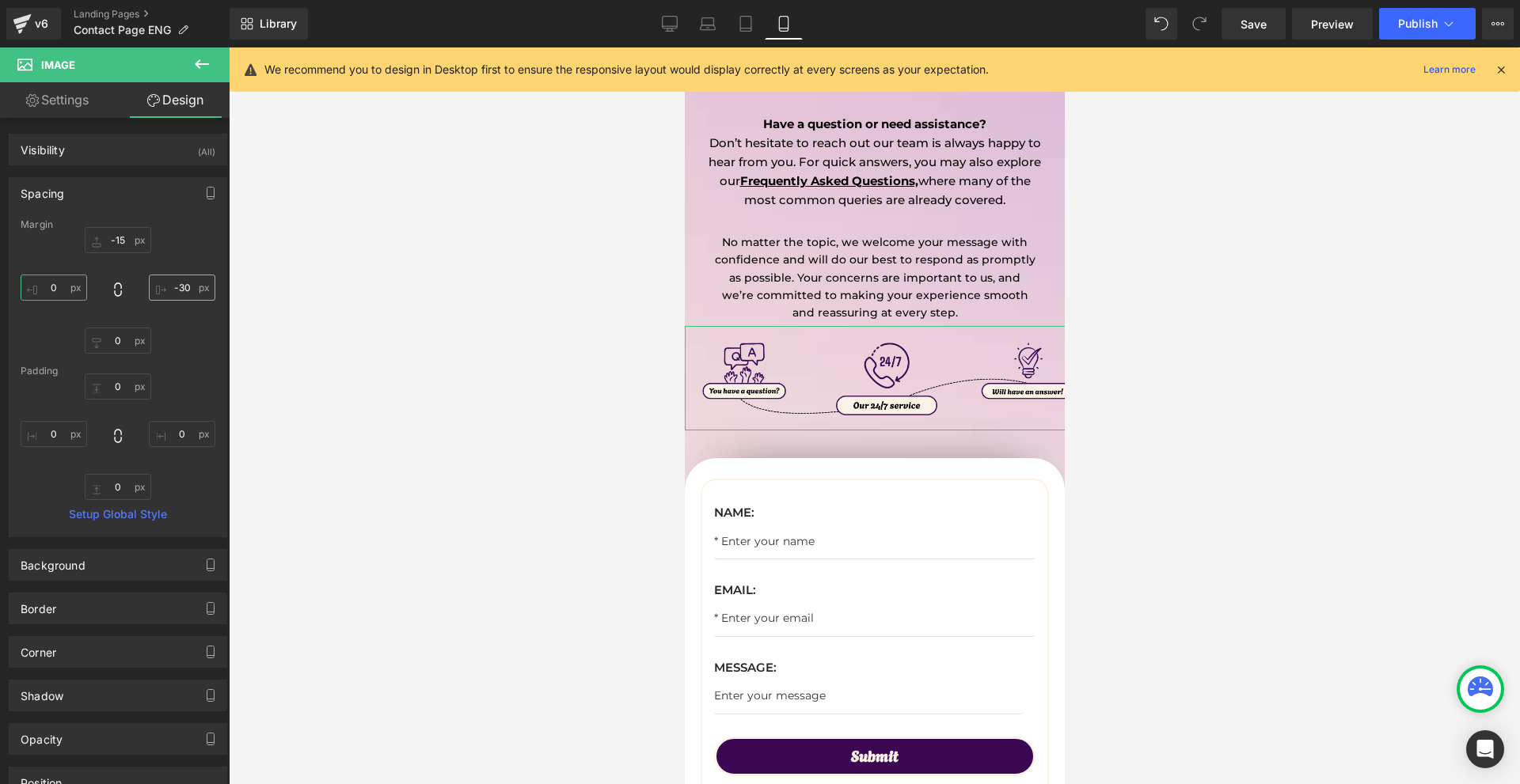
type input "0"
click at [164, 293] on input "0" at bounding box center [182, 288] width 67 height 26
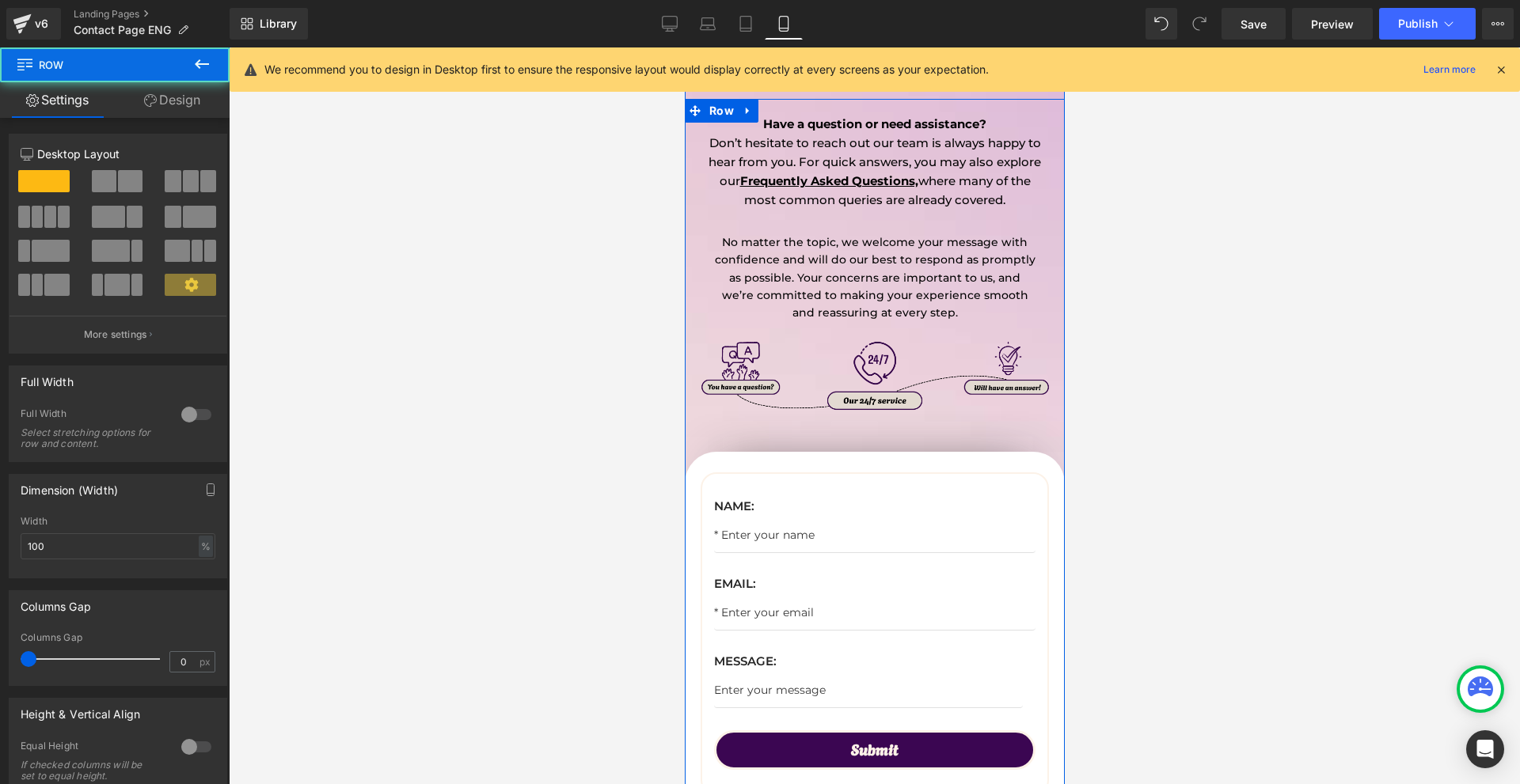
drag, startPoint x: 895, startPoint y: 432, endPoint x: 910, endPoint y: 399, distance: 36.2
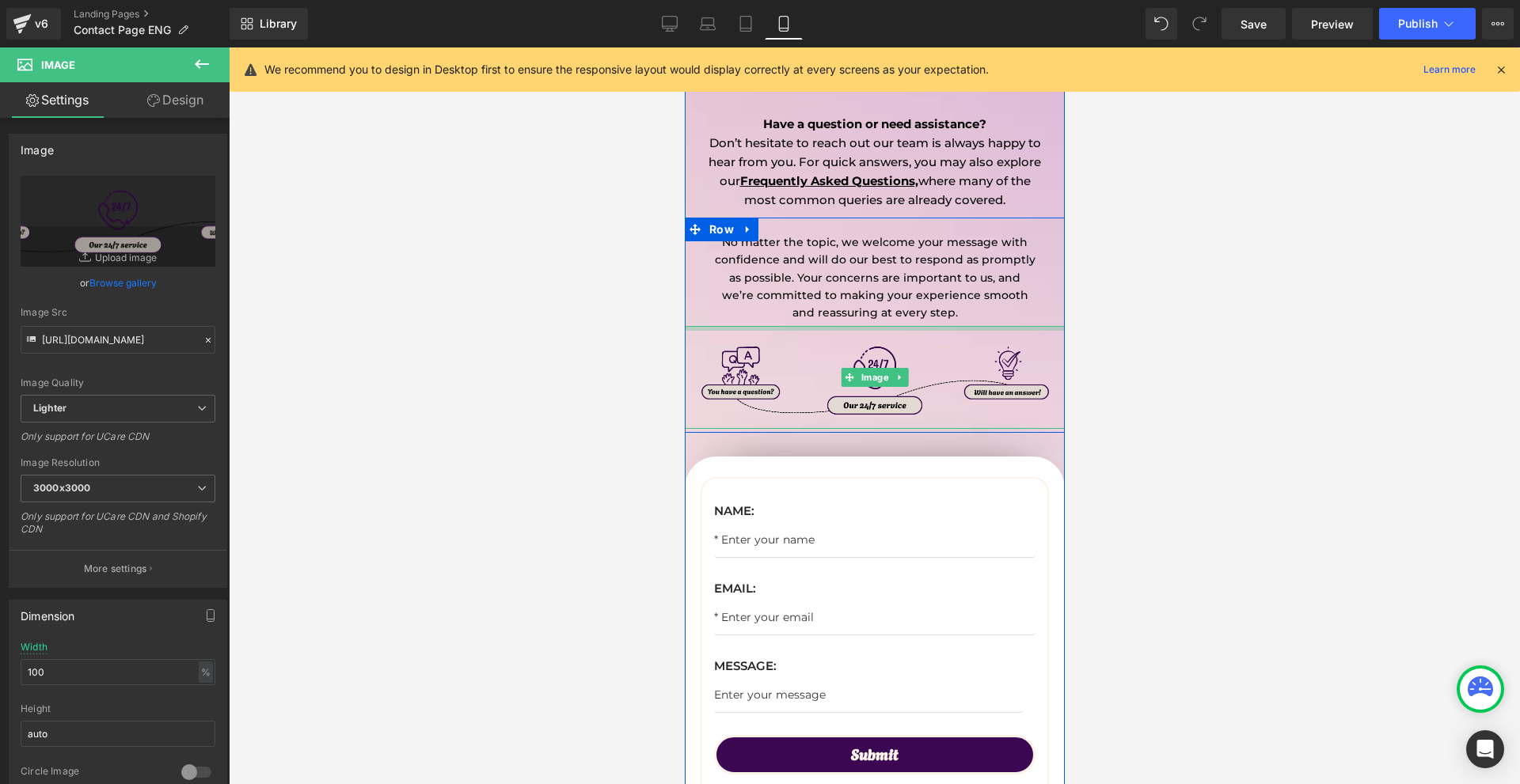
drag, startPoint x: 869, startPoint y: 328, endPoint x: 933, endPoint y: 352, distance: 68.4
click at [869, 333] on div "Image" at bounding box center [874, 377] width 380 height 103
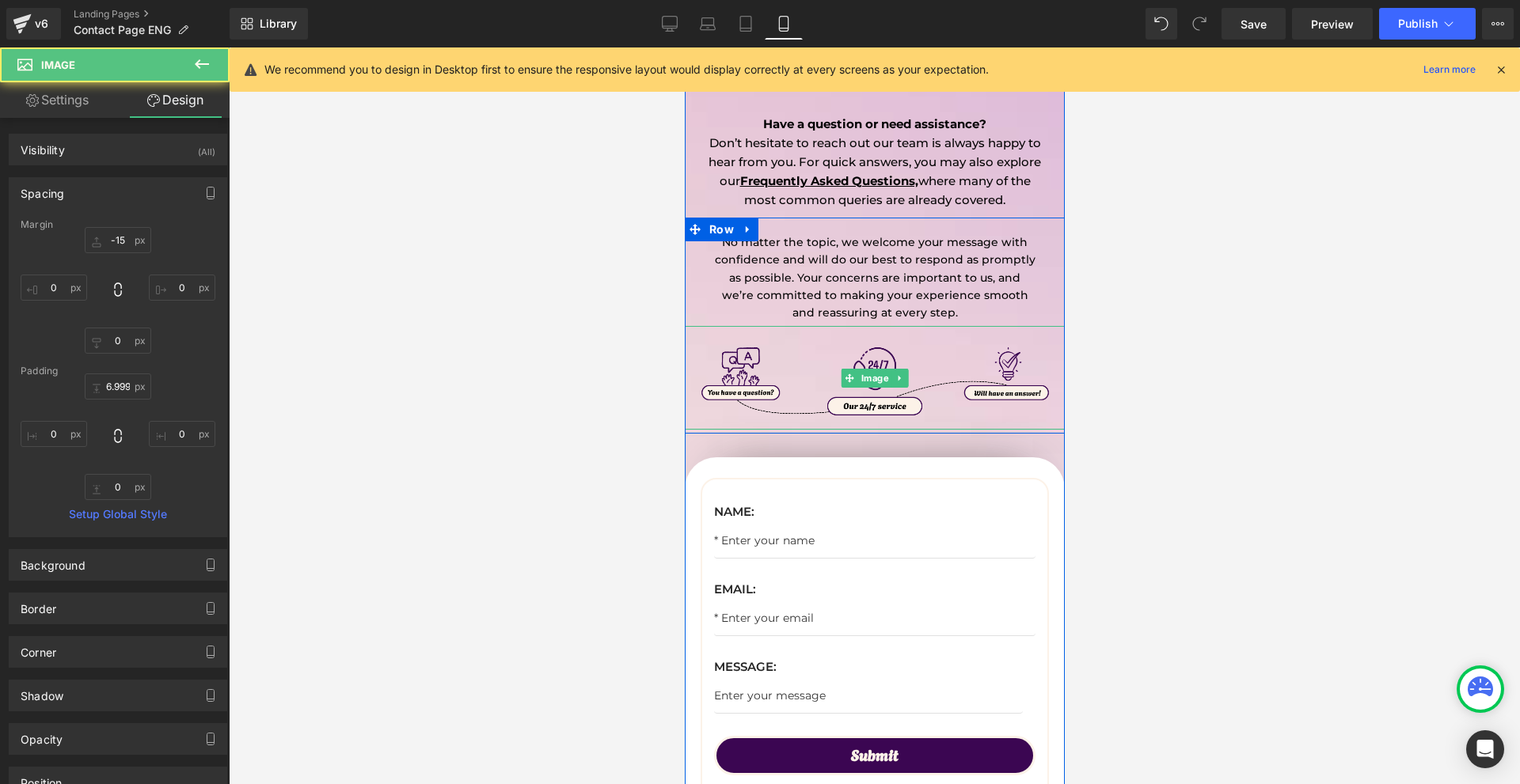
click at [1194, 423] on div at bounding box center [874, 416] width 1291 height 737
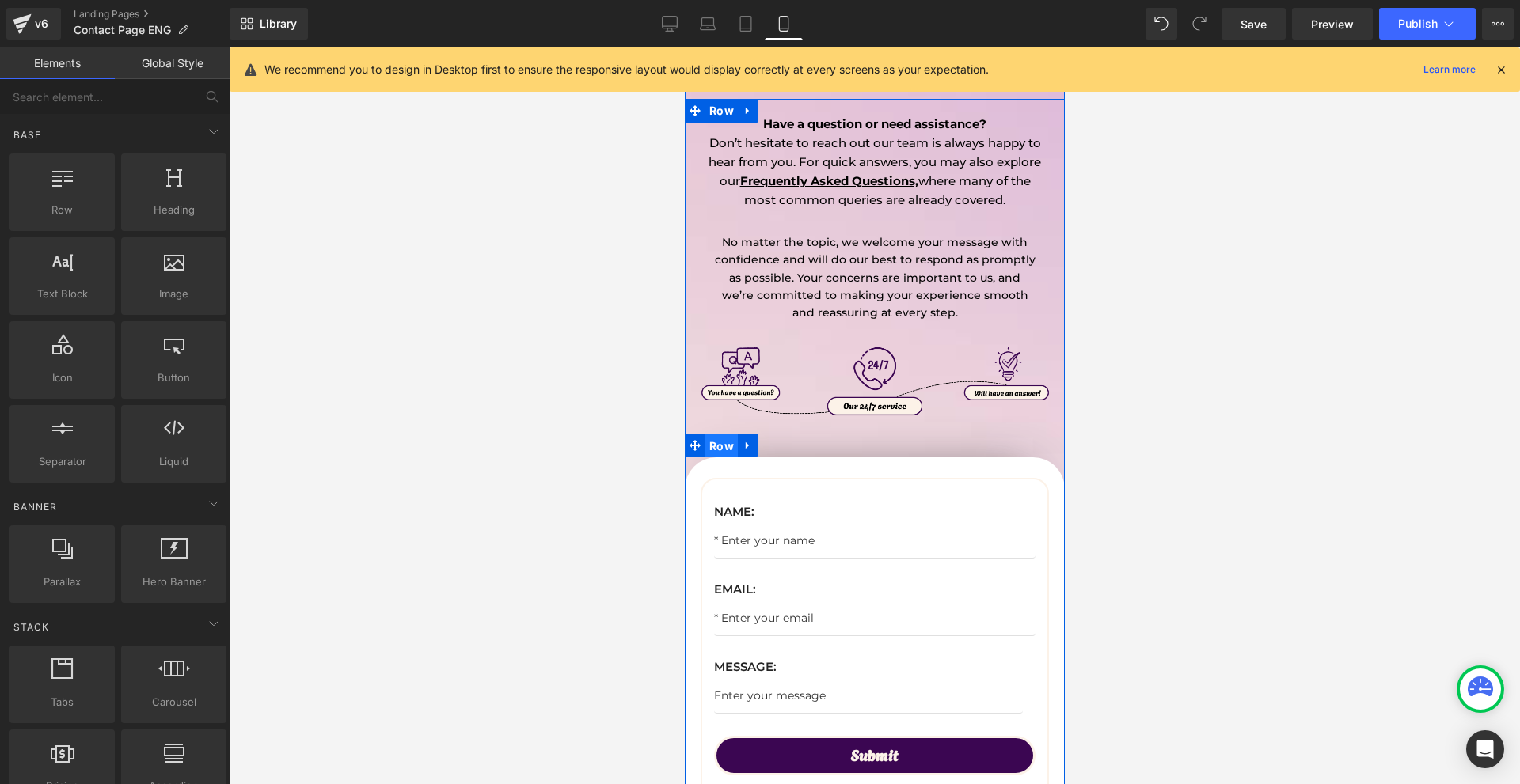
click at [720, 446] on span "Row" at bounding box center [720, 446] width 32 height 24
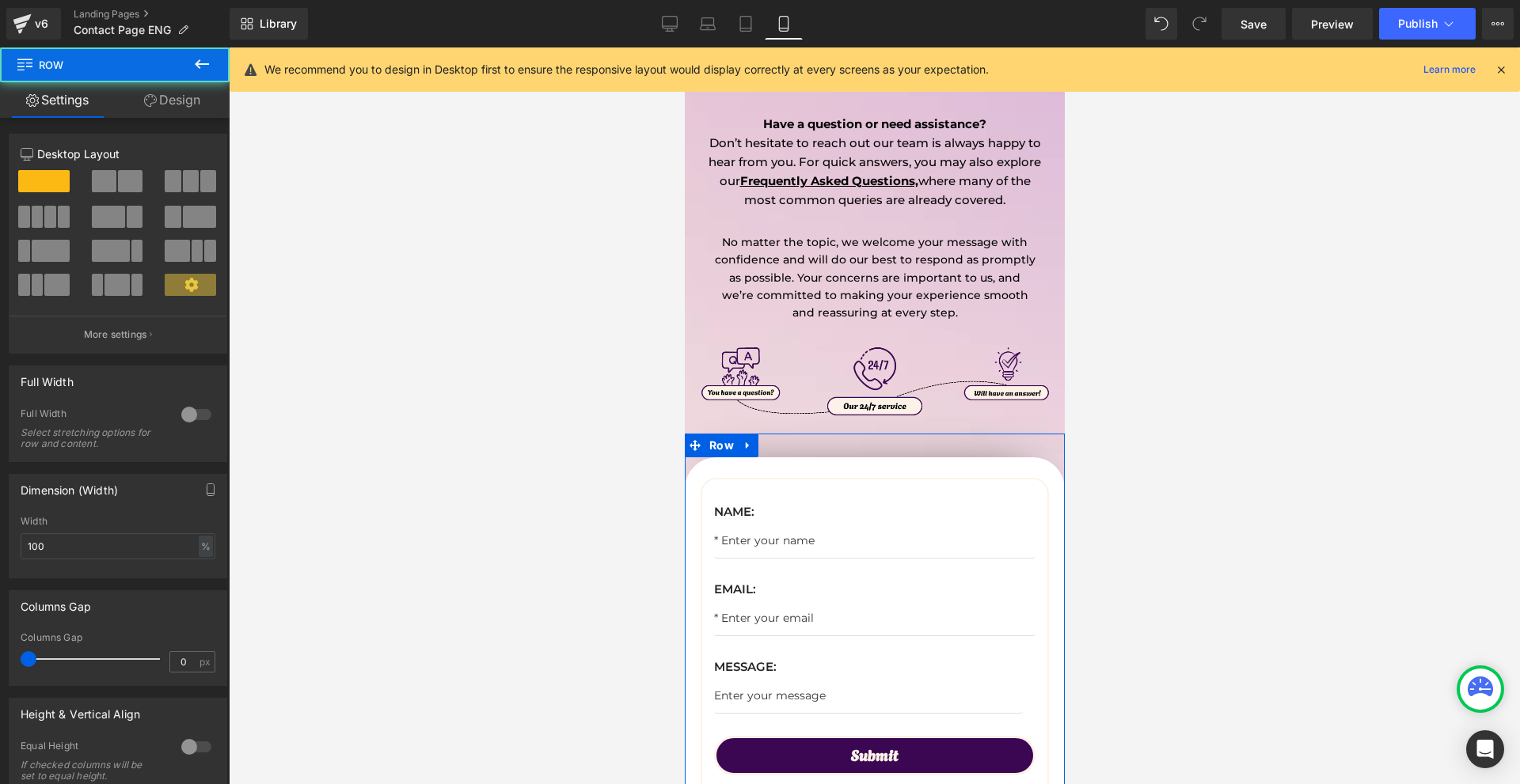
click at [151, 118] on div "12 12 12 Column Size Customizer 12 Desktop Layout Laptop Layout Tablet Layout M…" at bounding box center [118, 540] width 237 height 843
click at [142, 107] on link "Design" at bounding box center [172, 100] width 115 height 35
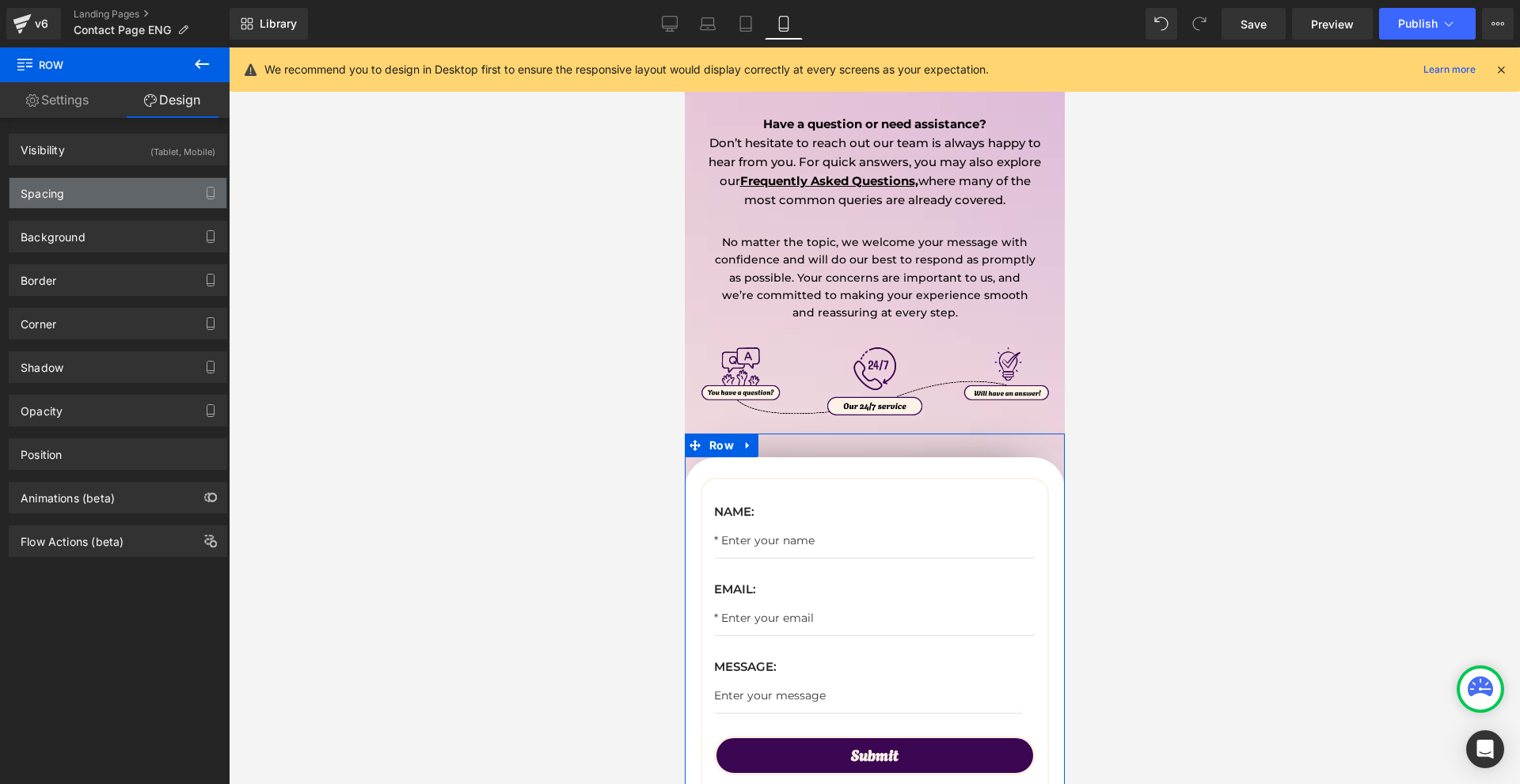
click at [74, 191] on div "Spacing" at bounding box center [118, 193] width 217 height 30
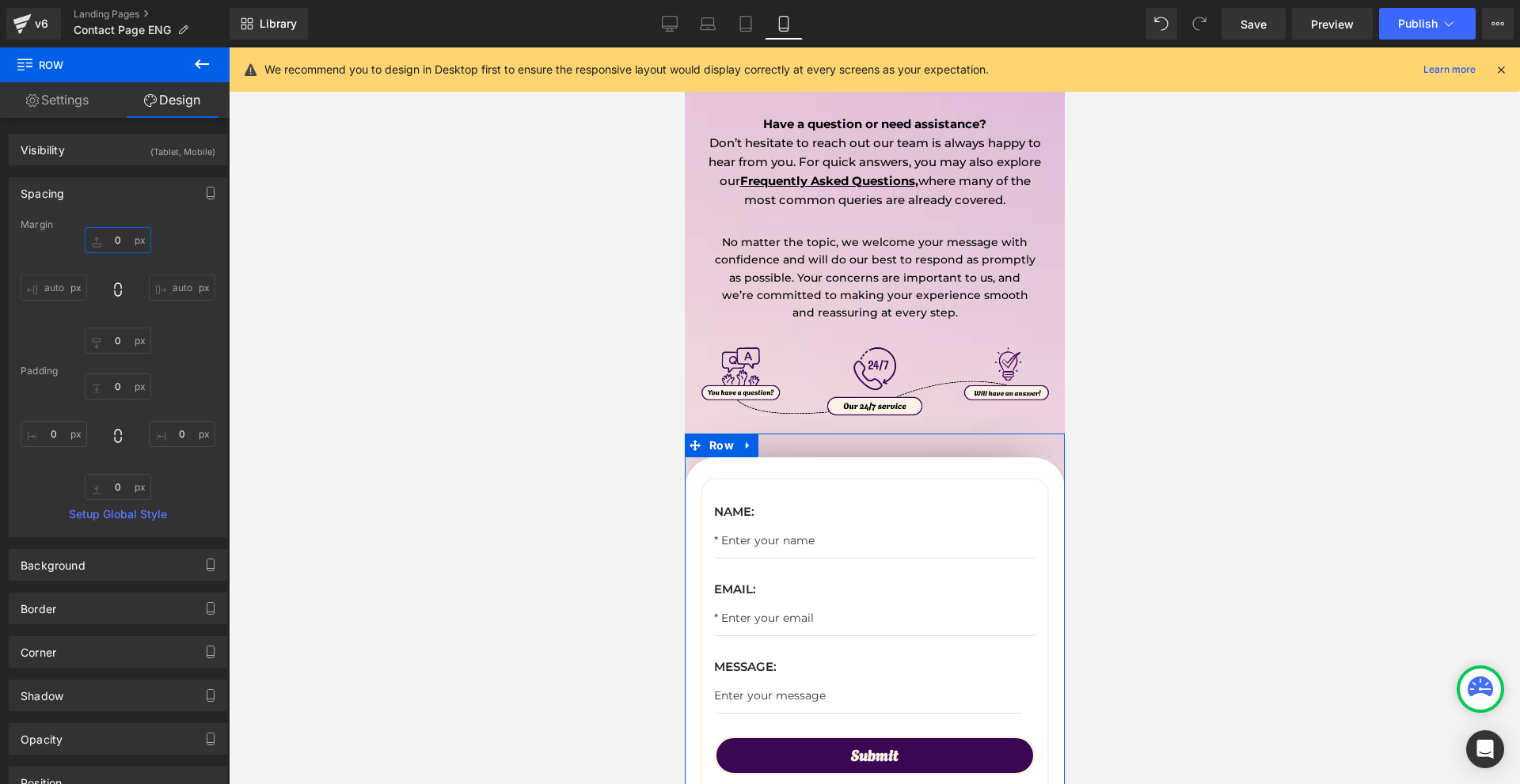
click at [114, 233] on input "text" at bounding box center [118, 240] width 67 height 26
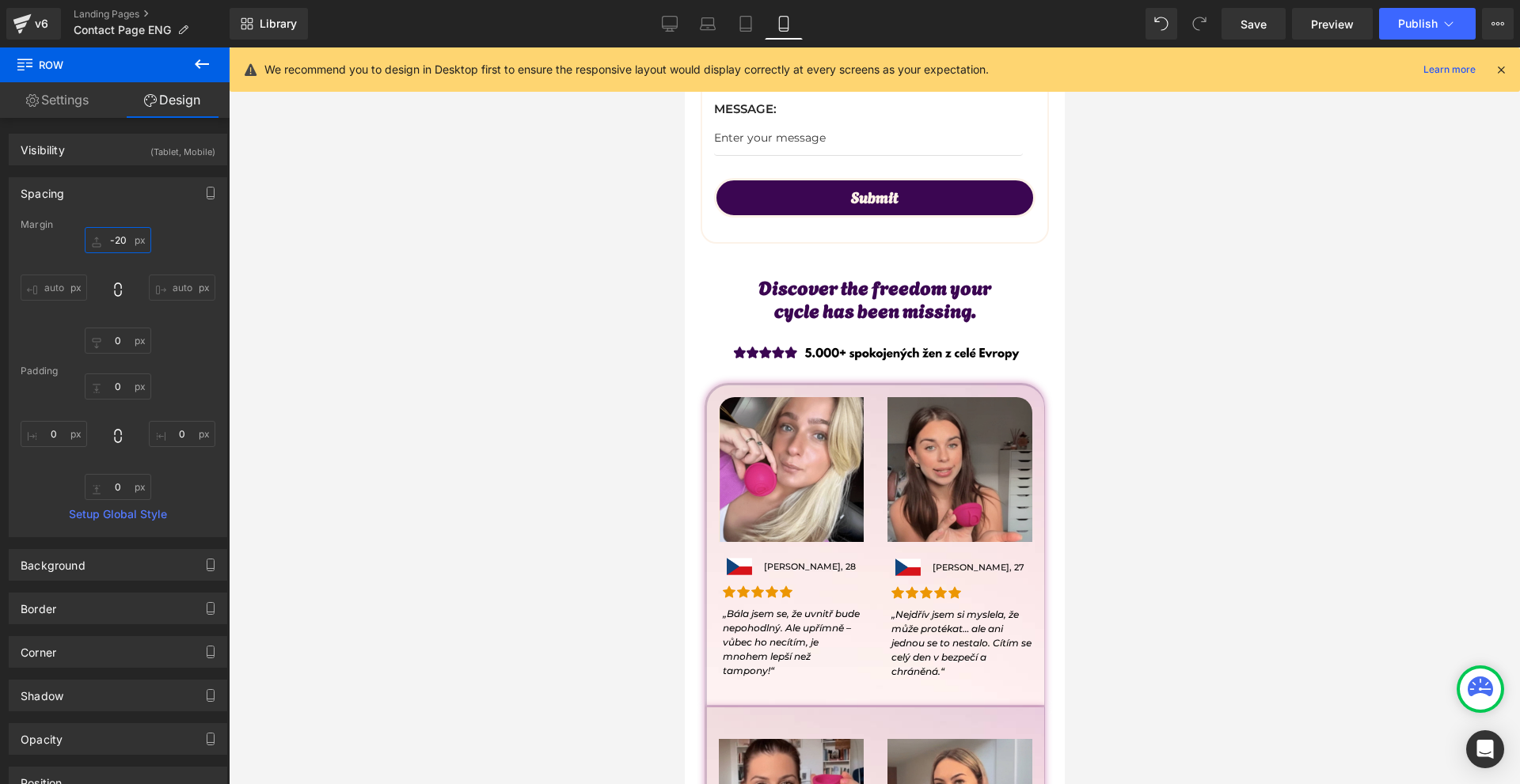
scroll to position [712, 0]
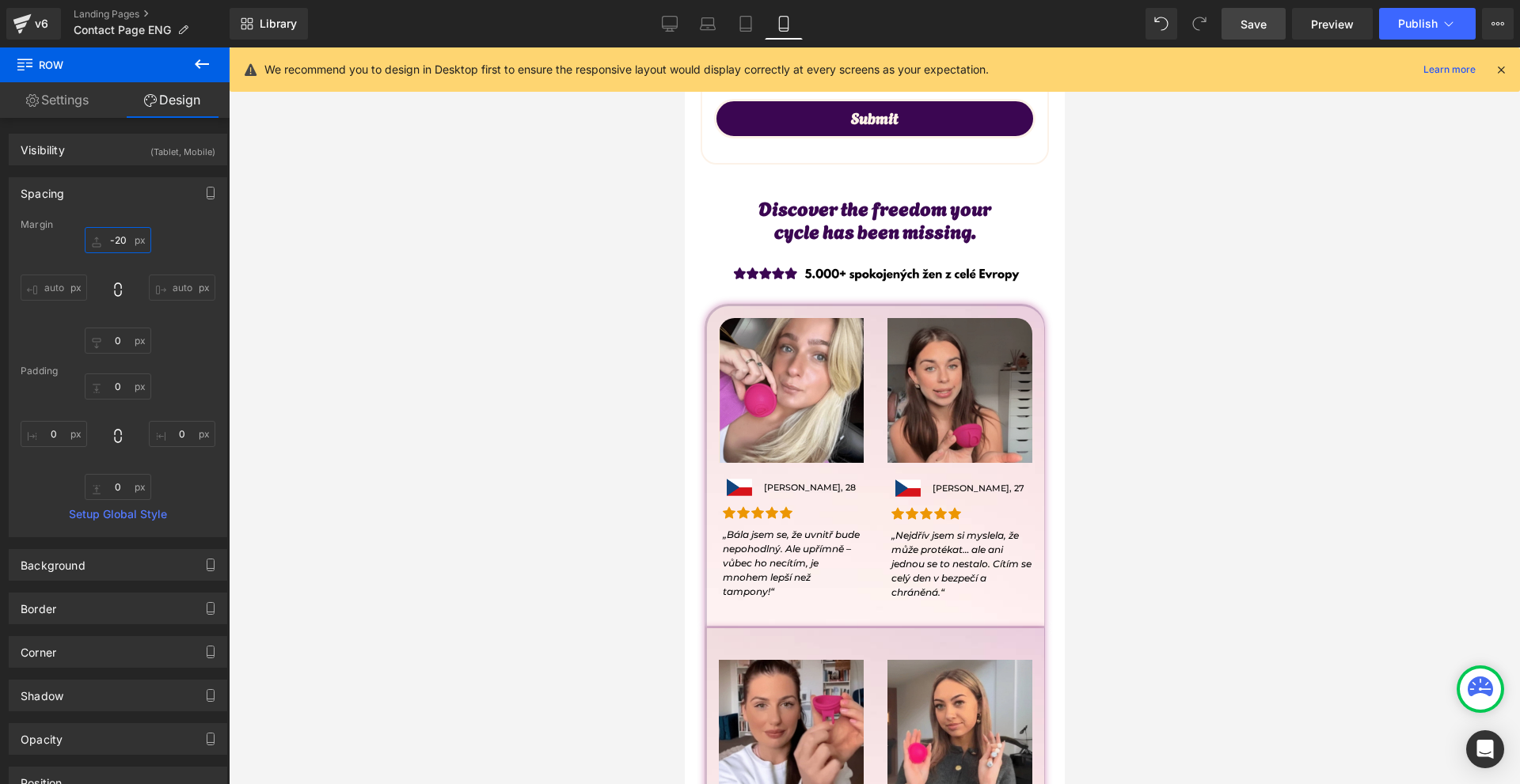
type input "-20"
click at [1239, 26] on link "Save" at bounding box center [1254, 24] width 64 height 31
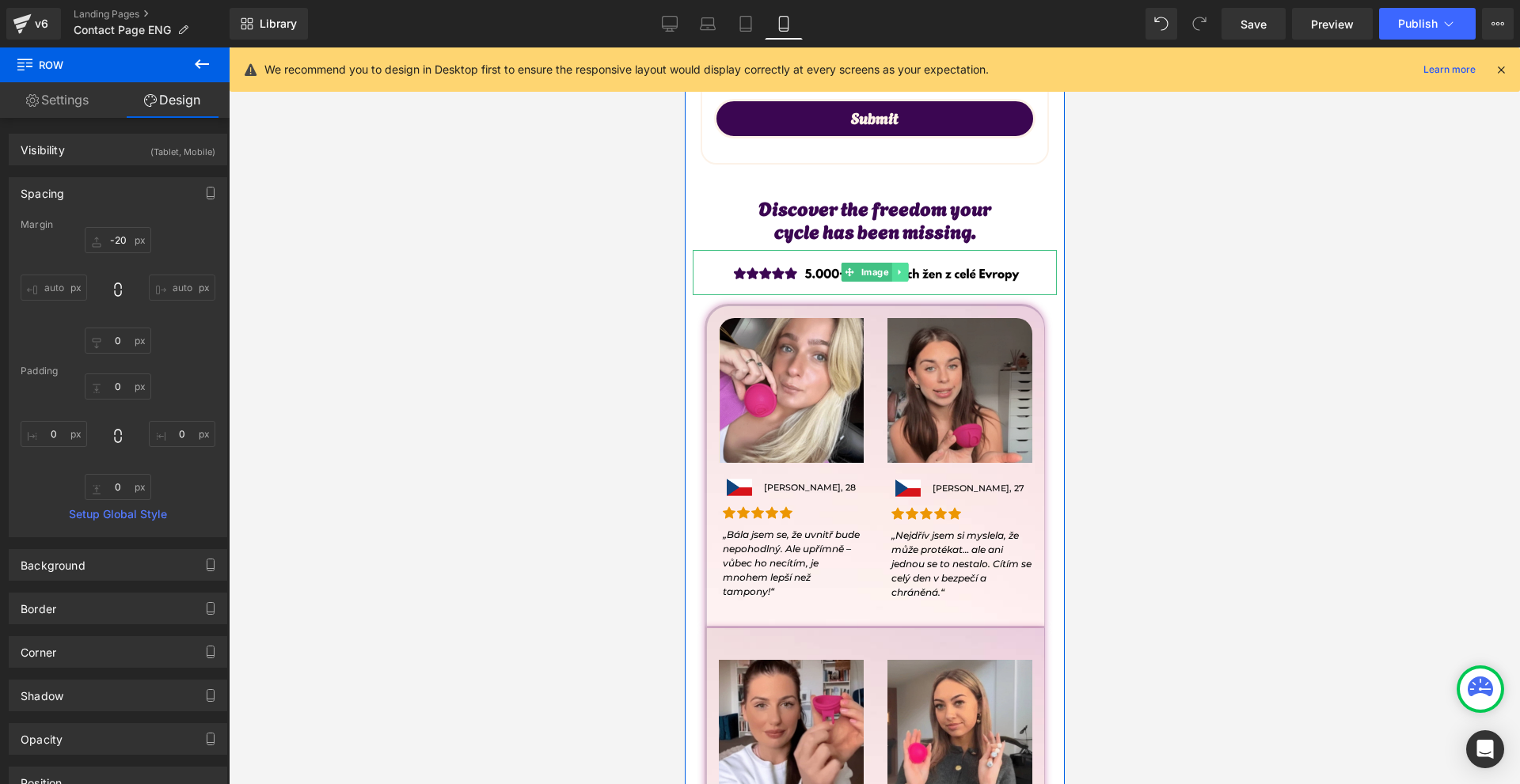
click at [899, 275] on link at bounding box center [899, 272] width 17 height 19
click at [903, 275] on icon at bounding box center [907, 272] width 9 height 9
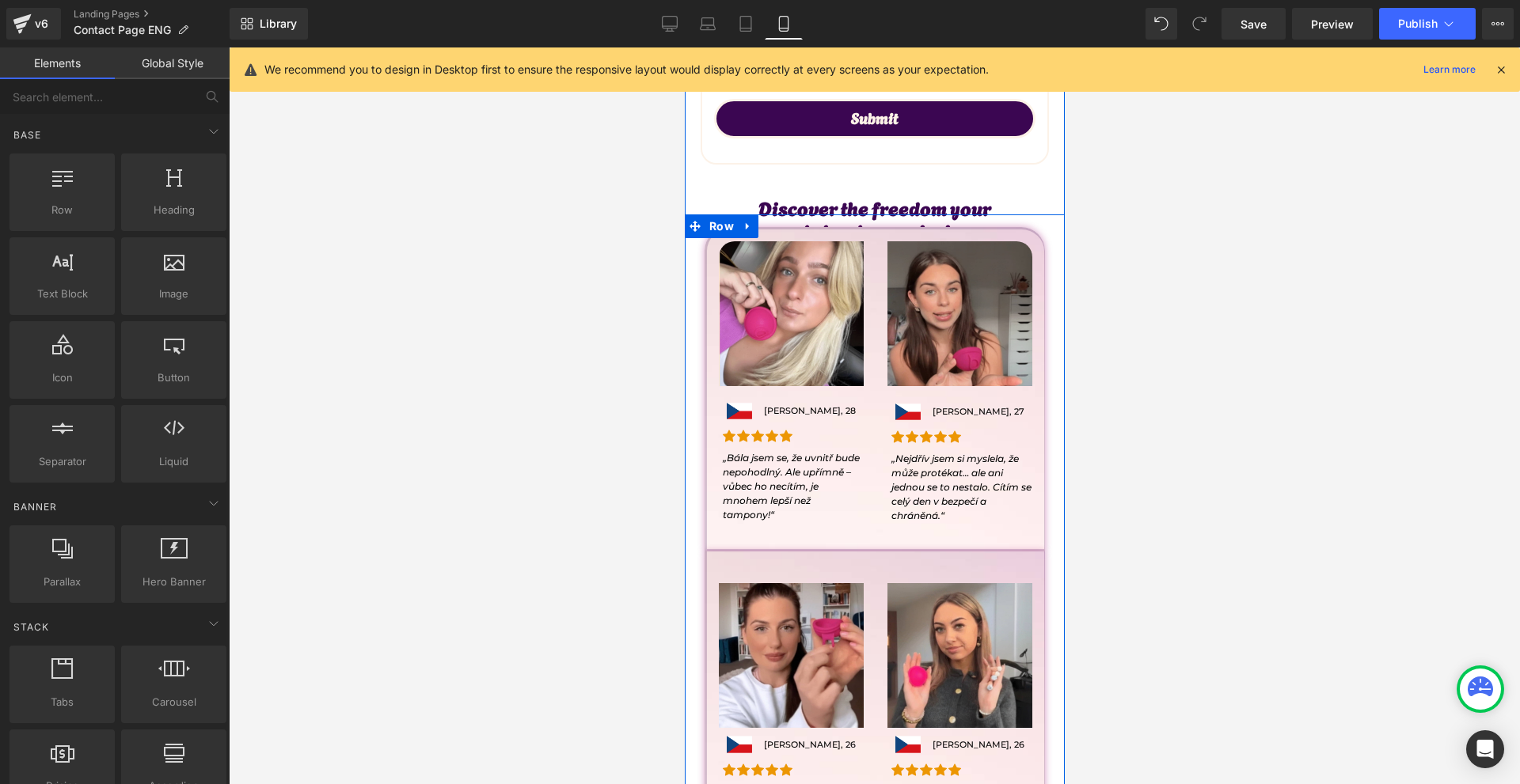
click at [728, 237] on span "Row" at bounding box center [720, 226] width 32 height 24
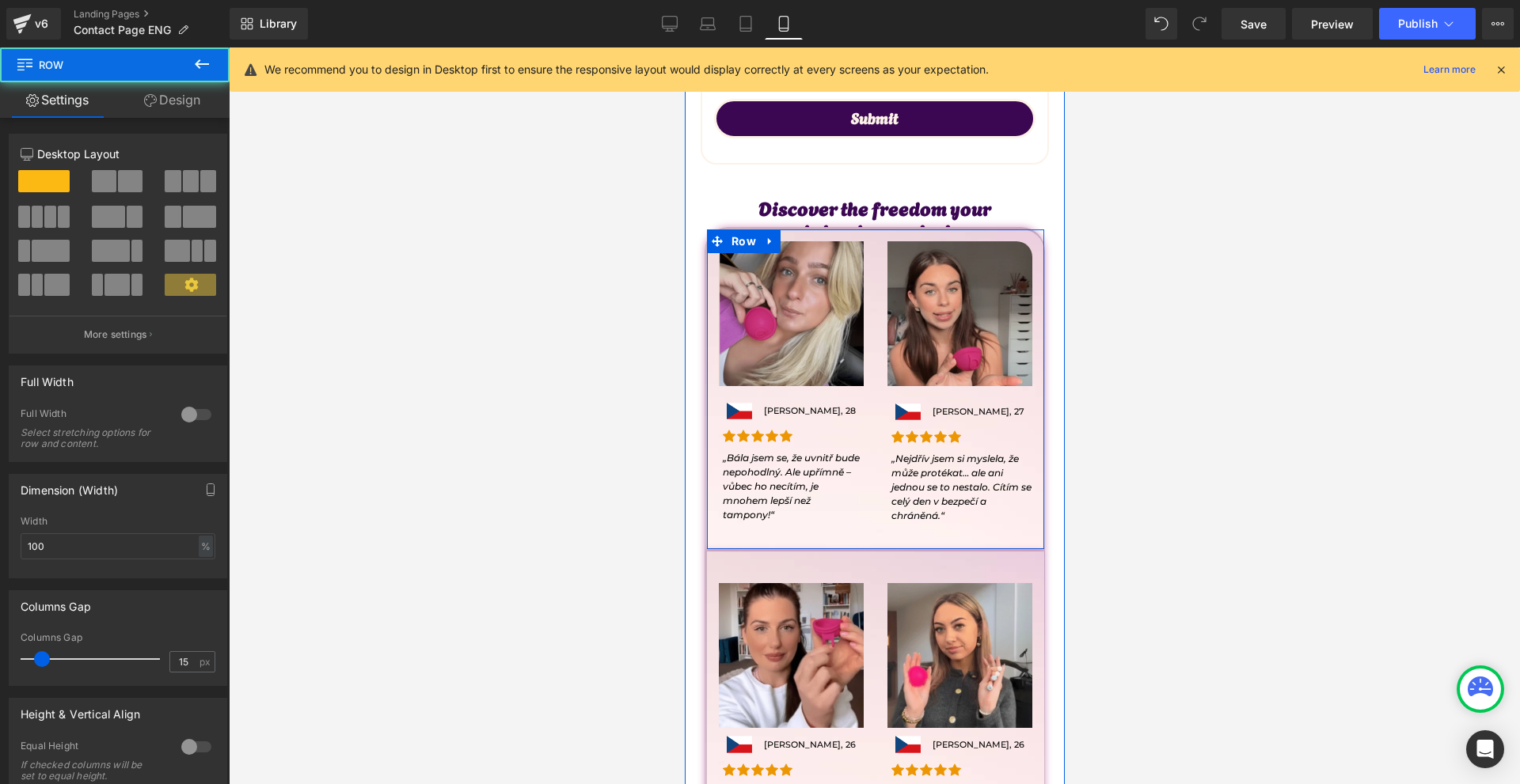
click at [731, 248] on span "Row" at bounding box center [742, 241] width 32 height 24
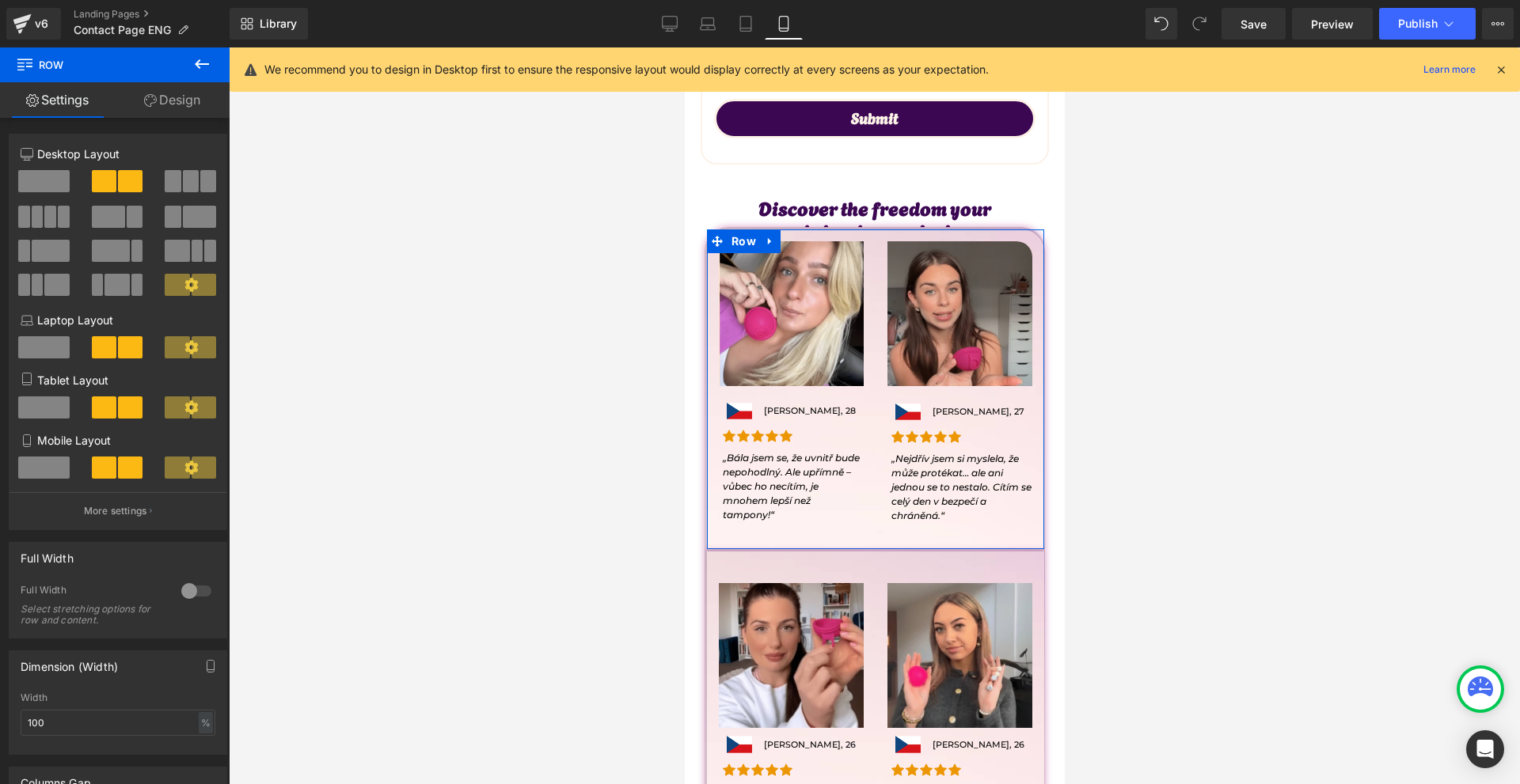
click at [144, 106] on icon at bounding box center [150, 100] width 12 height 12
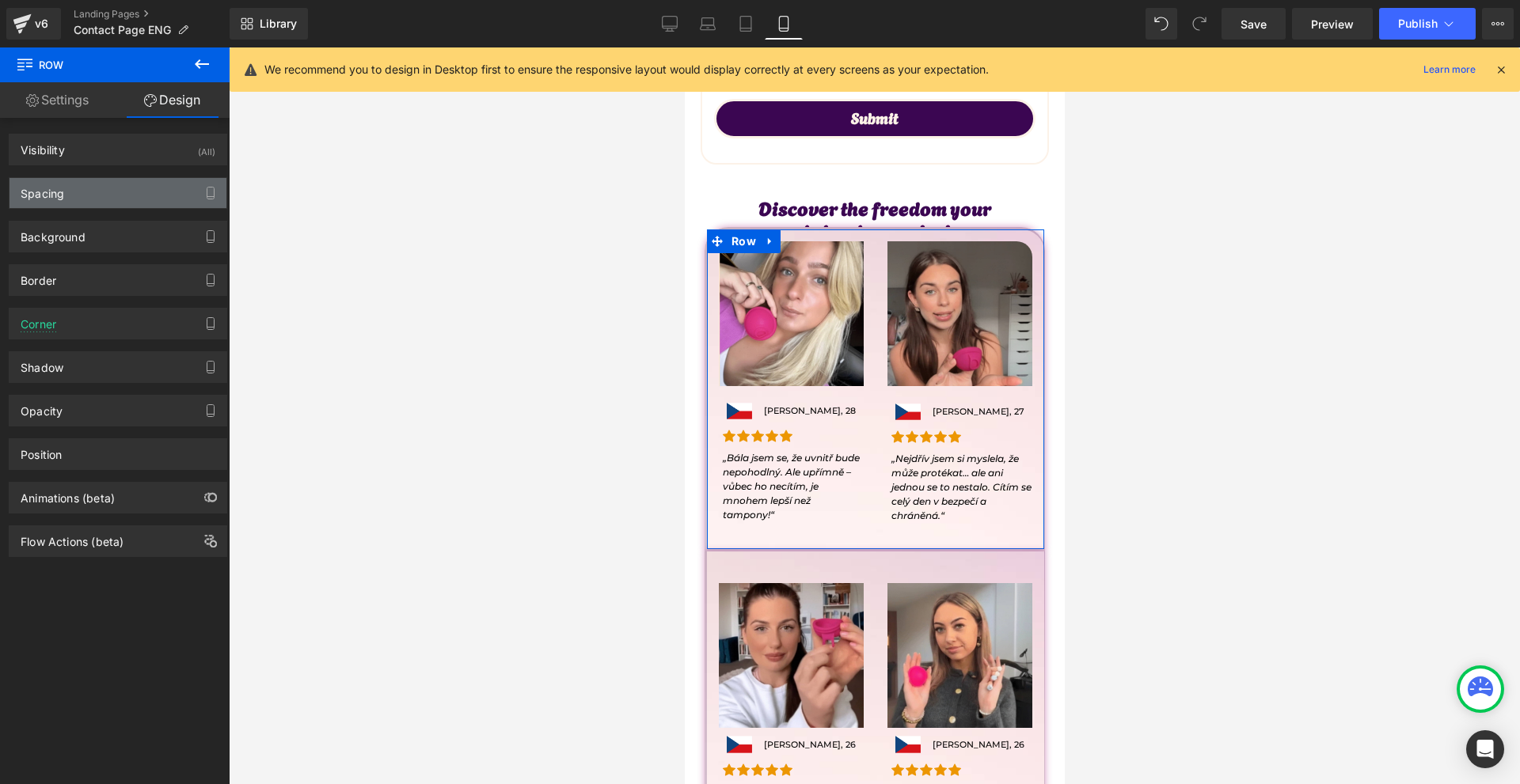
click at [92, 190] on div "Spacing" at bounding box center [118, 193] width 217 height 30
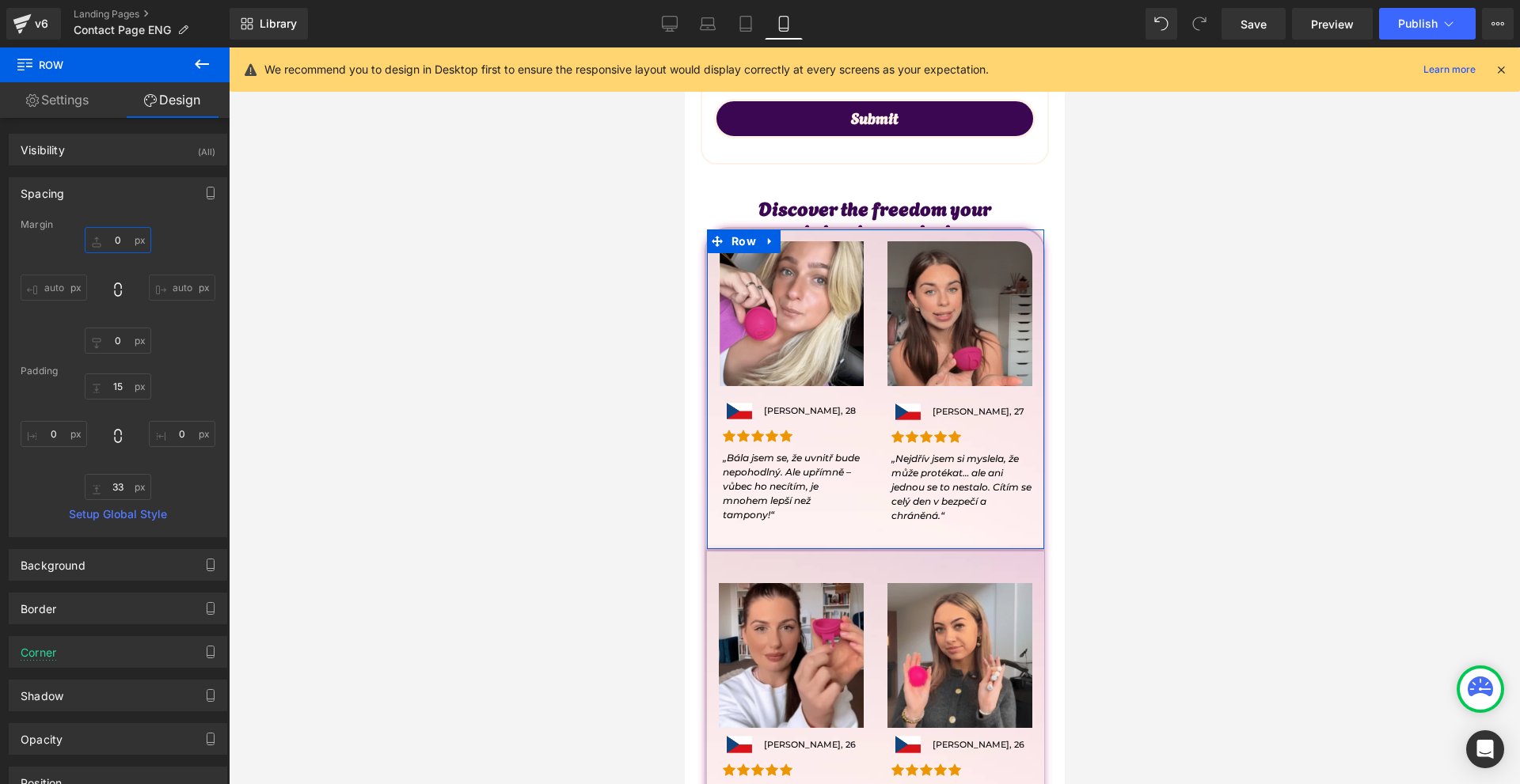
click at [121, 240] on input "0" at bounding box center [118, 240] width 67 height 26
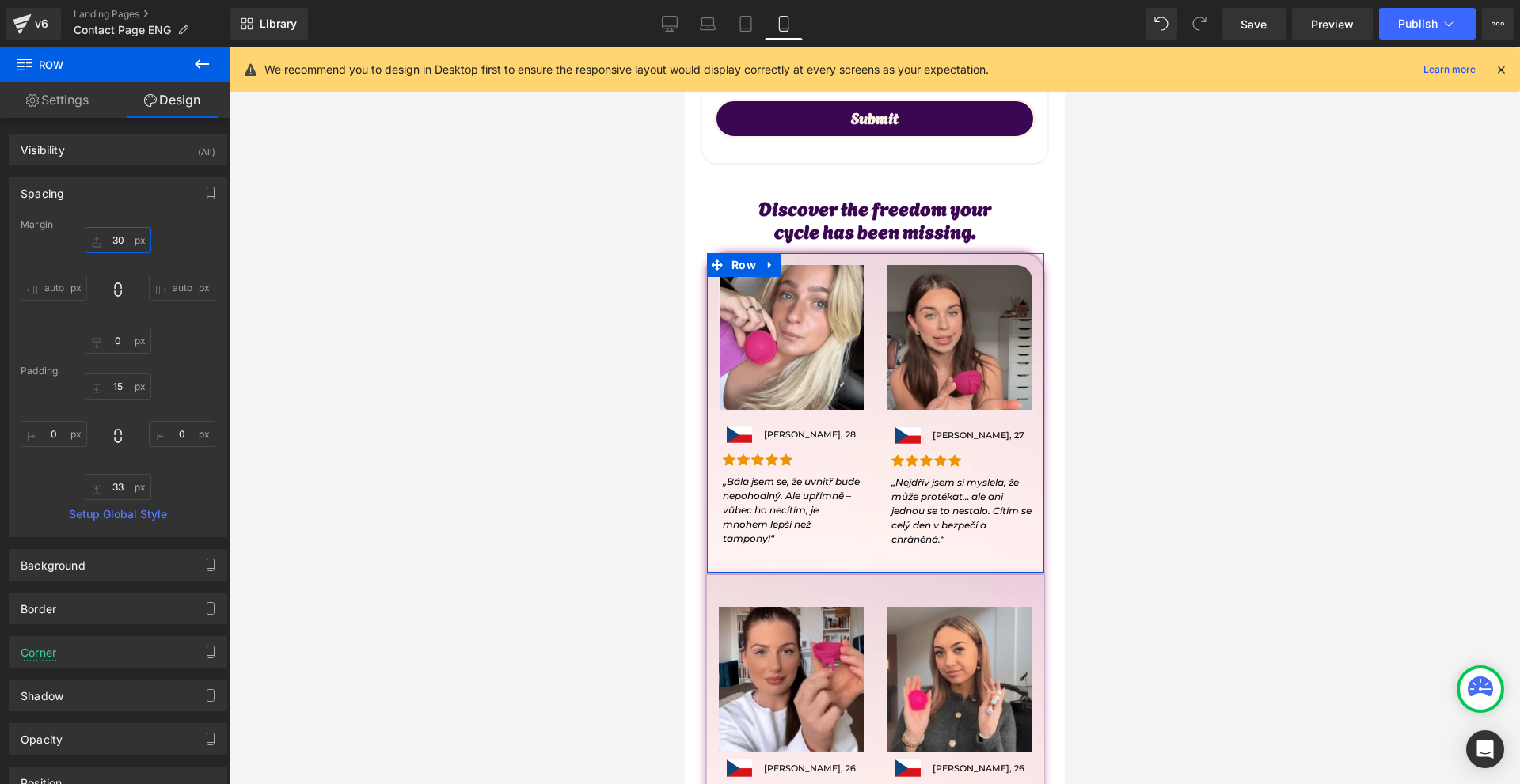
click at [121, 240] on input "30" at bounding box center [118, 240] width 67 height 26
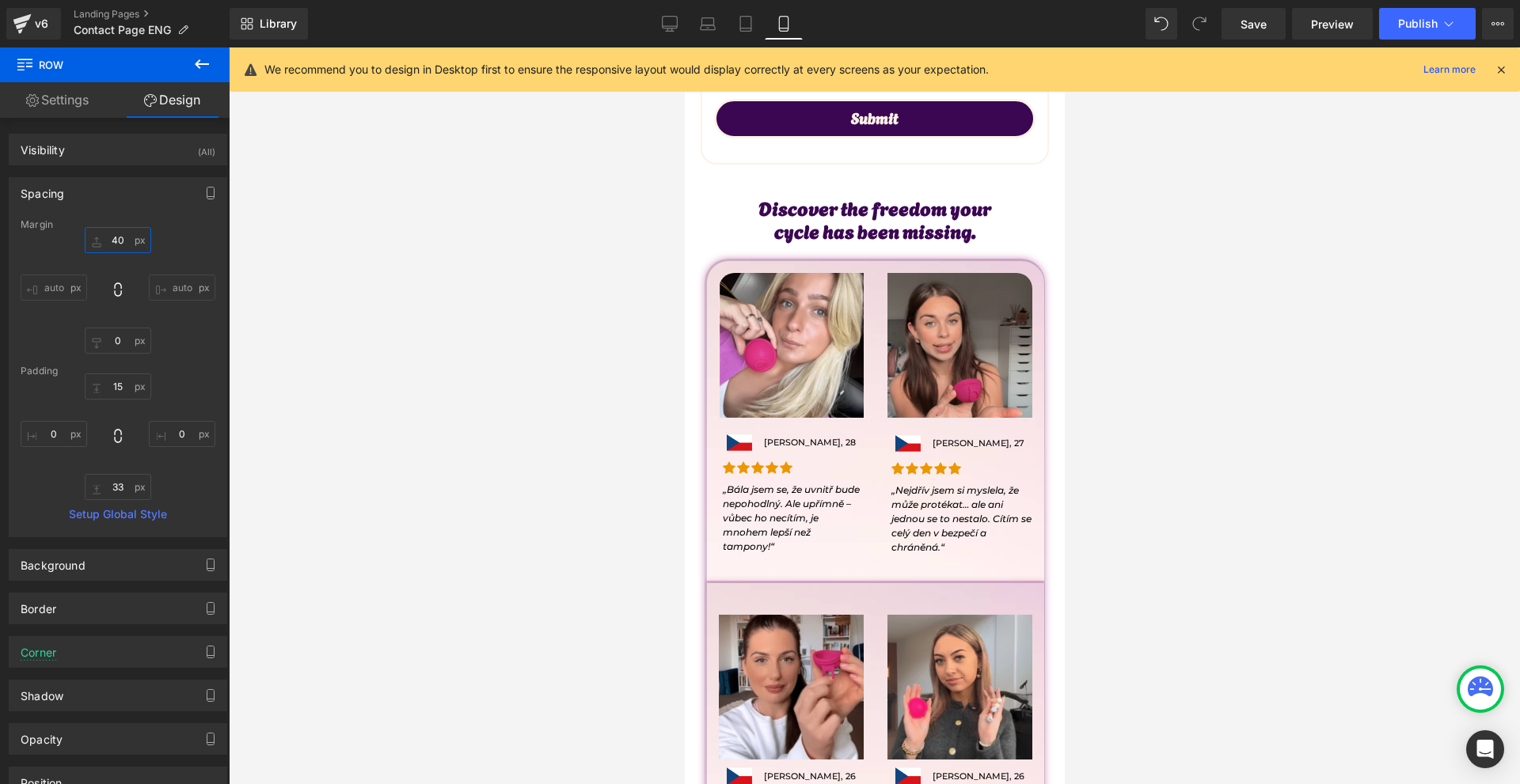
scroll to position [395, 0]
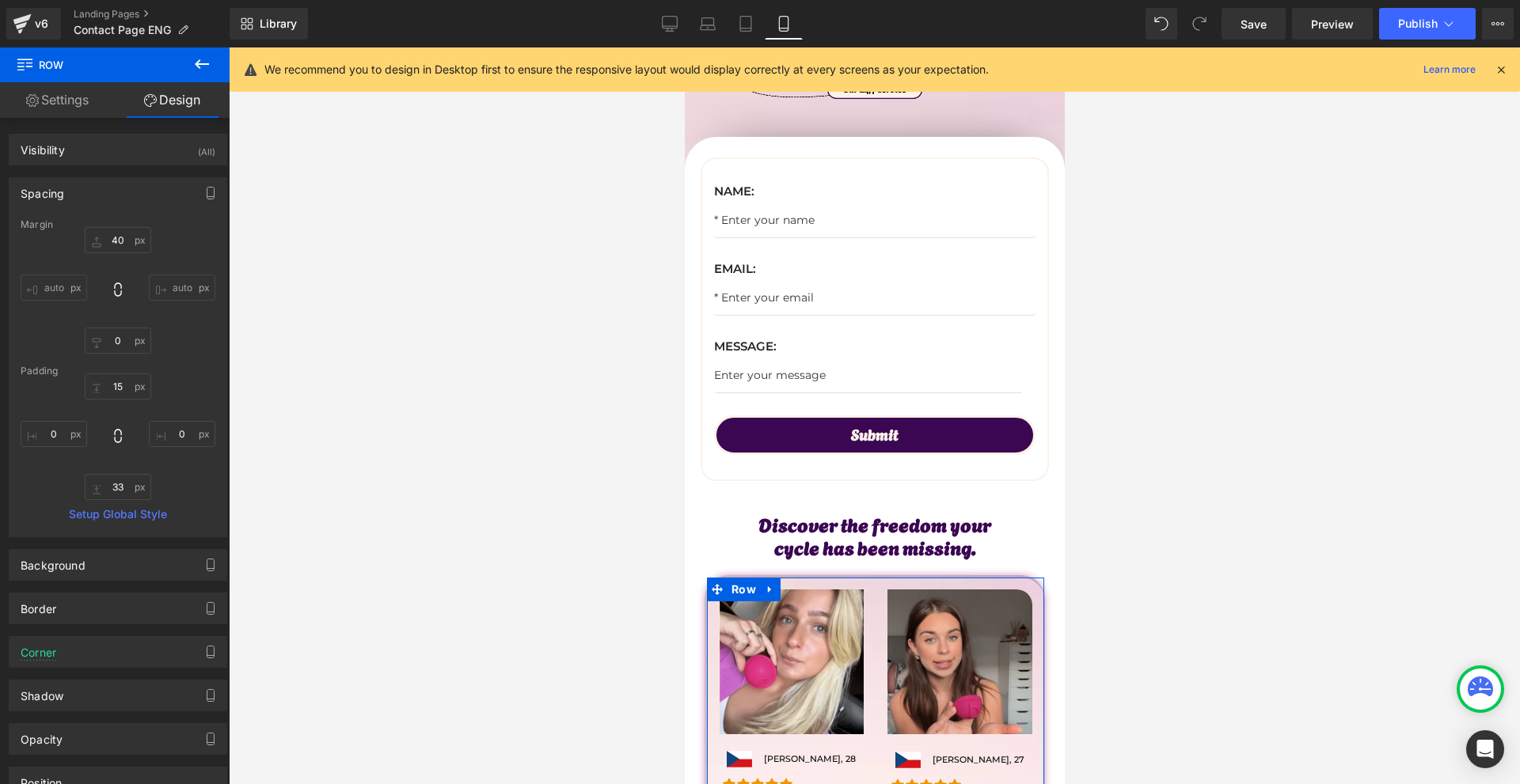
click at [121, 253] on div "40 auto 0 auto" at bounding box center [118, 290] width 195 height 126
click at [121, 248] on input "40" at bounding box center [118, 240] width 67 height 26
click at [121, 248] on input "5" at bounding box center [118, 240] width 67 height 26
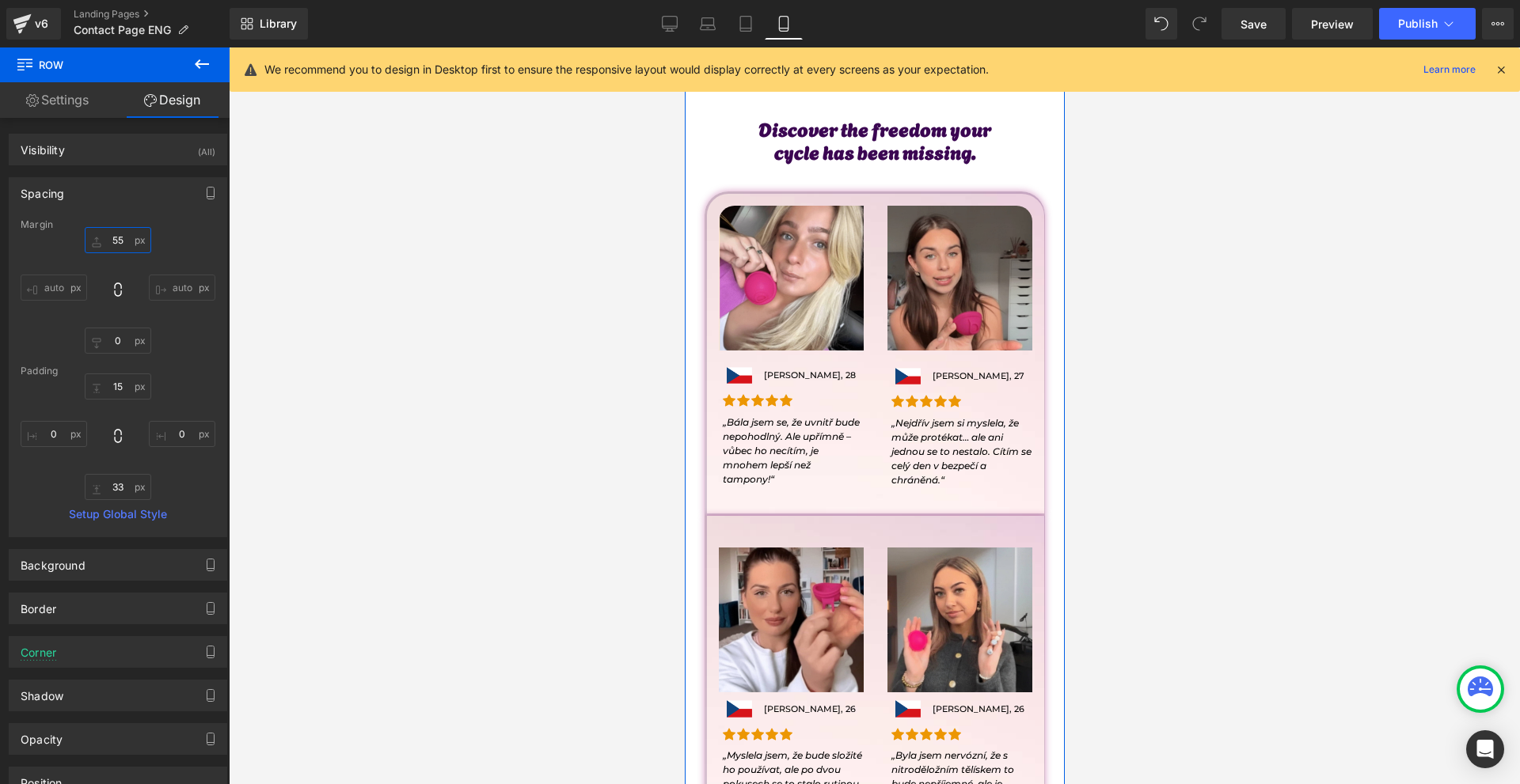
scroll to position [1187, 0]
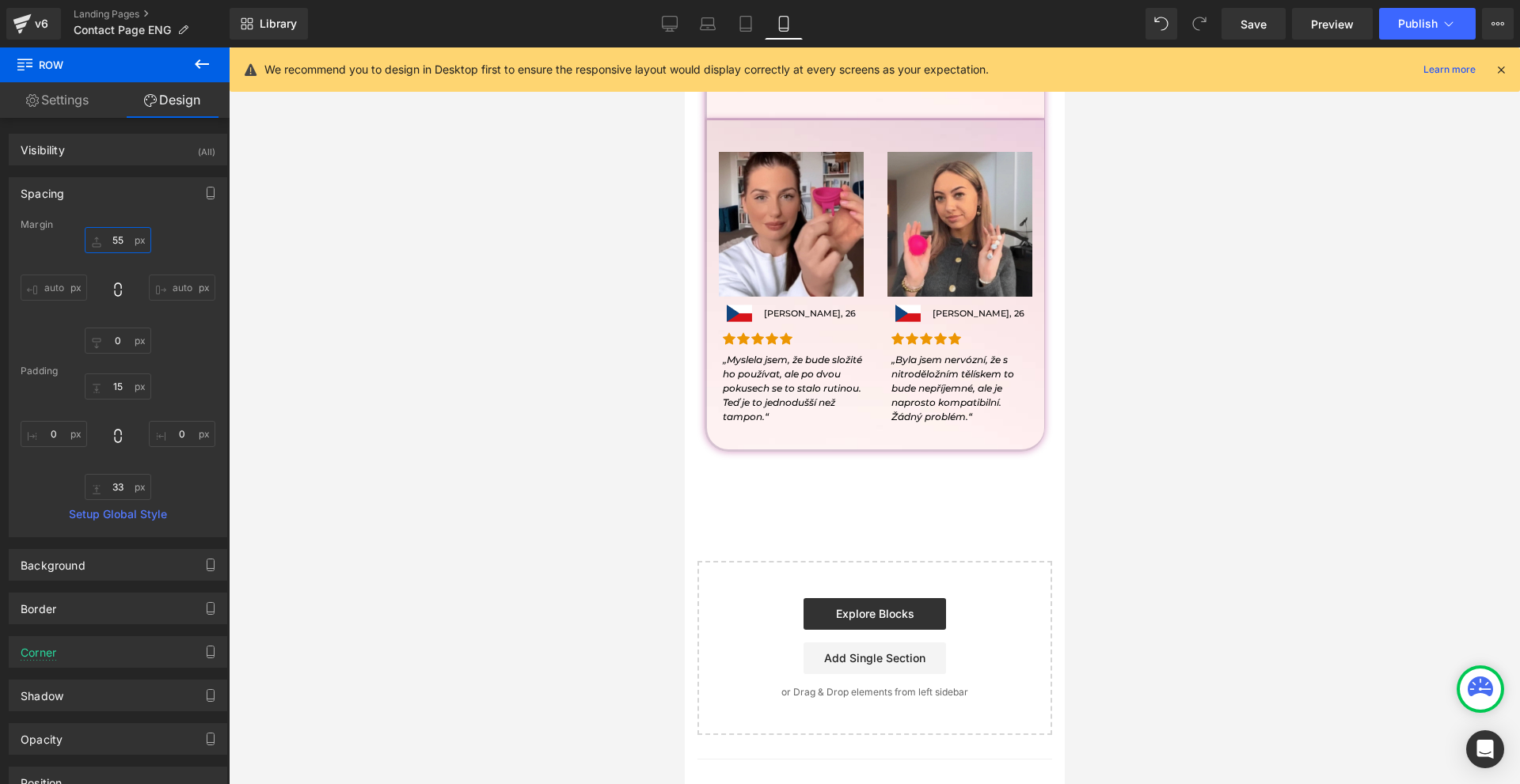
type input "55"
click at [670, 43] on div "Library Mobile Desktop Laptop Tablet Mobile Save Preview Publish Scheduled View…" at bounding box center [874, 24] width 1290 height 48
click at [670, 34] on link "Desktop" at bounding box center [670, 24] width 38 height 31
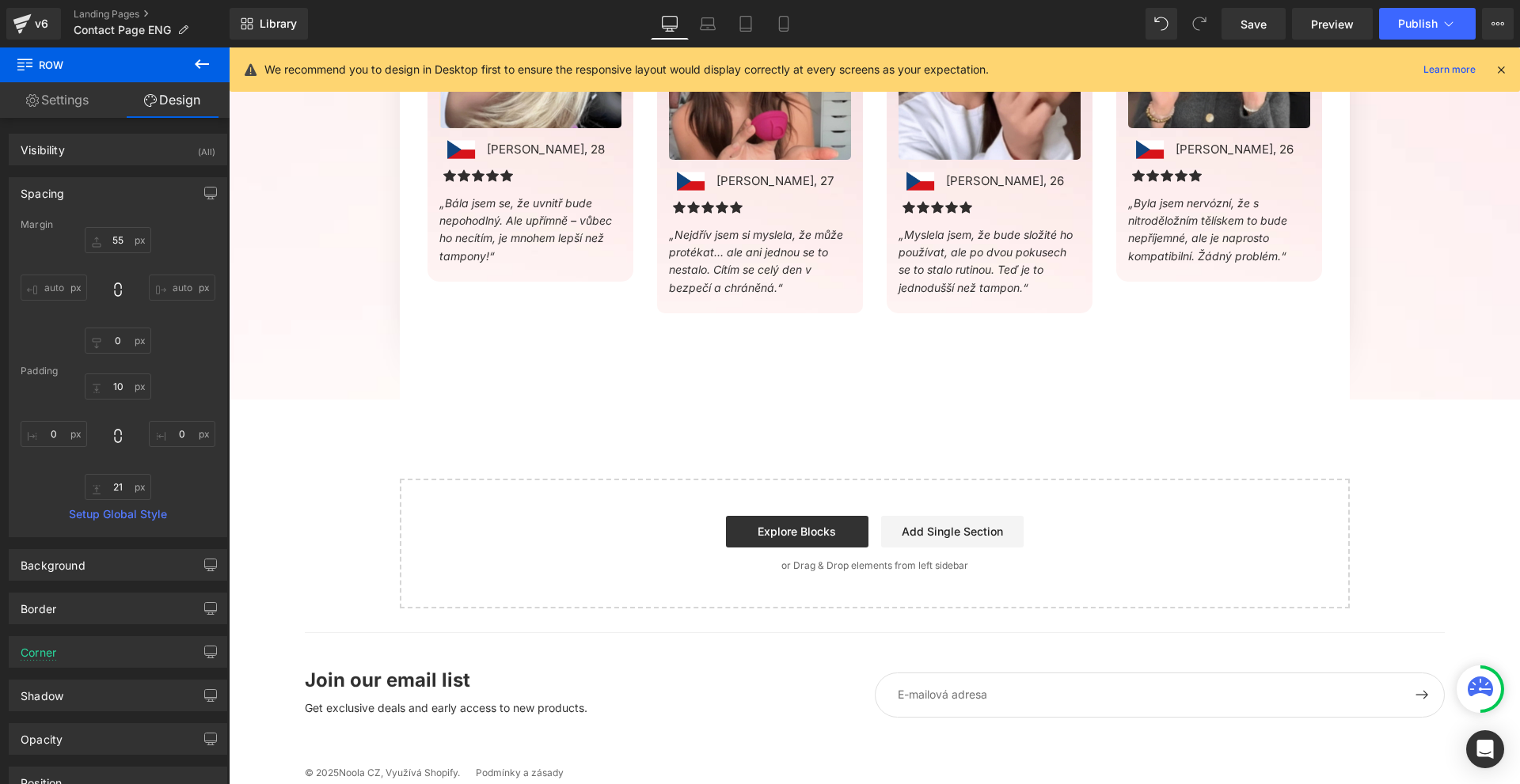
scroll to position [0, 0]
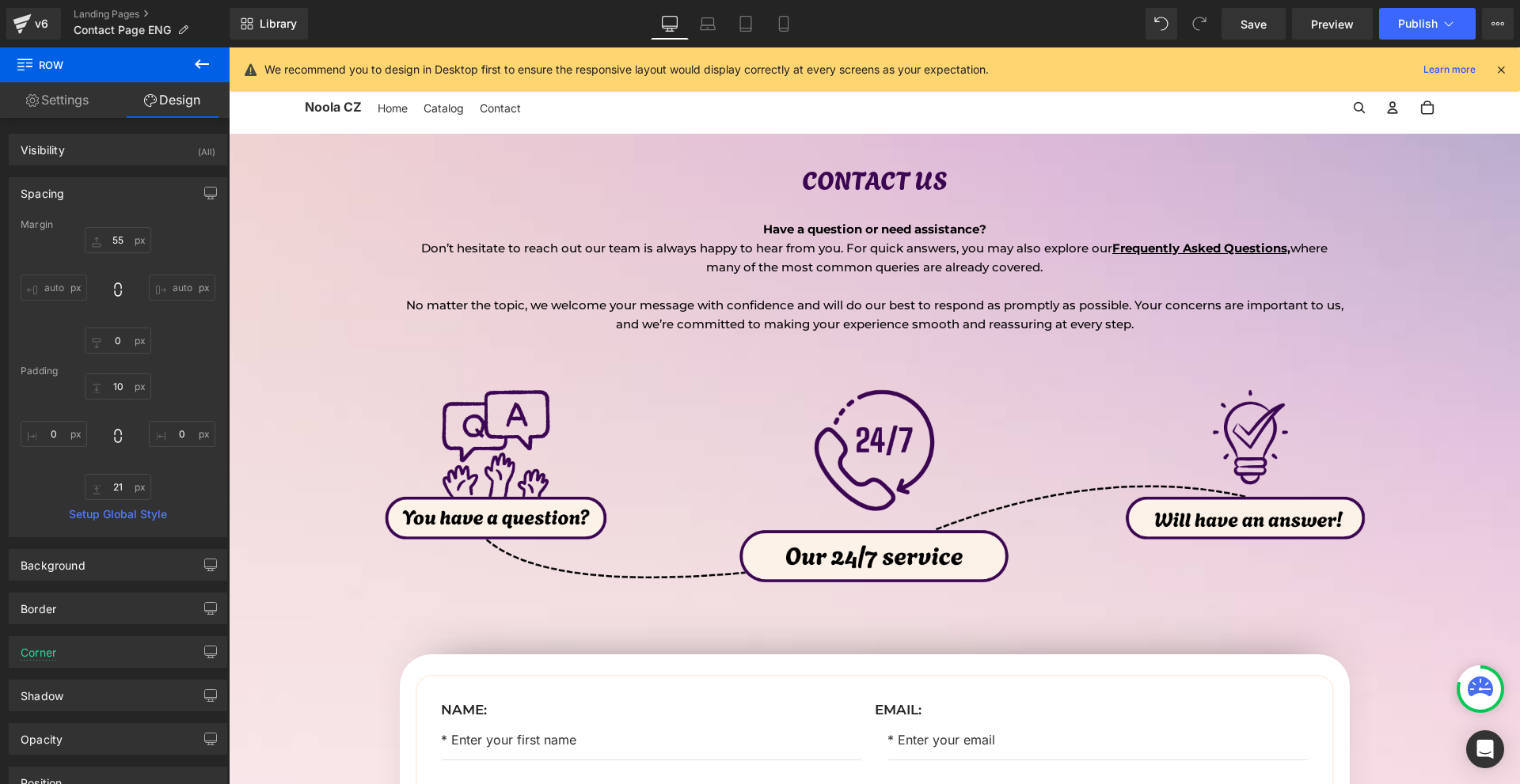
click at [1499, 77] on div at bounding box center [1500, 69] width 12 height 17
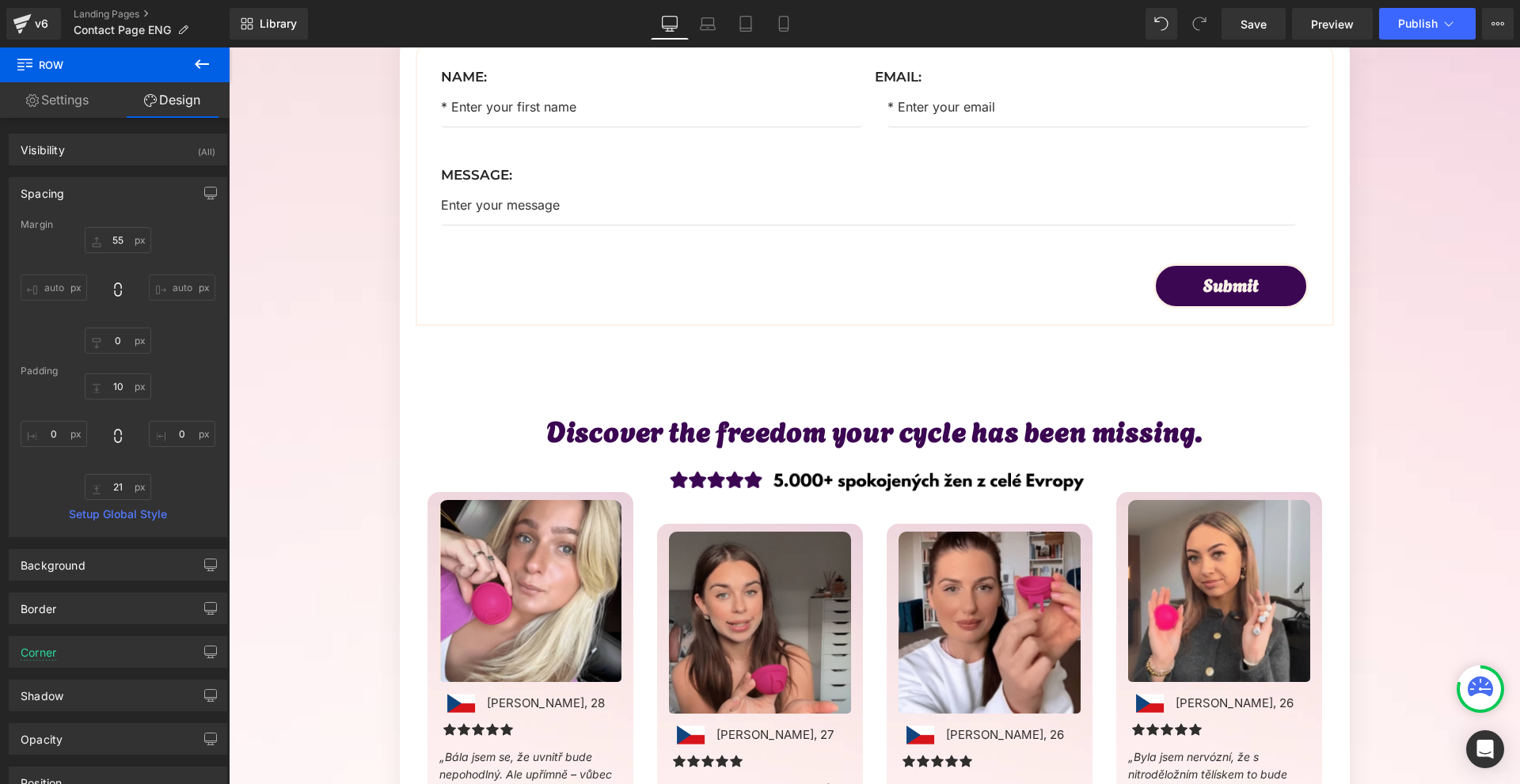
scroll to position [791, 0]
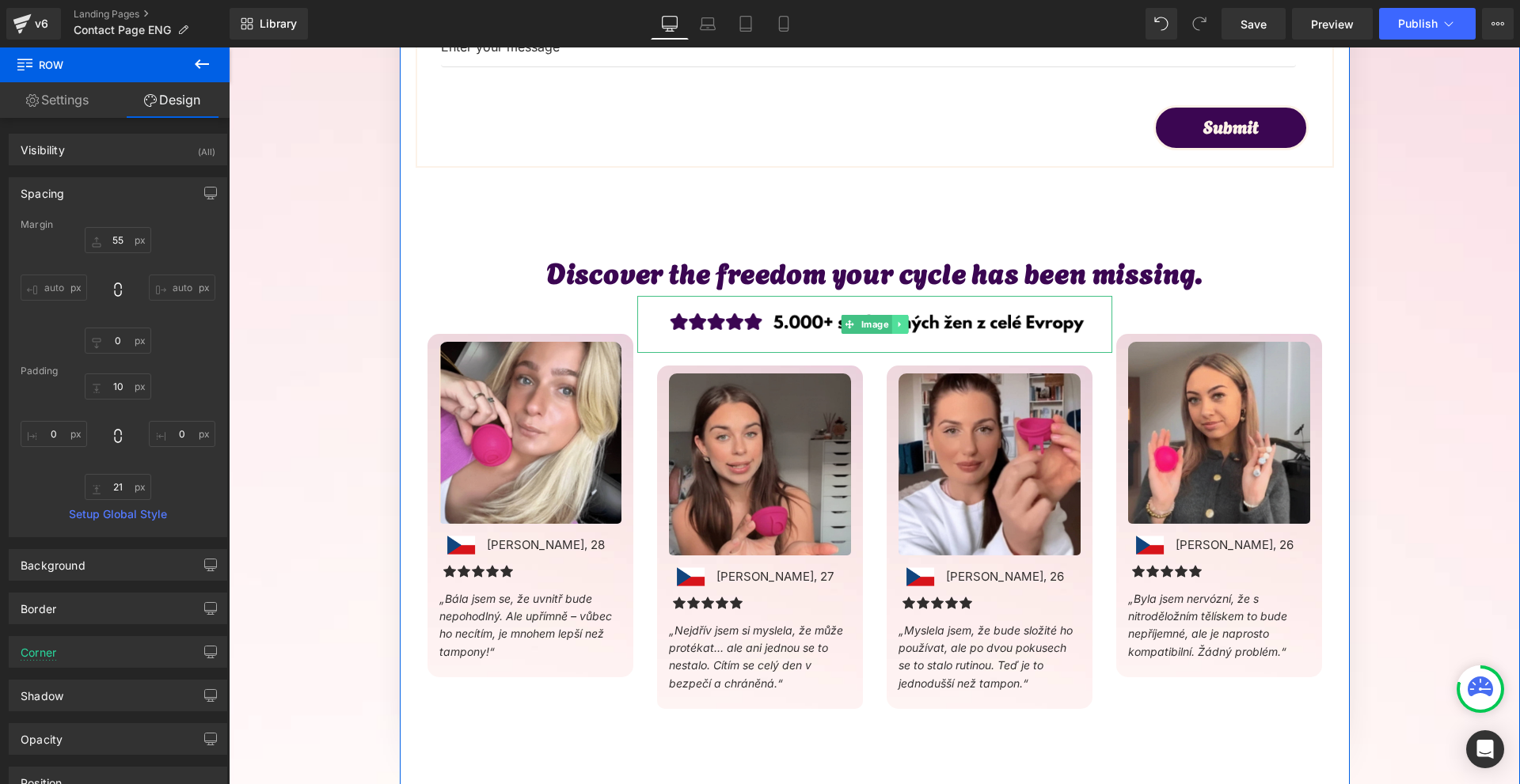
click at [897, 324] on icon at bounding box center [898, 324] width 2 height 6
click at [899, 325] on link at bounding box center [907, 324] width 17 height 19
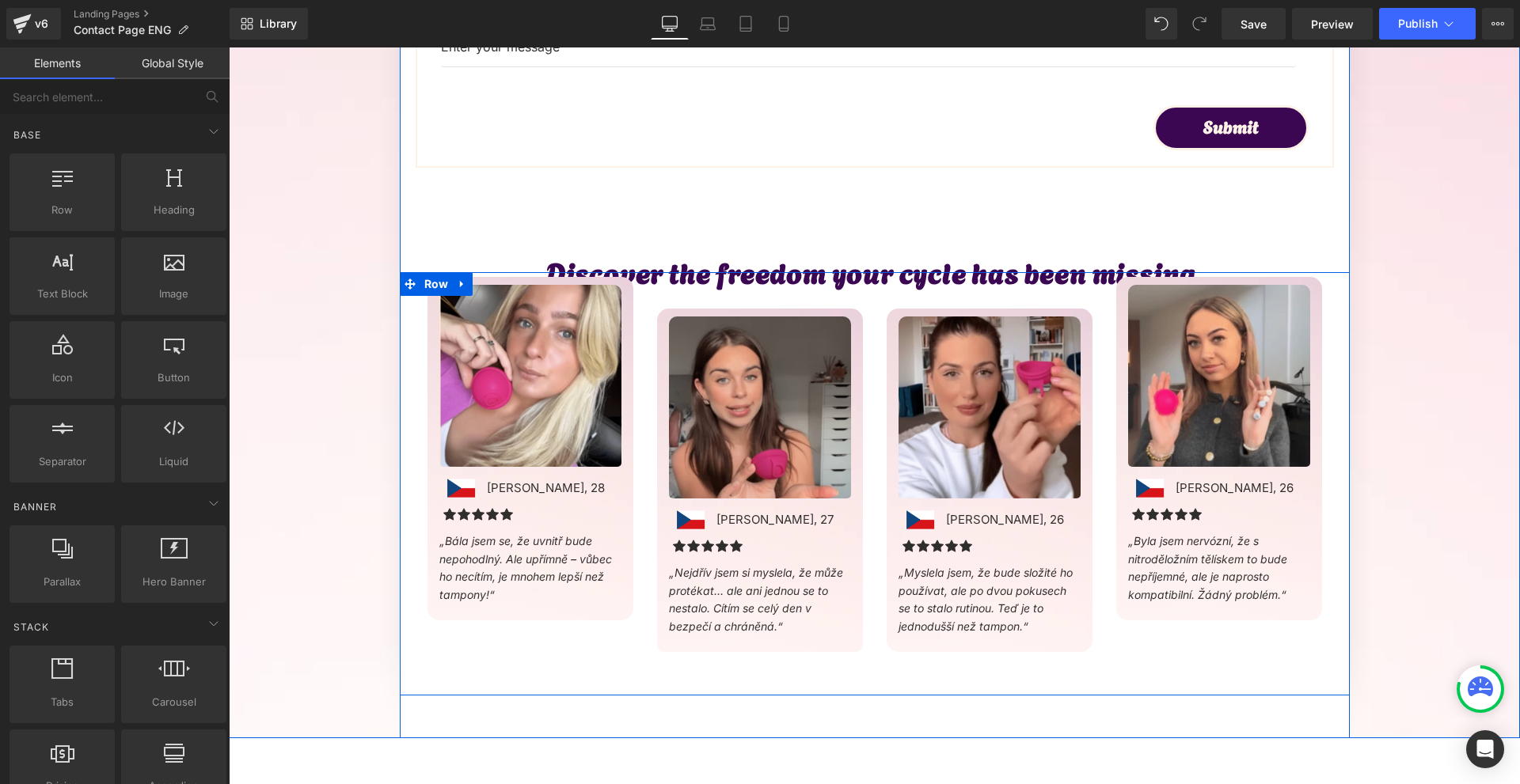
click at [467, 287] on link at bounding box center [462, 284] width 21 height 24
click at [445, 286] on span "Row" at bounding box center [436, 285] width 32 height 24
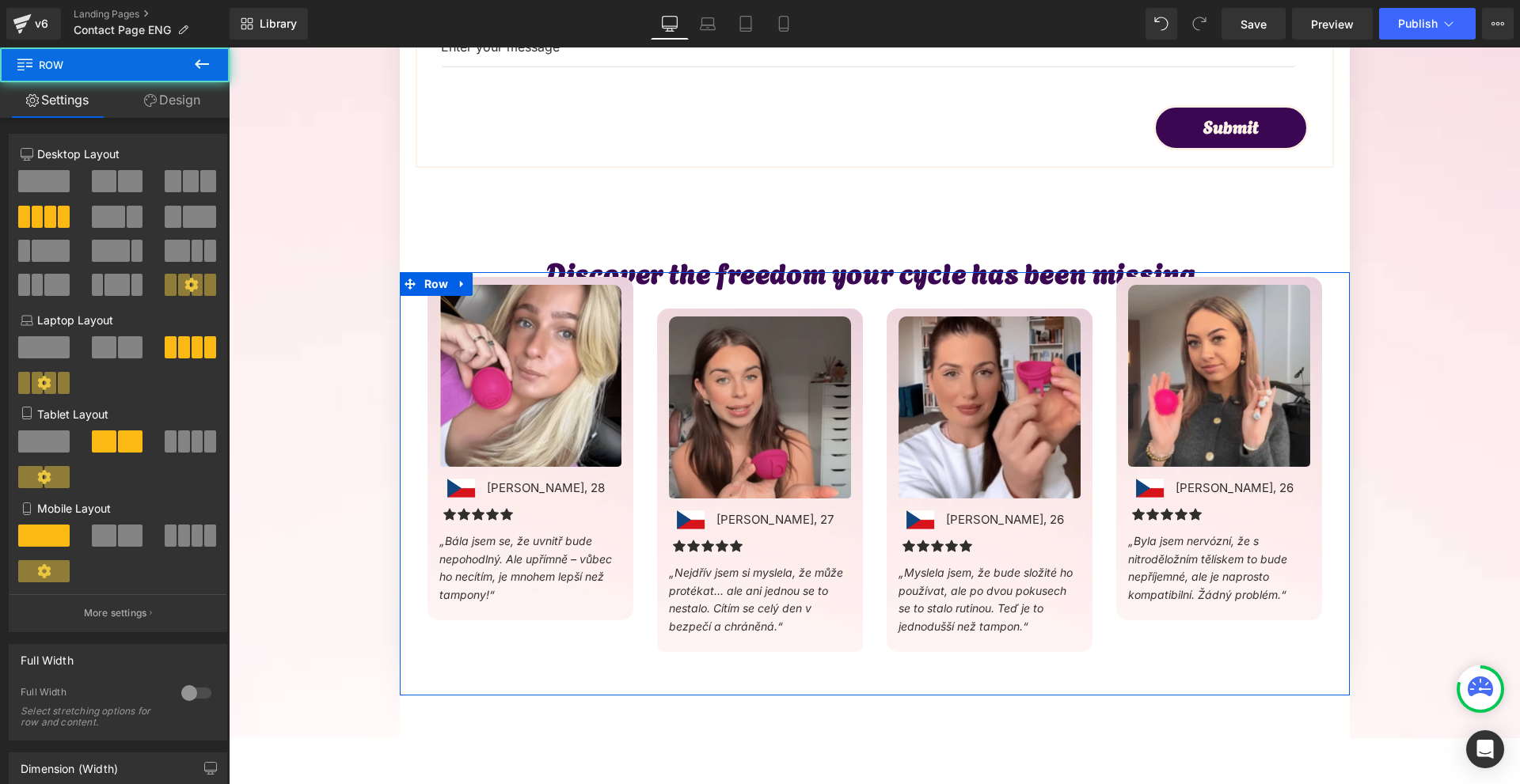
click at [145, 92] on link "Design" at bounding box center [172, 100] width 115 height 35
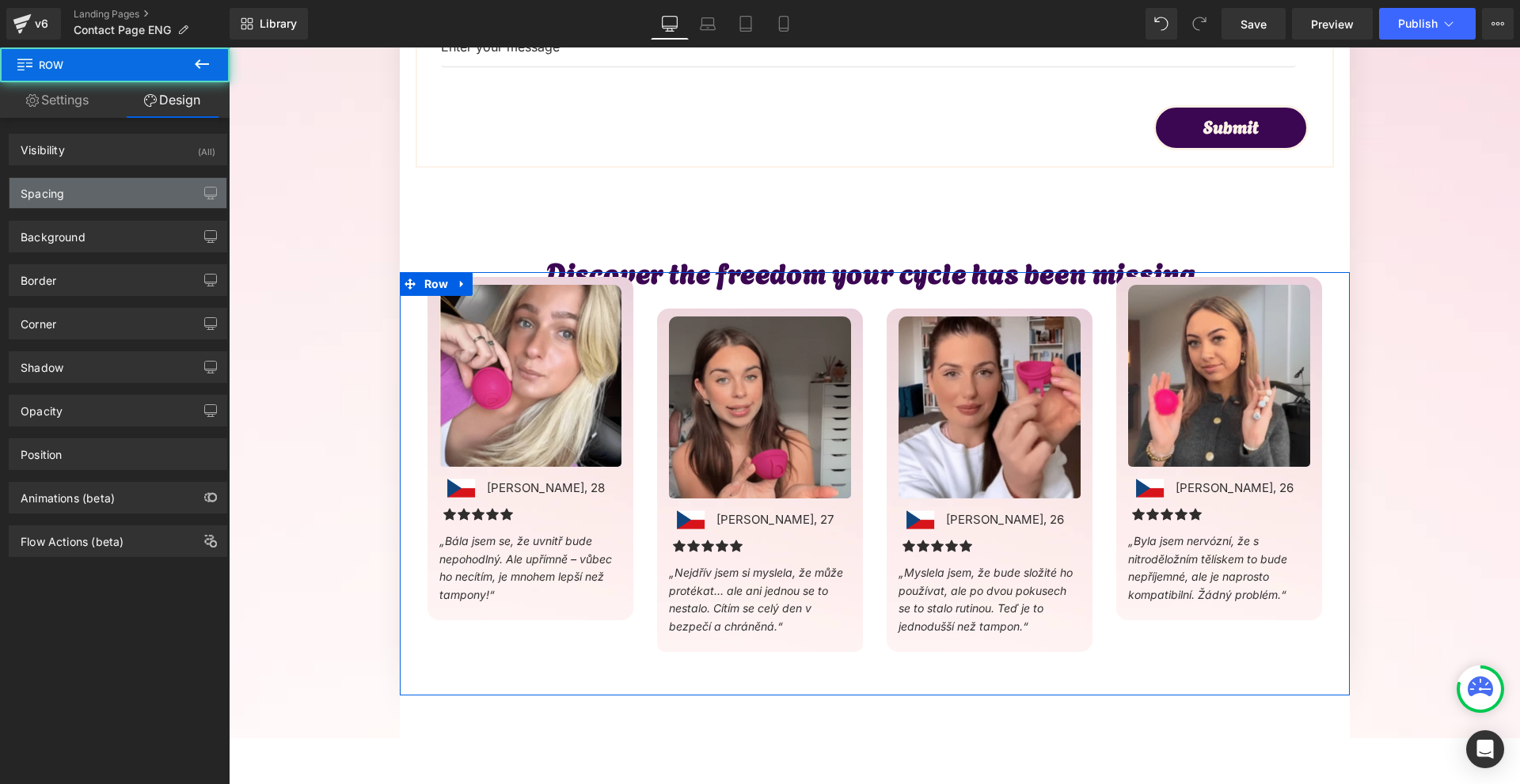
click at [99, 187] on div "Spacing" at bounding box center [118, 193] width 217 height 30
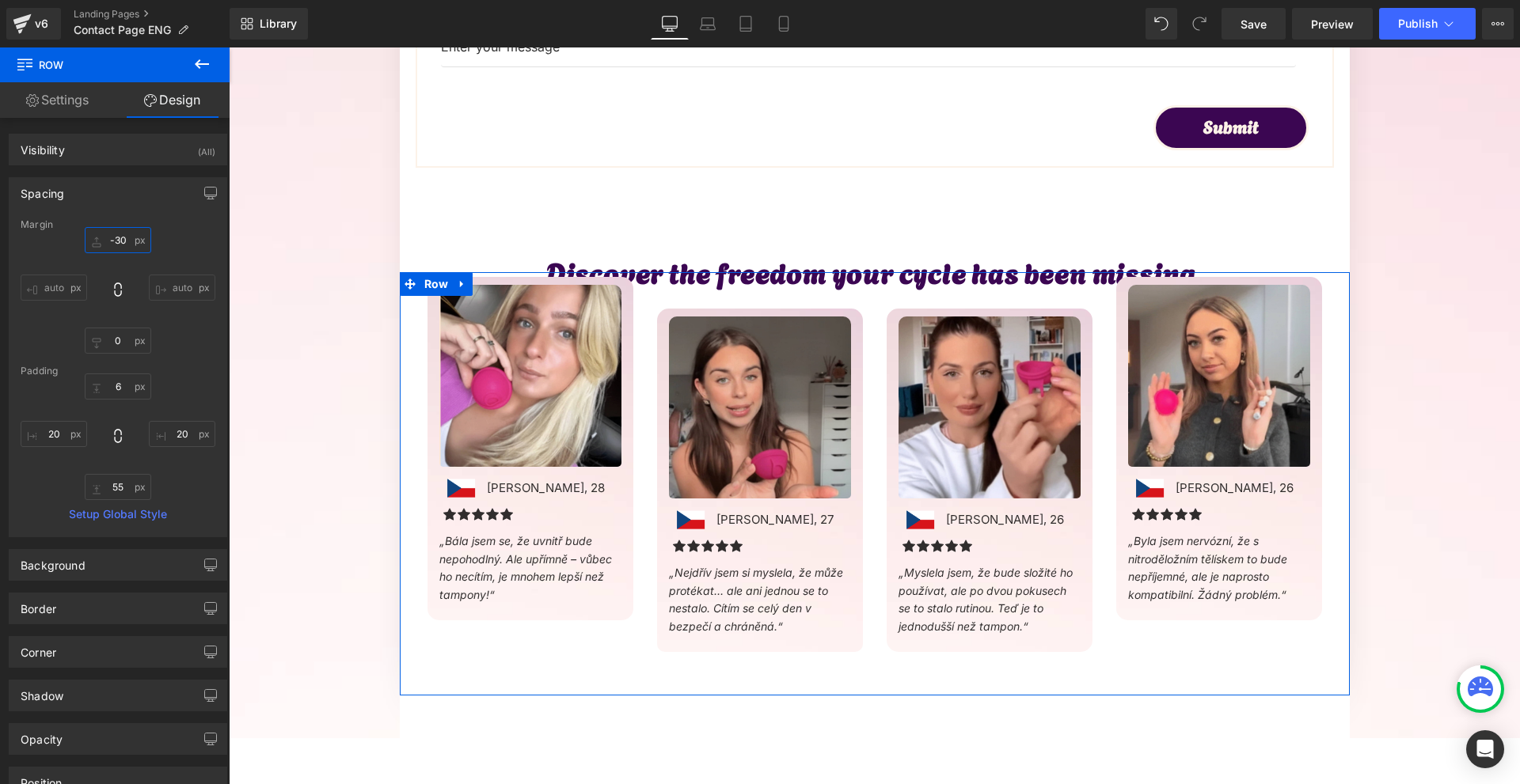
click at [125, 238] on input "-30" at bounding box center [118, 240] width 67 height 26
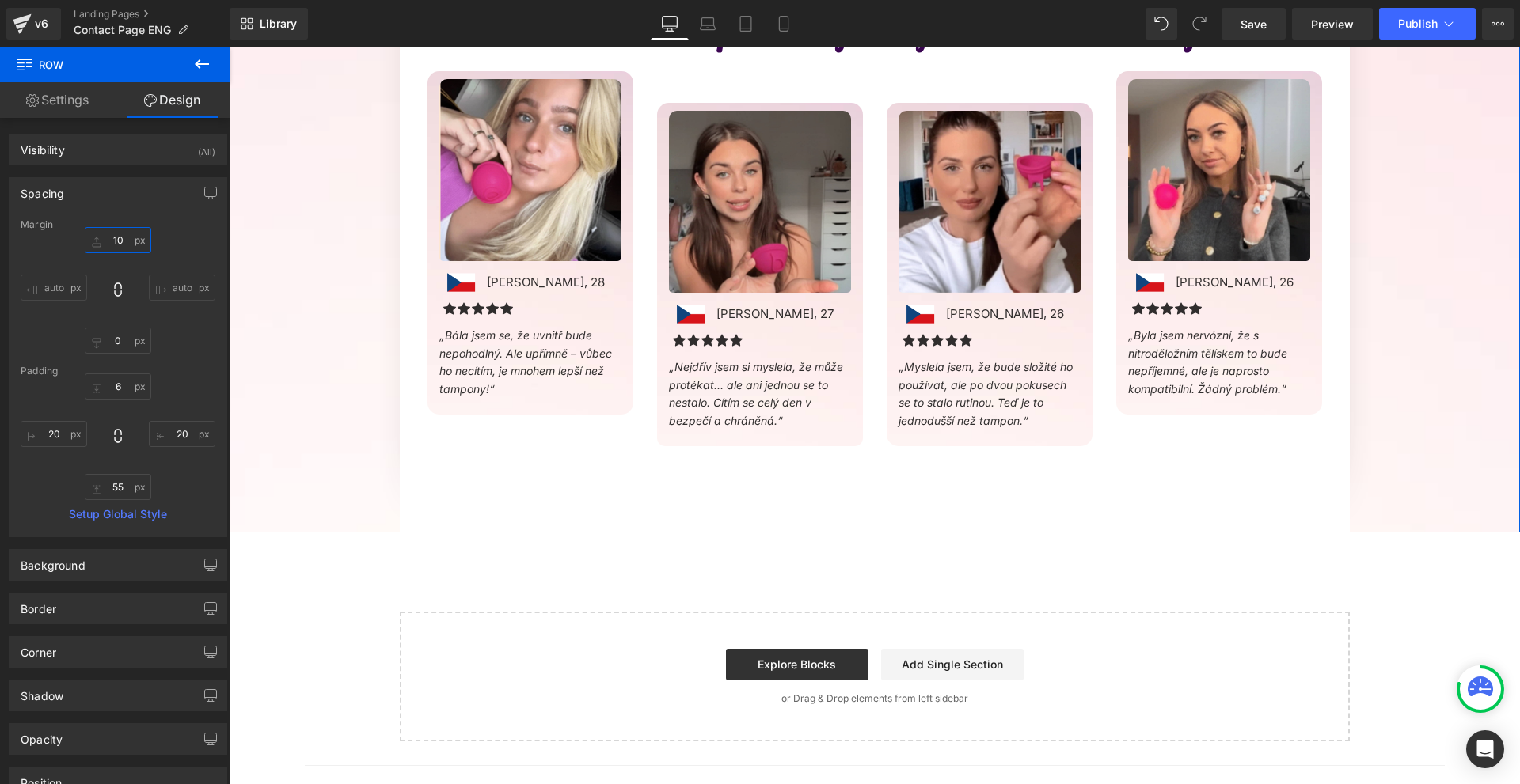
scroll to position [1181, 0]
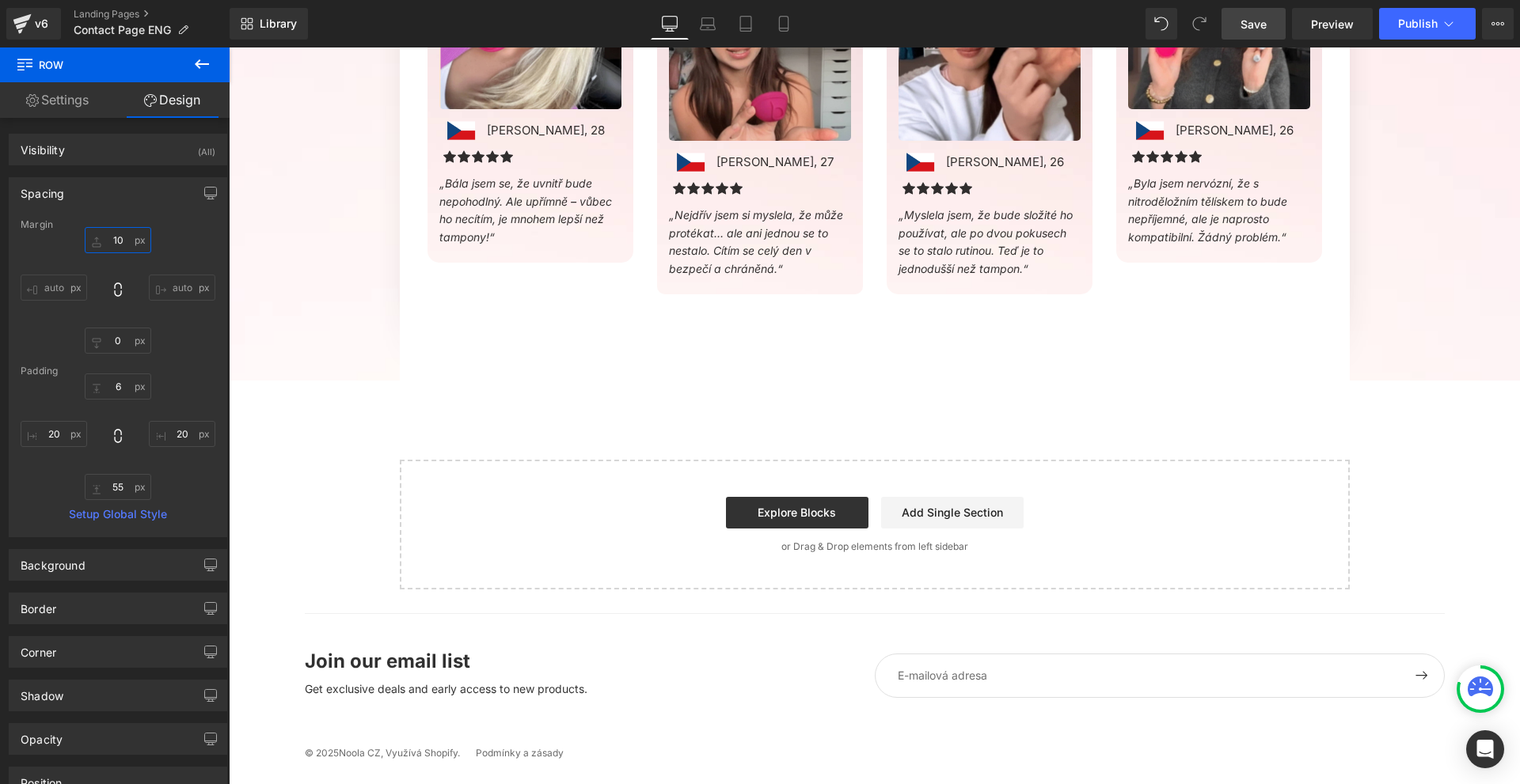
type input "10"
click at [1268, 29] on link "Save" at bounding box center [1254, 24] width 64 height 31
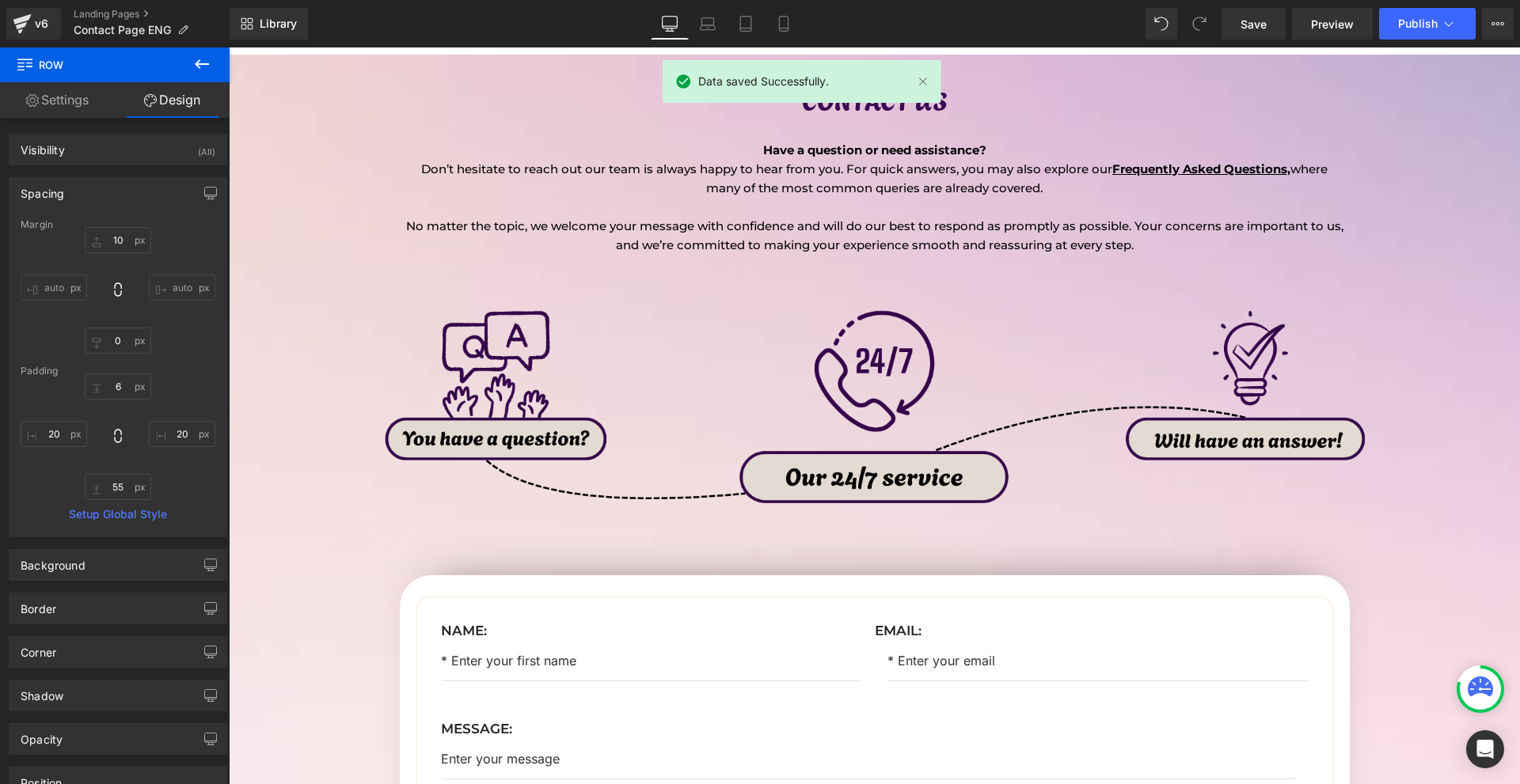
scroll to position [0, 0]
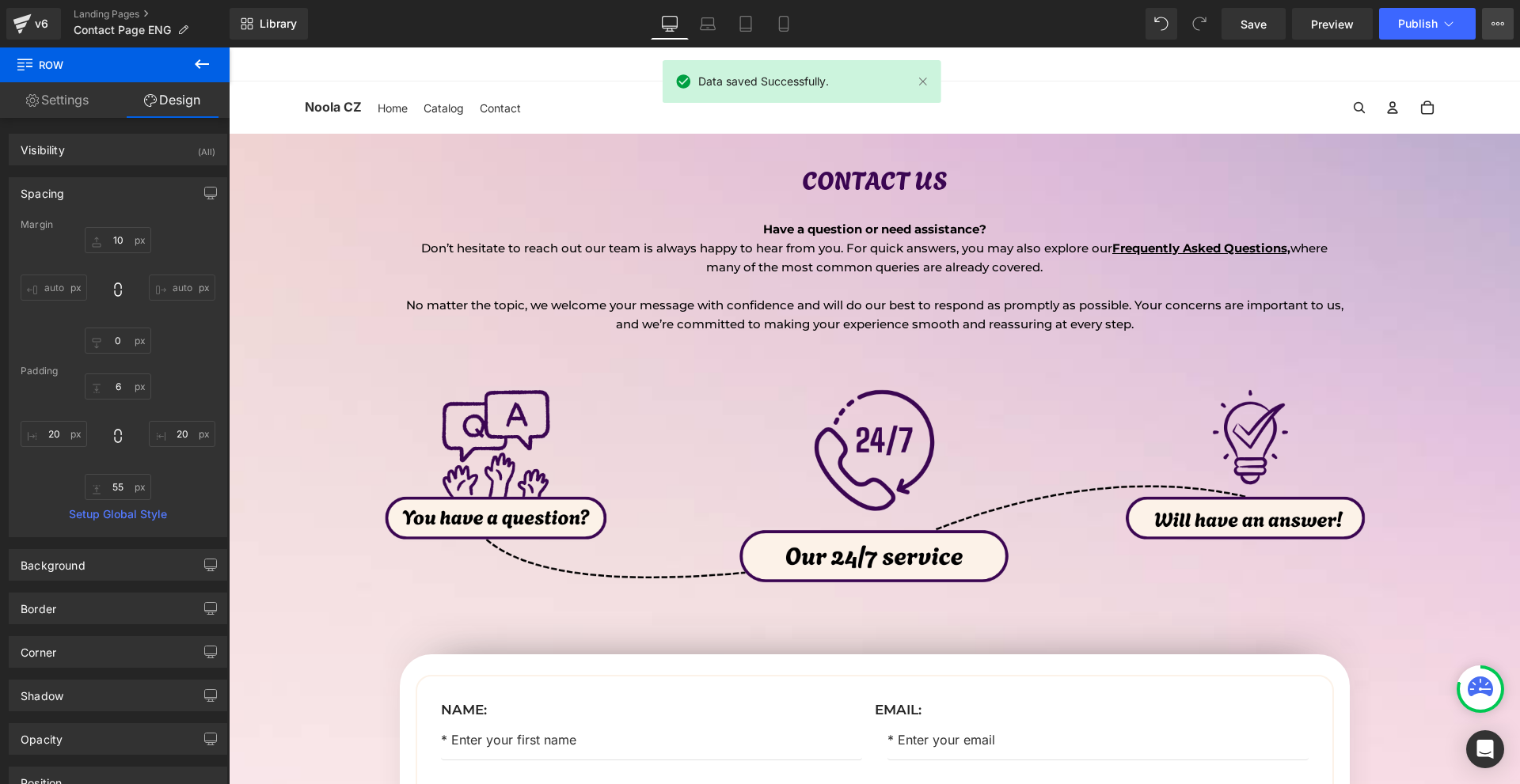
click at [1489, 16] on button "View Live Page View with current Template Save Template to Library Schedule Pub…" at bounding box center [1498, 24] width 31 height 31
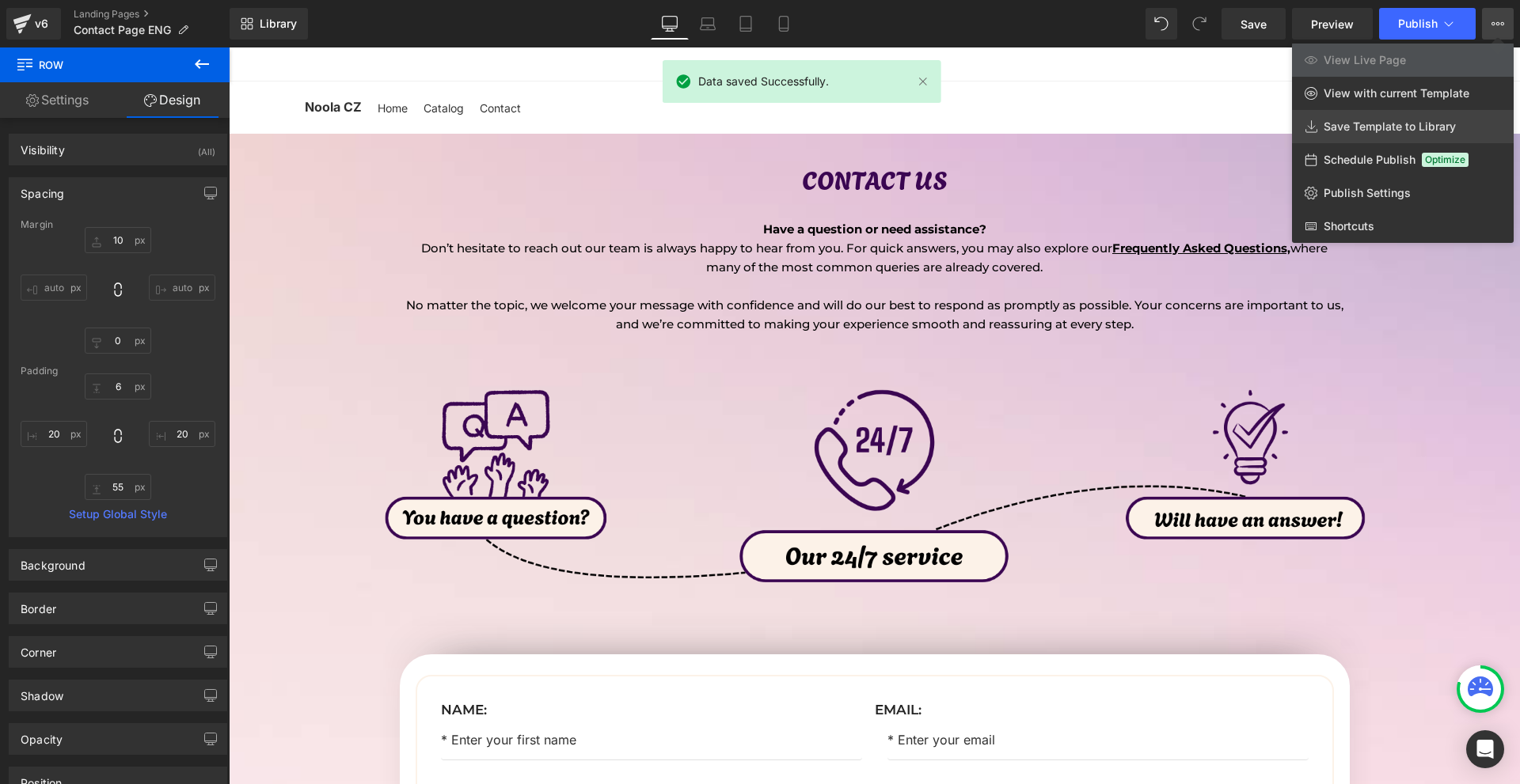
click at [1391, 127] on span "Save Template to Library" at bounding box center [1390, 126] width 132 height 14
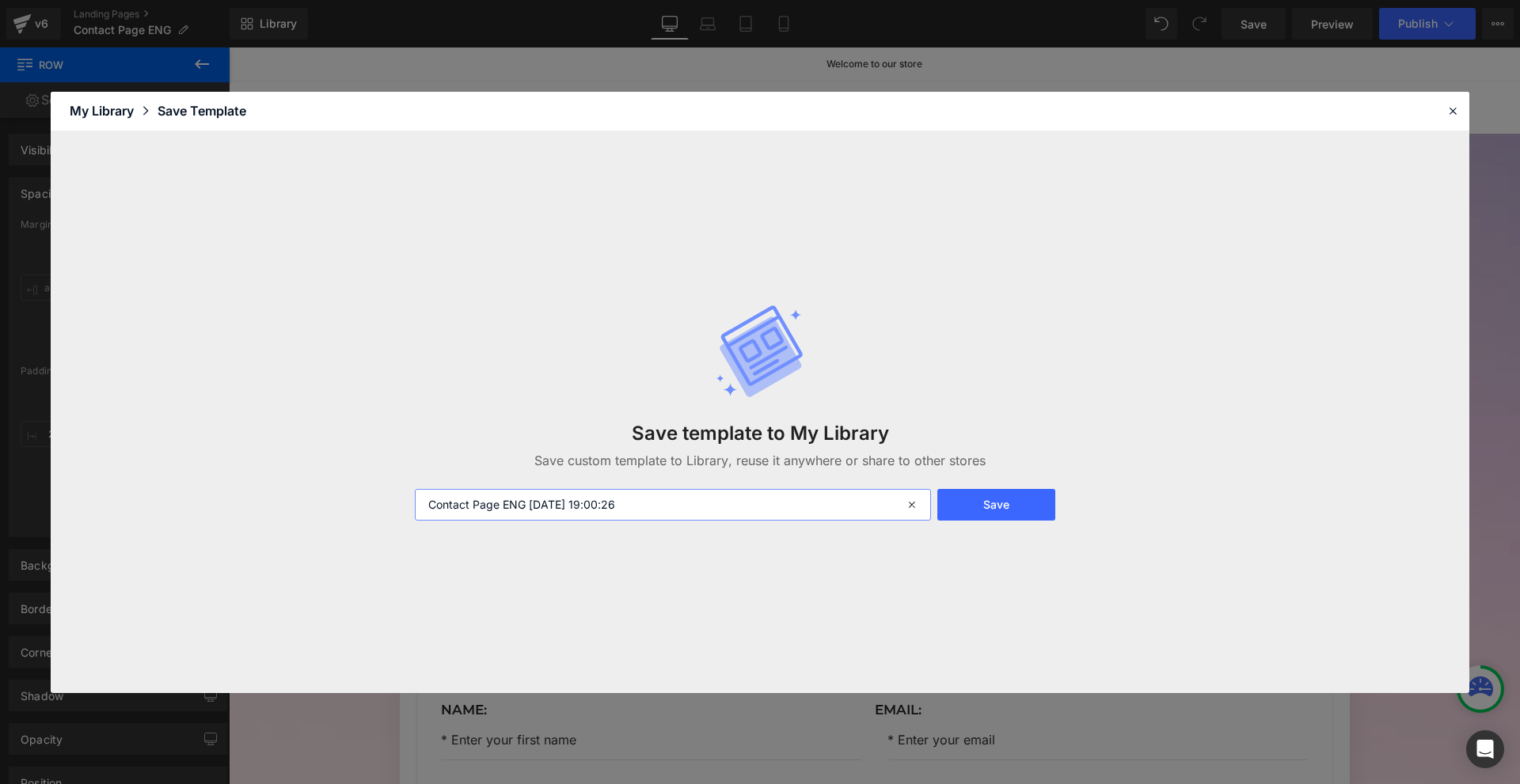
click at [767, 508] on input "Contact Page ENG [DATE] 19:00:26" at bounding box center [672, 505] width 516 height 31
type input "CONTACT US [GEOGRAPHIC_DATA]"
click at [980, 497] on button "Save" at bounding box center [996, 505] width 118 height 31
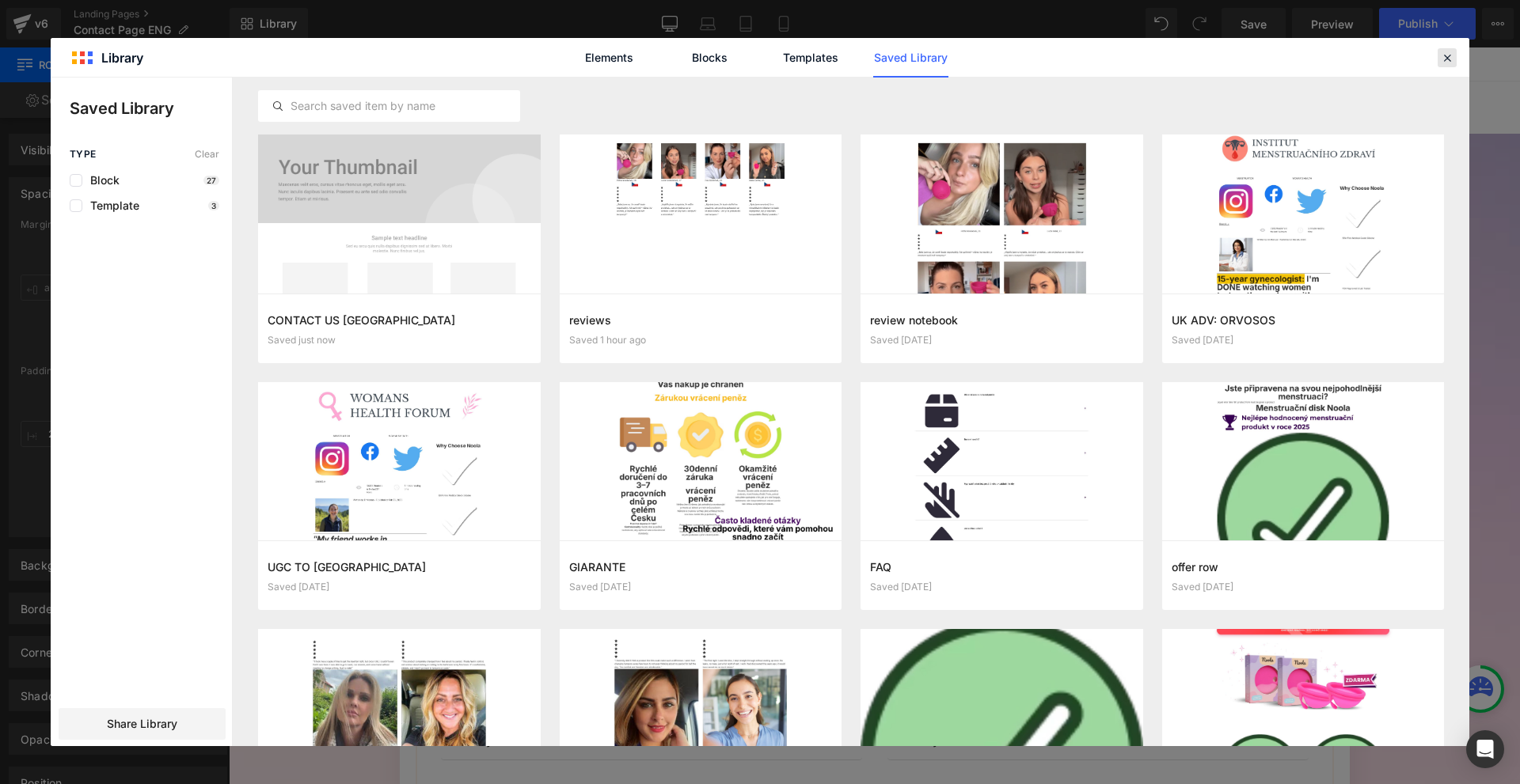
click at [1445, 63] on icon at bounding box center [1447, 57] width 14 height 14
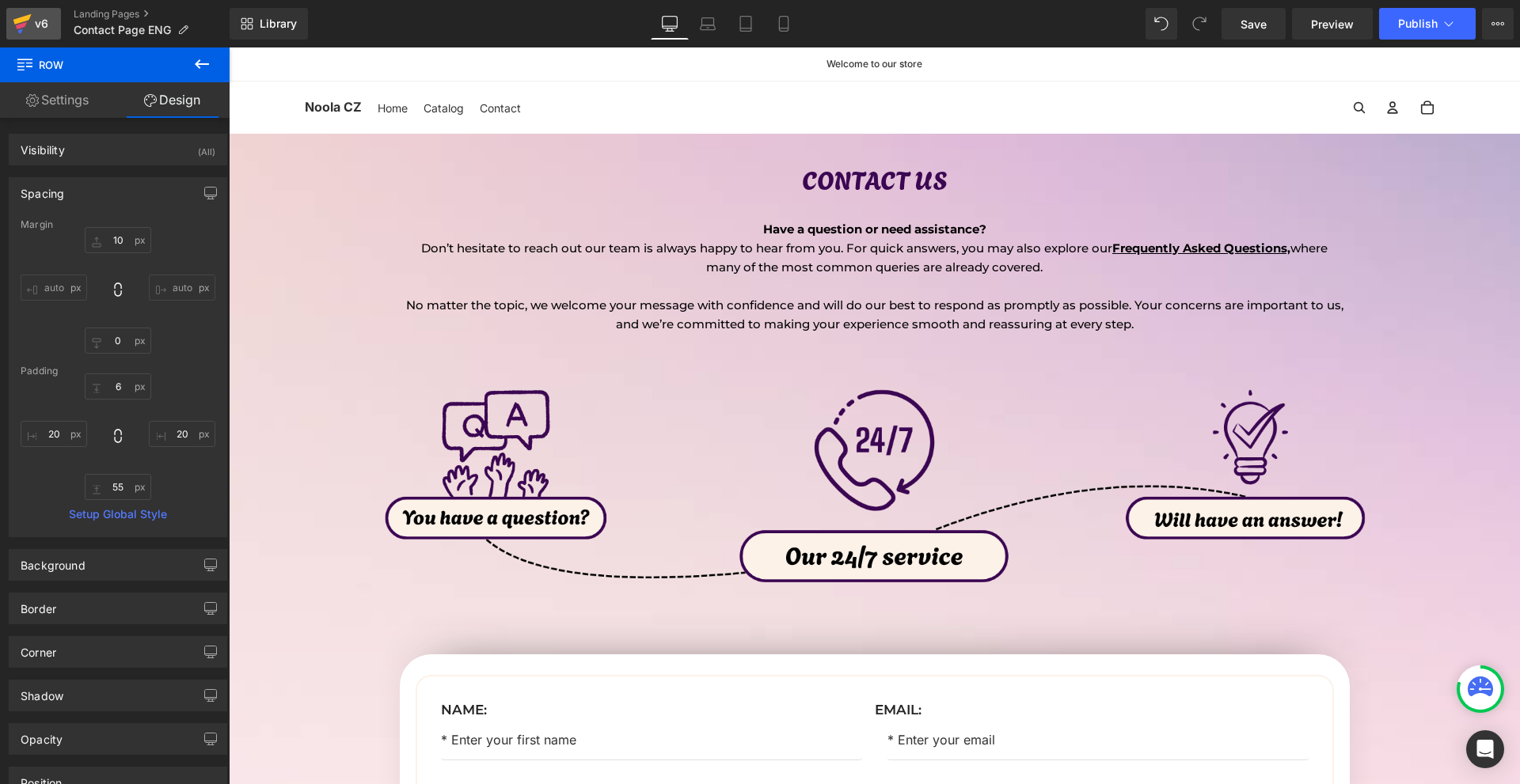
click at [29, 15] on icon at bounding box center [22, 19] width 18 height 10
